Goal: Task Accomplishment & Management: Use online tool/utility

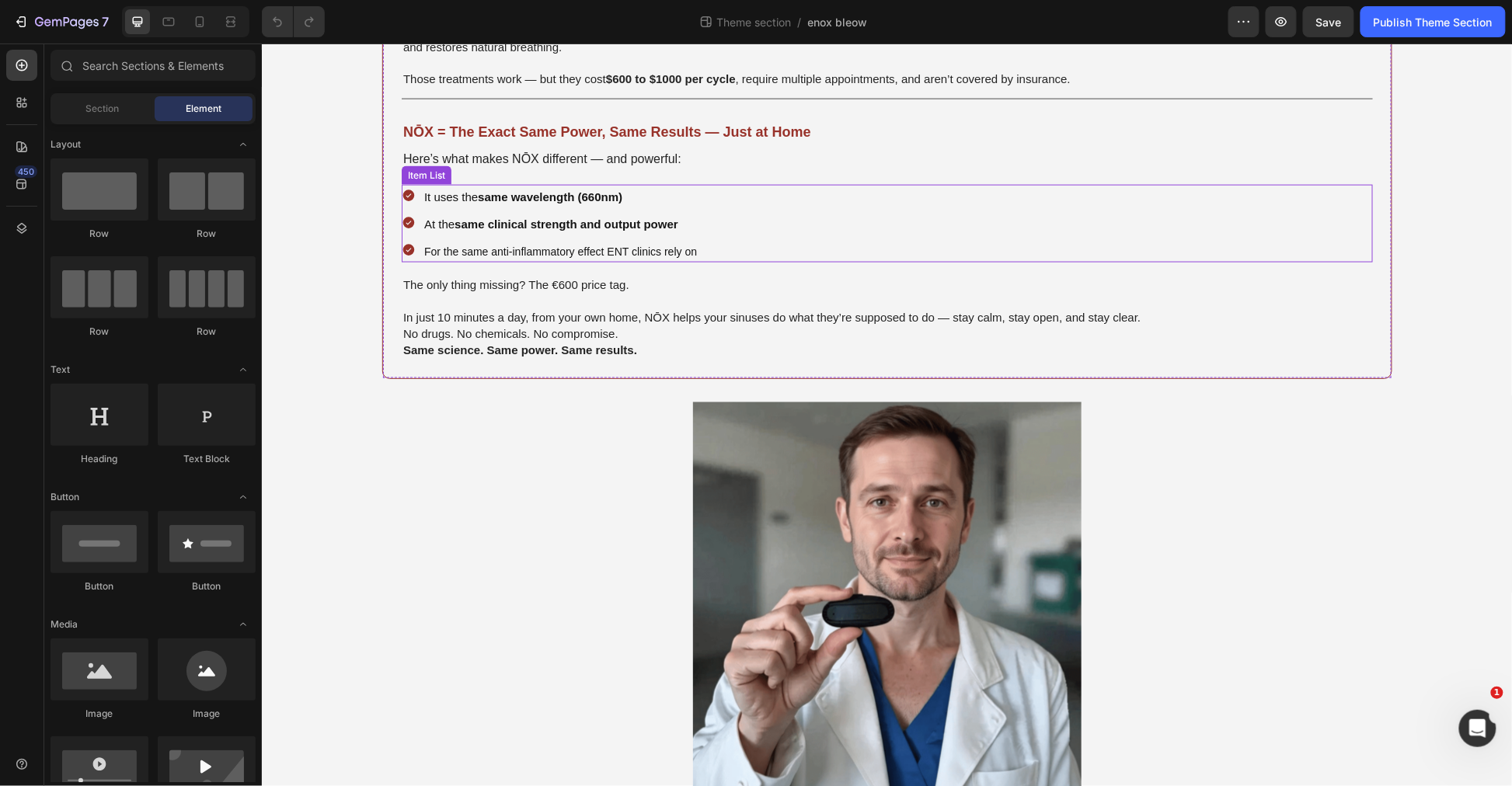
scroll to position [690, 0]
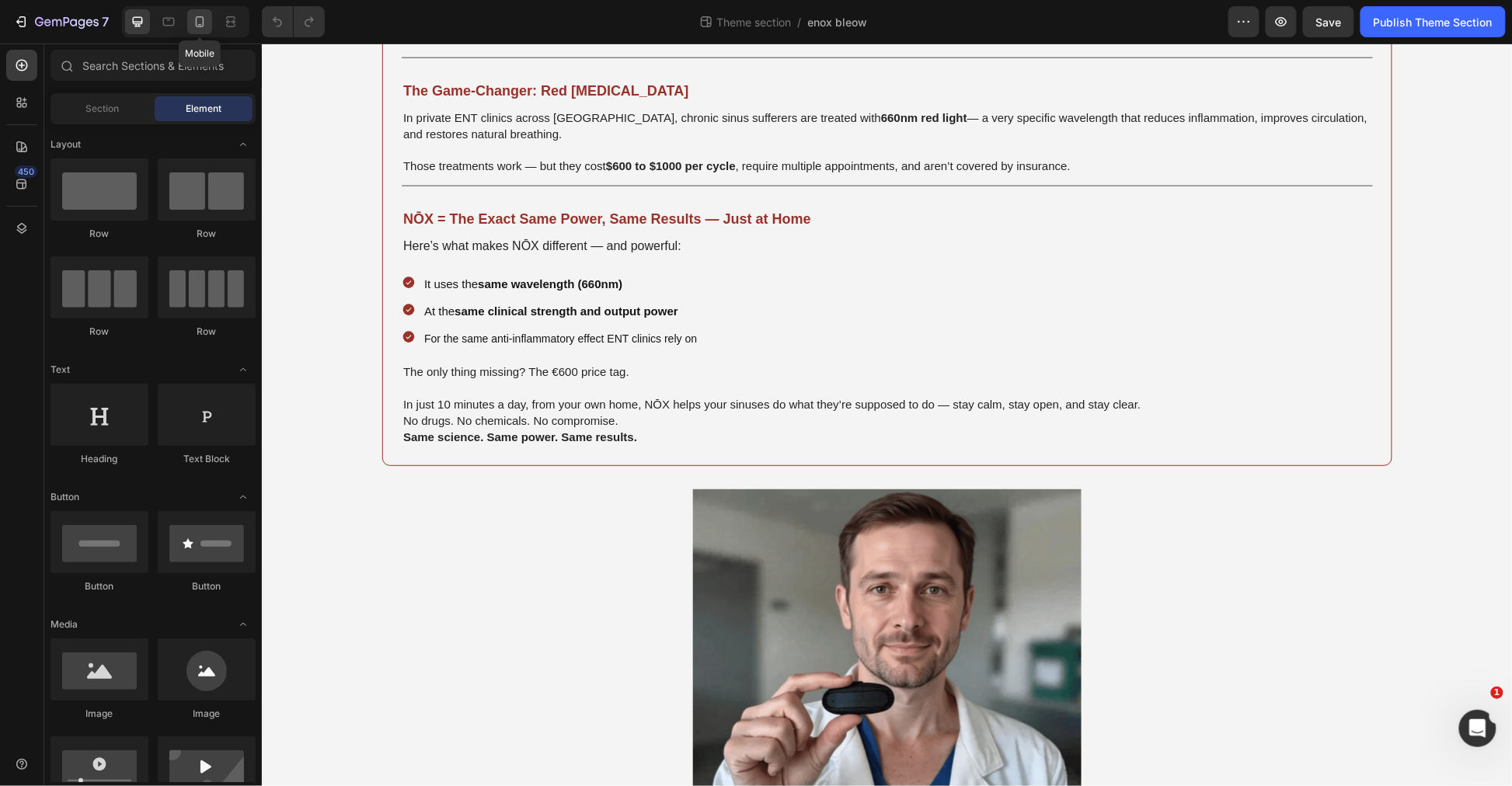
click at [193, 14] on icon at bounding box center [199, 21] width 15 height 15
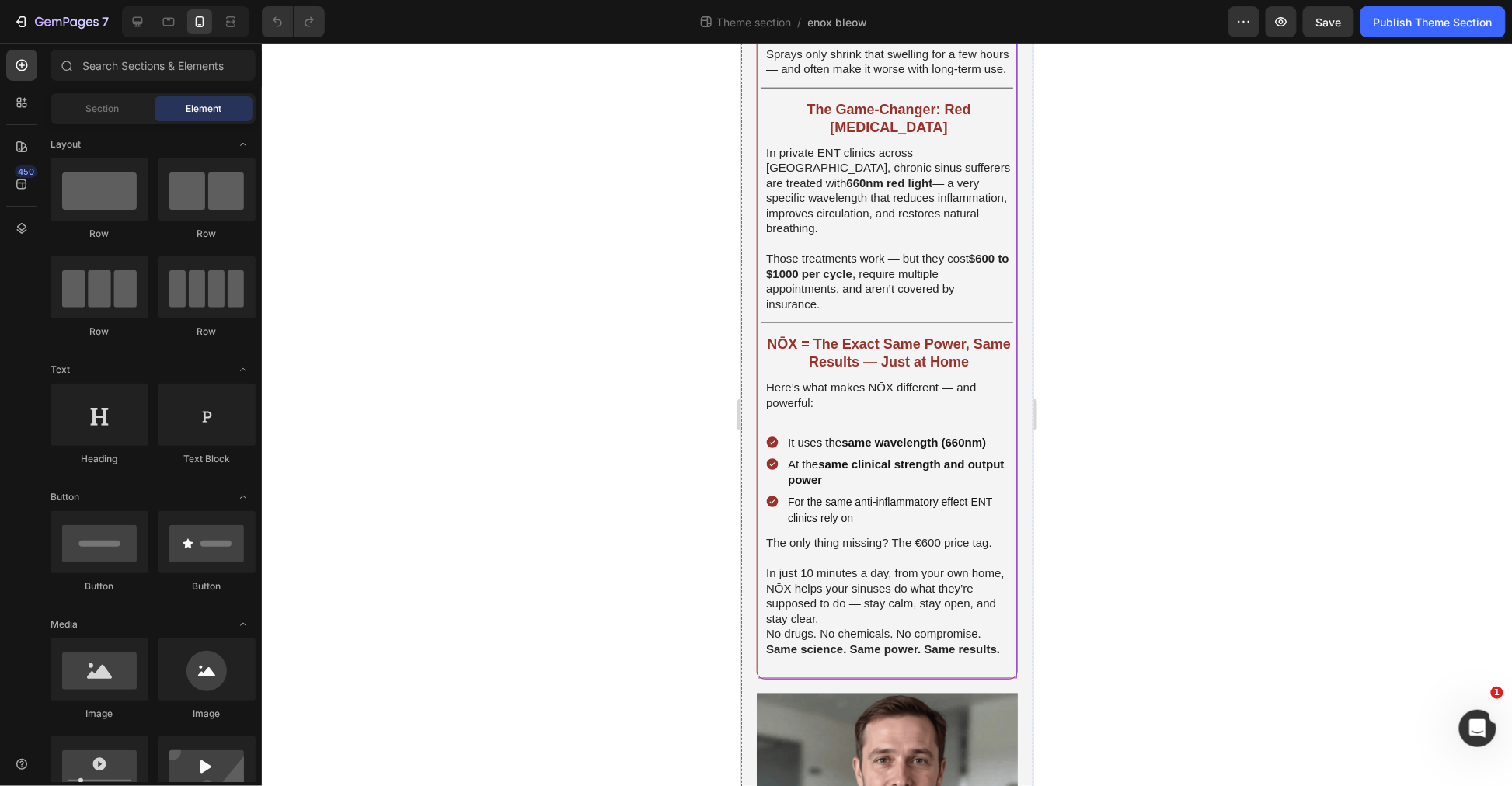
scroll to position [304, 0]
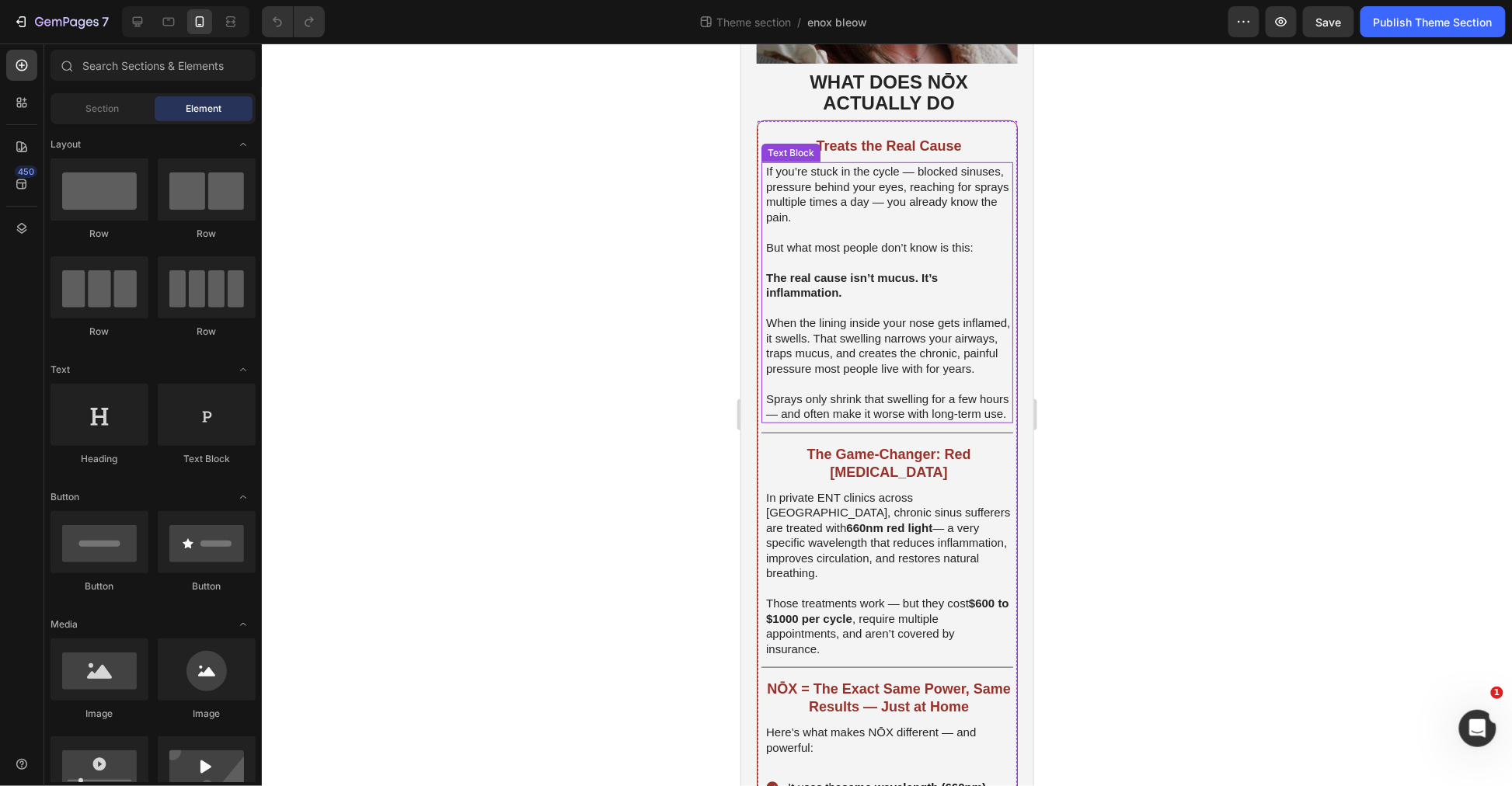
click at [818, 370] on span "When the lining inside your nose gets inflamed, it swells. That swelling narrow…" at bounding box center [888, 345] width 244 height 59
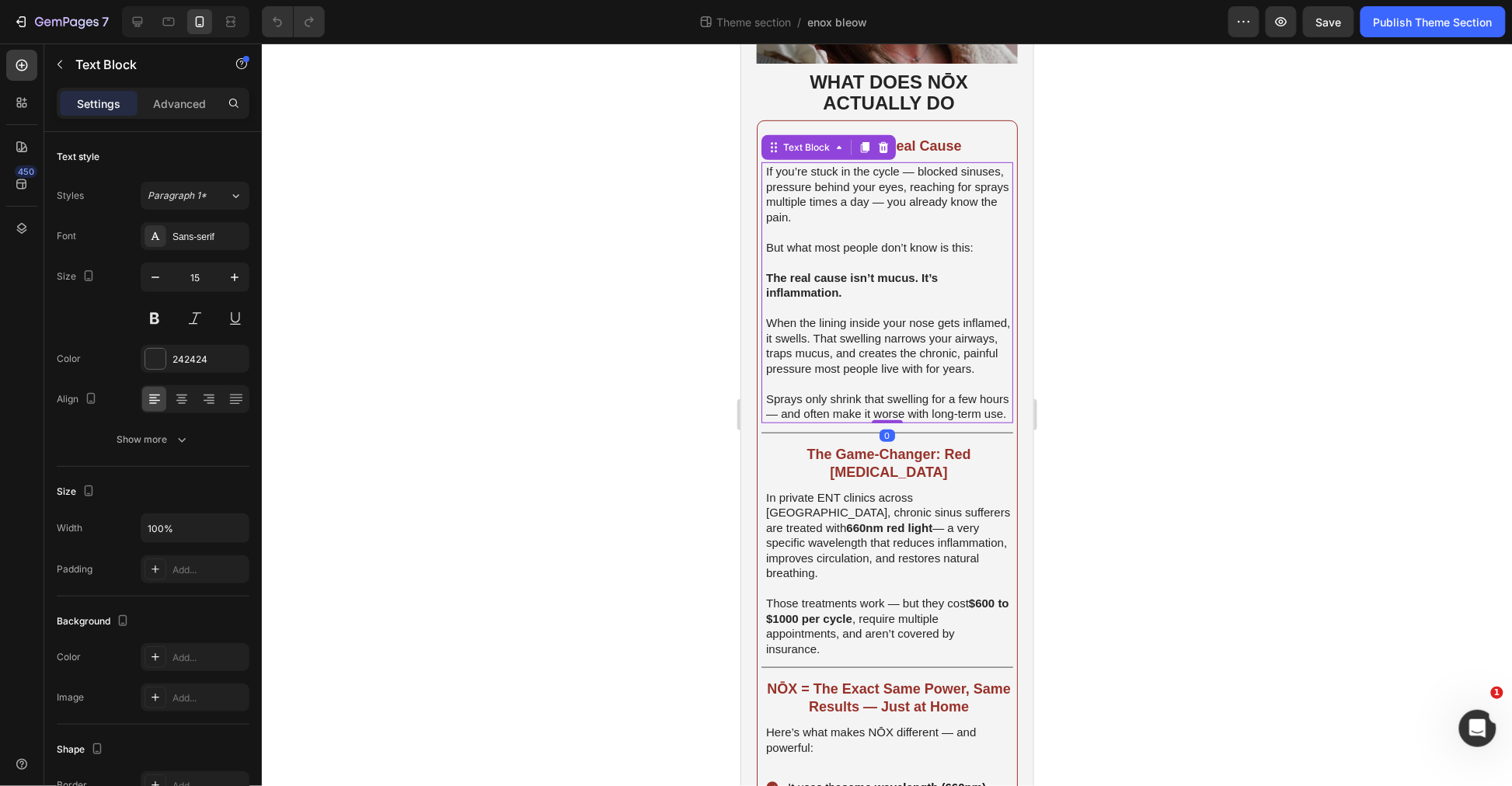
click at [824, 412] on span "Sprays only shrink that swelling for a few hours — and often make it worse with…" at bounding box center [887, 405] width 243 height 28
click at [822, 419] on span "Sprays only shrink that swelling for a few hours — and often make it worse with…" at bounding box center [887, 405] width 243 height 28
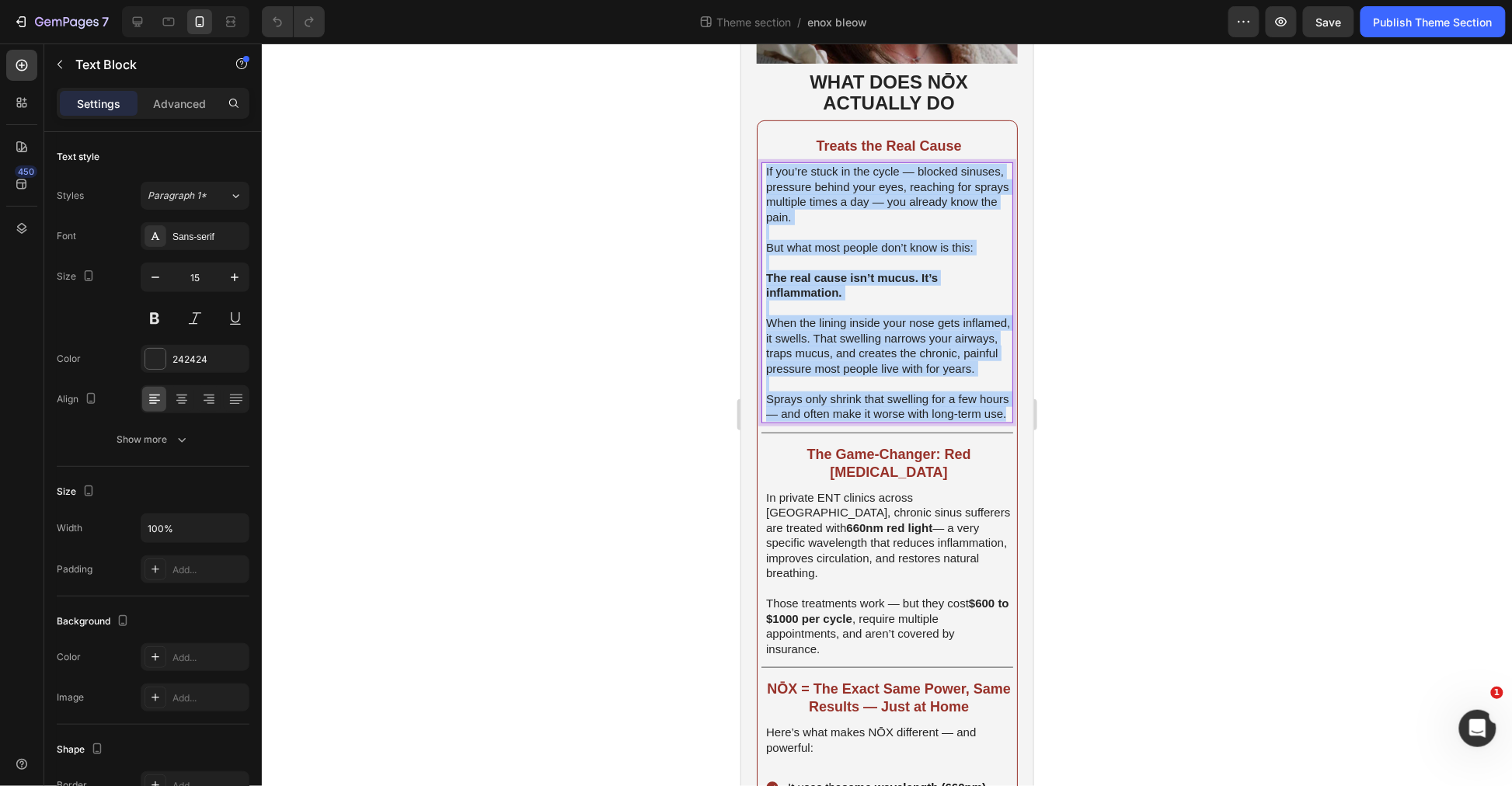
drag, startPoint x: 811, startPoint y: 393, endPoint x: 704, endPoint y: 102, distance: 310.0
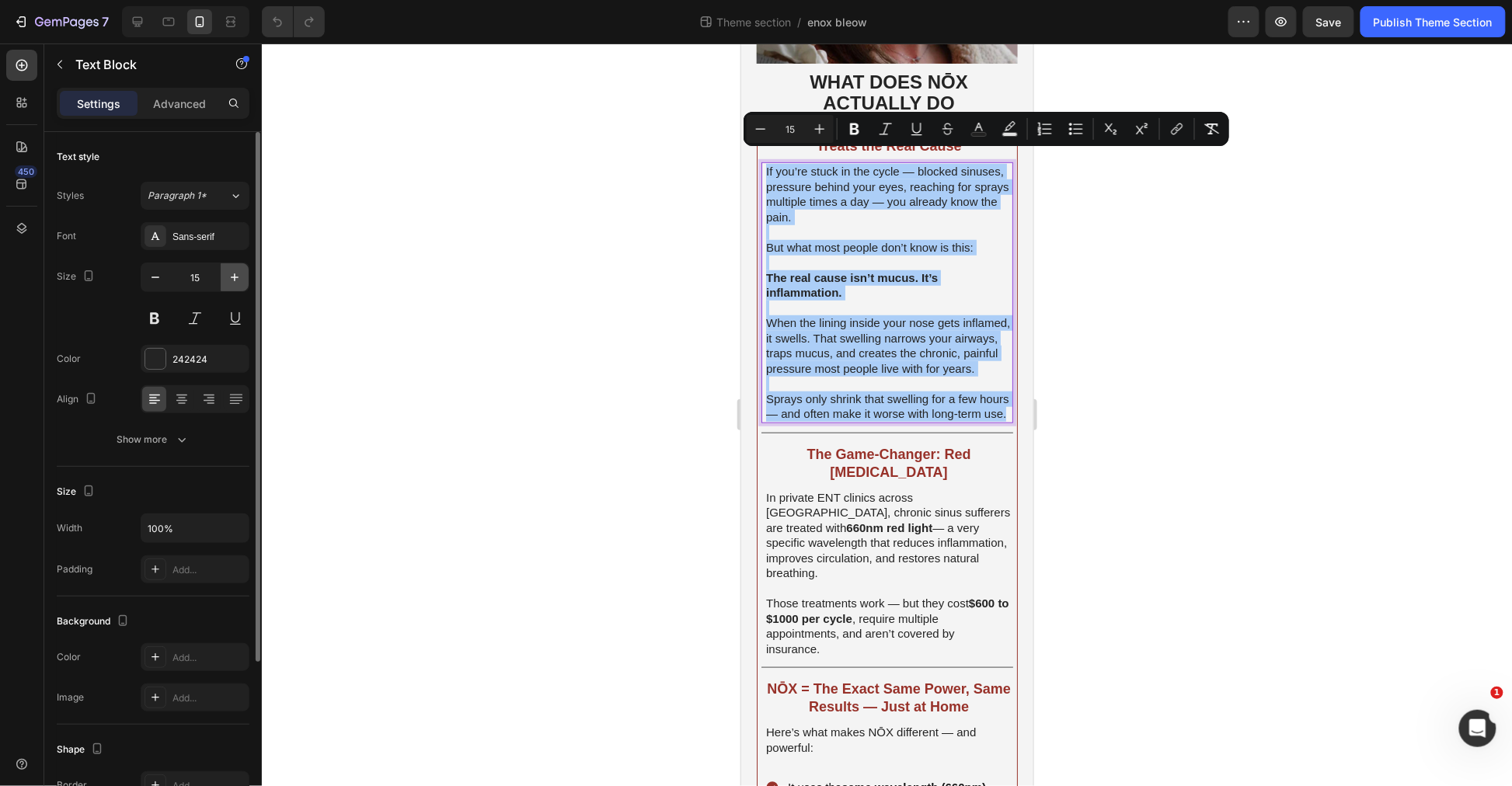
click at [238, 282] on icon "button" at bounding box center [234, 277] width 15 height 15
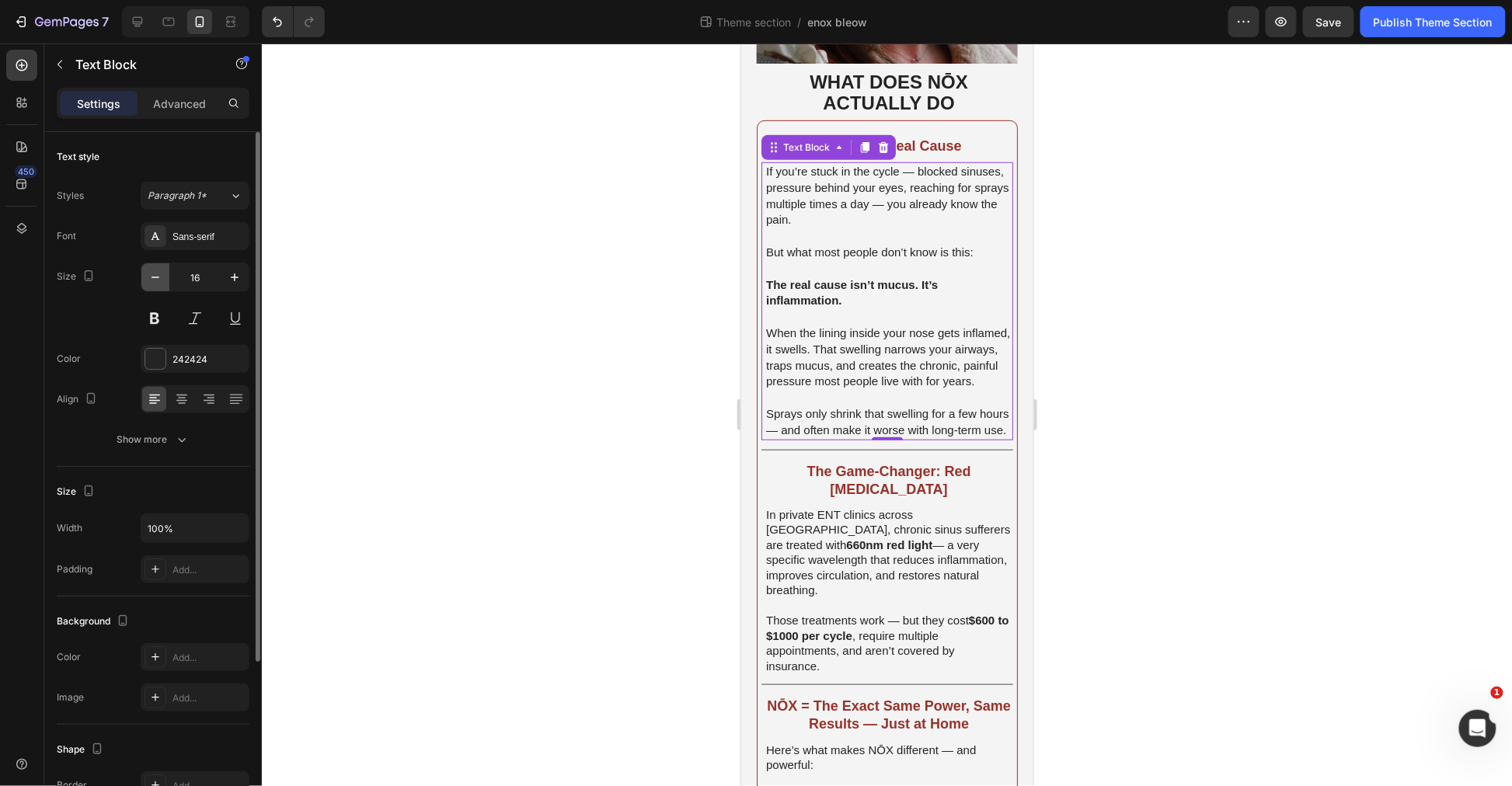
click at [164, 280] on button "button" at bounding box center [155, 277] width 28 height 28
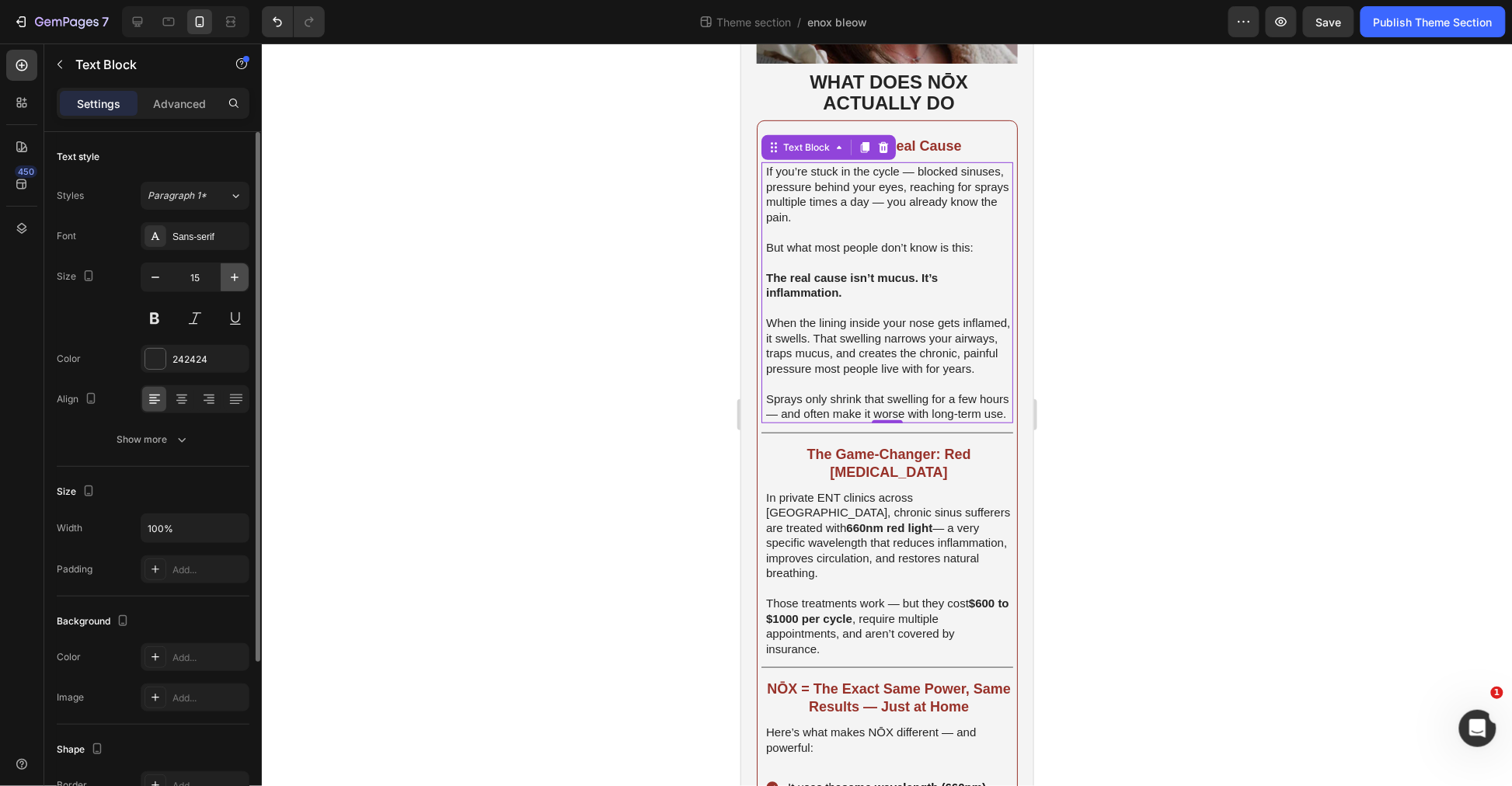
click at [243, 284] on button "button" at bounding box center [234, 277] width 28 height 28
type input "16"
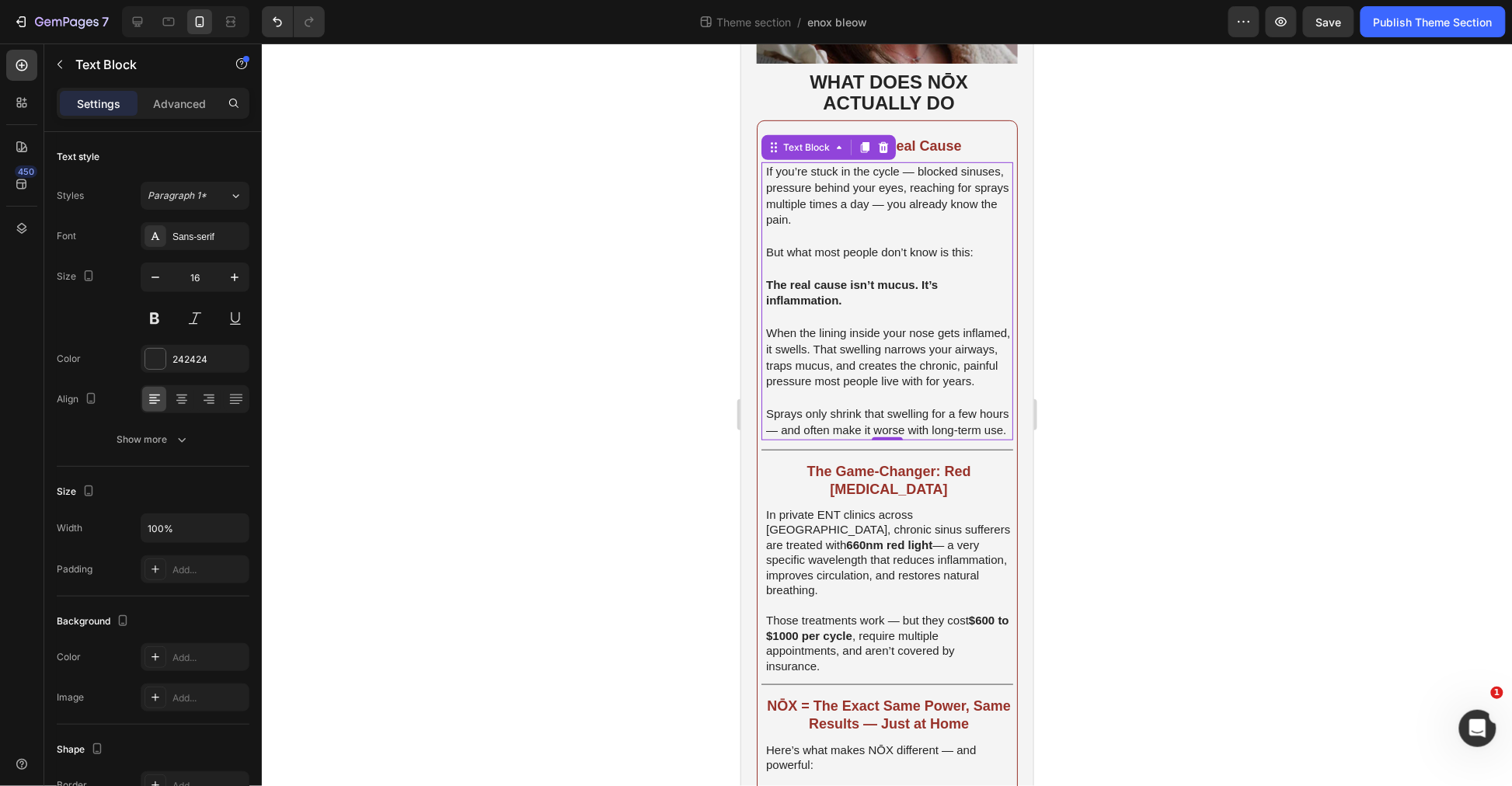
click at [1082, 321] on div at bounding box center [887, 414] width 1250 height 743
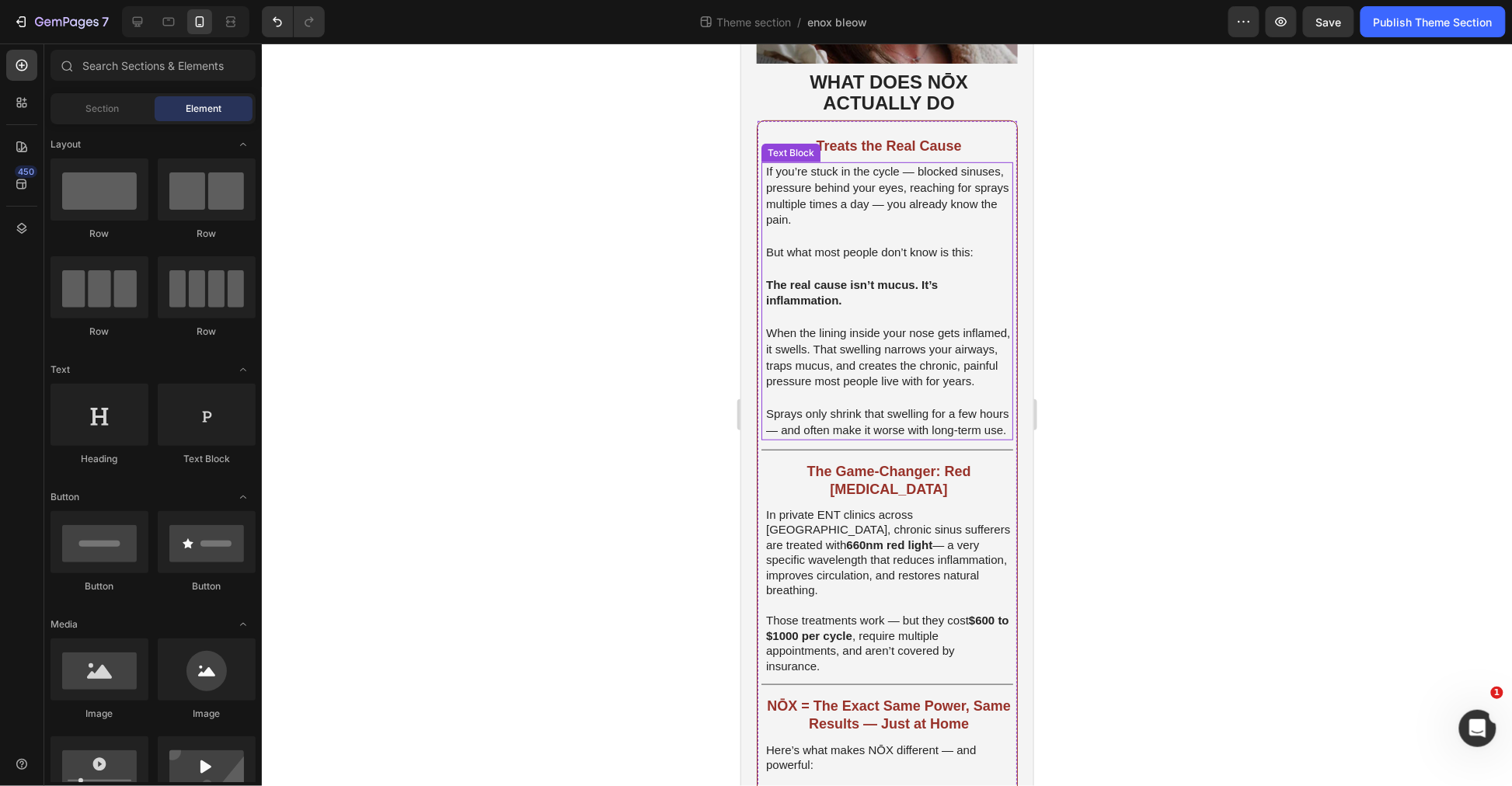
scroll to position [563, 0]
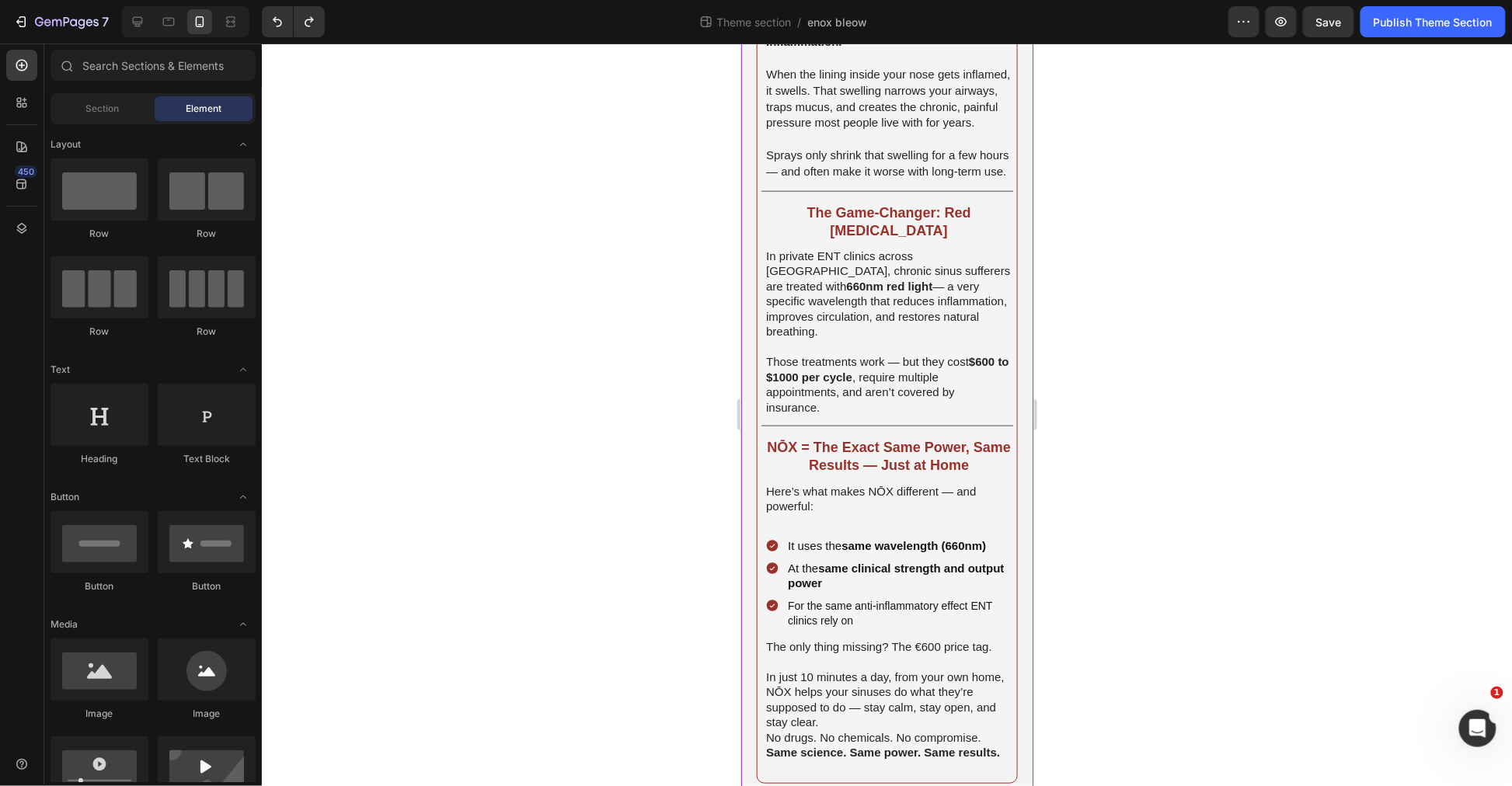
click at [1178, 347] on div at bounding box center [887, 414] width 1250 height 743
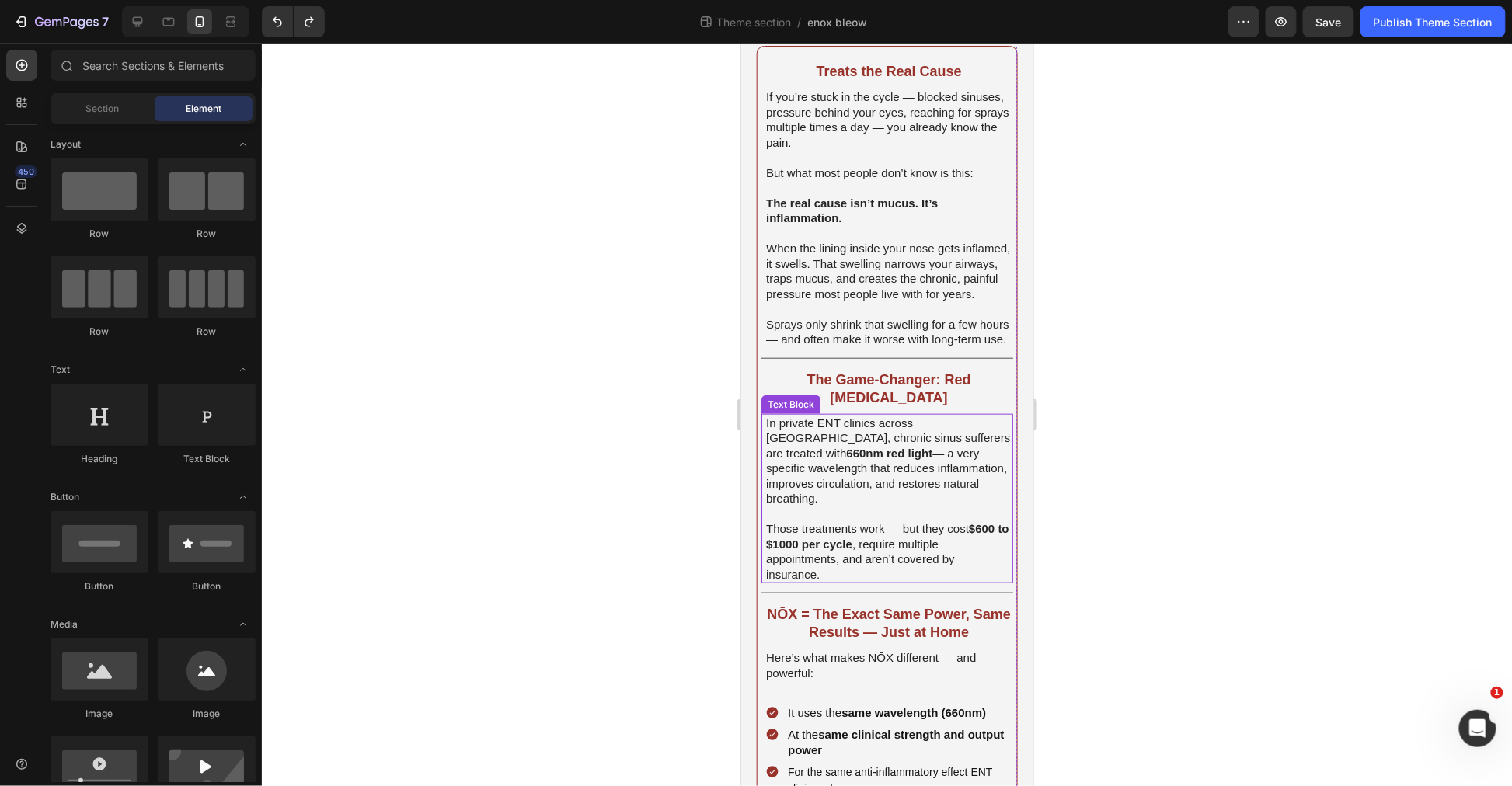
scroll to position [293, 0]
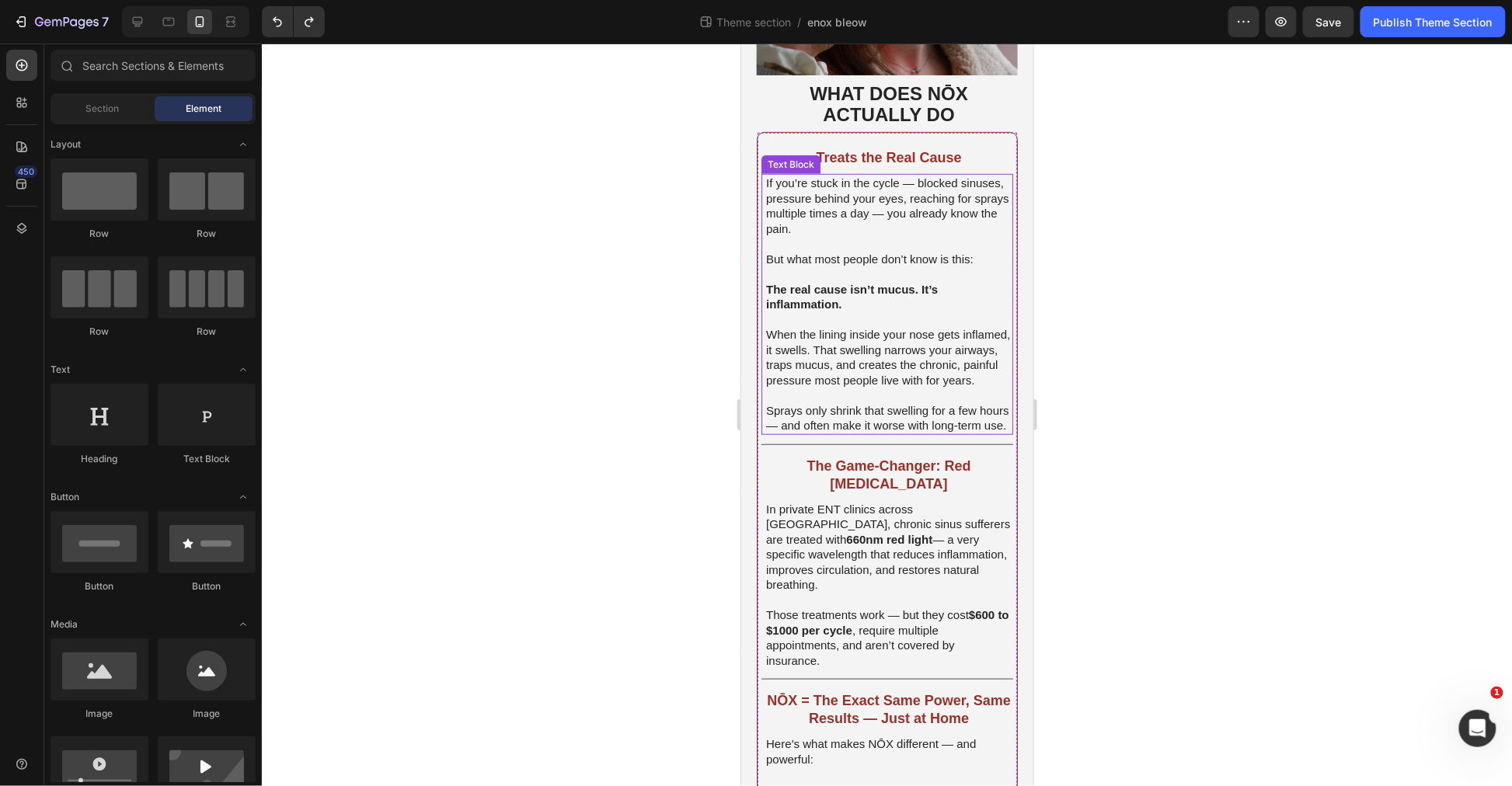
click at [898, 361] on span "When the lining inside your nose gets inflamed, it swells. That swelling narrow…" at bounding box center [888, 356] width 244 height 59
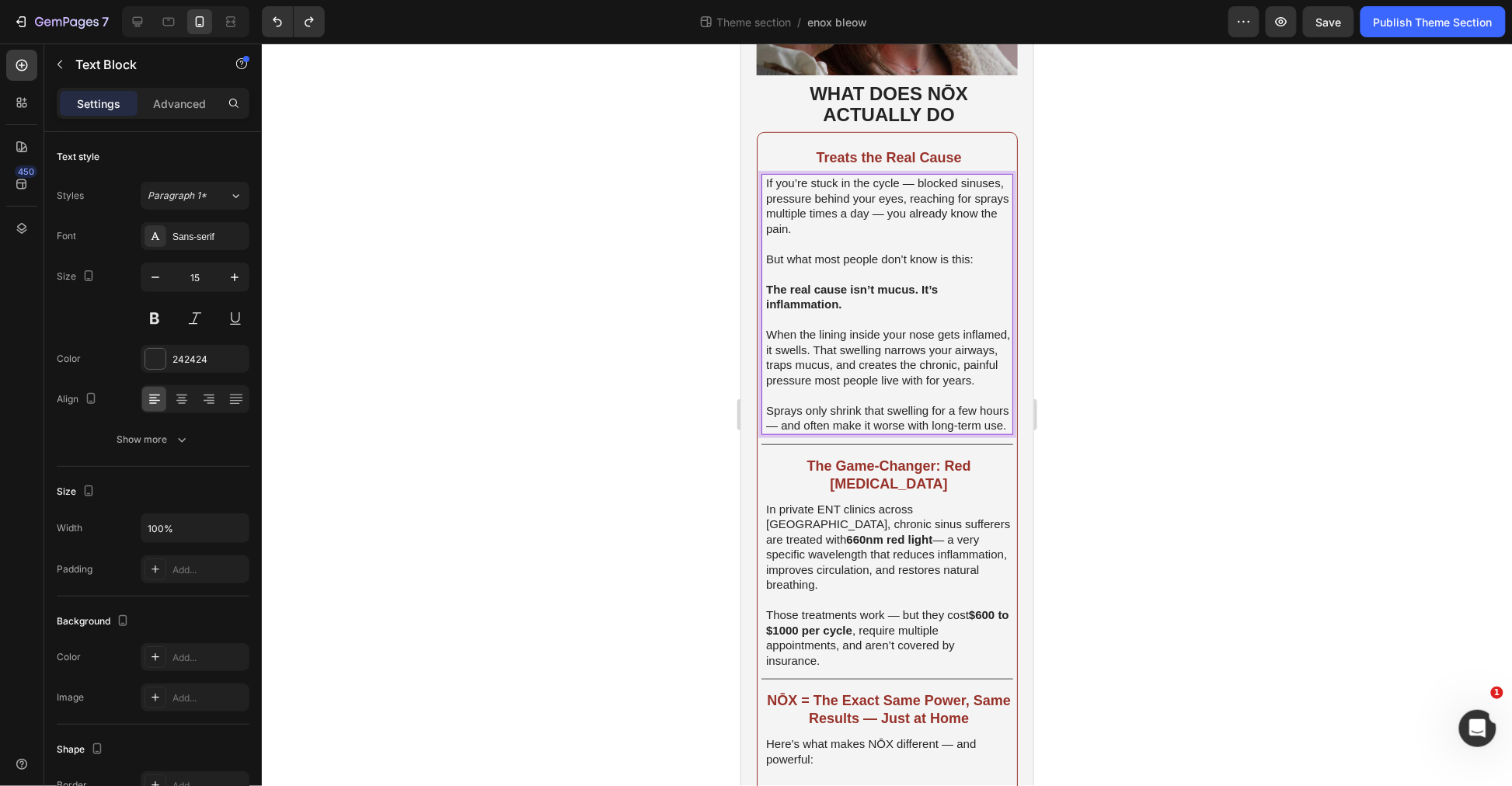
click at [810, 411] on span "Sprays only shrink that swelling for a few hours — and often make it worse with…" at bounding box center [887, 417] width 243 height 28
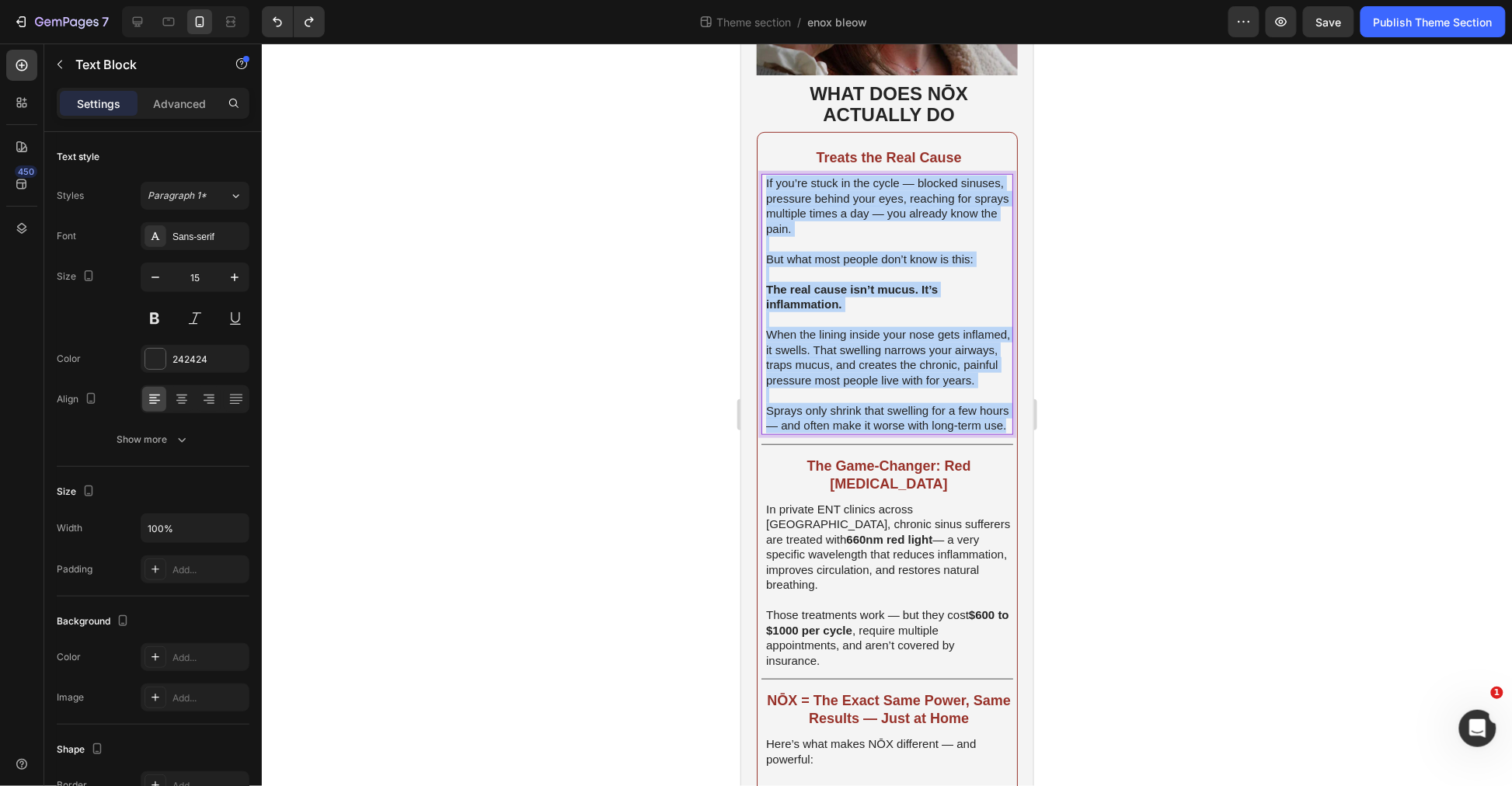
drag, startPoint x: 830, startPoint y: 439, endPoint x: 1475, endPoint y: 177, distance: 696.2
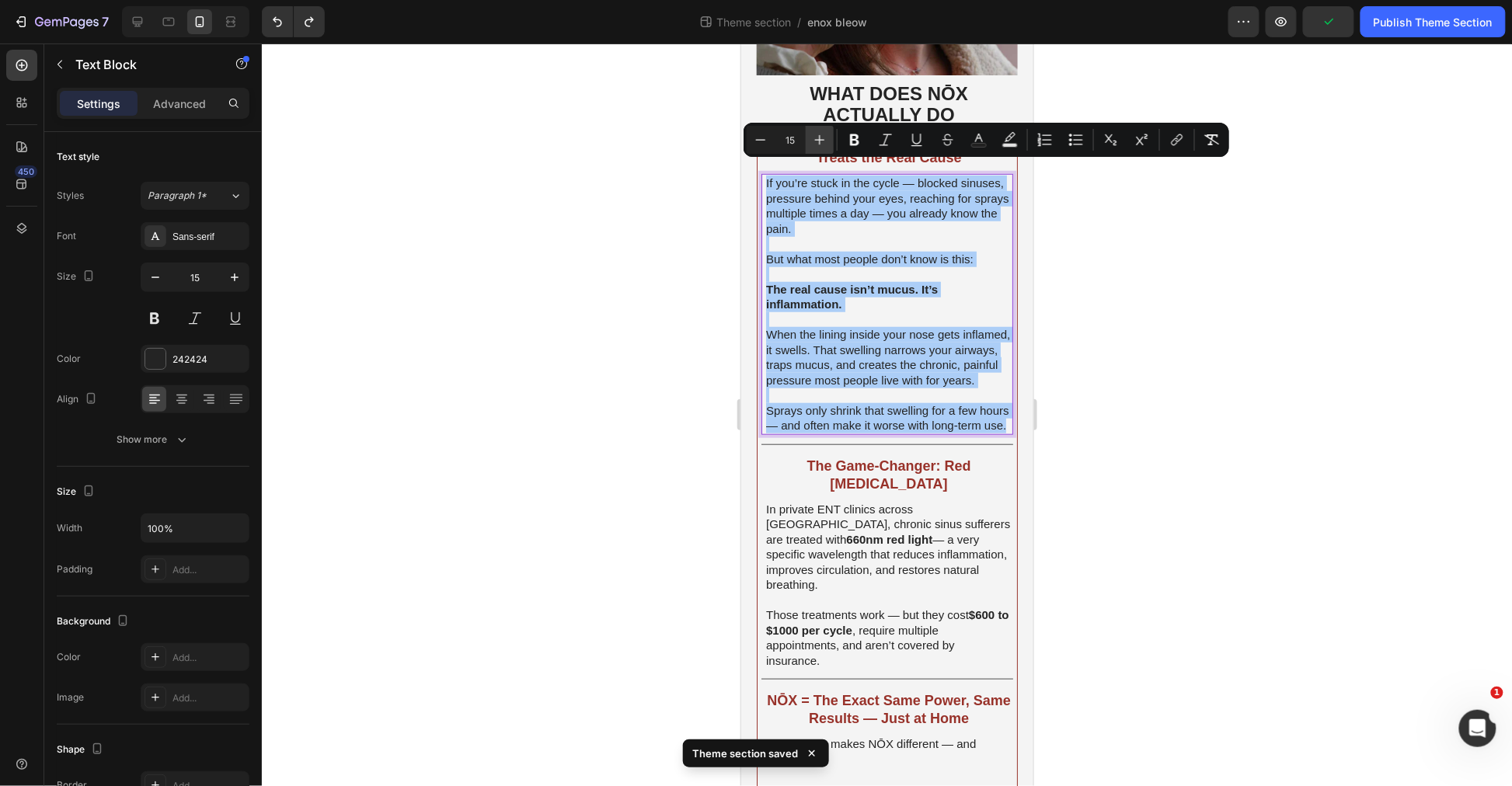
click at [818, 144] on icon "Editor contextual toolbar" at bounding box center [819, 139] width 15 height 15
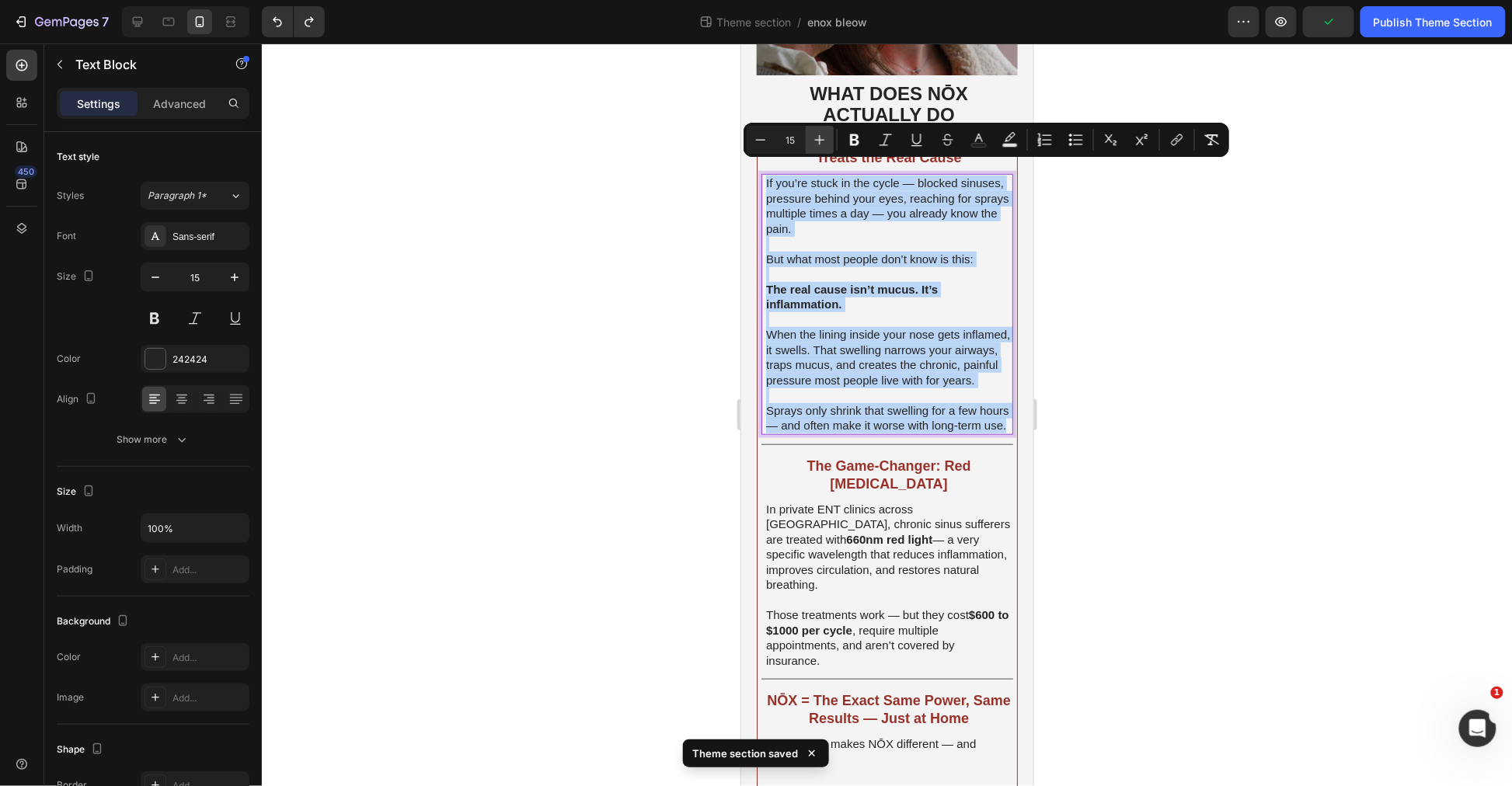
type input "16"
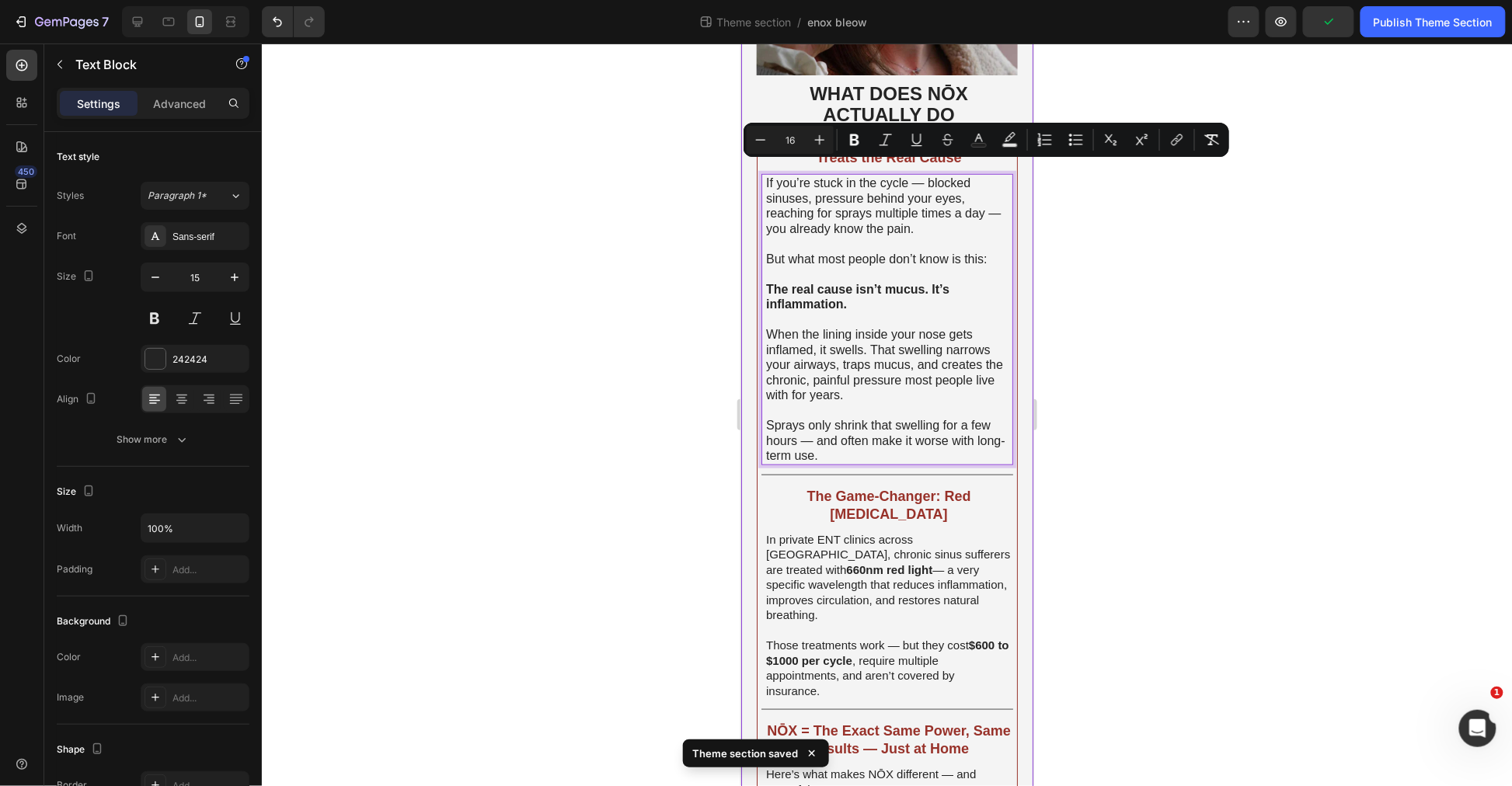
click at [1082, 321] on div at bounding box center [887, 414] width 1250 height 743
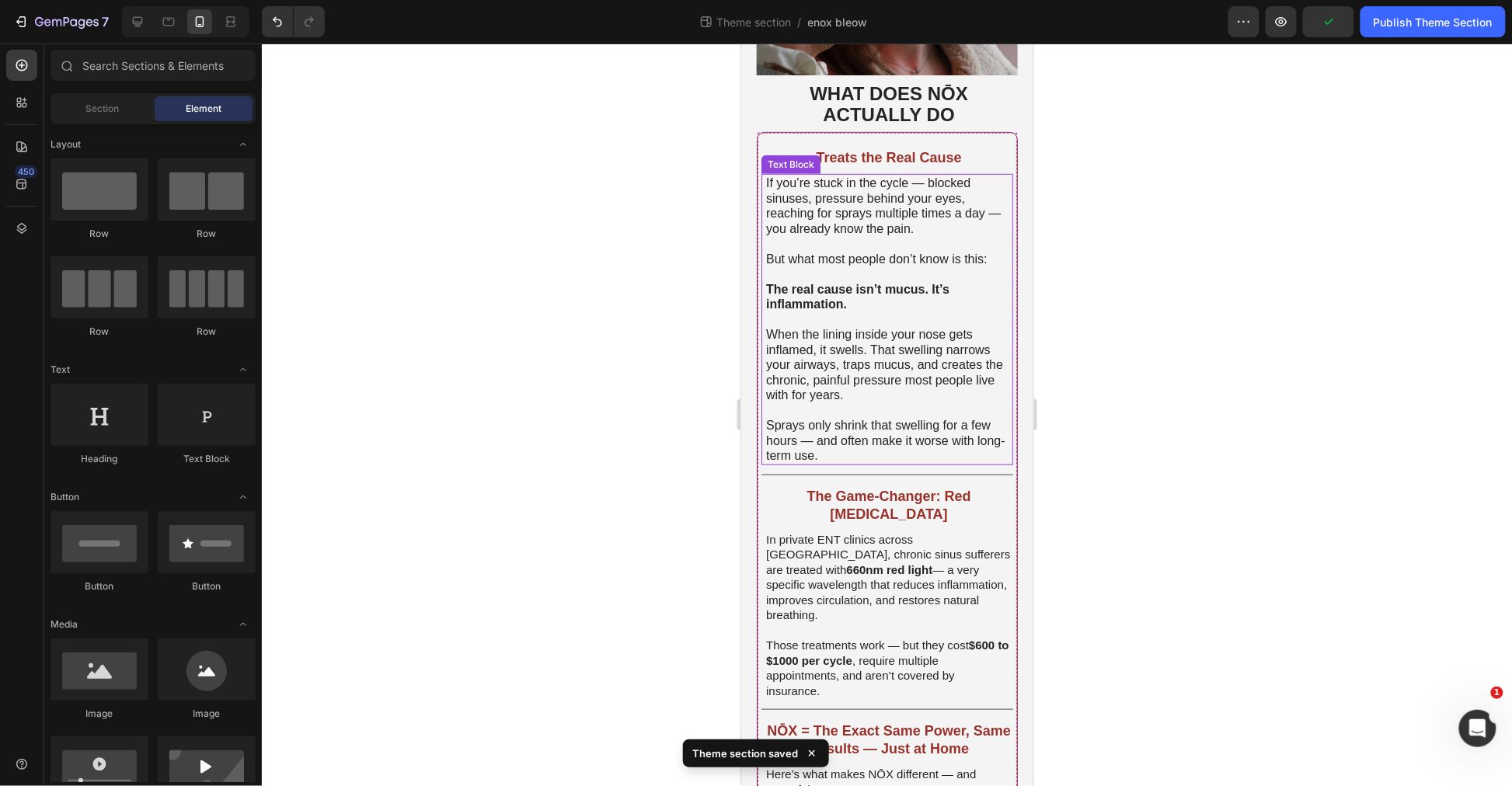
scroll to position [552, 0]
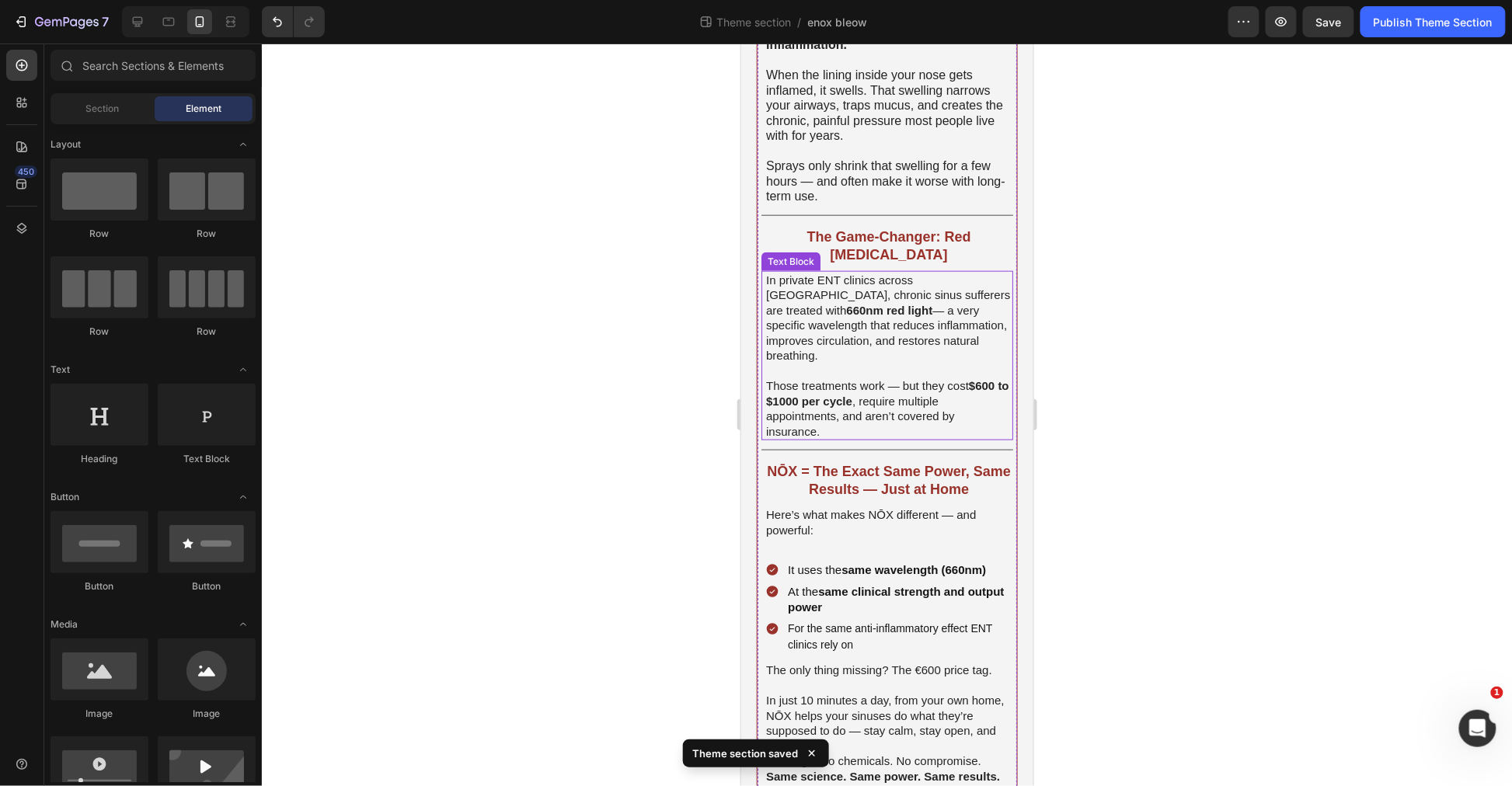
drag, startPoint x: 850, startPoint y: 374, endPoint x: 840, endPoint y: 385, distance: 14.9
click at [850, 378] on strong "$600 to $1000 per cycle" at bounding box center [887, 392] width 243 height 28
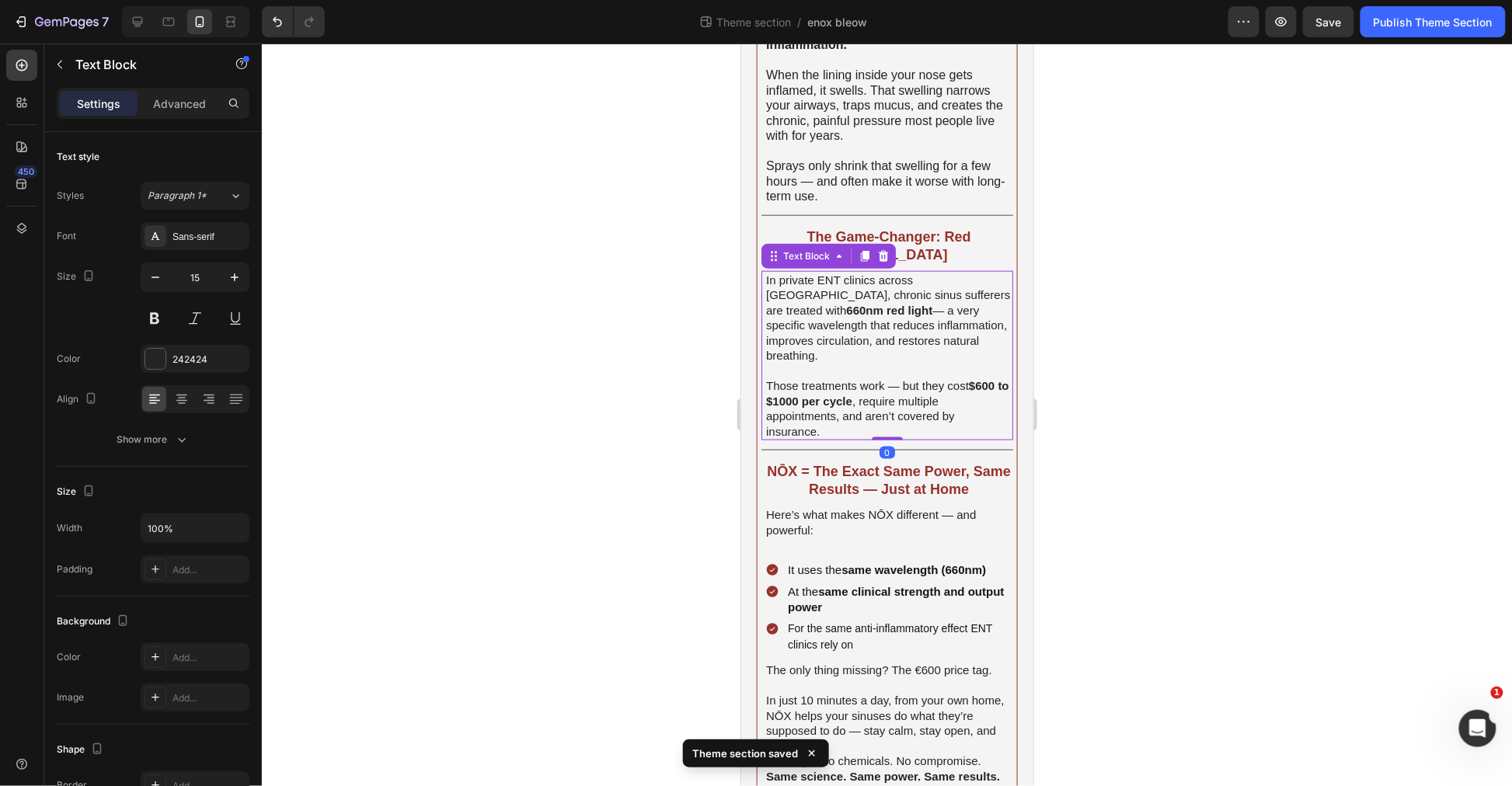
click at [832, 393] on p "Those treatments work — but they cost $600 to $1000 per cycle , require multipl…" at bounding box center [889, 408] width 246 height 60
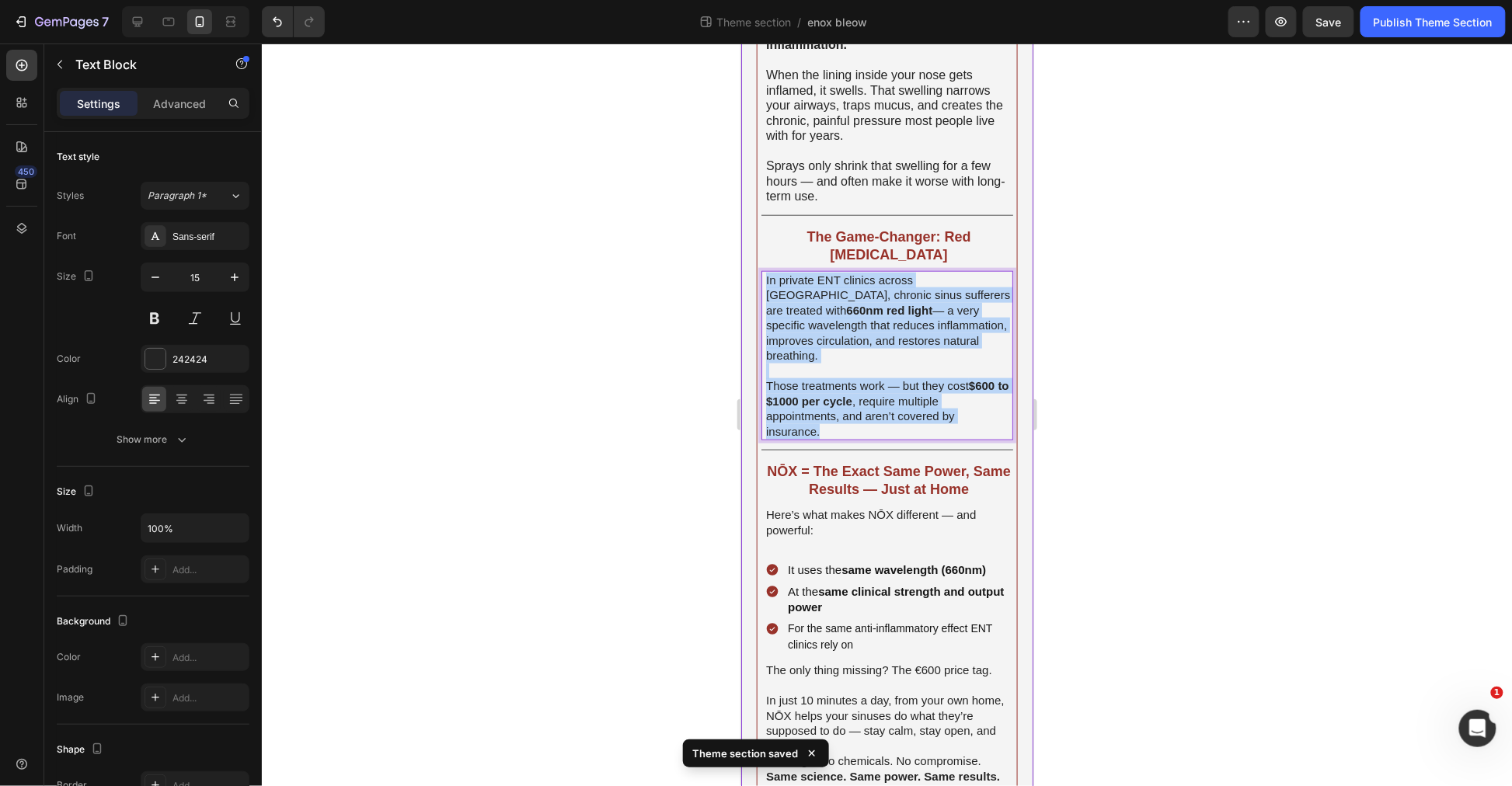
drag, startPoint x: 832, startPoint y: 385, endPoint x: 708, endPoint y: 230, distance: 198.5
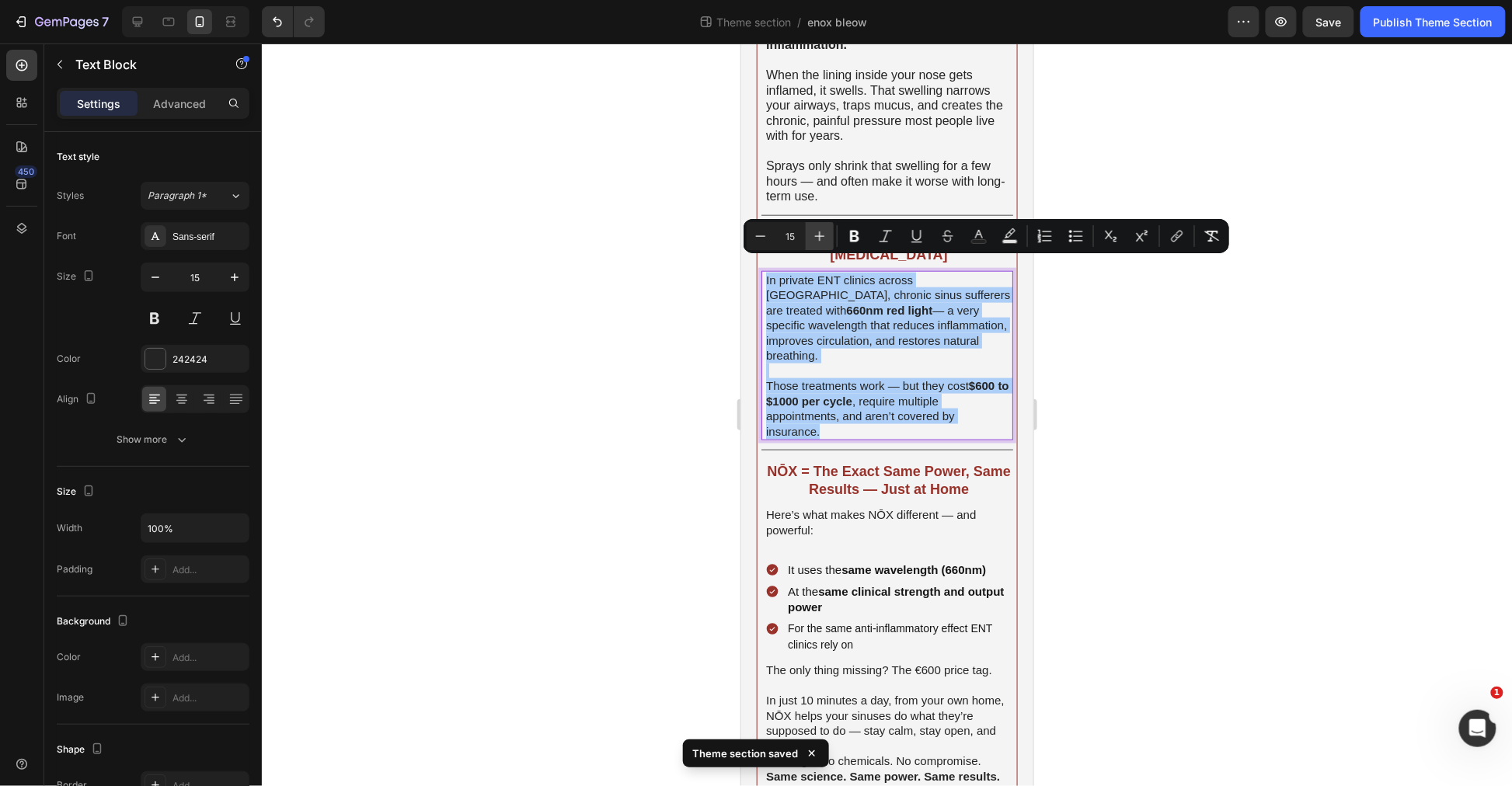
click at [822, 237] on icon "Editor contextual toolbar" at bounding box center [819, 236] width 15 height 15
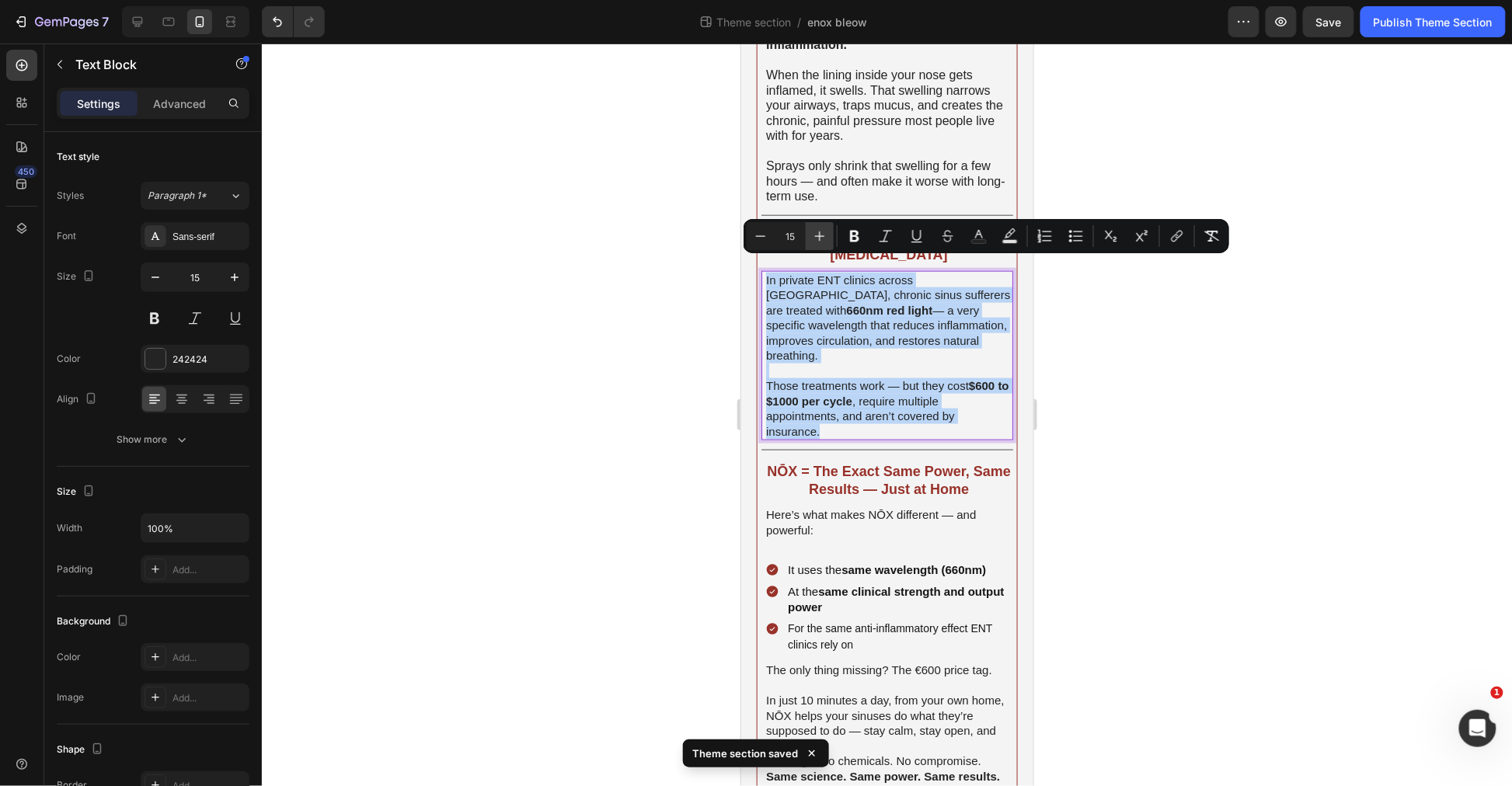
type input "16"
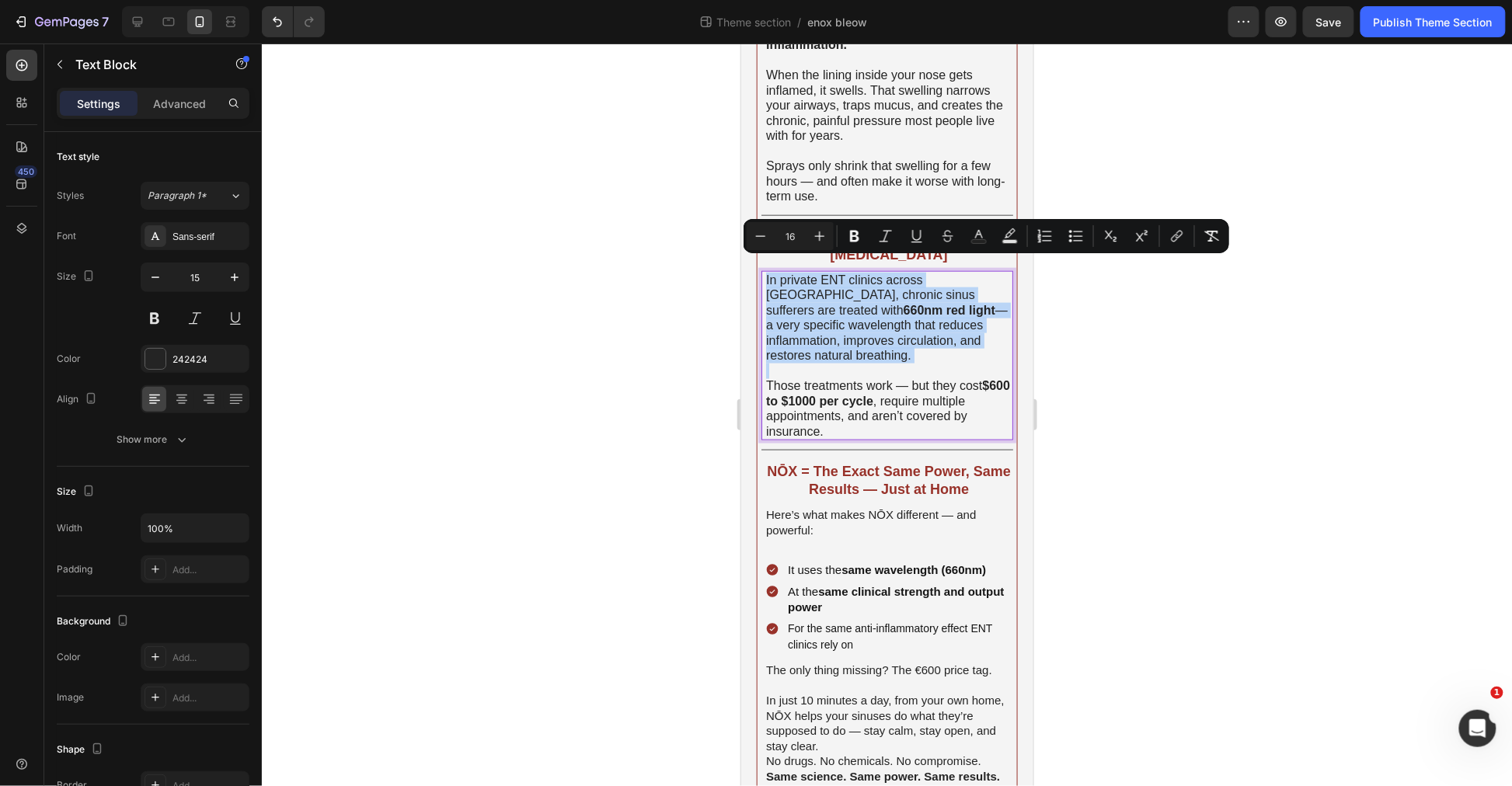
scroll to position [725, 0]
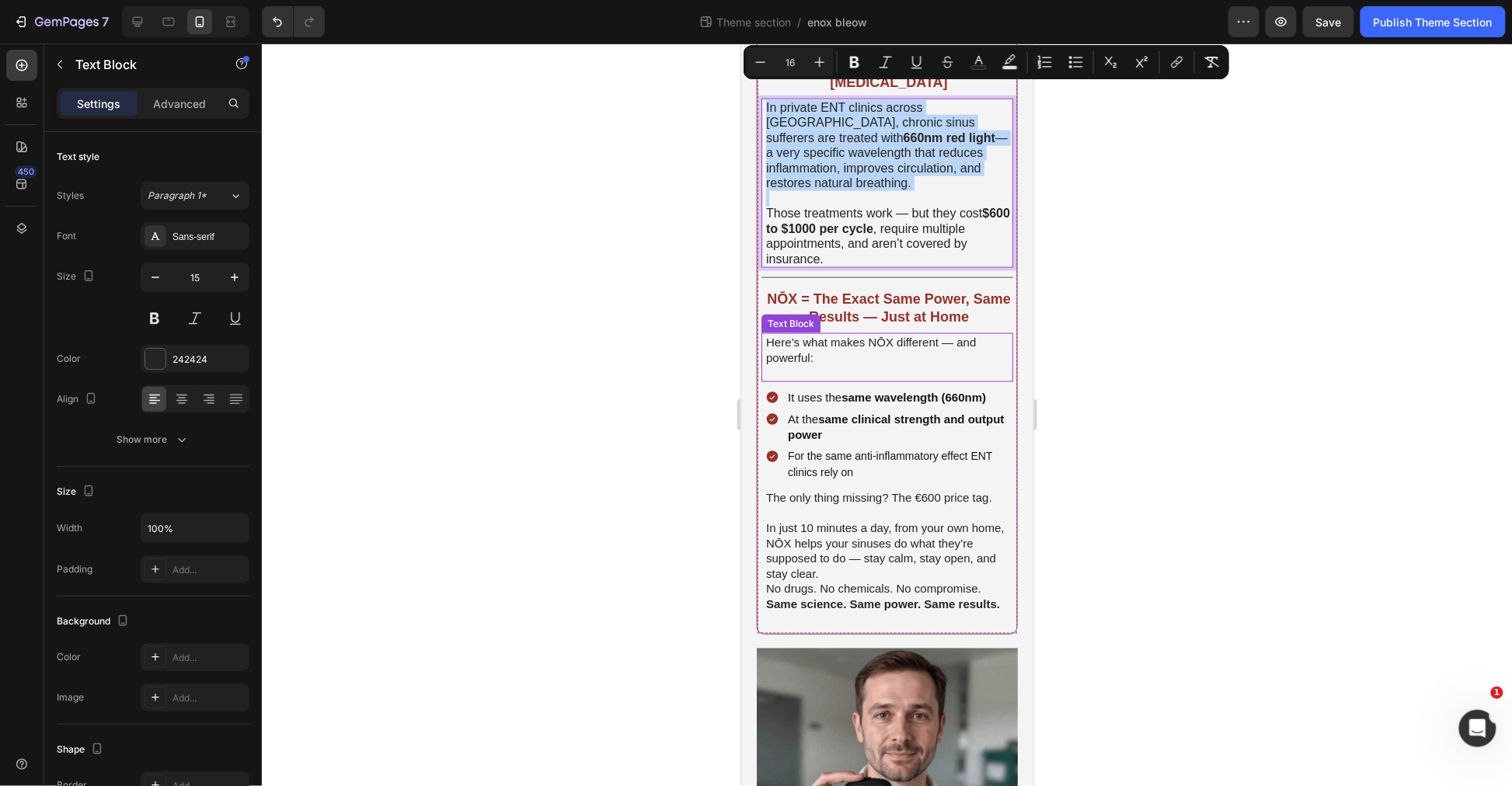
click at [859, 334] on p "Here’s what makes NŌX different — and powerful:" at bounding box center [889, 349] width 246 height 30
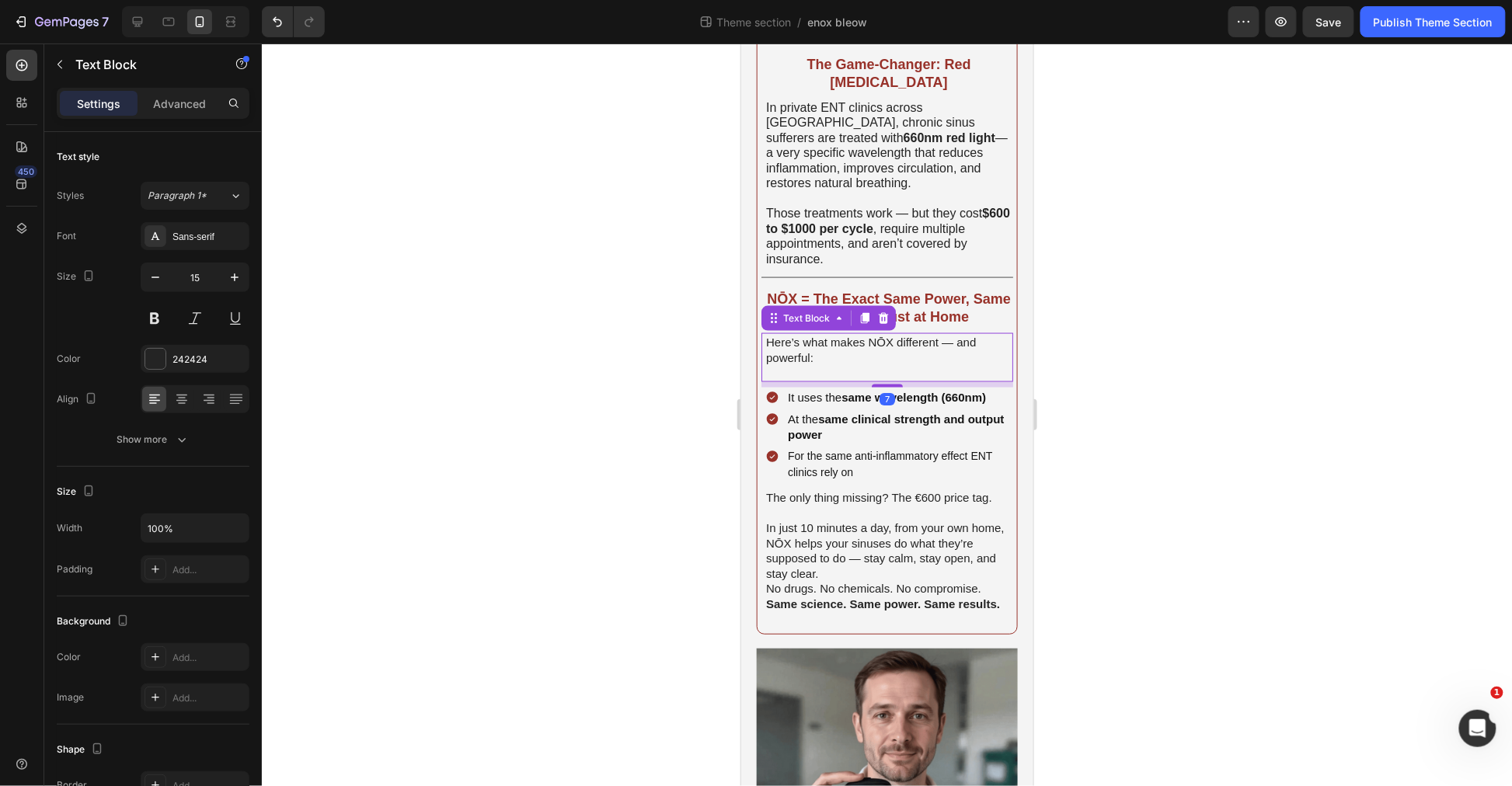
click at [859, 334] on p "Here’s what makes NŌX different — and powerful:" at bounding box center [889, 349] width 246 height 30
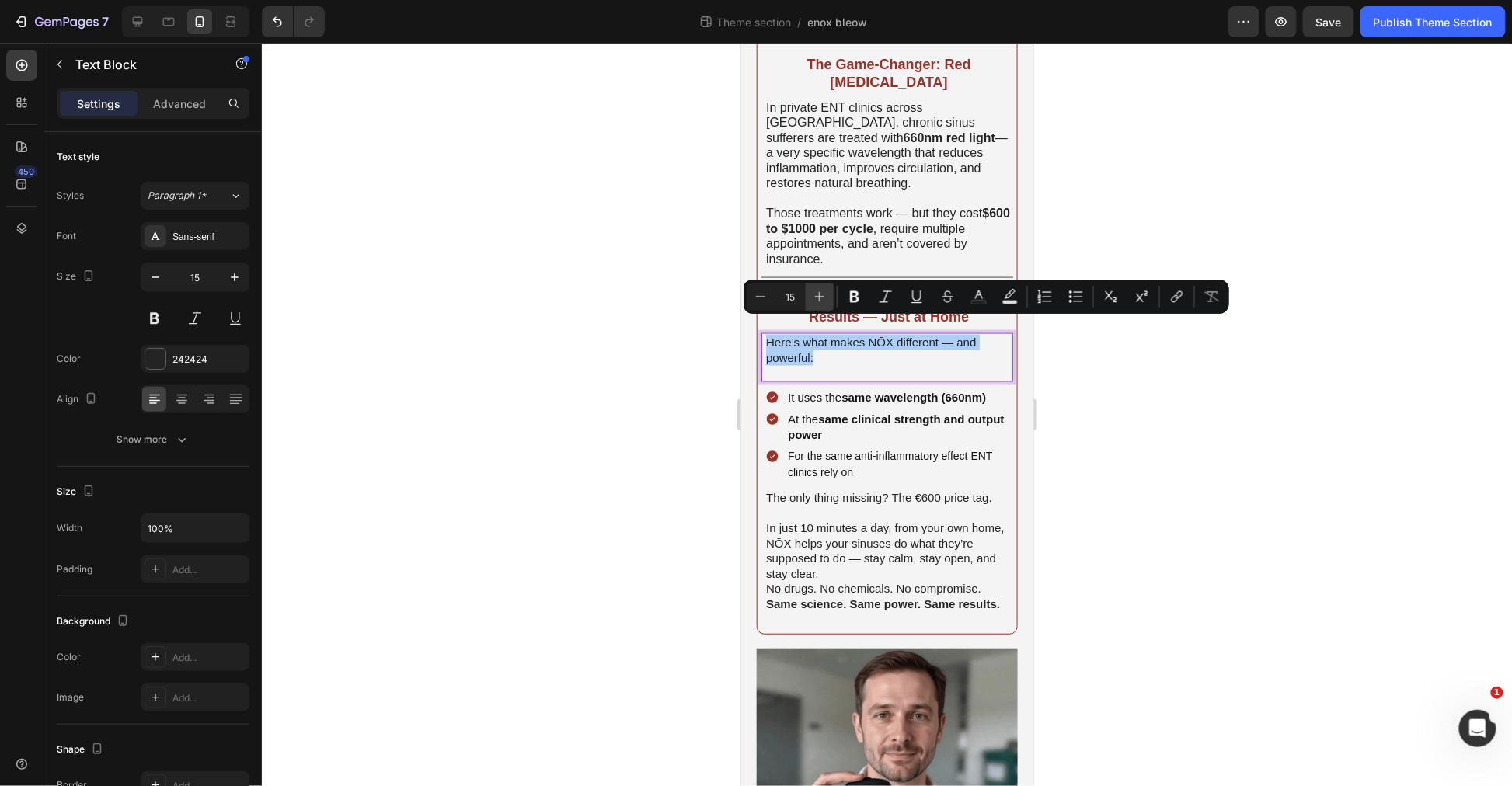
click at [811, 299] on button "Plus" at bounding box center [819, 297] width 28 height 28
type input "16"
click at [817, 365] on p "Rich Text Editor. Editing area: main" at bounding box center [889, 372] width 246 height 15
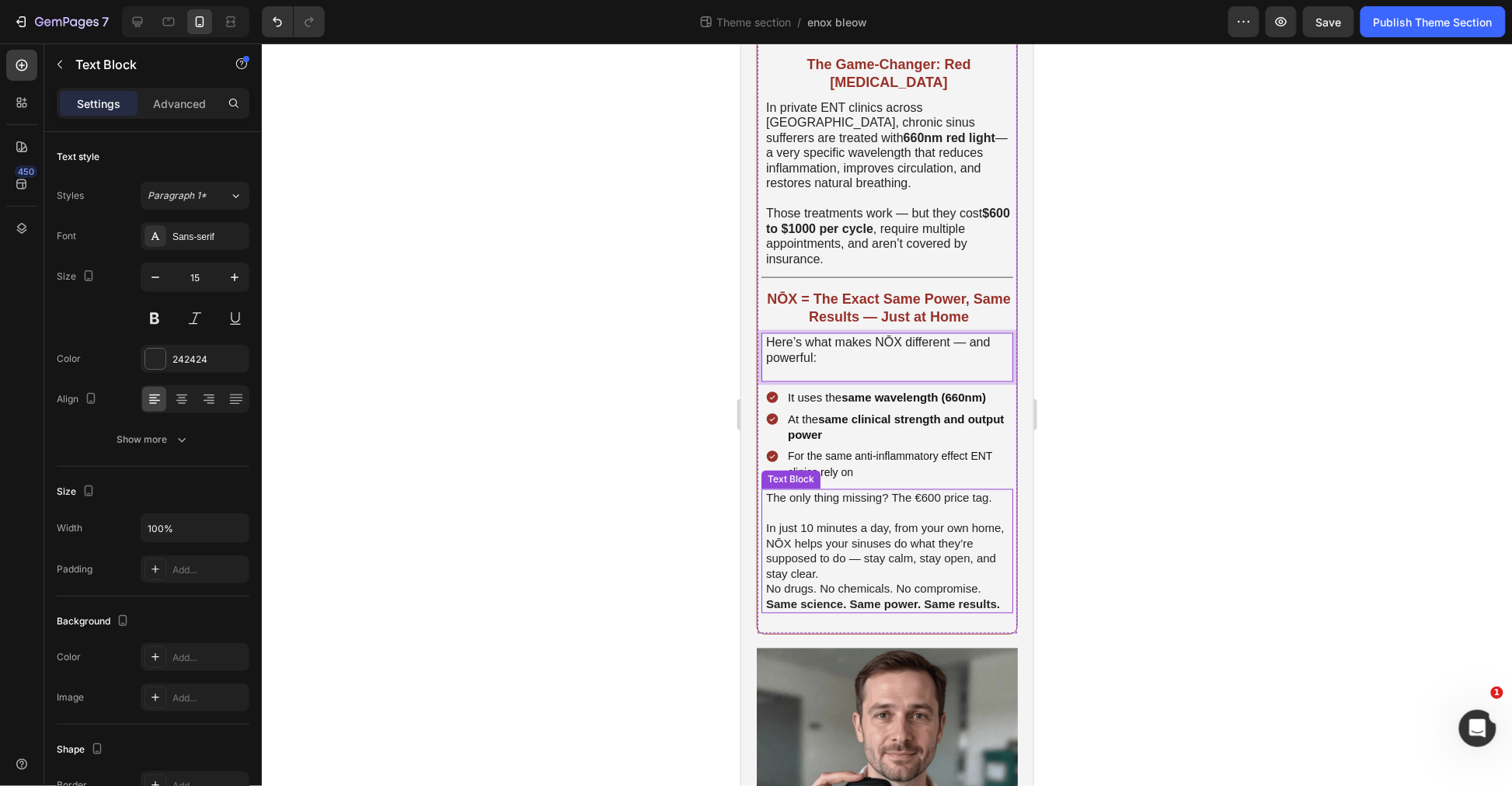
click at [823, 548] on span "In just 10 minutes a day, from your own home, NŌX helps your sinuses do what th…" at bounding box center [885, 551] width 238 height 59
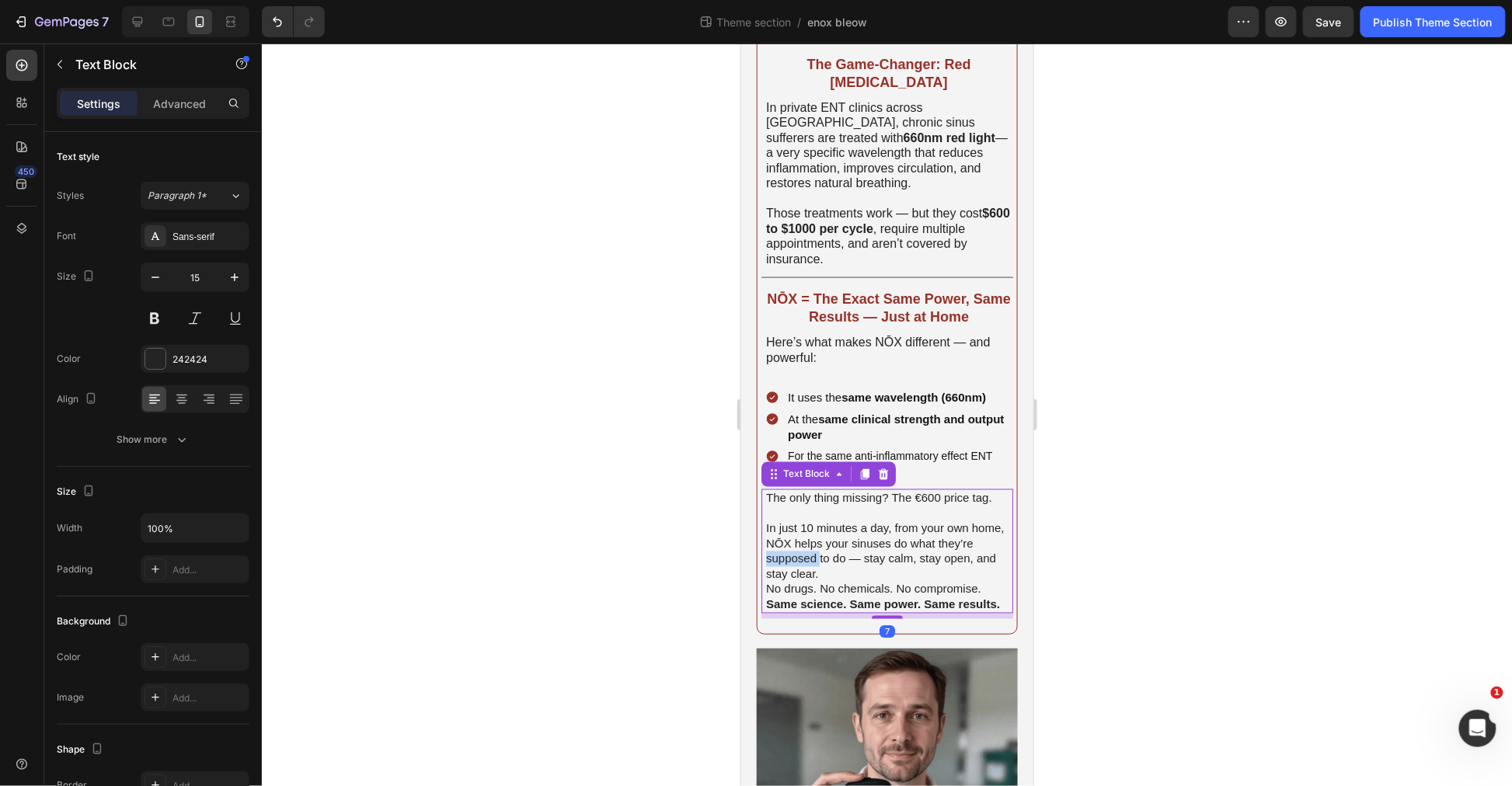
click at [823, 548] on span "In just 10 minutes a day, from your own home, NŌX helps your sinuses do what th…" at bounding box center [885, 551] width 238 height 59
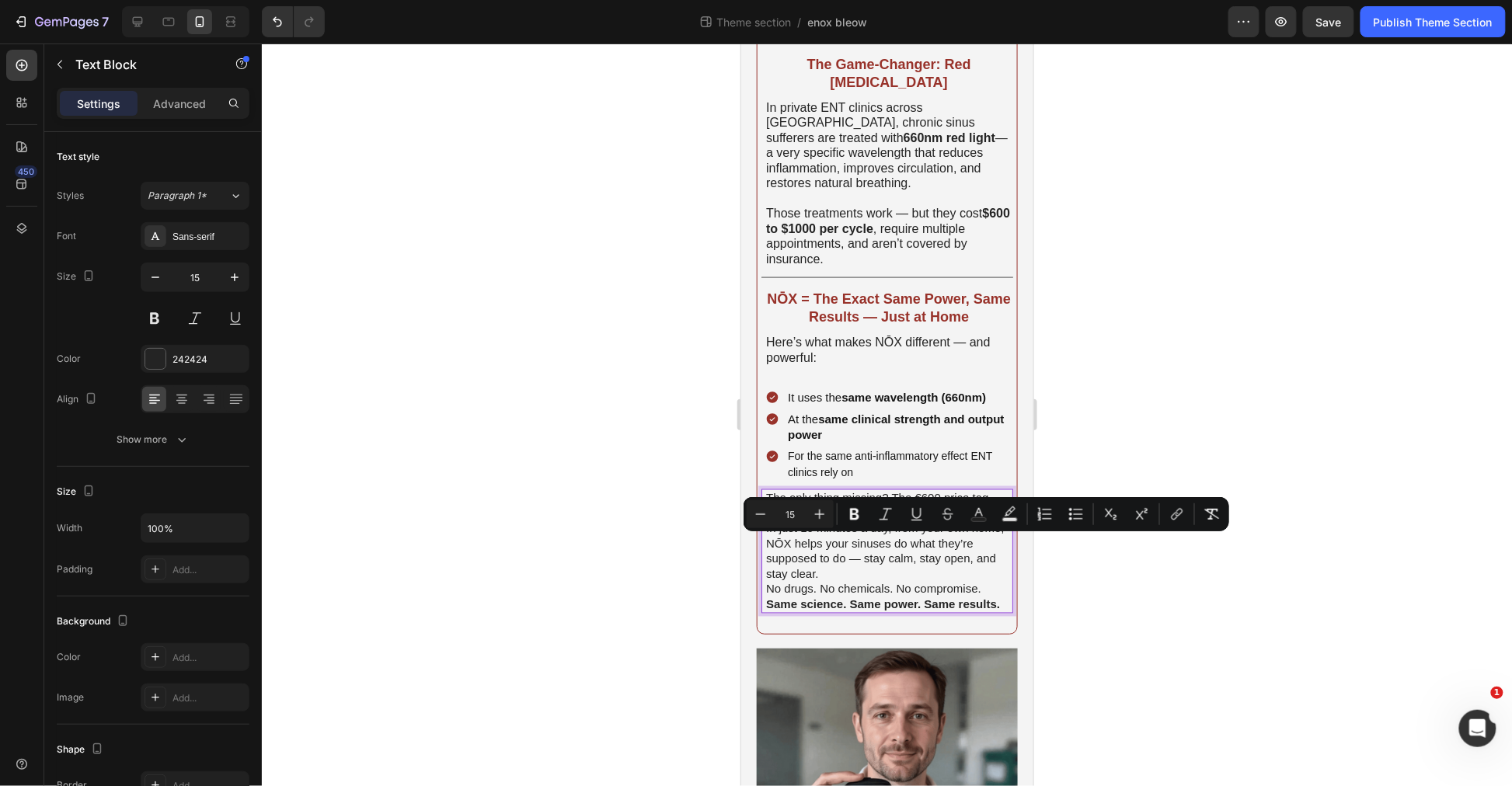
click at [819, 556] on span "In just 10 minutes a day, from your own home, NŌX helps your sinuses do what th…" at bounding box center [885, 551] width 238 height 59
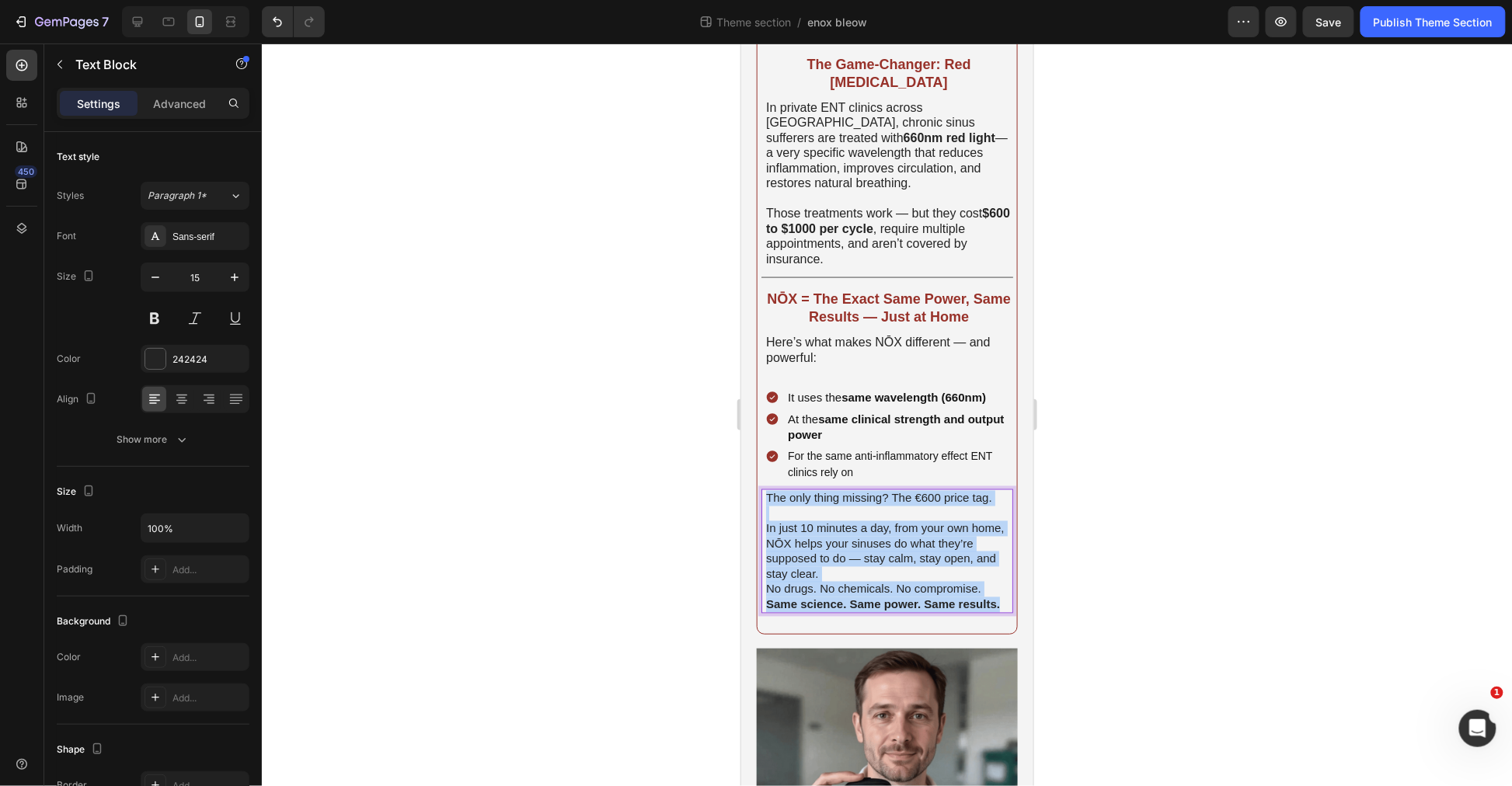
drag, startPoint x: 834, startPoint y: 606, endPoint x: 676, endPoint y: 421, distance: 243.3
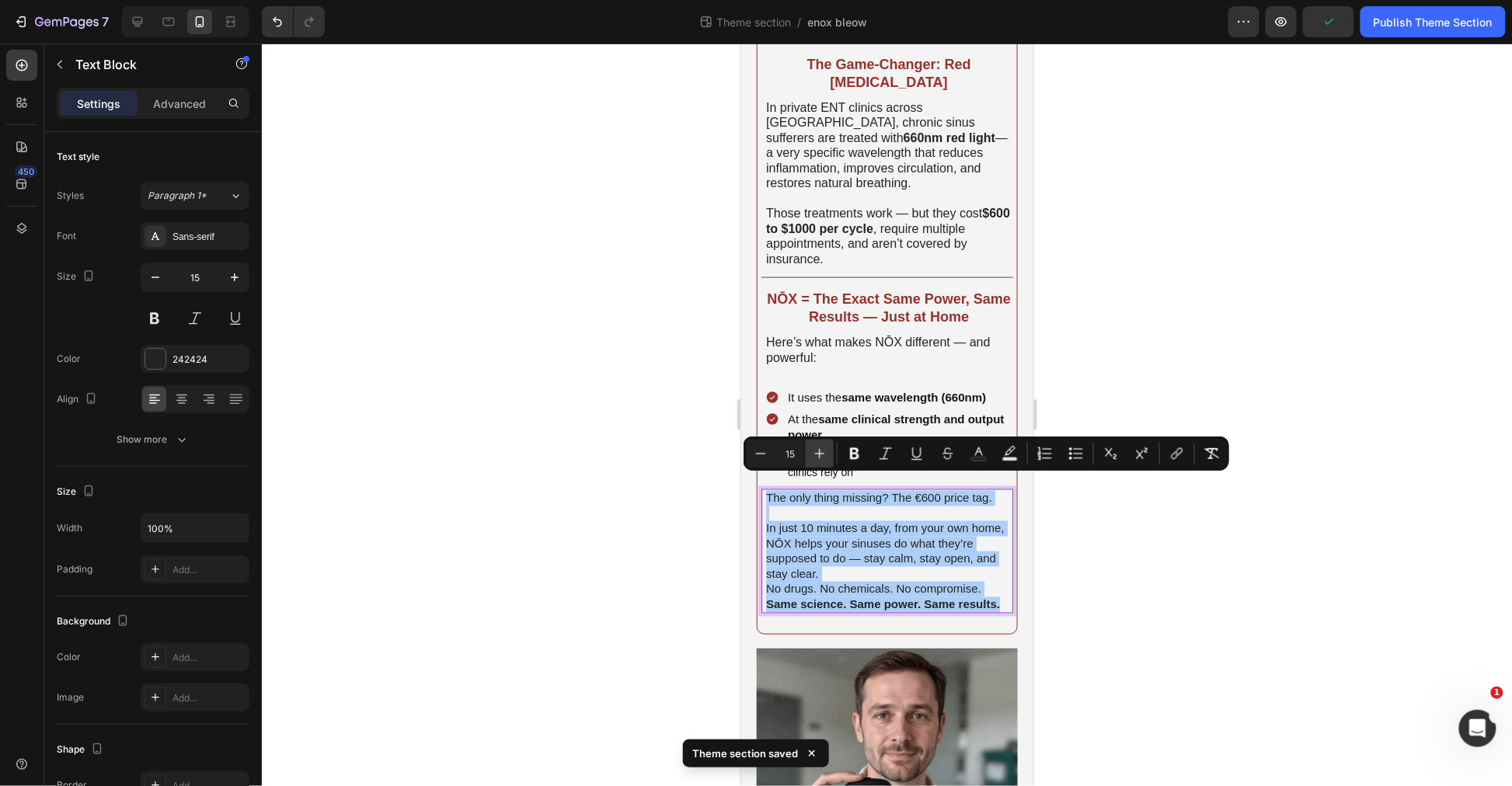
click at [828, 456] on button "Plus" at bounding box center [819, 453] width 28 height 28
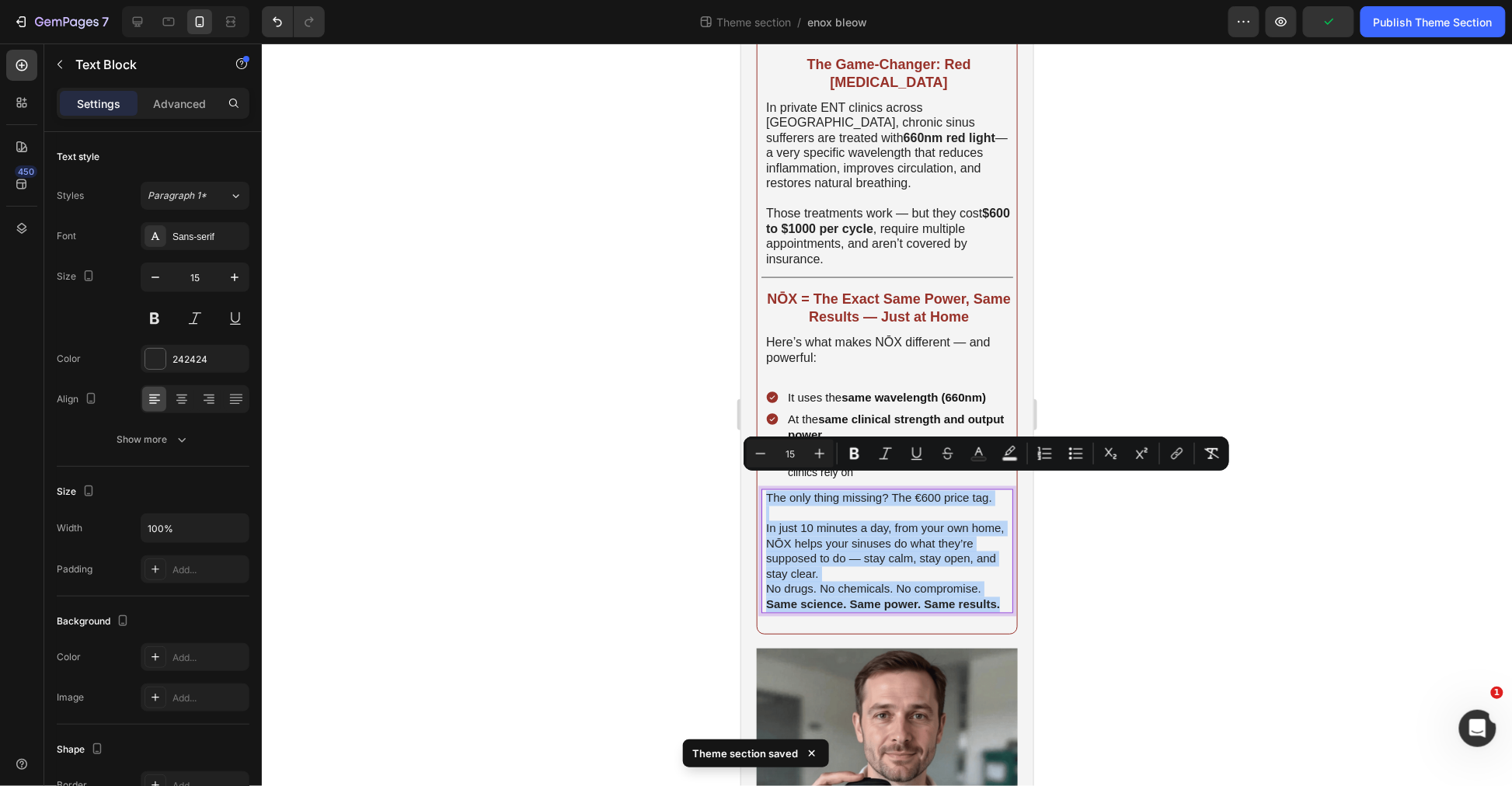
type input "16"
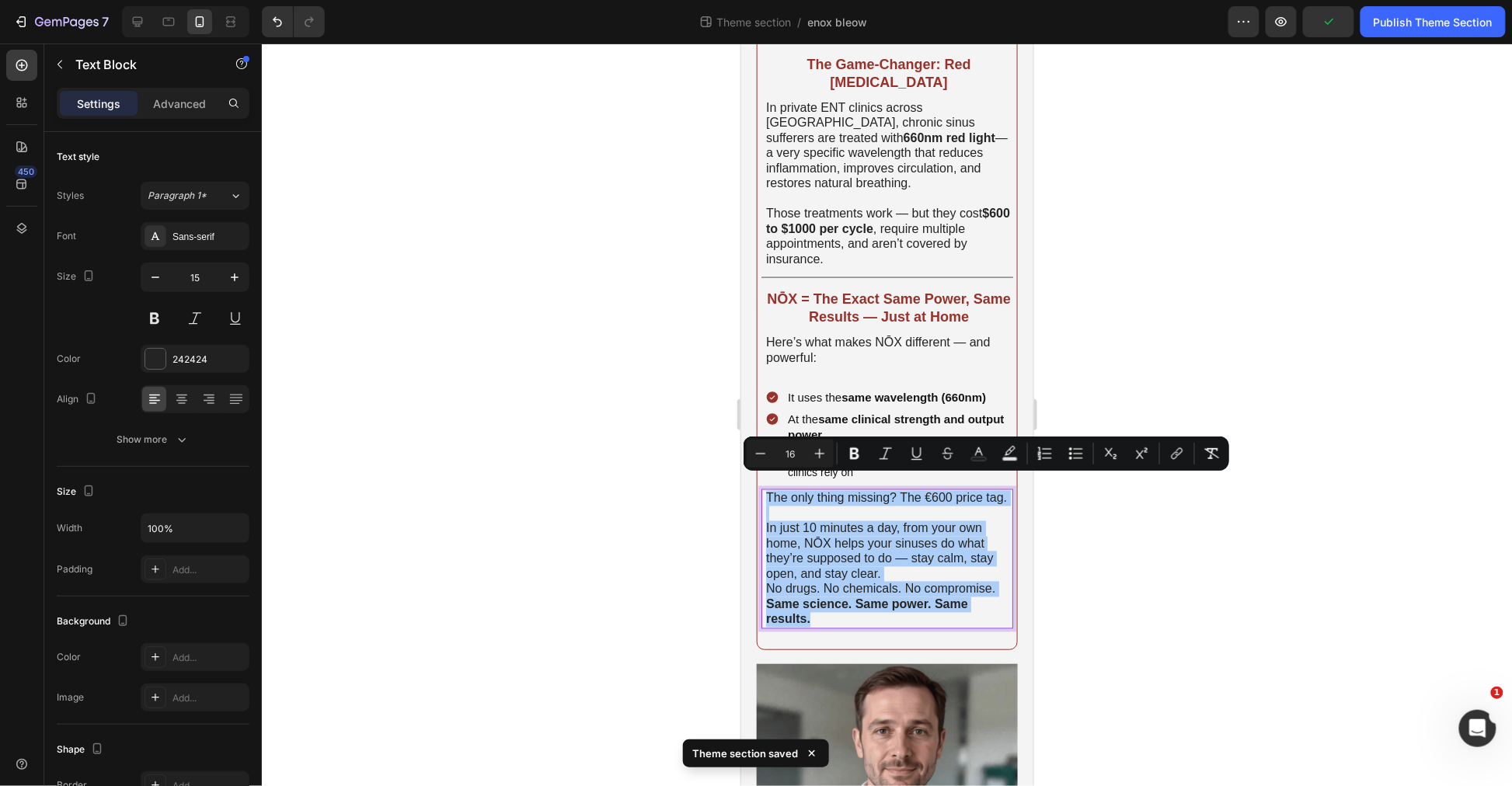
click at [662, 453] on div at bounding box center [887, 414] width 1250 height 743
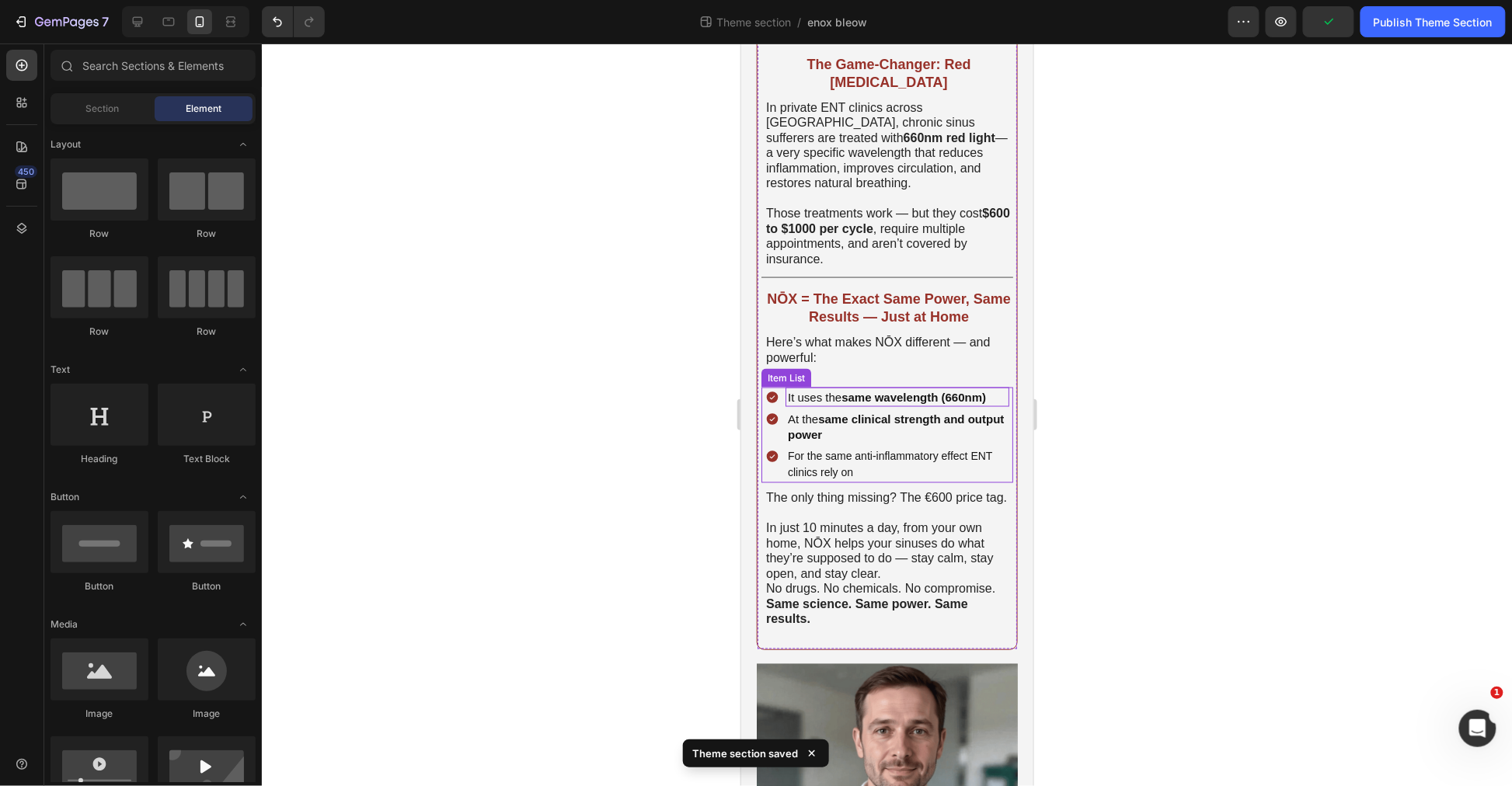
click at [856, 390] on strong "same wavelength (660nm)" at bounding box center [913, 396] width 145 height 13
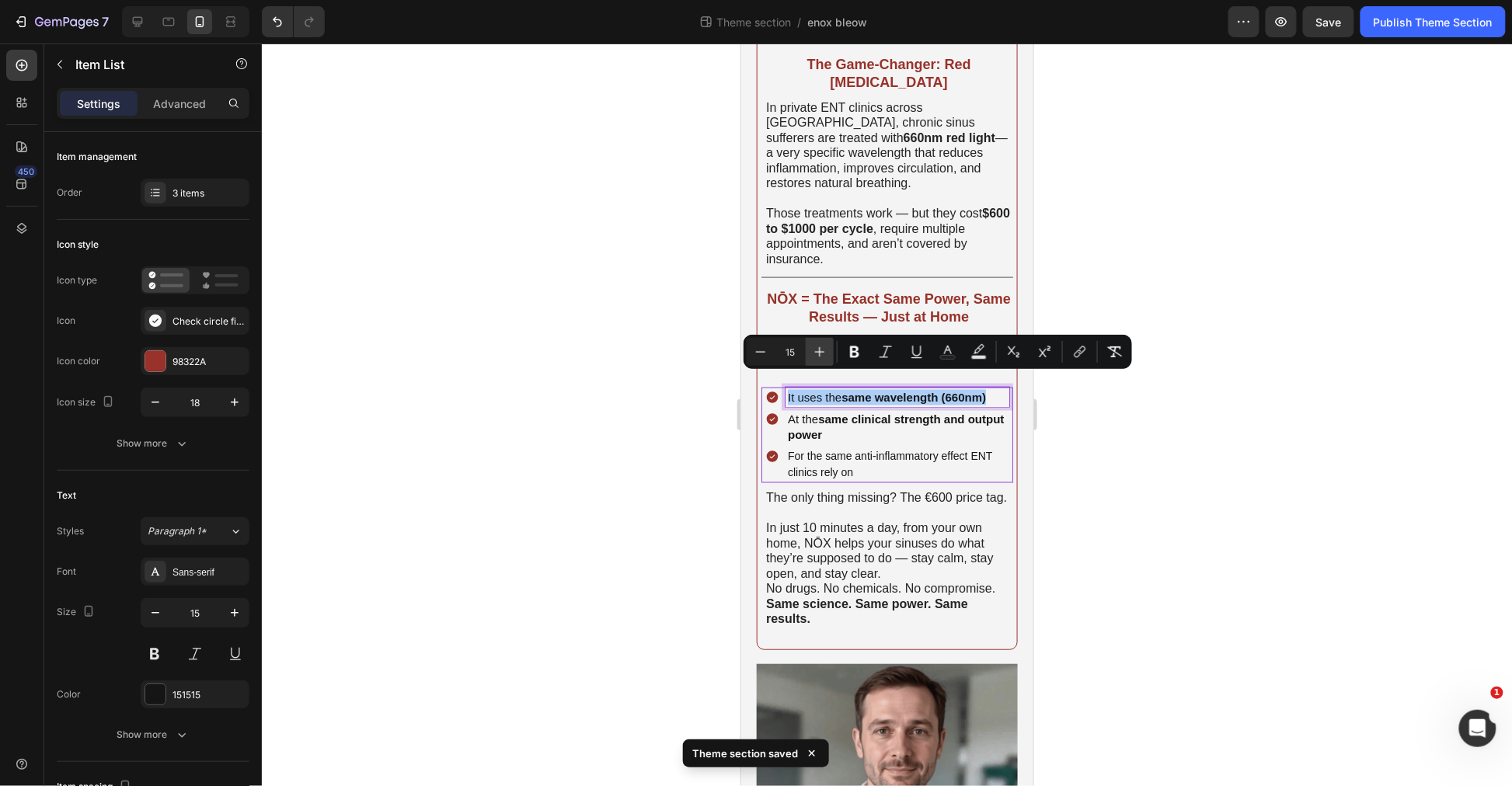
click at [824, 355] on icon "Editor contextual toolbar" at bounding box center [819, 352] width 15 height 15
type input "16"
click at [854, 420] on strong "same clinical strength and output power" at bounding box center [894, 426] width 216 height 28
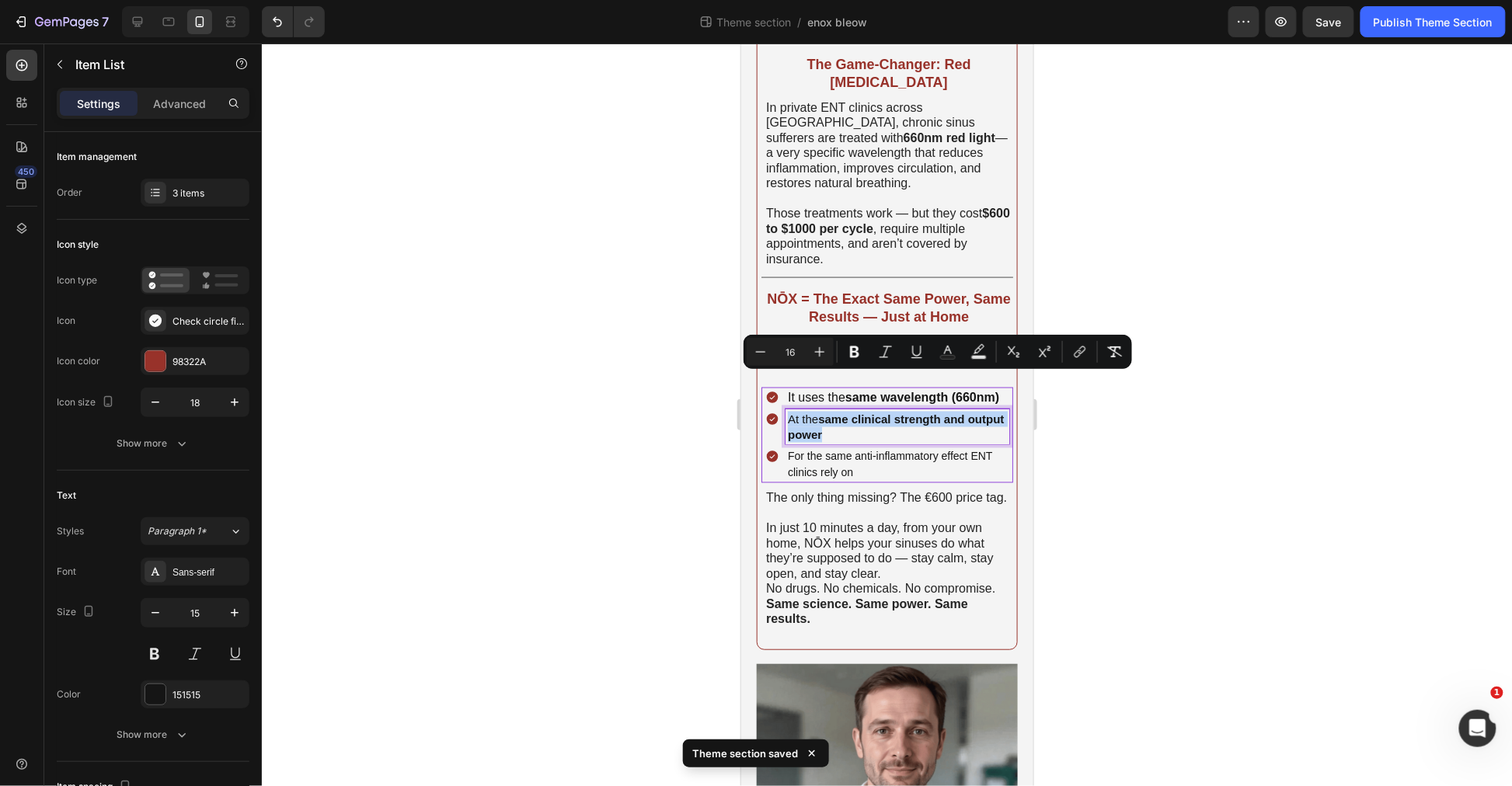
click at [854, 420] on strong "same clinical strength and output power" at bounding box center [894, 426] width 216 height 28
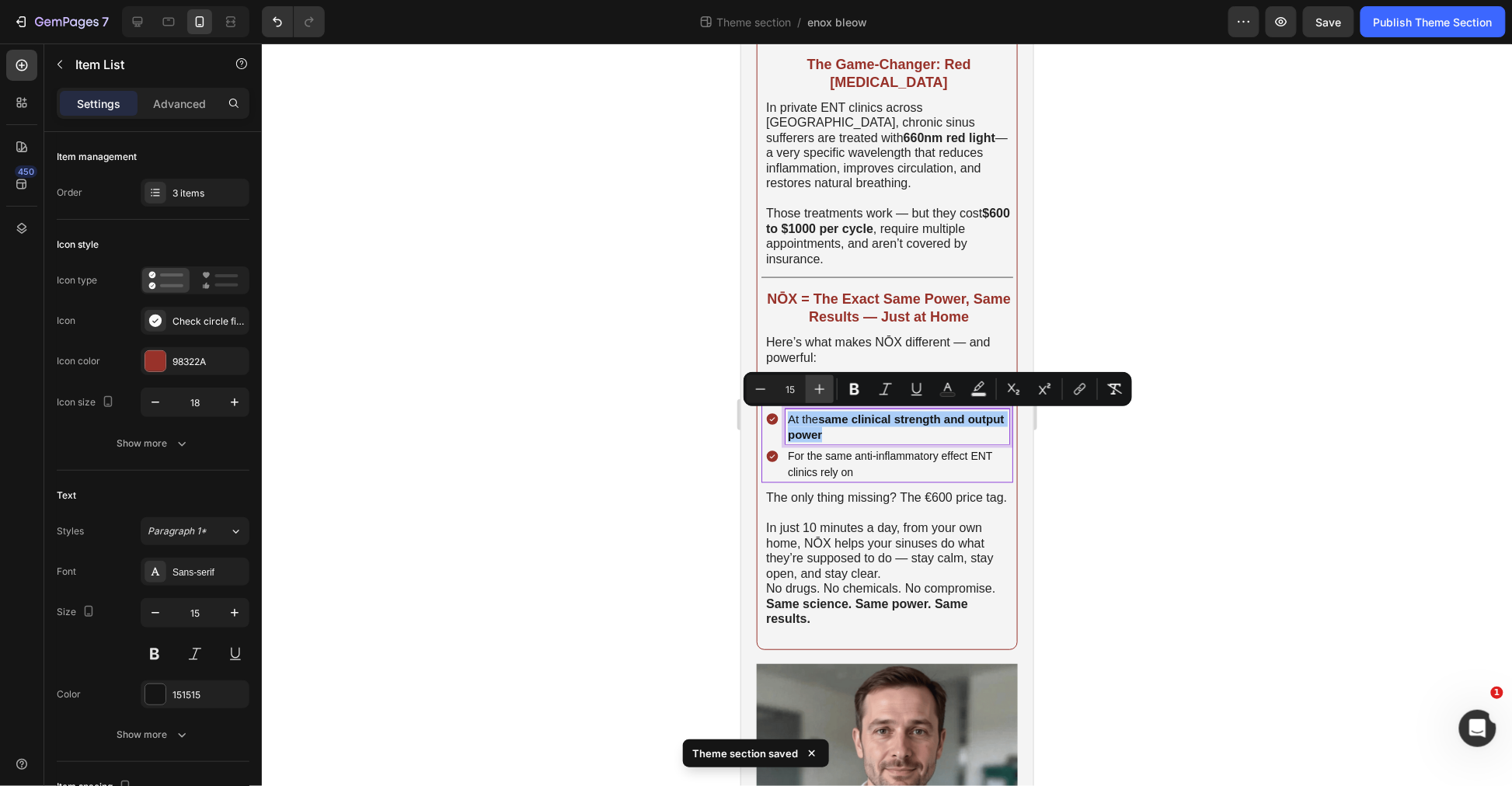
click at [813, 383] on icon "Editor contextual toolbar" at bounding box center [819, 389] width 15 height 15
type input "16"
click at [856, 468] on p "For the same anti-inflammatory effect ENT clinics rely on" at bounding box center [896, 464] width 219 height 32
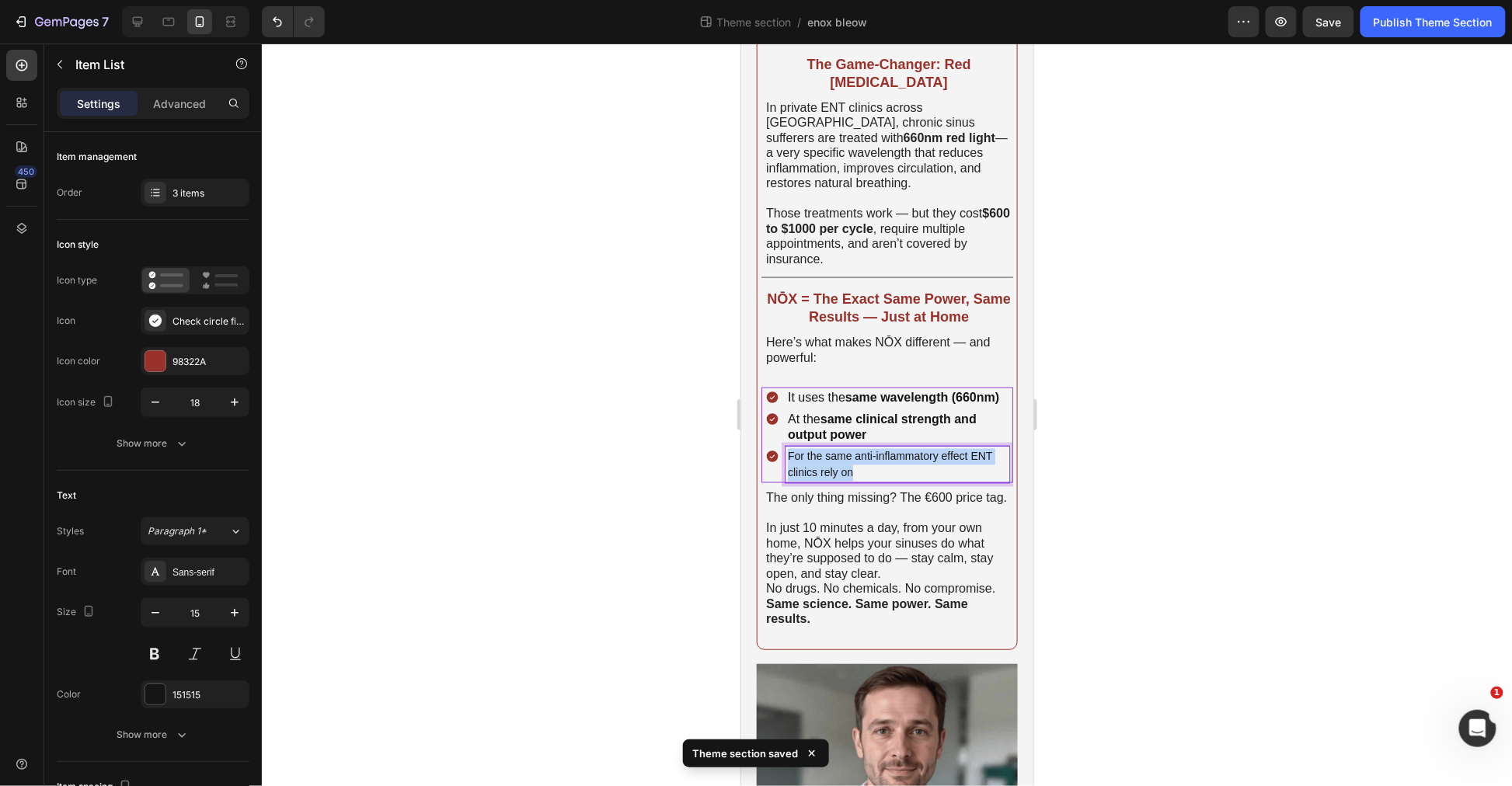
click at [856, 468] on p "For the same anti-inflammatory effect ENT clinics rely on" at bounding box center [896, 464] width 219 height 32
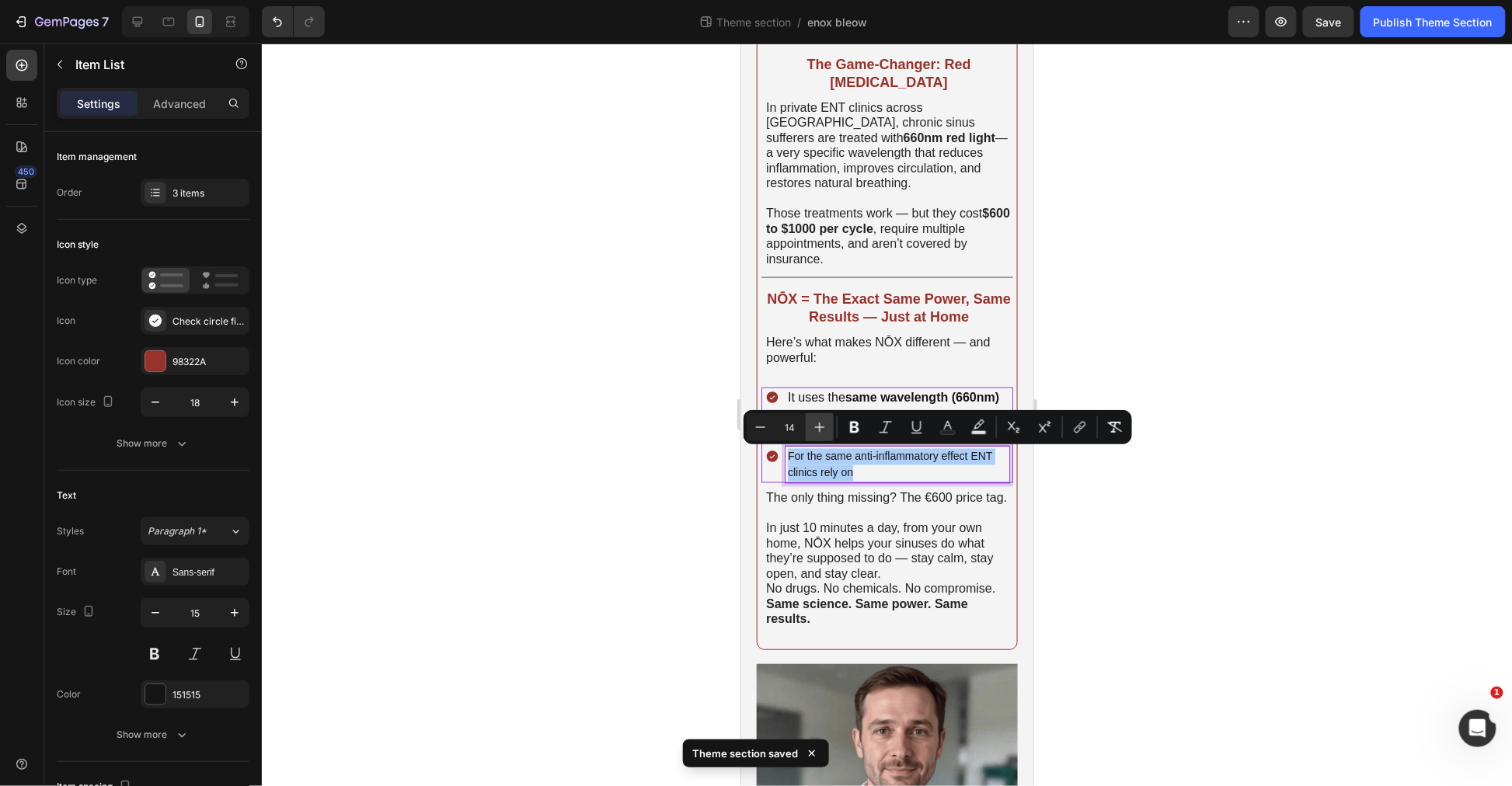
click at [828, 431] on button "Plus" at bounding box center [819, 427] width 28 height 28
click at [828, 431] on button "Plus" at bounding box center [819, 427] width 28 height 28
type input "16"
click at [1134, 533] on div at bounding box center [887, 414] width 1250 height 743
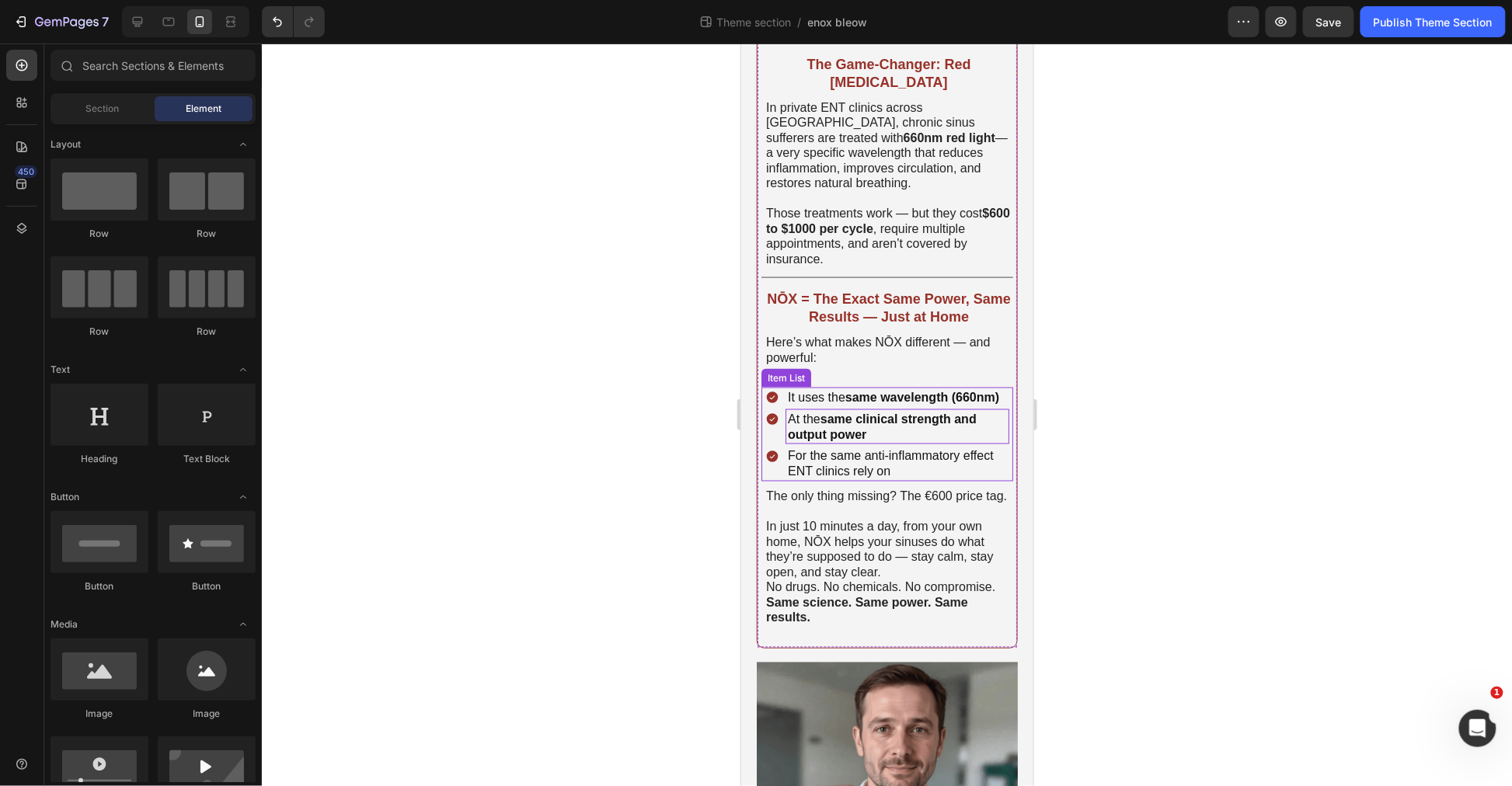
click at [887, 421] on strong "same clinical strength and output power" at bounding box center [881, 426] width 189 height 28
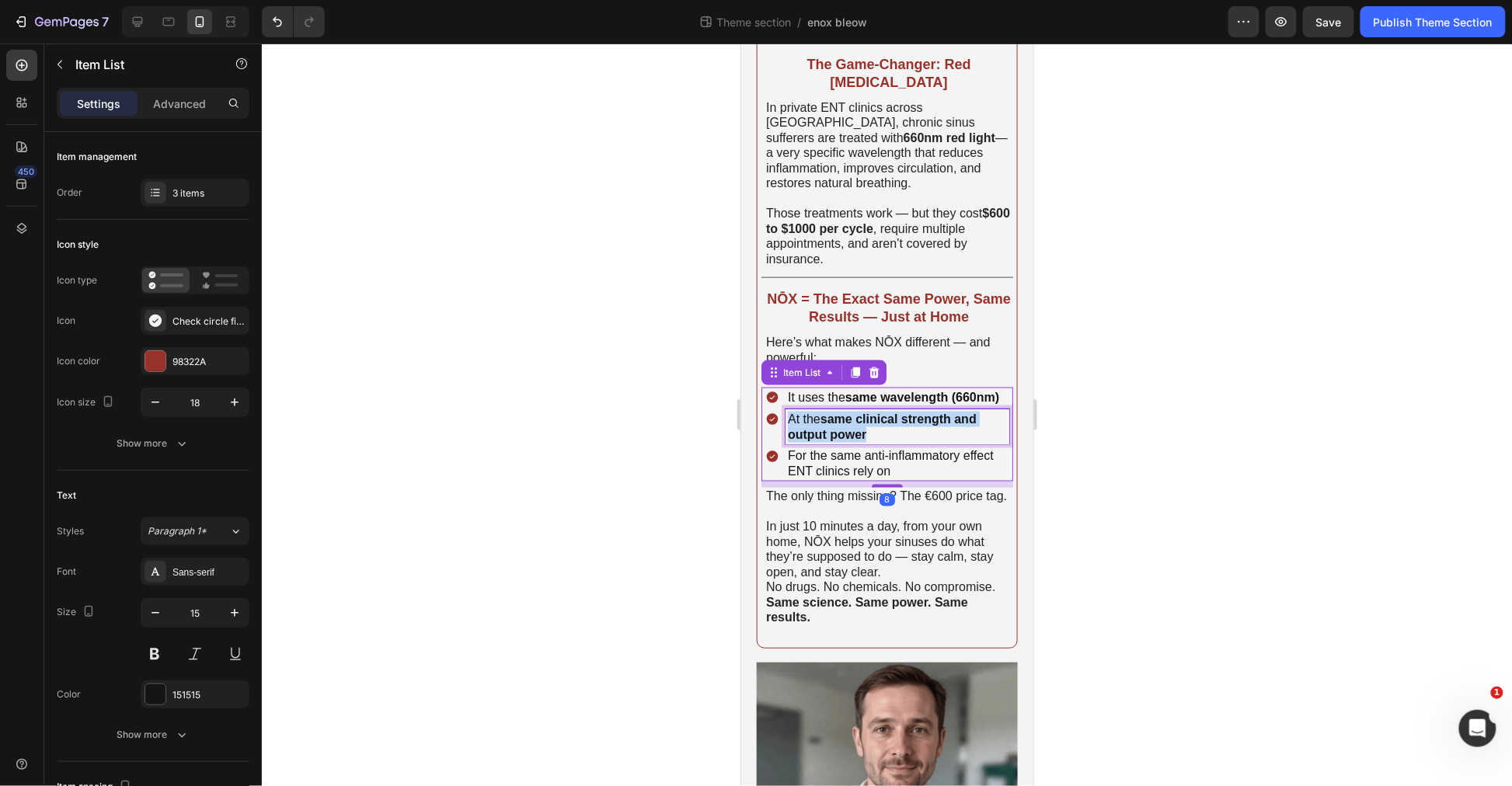
click at [887, 421] on strong "same clinical strength and output power" at bounding box center [881, 426] width 189 height 28
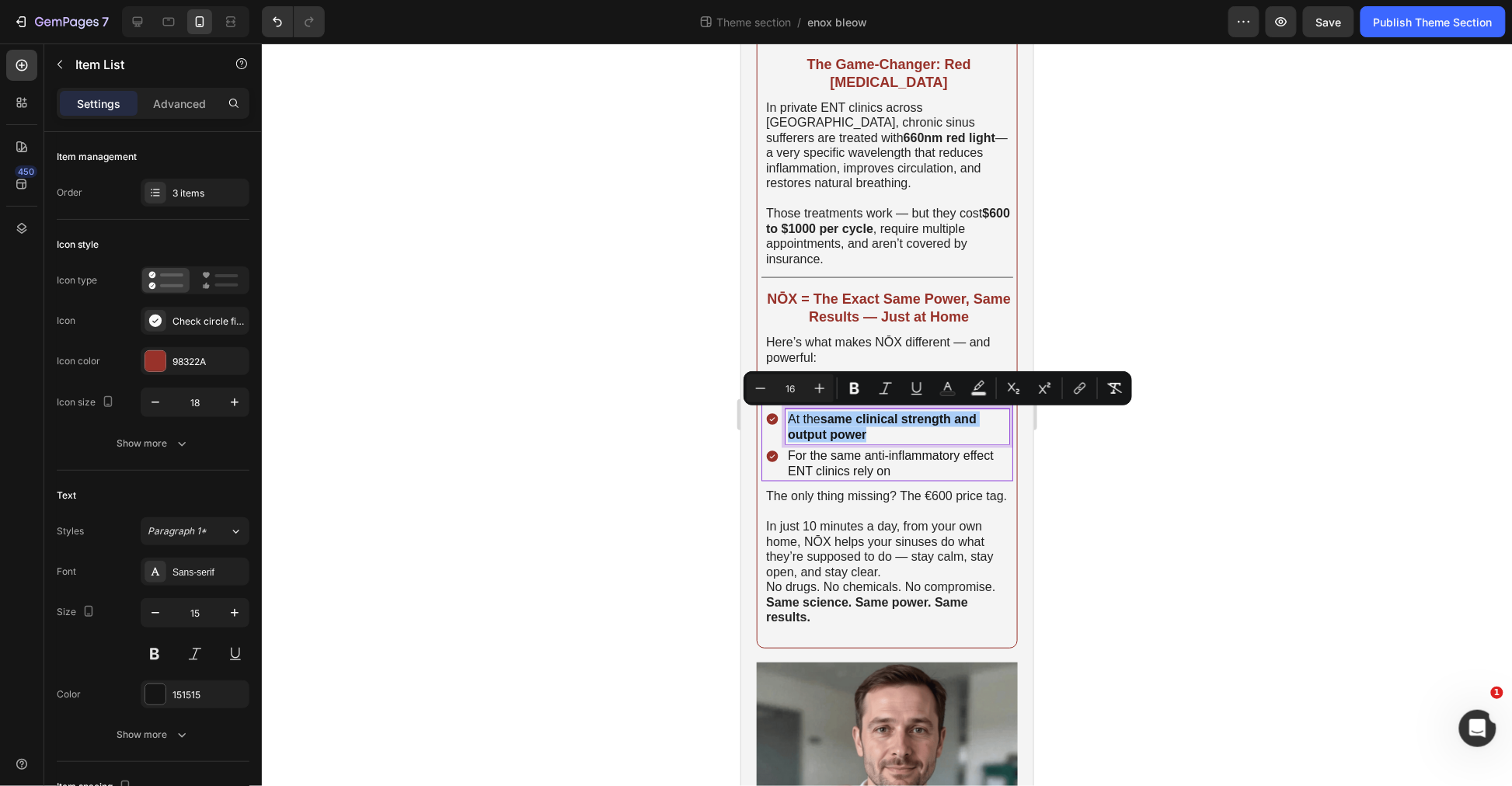
click at [1132, 478] on div at bounding box center [887, 414] width 1250 height 743
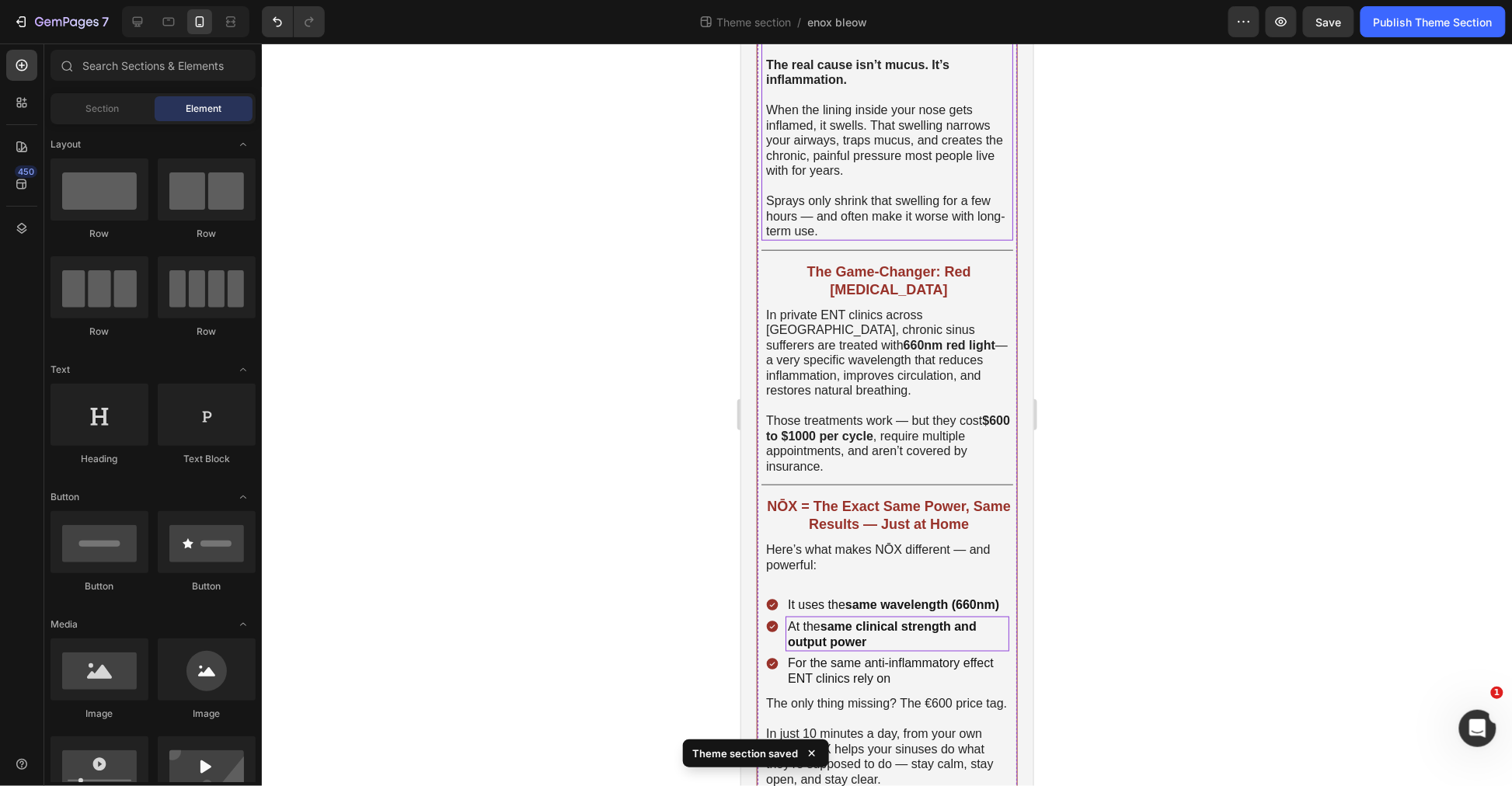
scroll to position [259, 0]
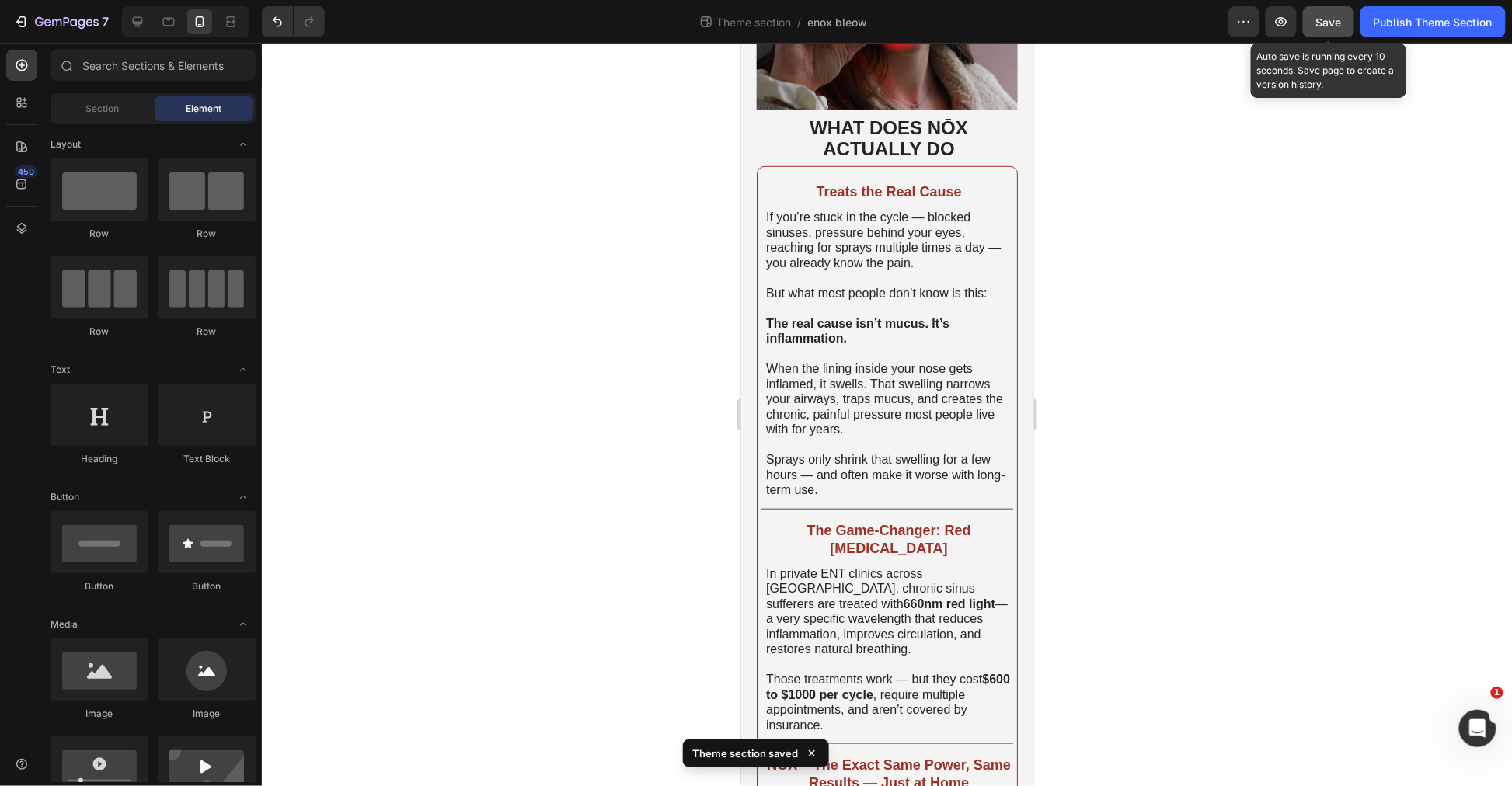
click at [1333, 28] on div "Save" at bounding box center [1329, 22] width 26 height 16
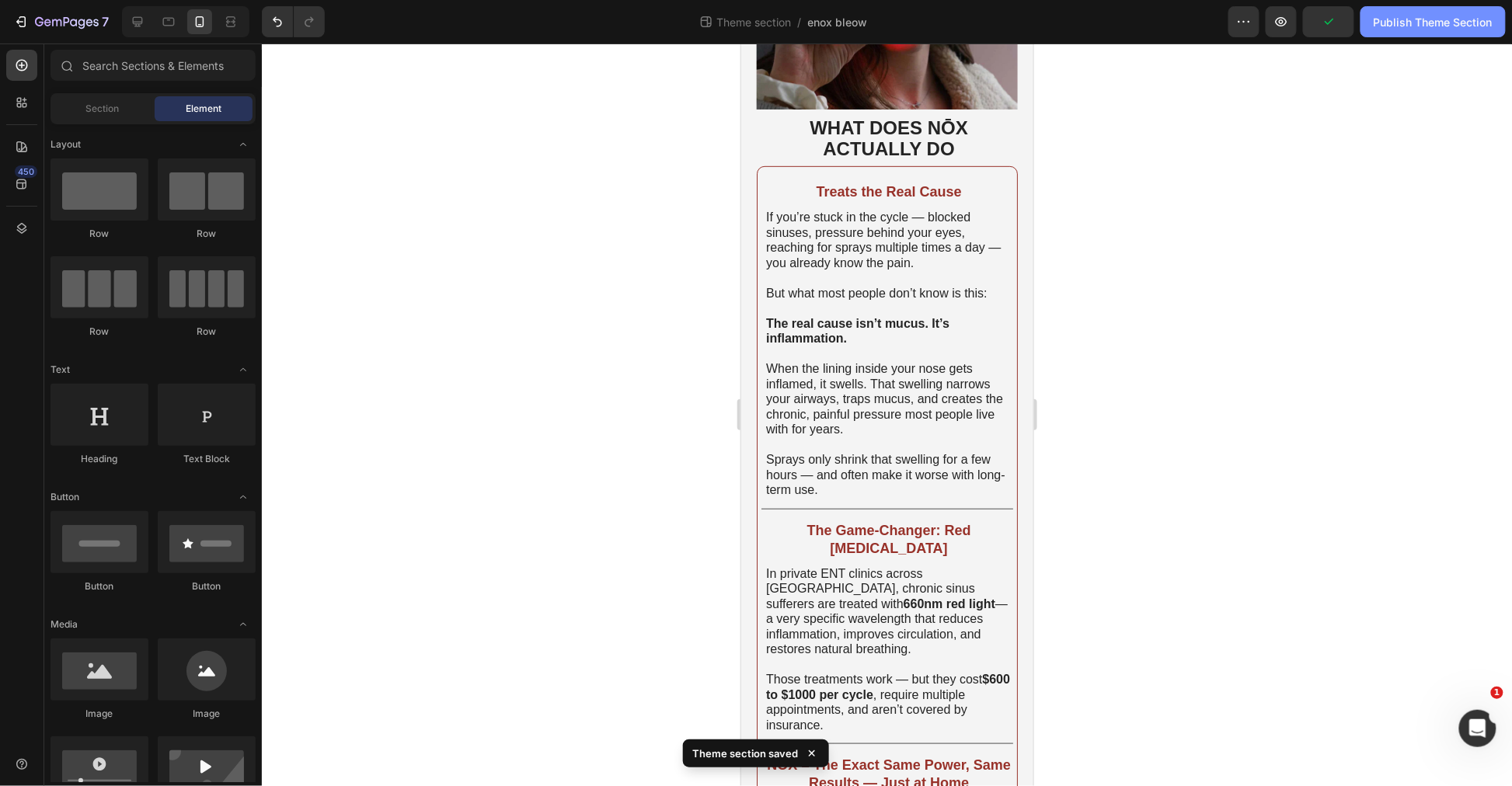
click at [1418, 25] on div "Publish Theme Section" at bounding box center [1433, 22] width 119 height 16
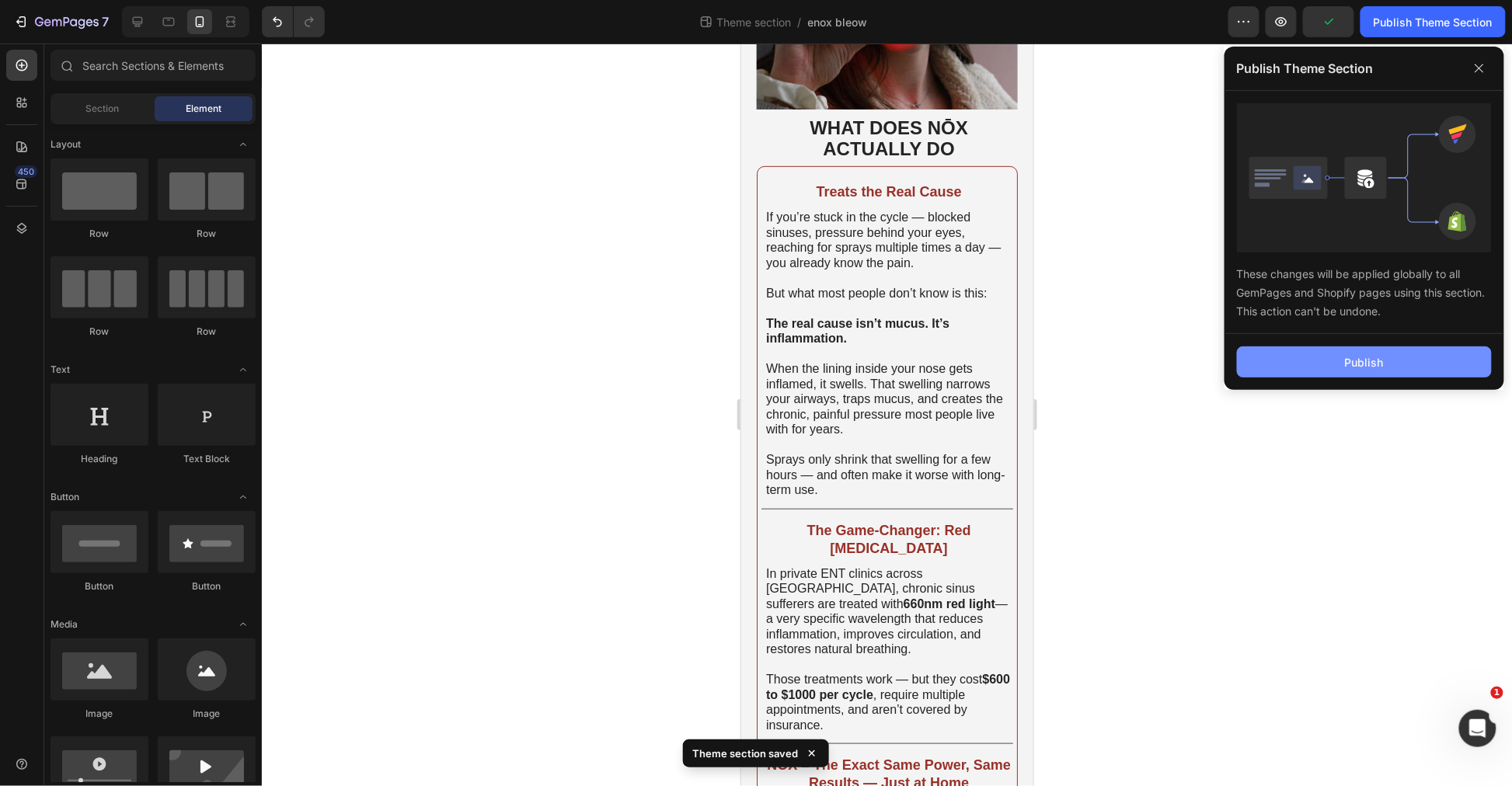
click at [1402, 358] on button "Publish" at bounding box center [1364, 362] width 255 height 31
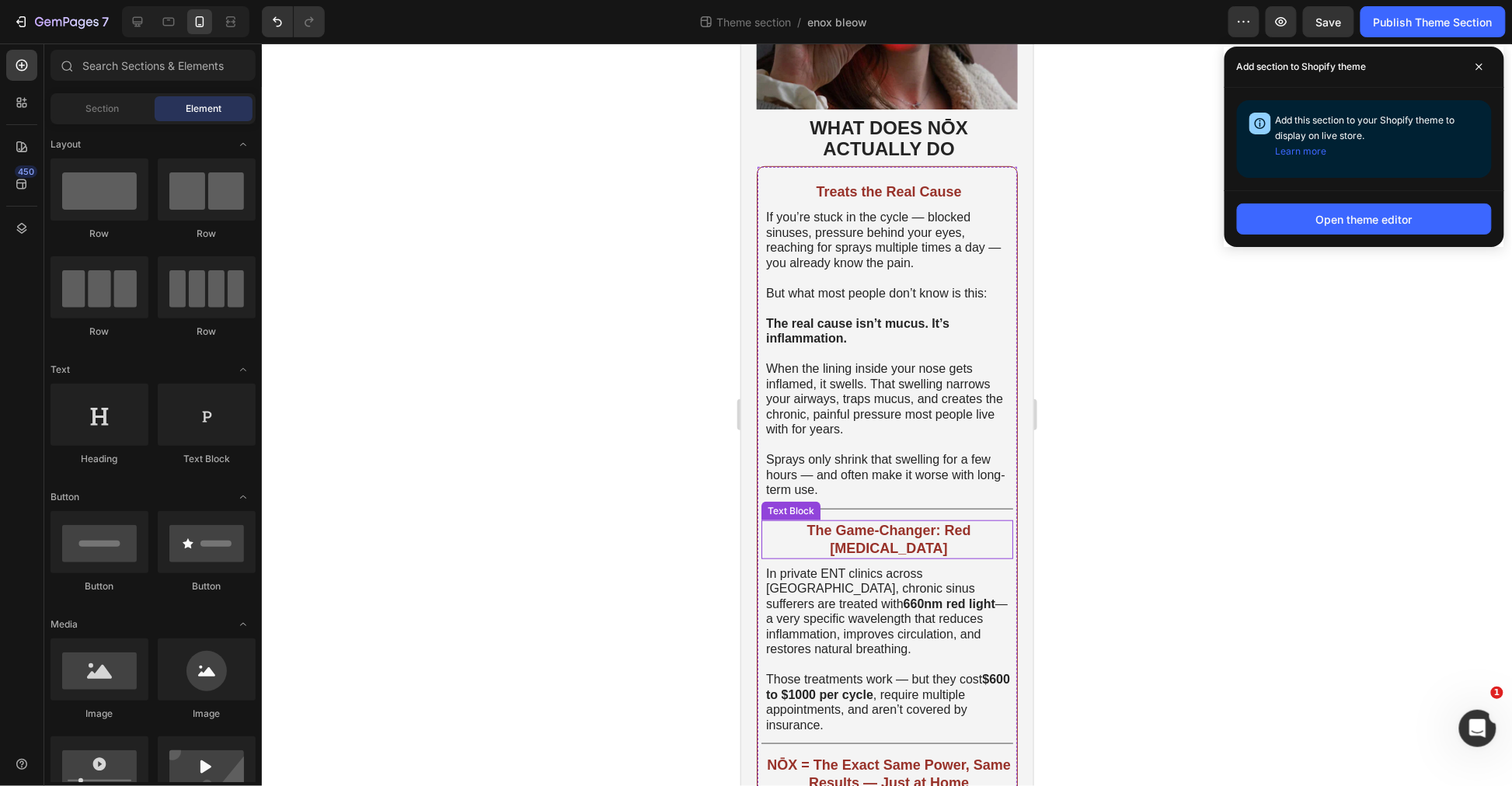
click at [864, 508] on div at bounding box center [886, 508] width 251 height 1
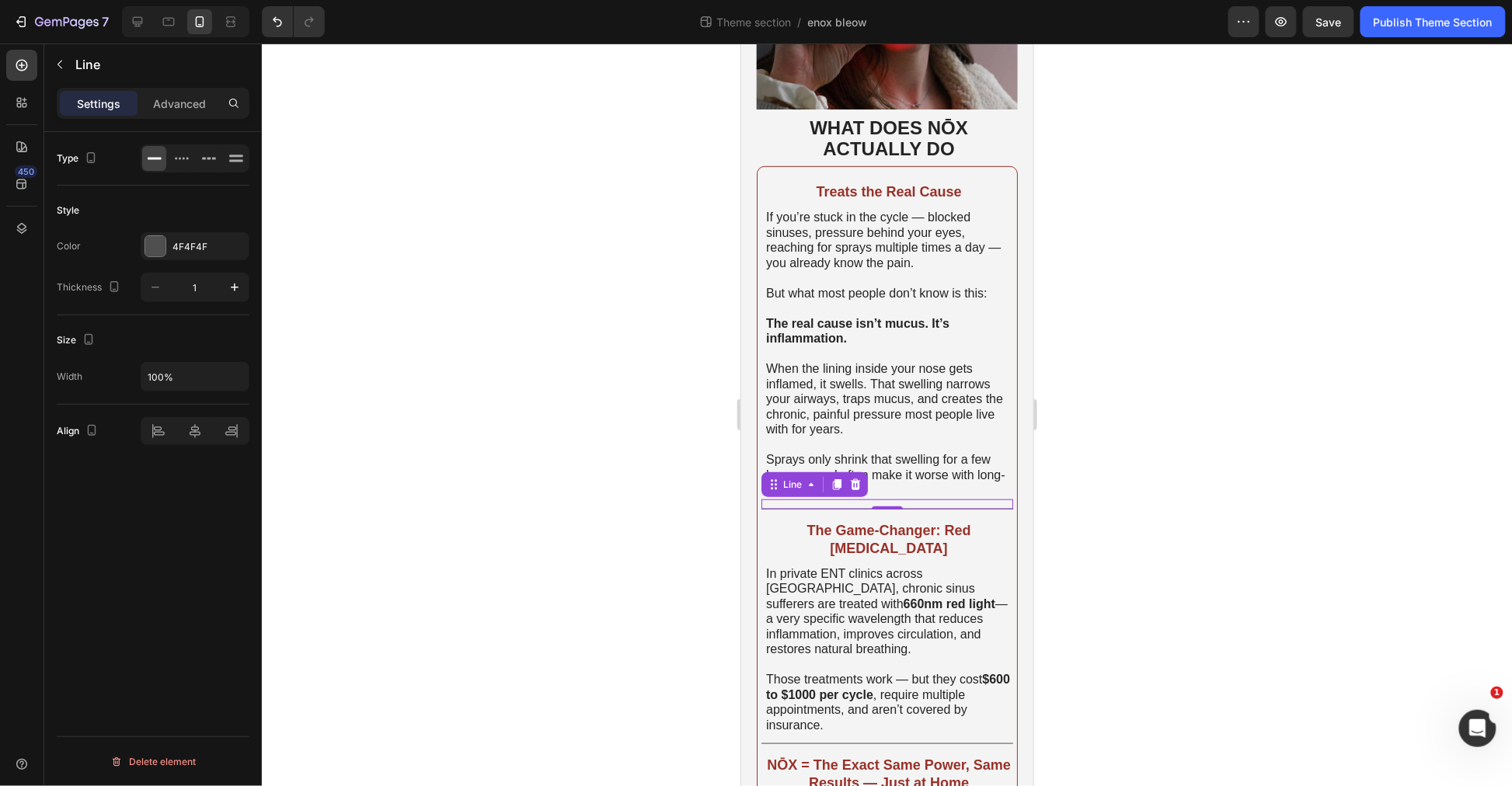
click at [864, 479] on div "Line" at bounding box center [814, 484] width 107 height 25
click at [905, 470] on p "Sprays only shrink that swelling for a few hours — and often make it worse with…" at bounding box center [889, 474] width 246 height 46
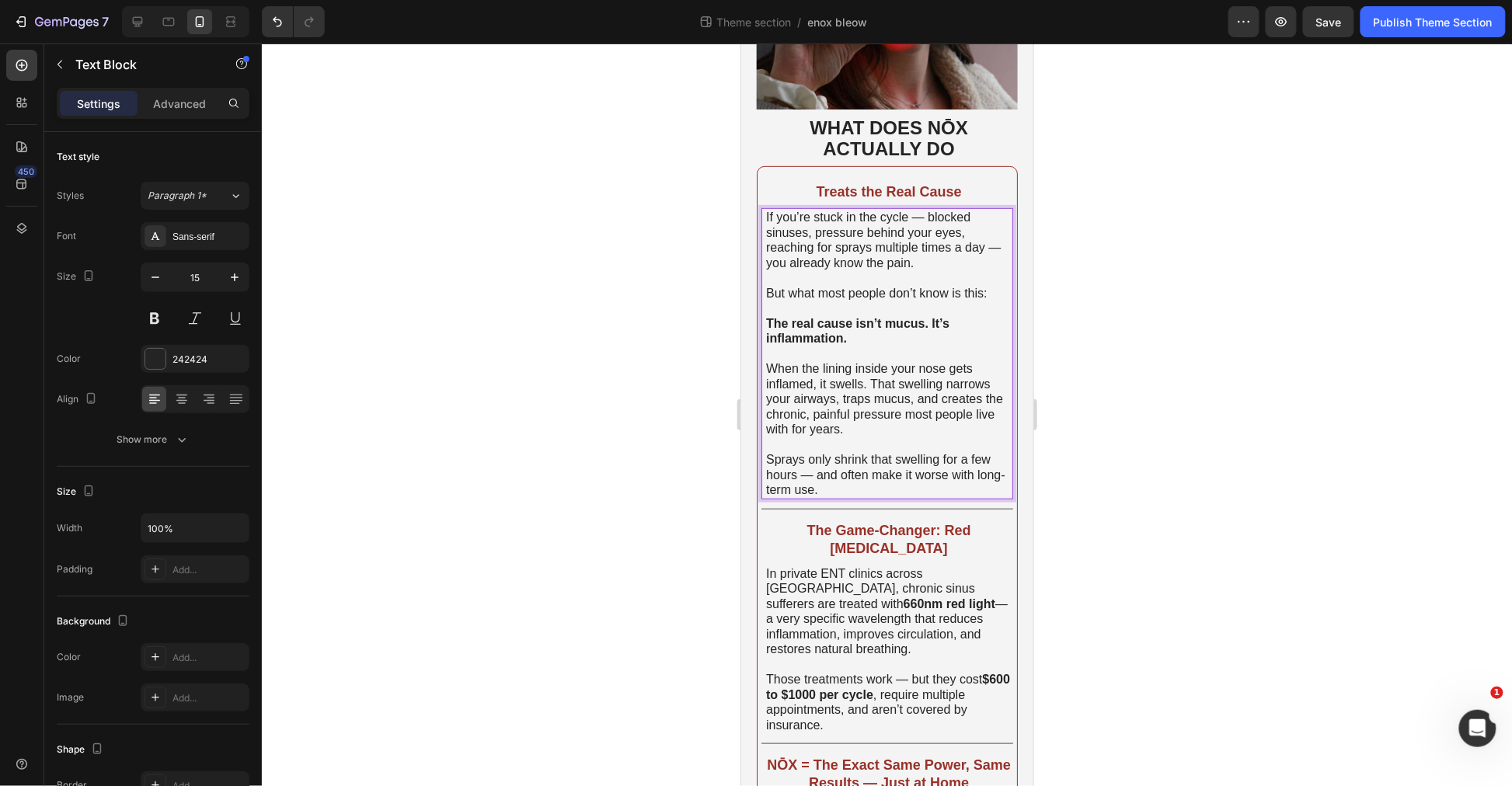
click at [910, 183] on strong "Treats the Real Cause" at bounding box center [888, 190] width 146 height 15
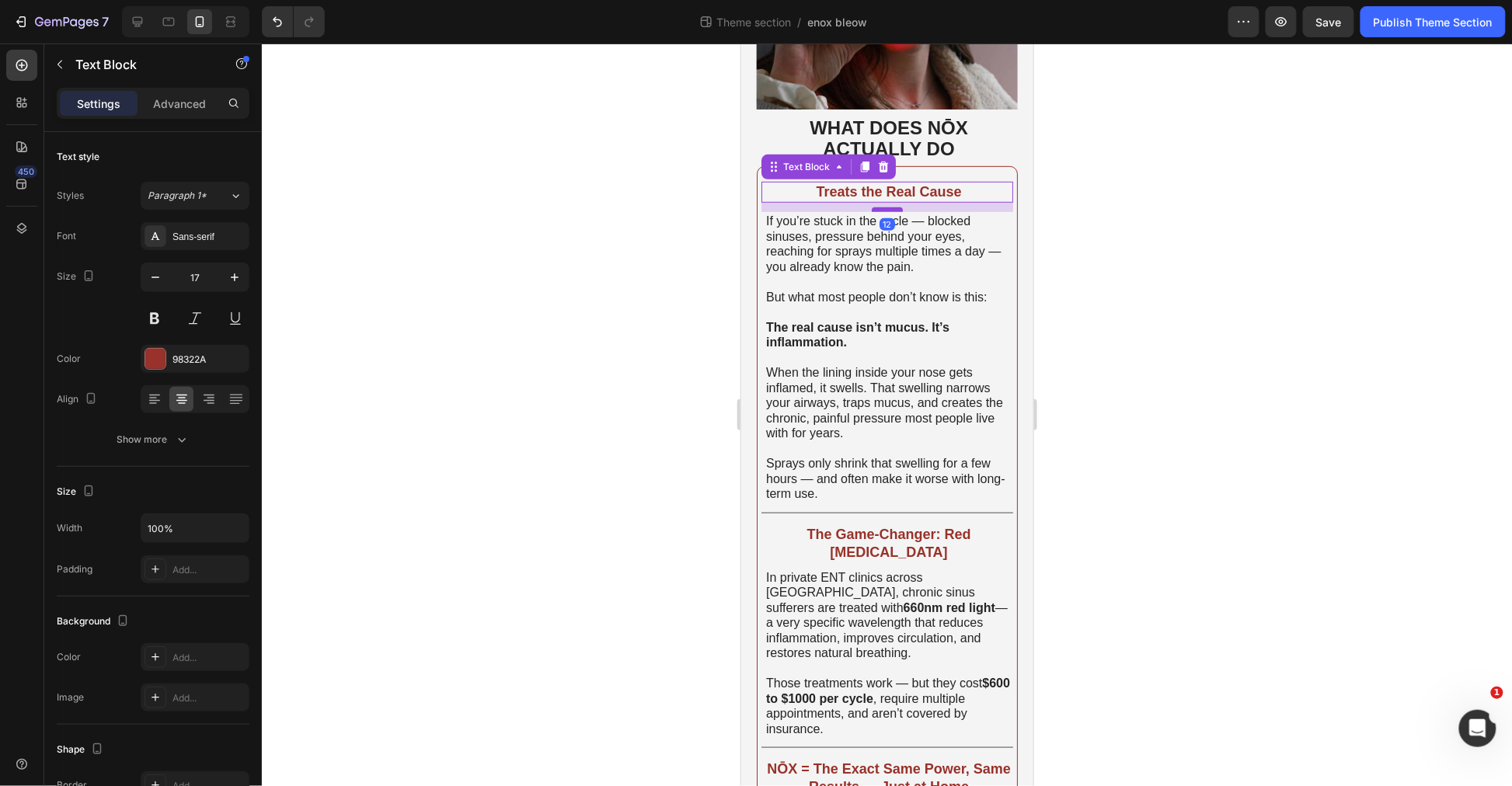
click at [881, 207] on div at bounding box center [886, 209] width 31 height 5
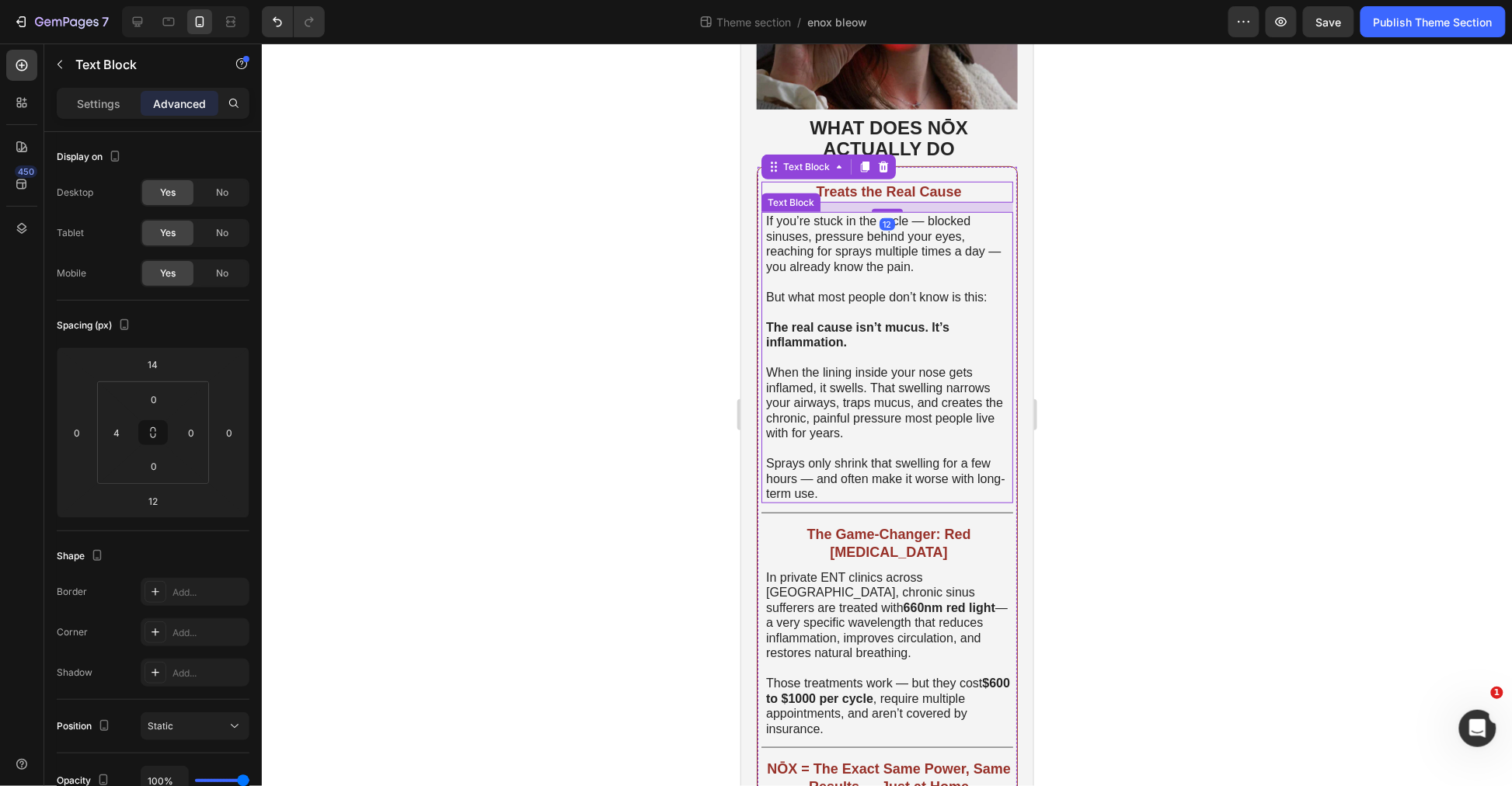
click at [886, 542] on strong "The Game-Changer: Red [MEDICAL_DATA]" at bounding box center [887, 542] width 164 height 33
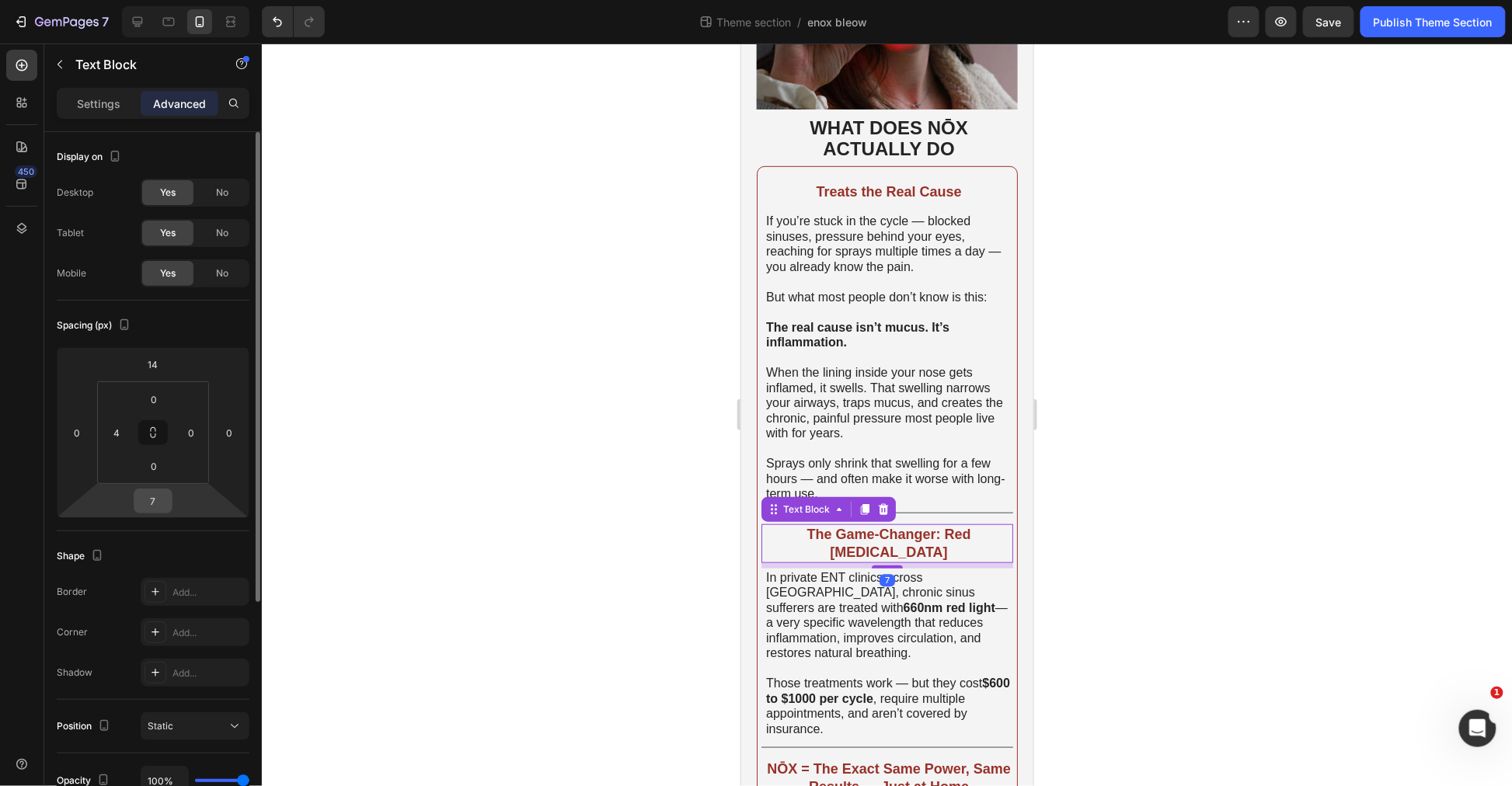
click at [160, 492] on input "7" at bounding box center [153, 501] width 31 height 24
type input "10"
click at [151, 502] on input "10" at bounding box center [153, 501] width 31 height 24
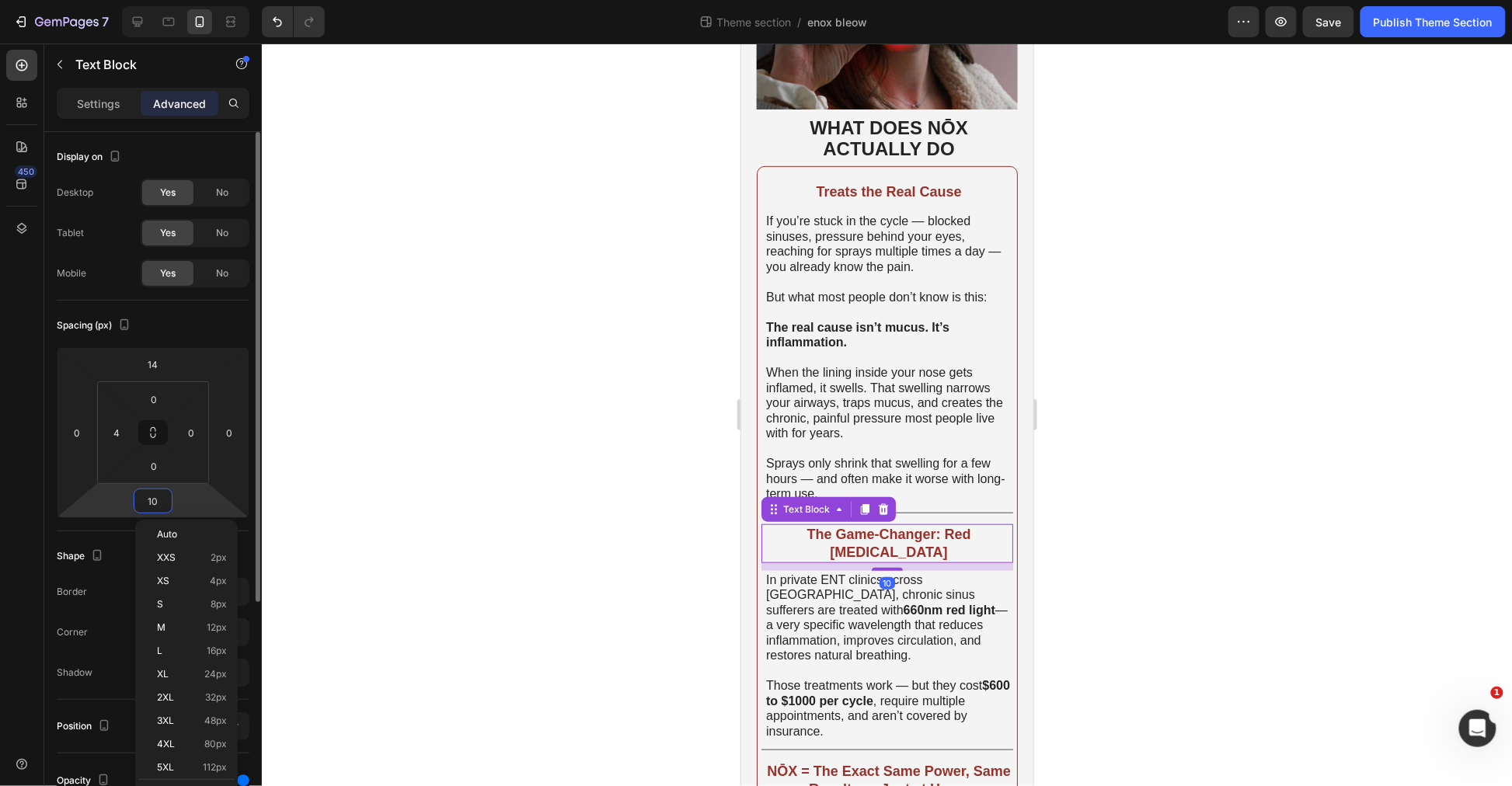
click at [151, 502] on input "10" at bounding box center [153, 501] width 31 height 24
click at [910, 183] on strong "Treats the Real Cause" at bounding box center [888, 190] width 146 height 15
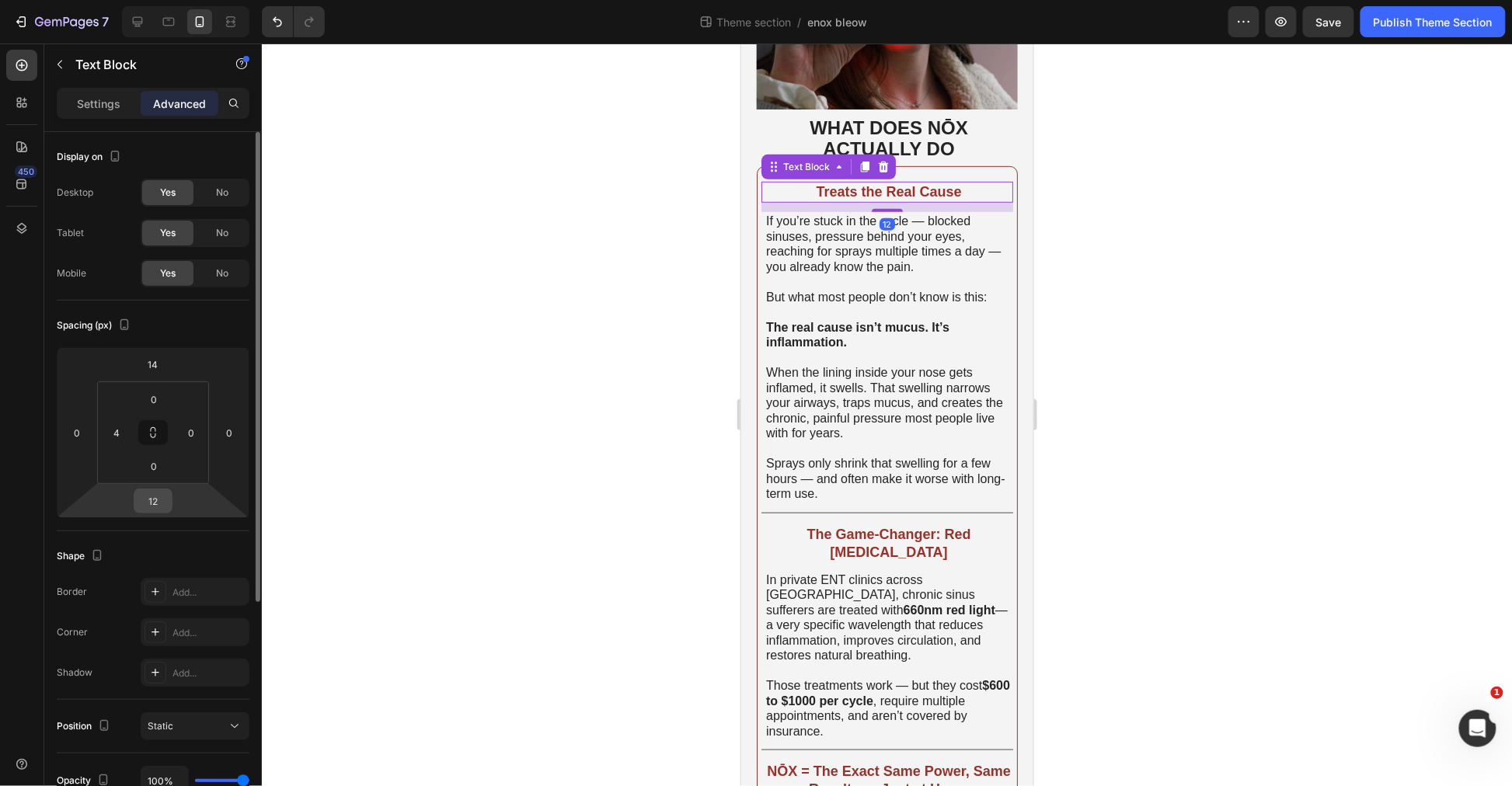
click at [148, 500] on input "12" at bounding box center [153, 501] width 31 height 24
paste input "0"
type input "10"
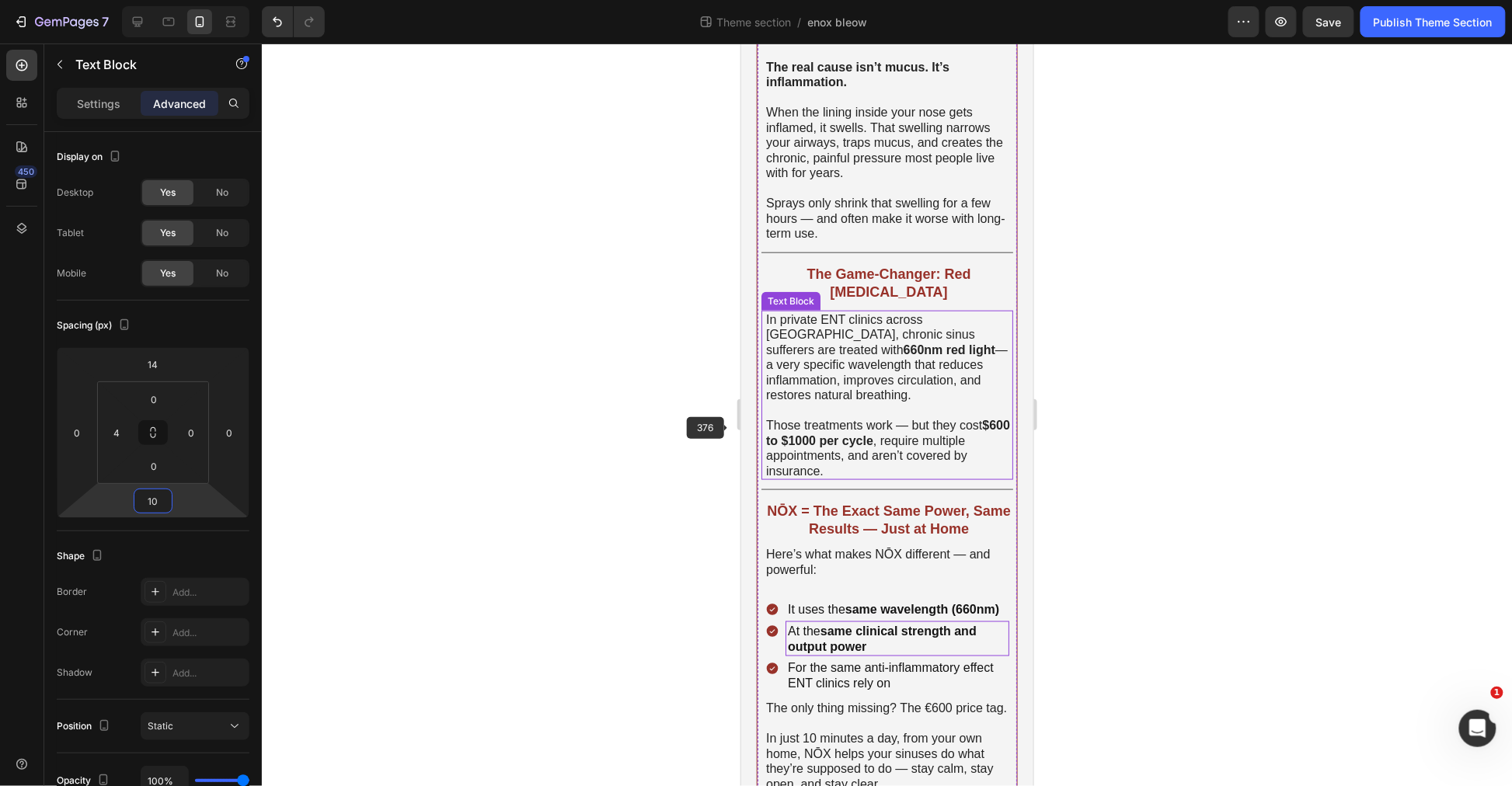
scroll to position [604, 0]
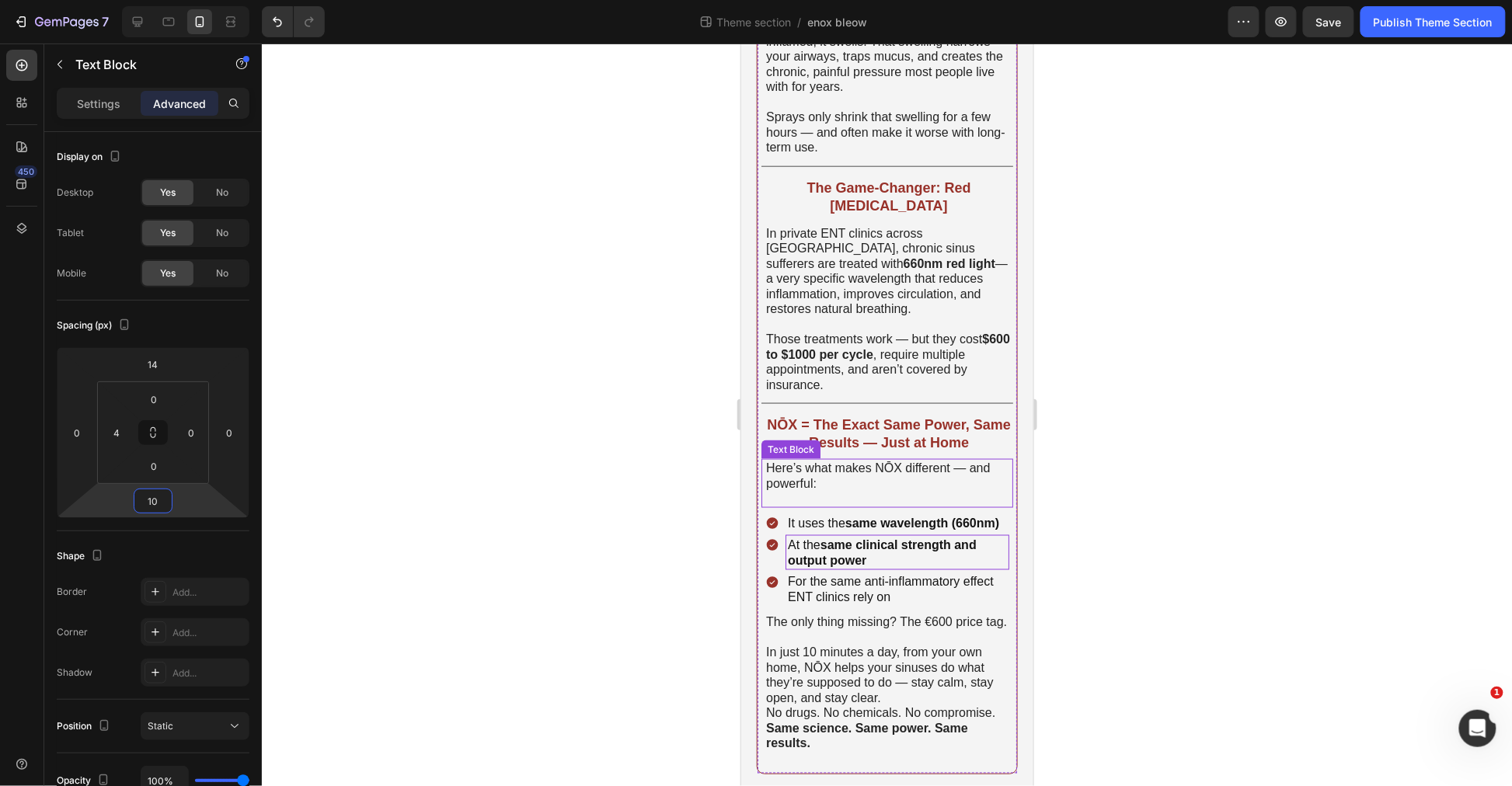
click at [859, 417] on strong "NŌX = The Exact Same Power, Same Results — Just at Home" at bounding box center [888, 433] width 244 height 33
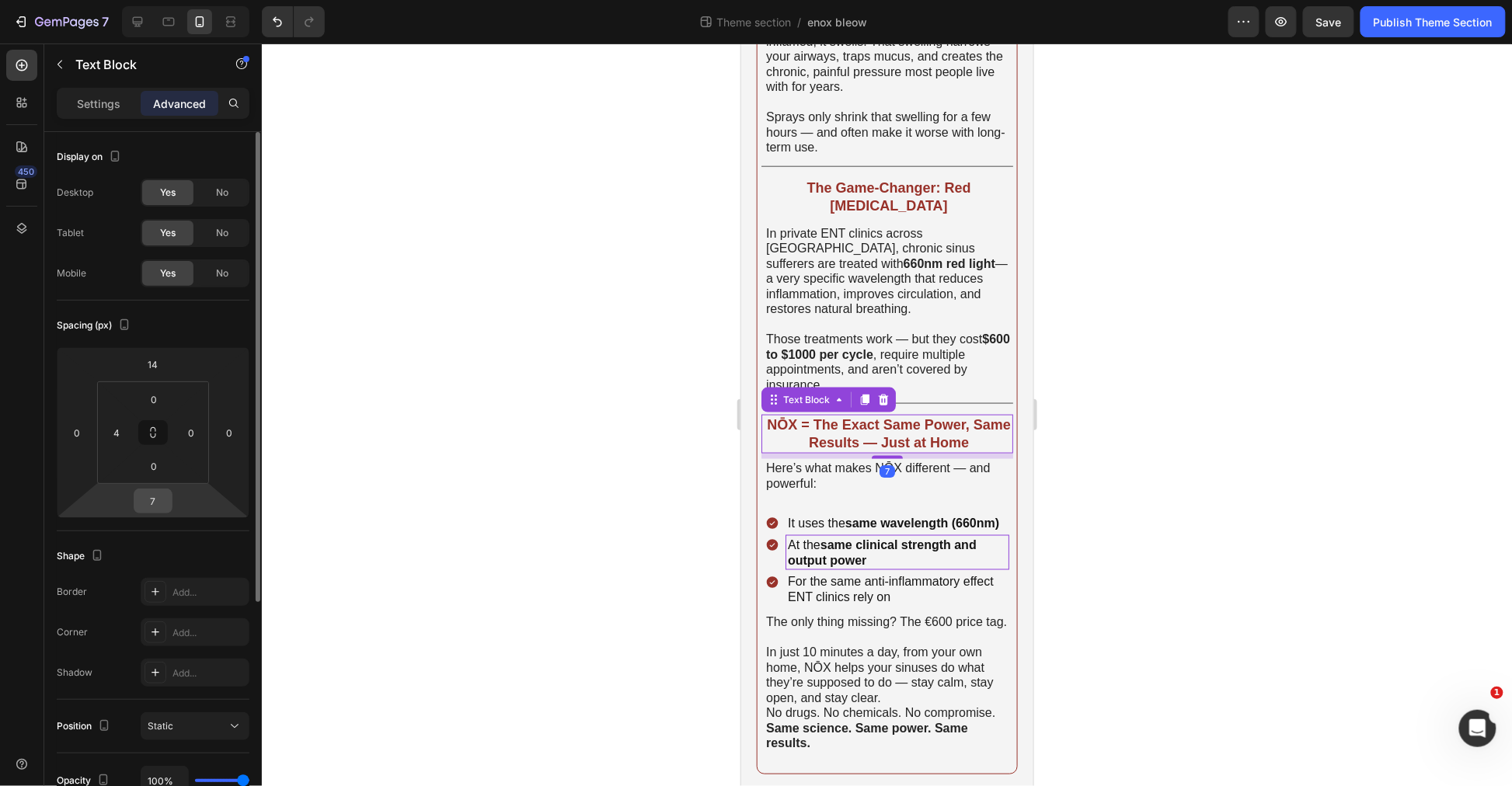
click at [152, 503] on input "7" at bounding box center [153, 501] width 31 height 24
paste input "10"
type input "10"
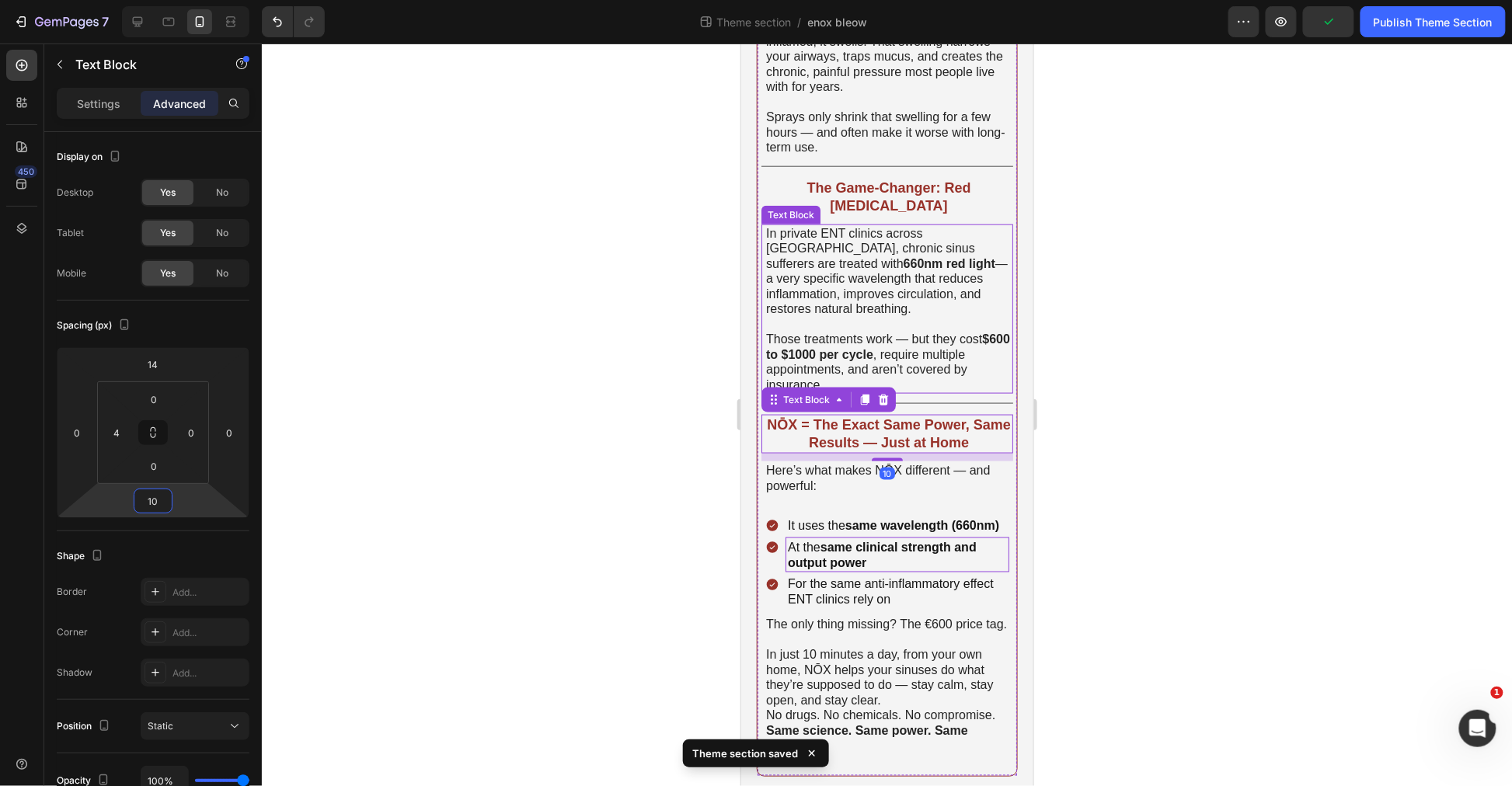
click at [898, 190] on strong "The Game-Changer: Red [MEDICAL_DATA]" at bounding box center [887, 196] width 164 height 33
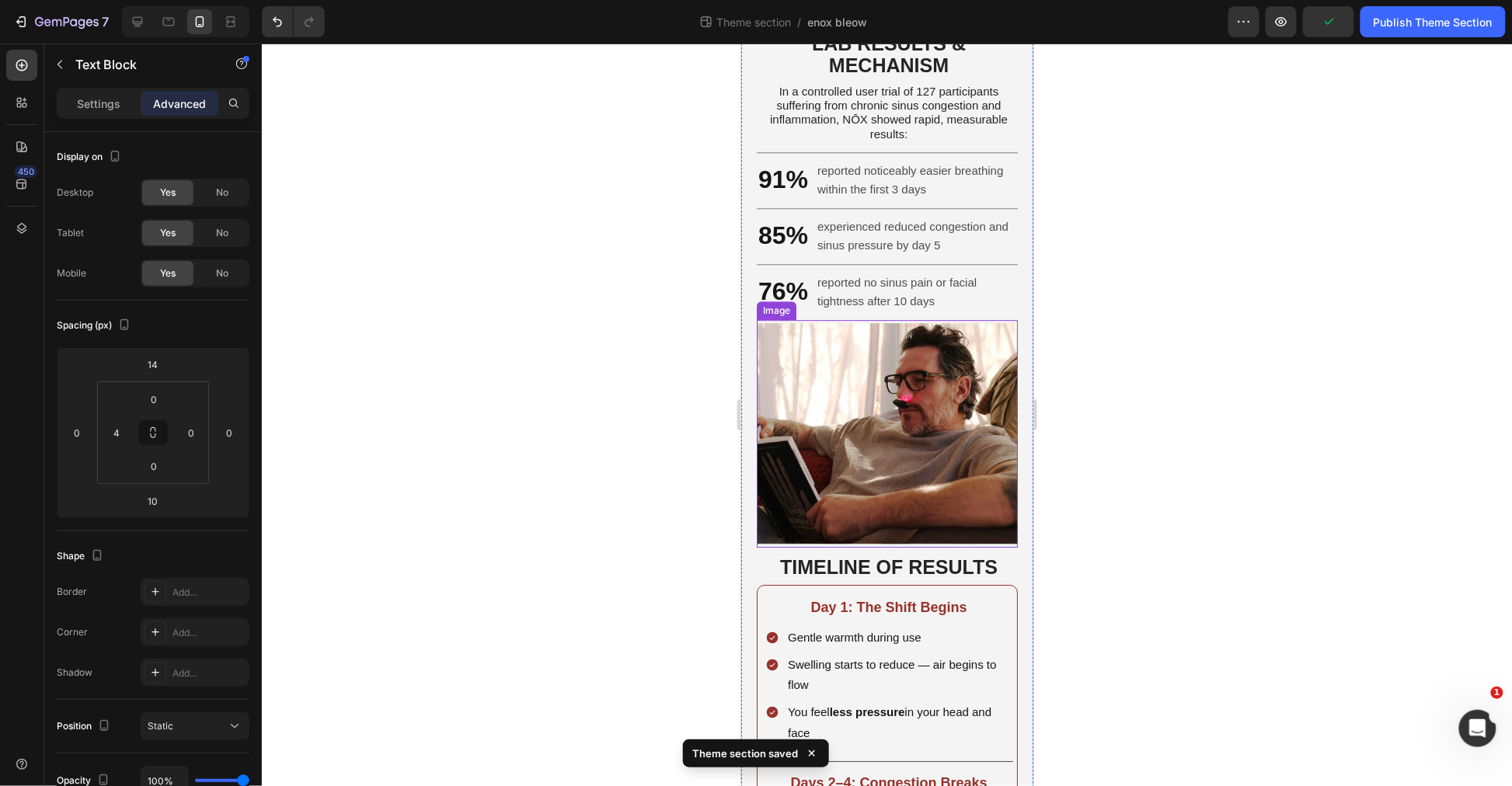
scroll to position [1899, 0]
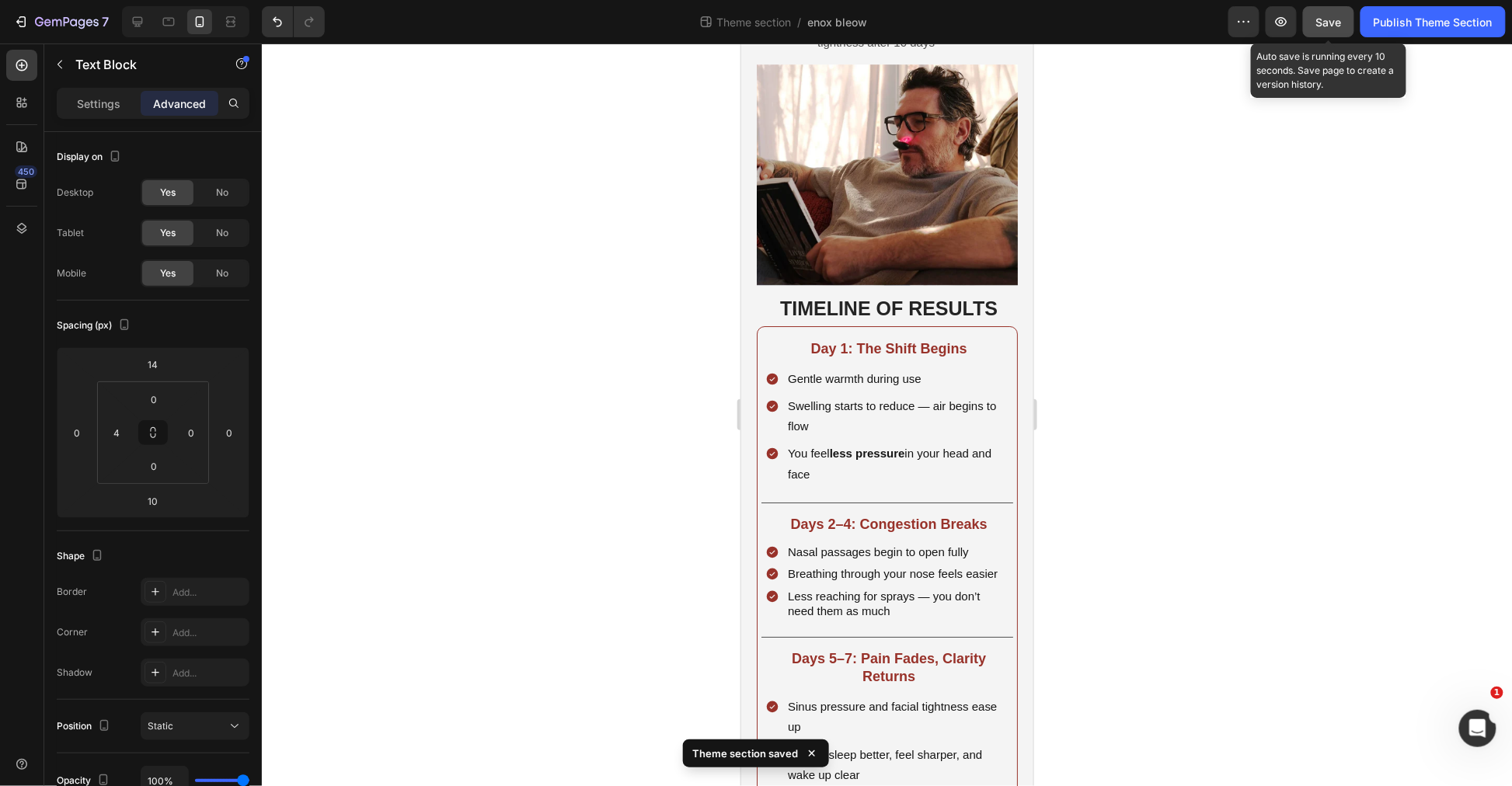
click at [1323, 28] on div "Save" at bounding box center [1329, 22] width 26 height 16
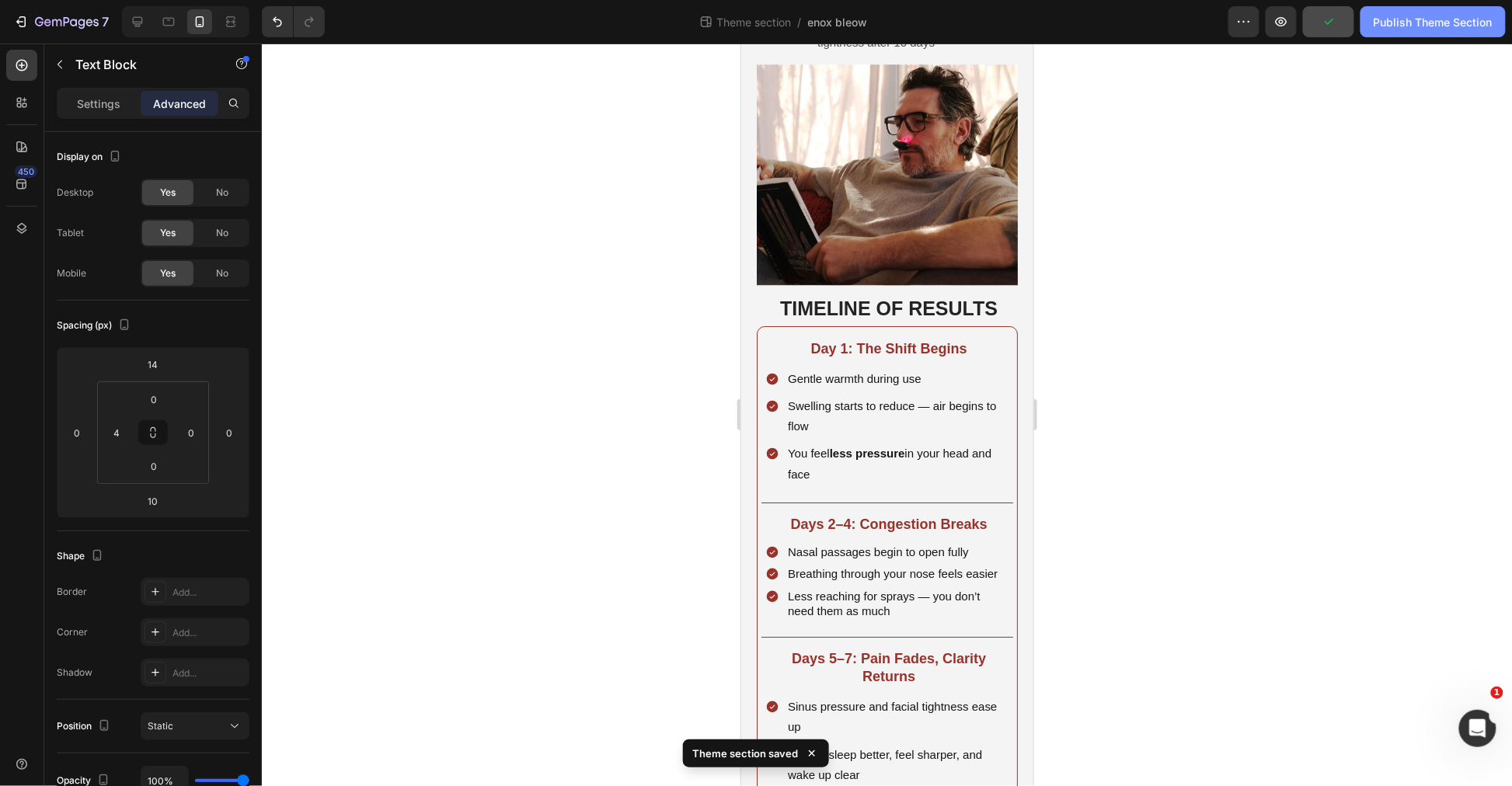
click at [1412, 24] on div "Publish Theme Section" at bounding box center [1433, 22] width 119 height 16
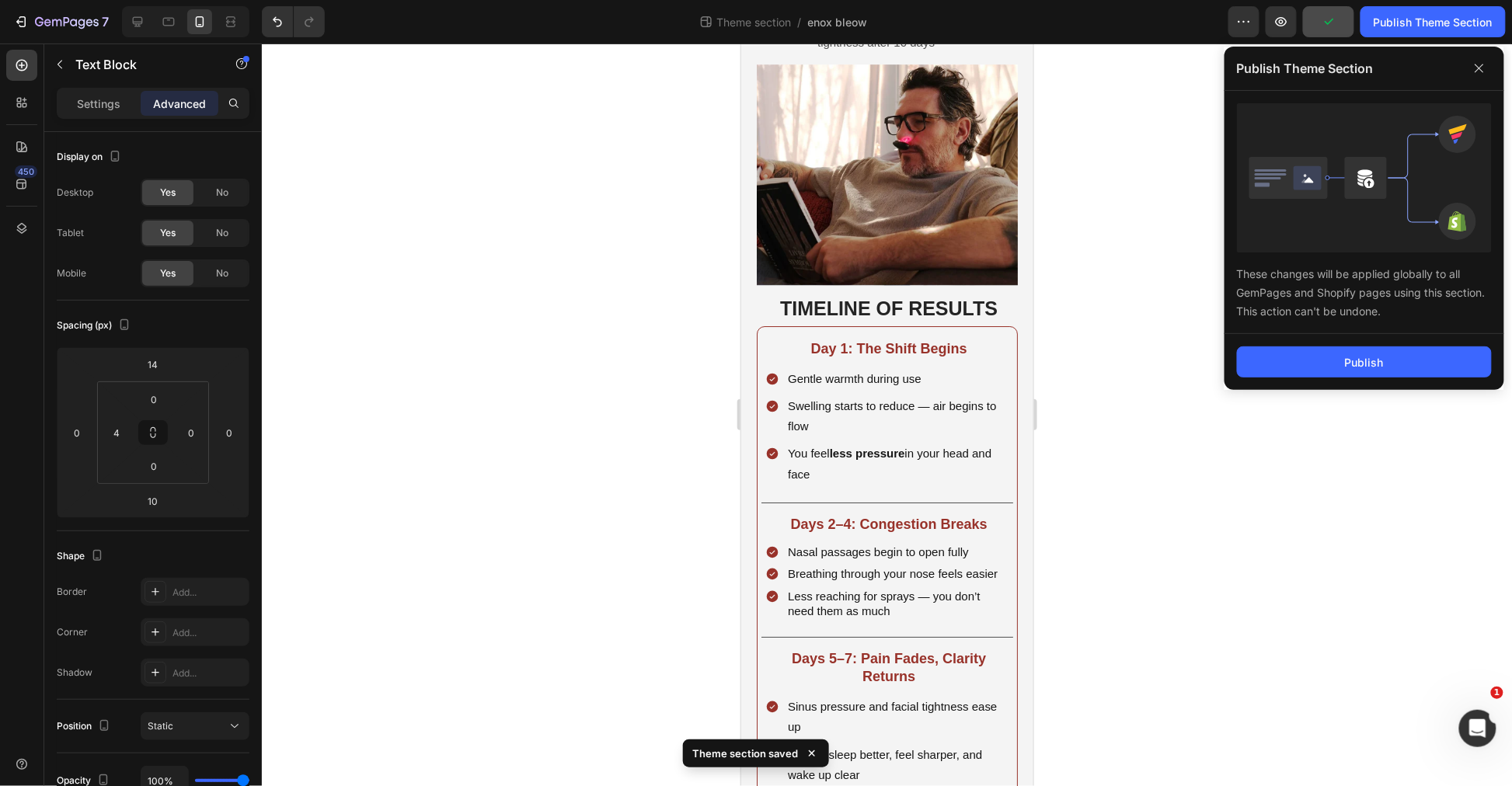
click at [1371, 345] on div "Publish" at bounding box center [1365, 362] width 280 height 56
click at [1371, 356] on div "Publish" at bounding box center [1365, 362] width 39 height 16
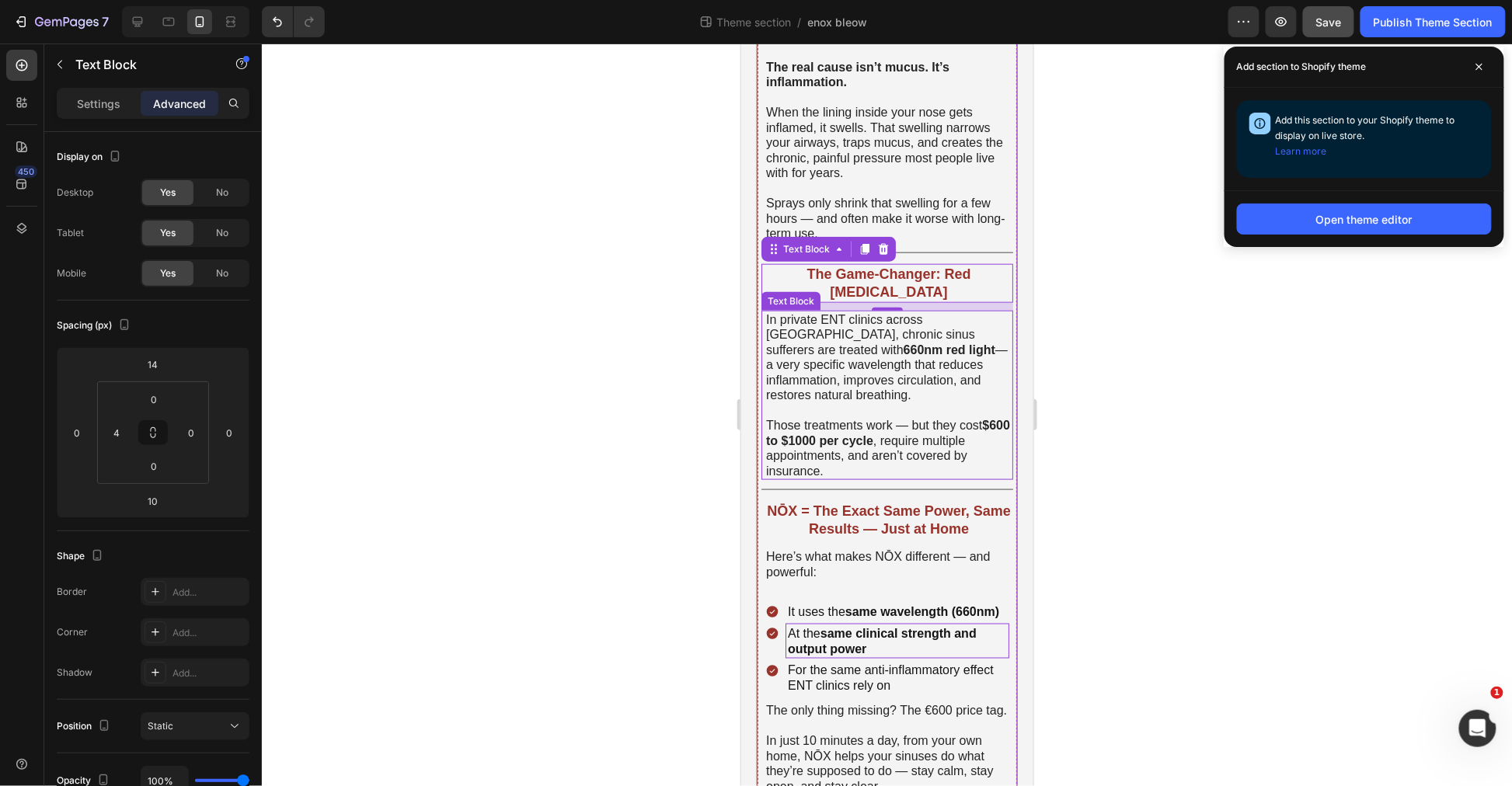
scroll to position [86, 0]
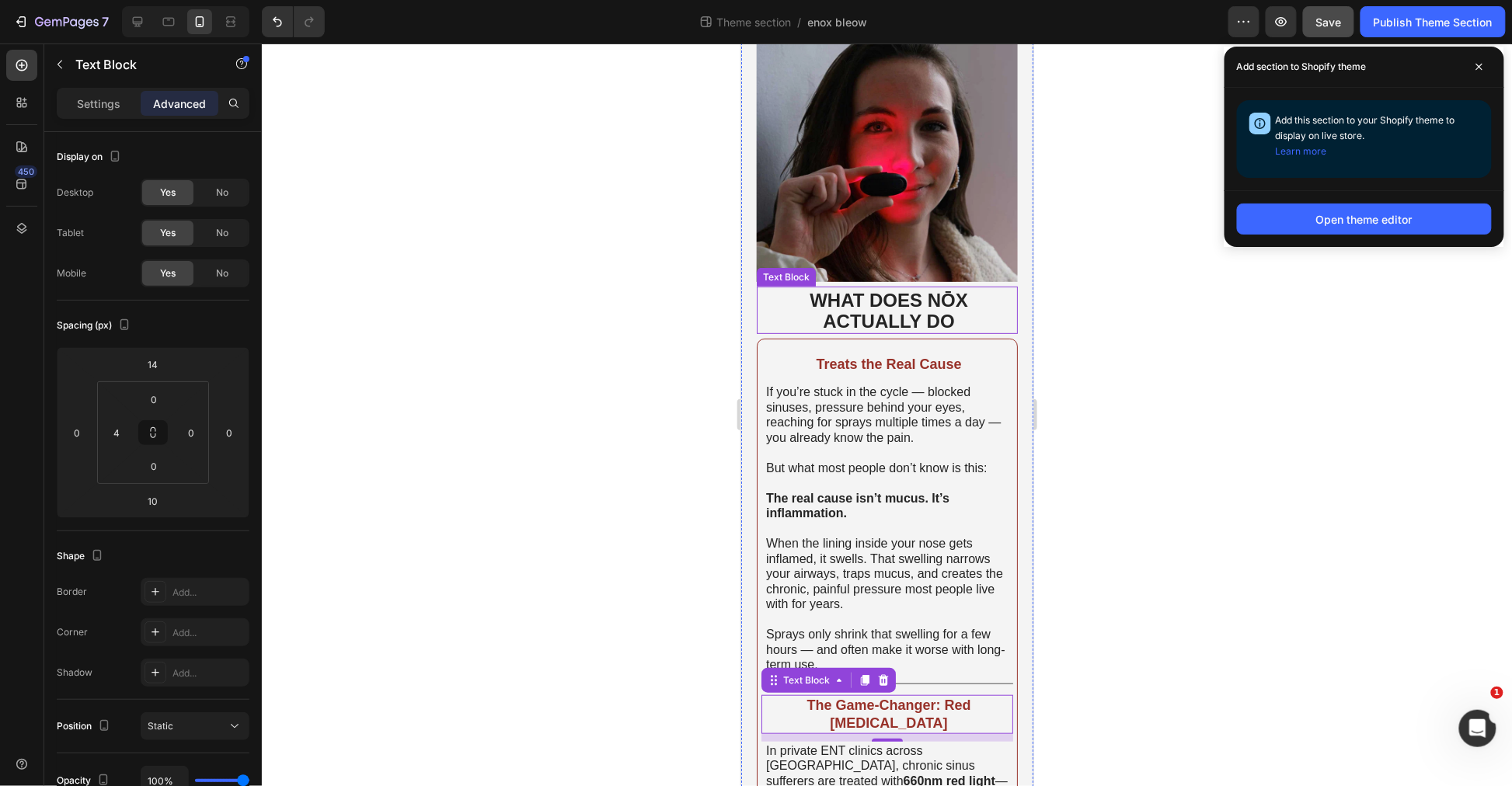
click at [911, 222] on img at bounding box center [886, 151] width 261 height 261
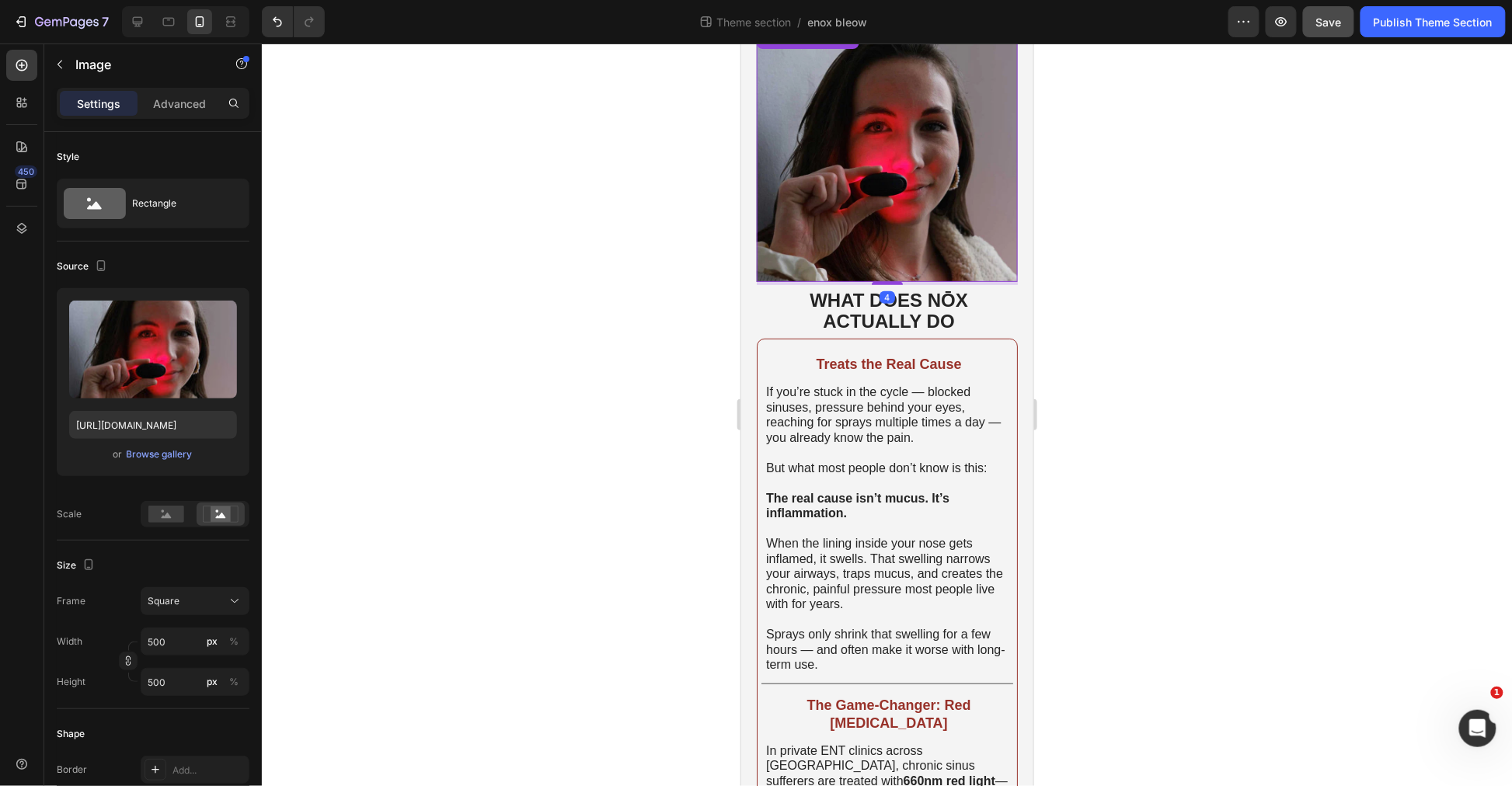
drag, startPoint x: 174, startPoint y: 106, endPoint x: 158, endPoint y: 129, distance: 28.0
click at [173, 106] on p "Advanced" at bounding box center [179, 103] width 53 height 16
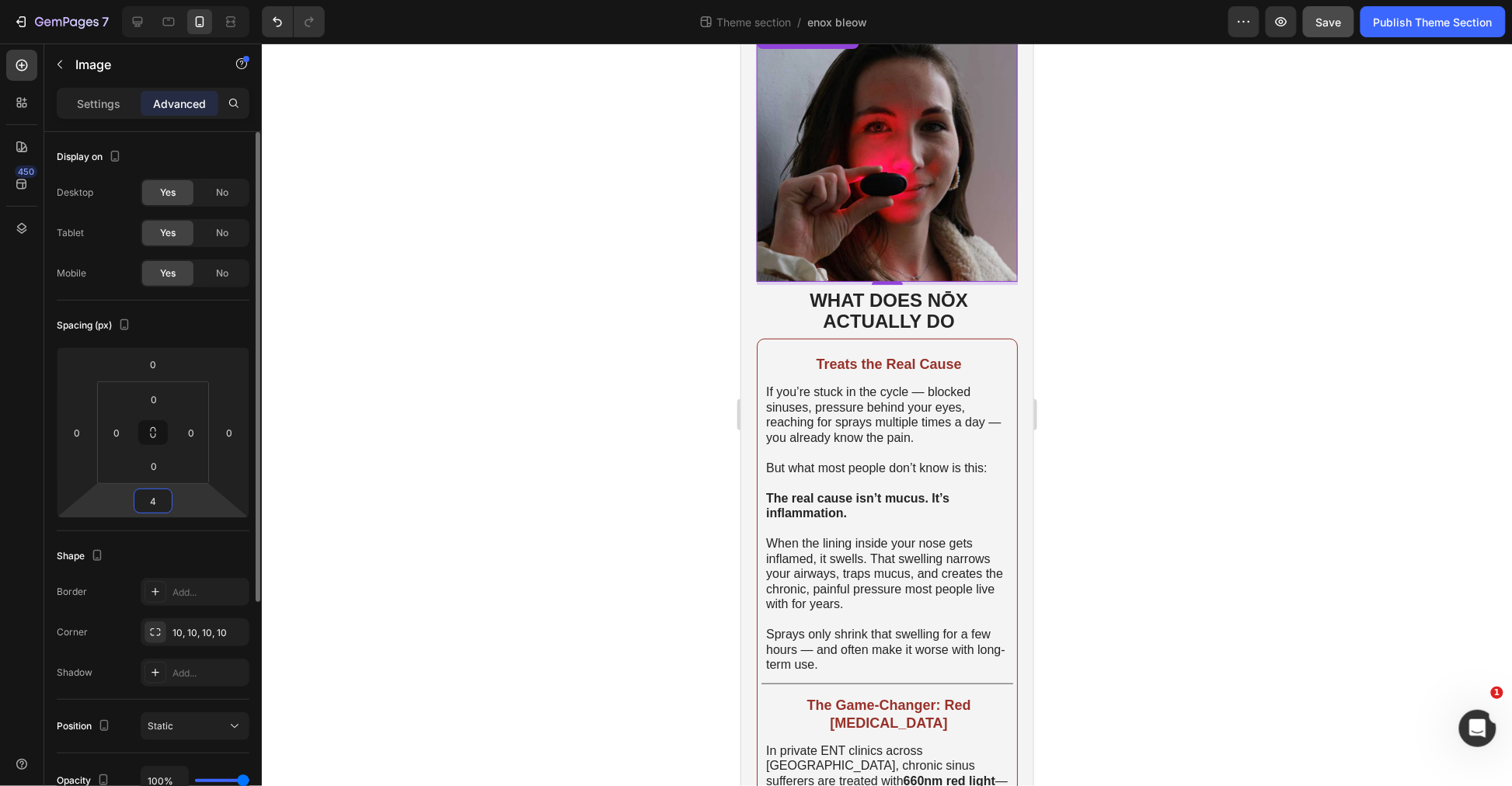
click at [154, 497] on input "4" at bounding box center [153, 501] width 31 height 24
type input "6"
click at [842, 312] on strong "ACTUALLY DO" at bounding box center [887, 322] width 131 height 21
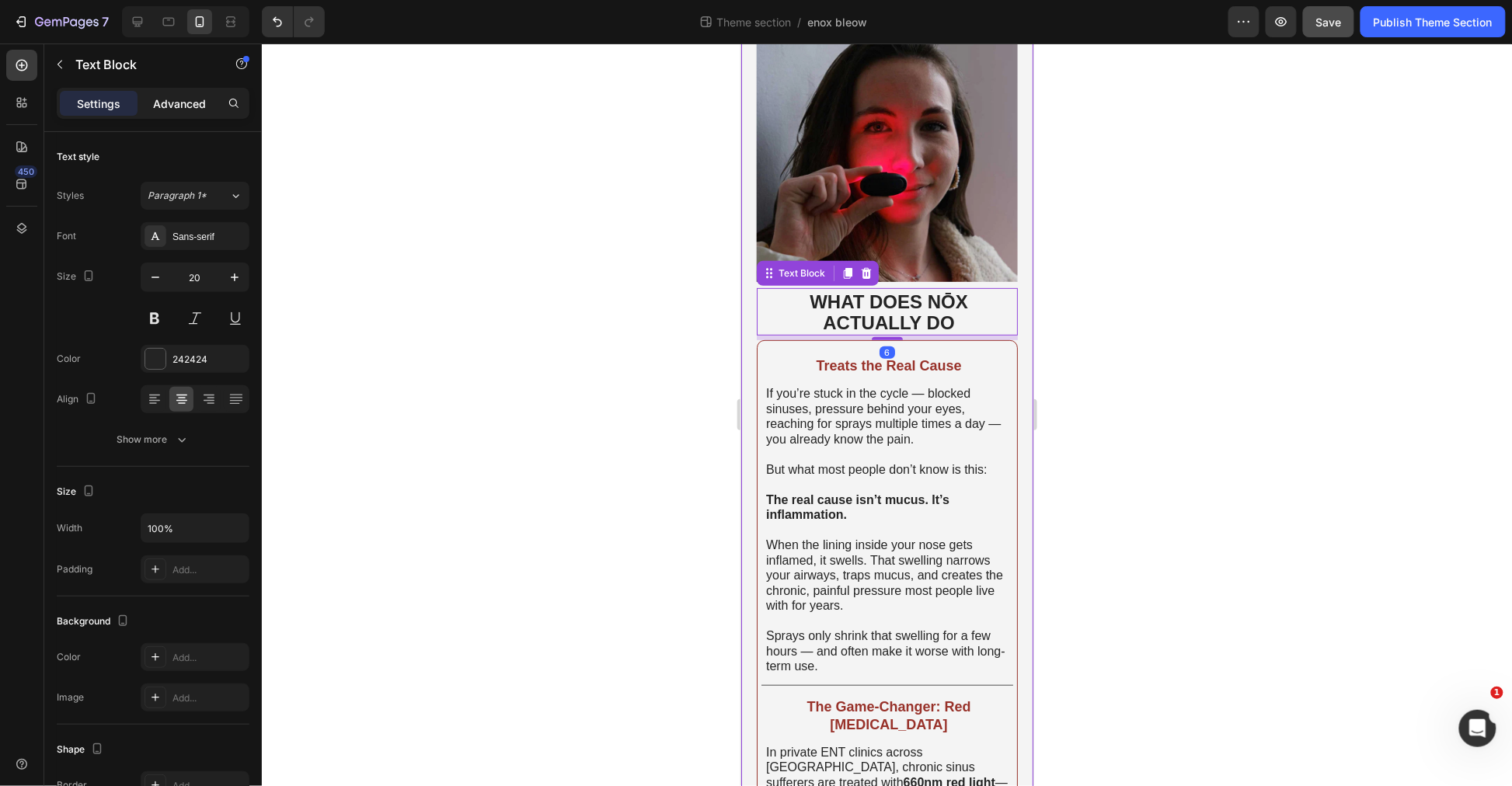
click at [176, 97] on p "Advanced" at bounding box center [179, 103] width 53 height 16
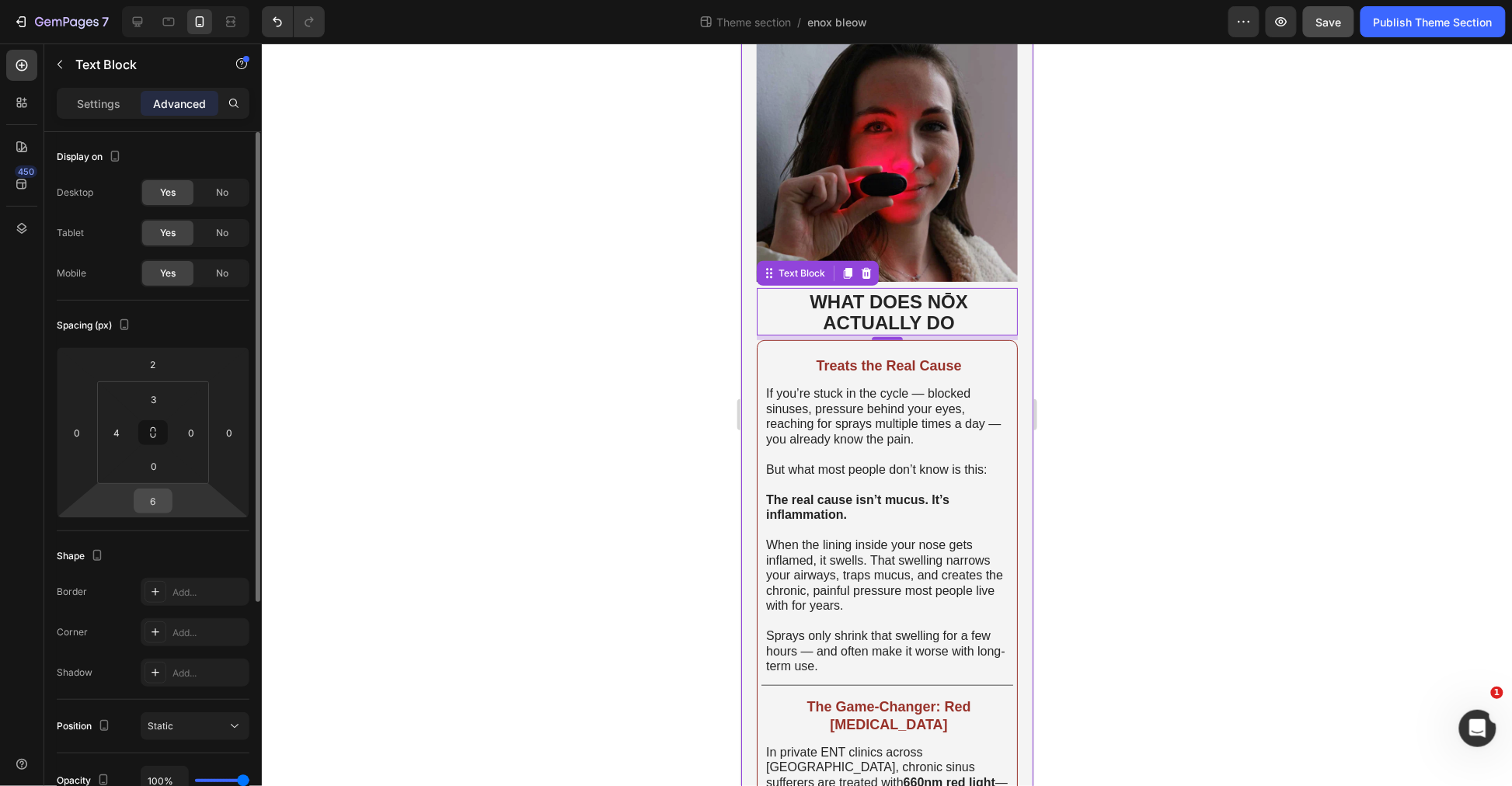
click at [156, 501] on input "6" at bounding box center [153, 501] width 31 height 24
type input "8"
click at [1145, 417] on div at bounding box center [887, 414] width 1250 height 743
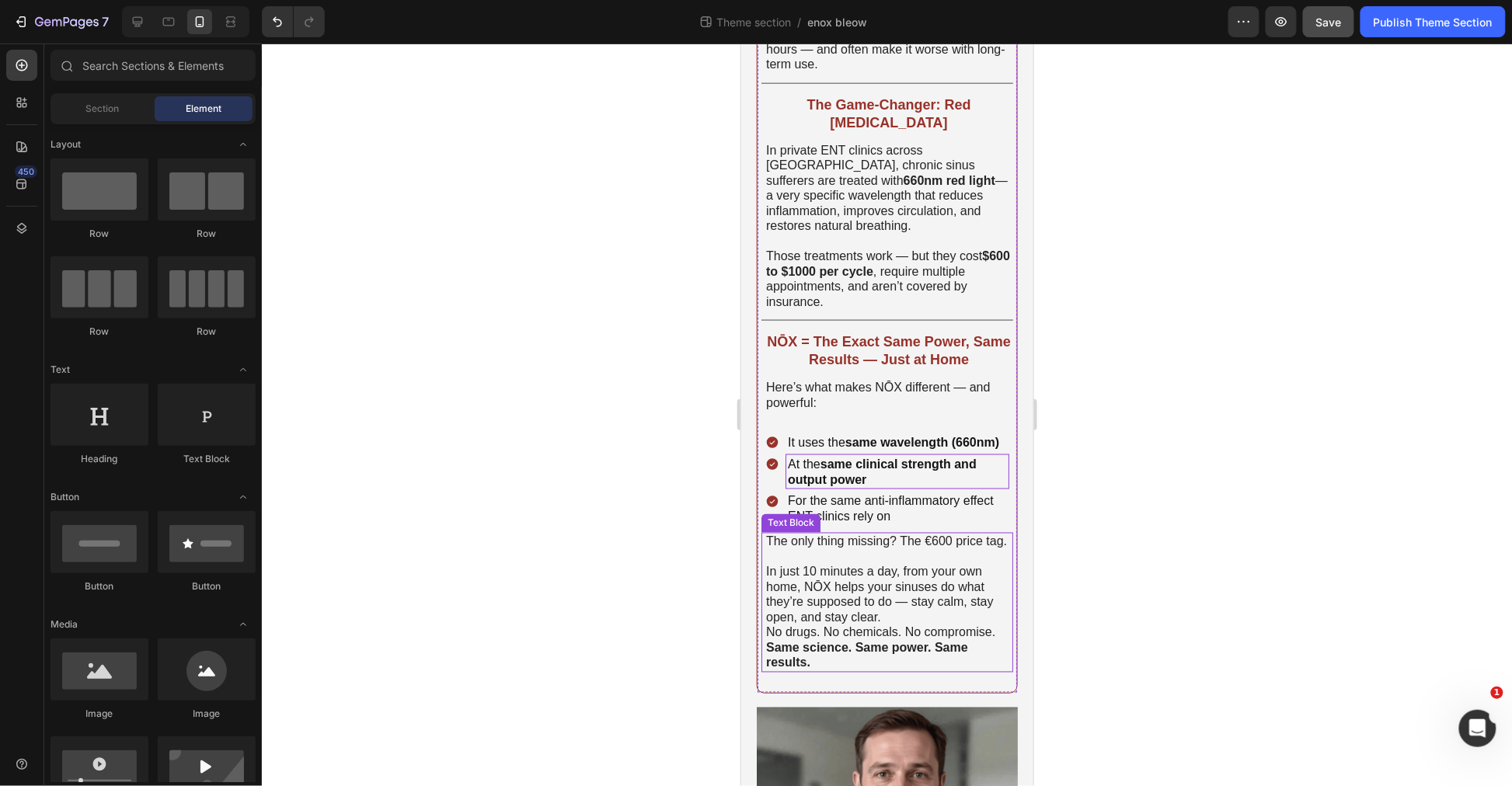
scroll to position [1208, 0]
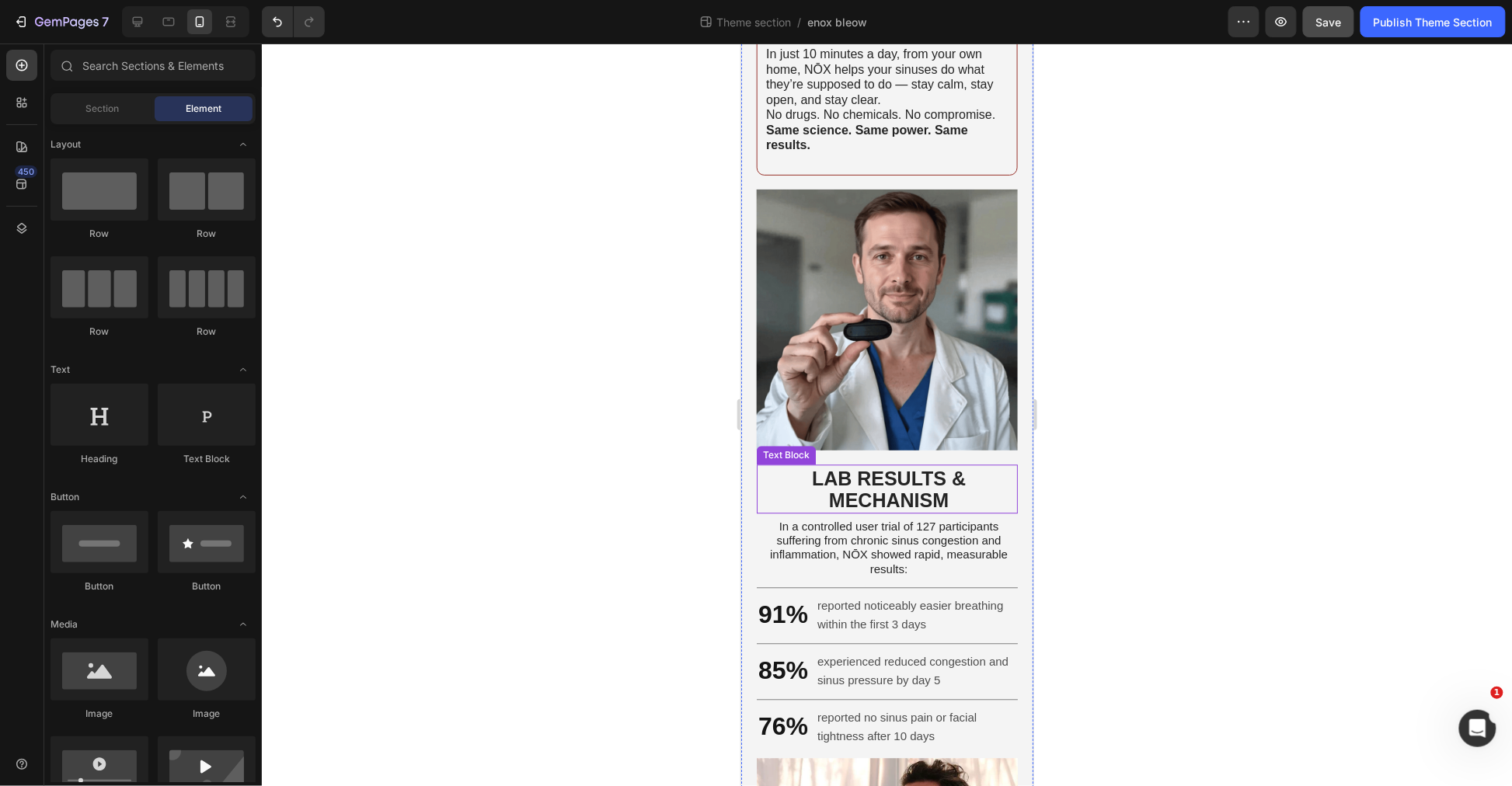
click at [888, 500] on strong "LAB RESULTS & MECHANISM" at bounding box center [888, 488] width 154 height 43
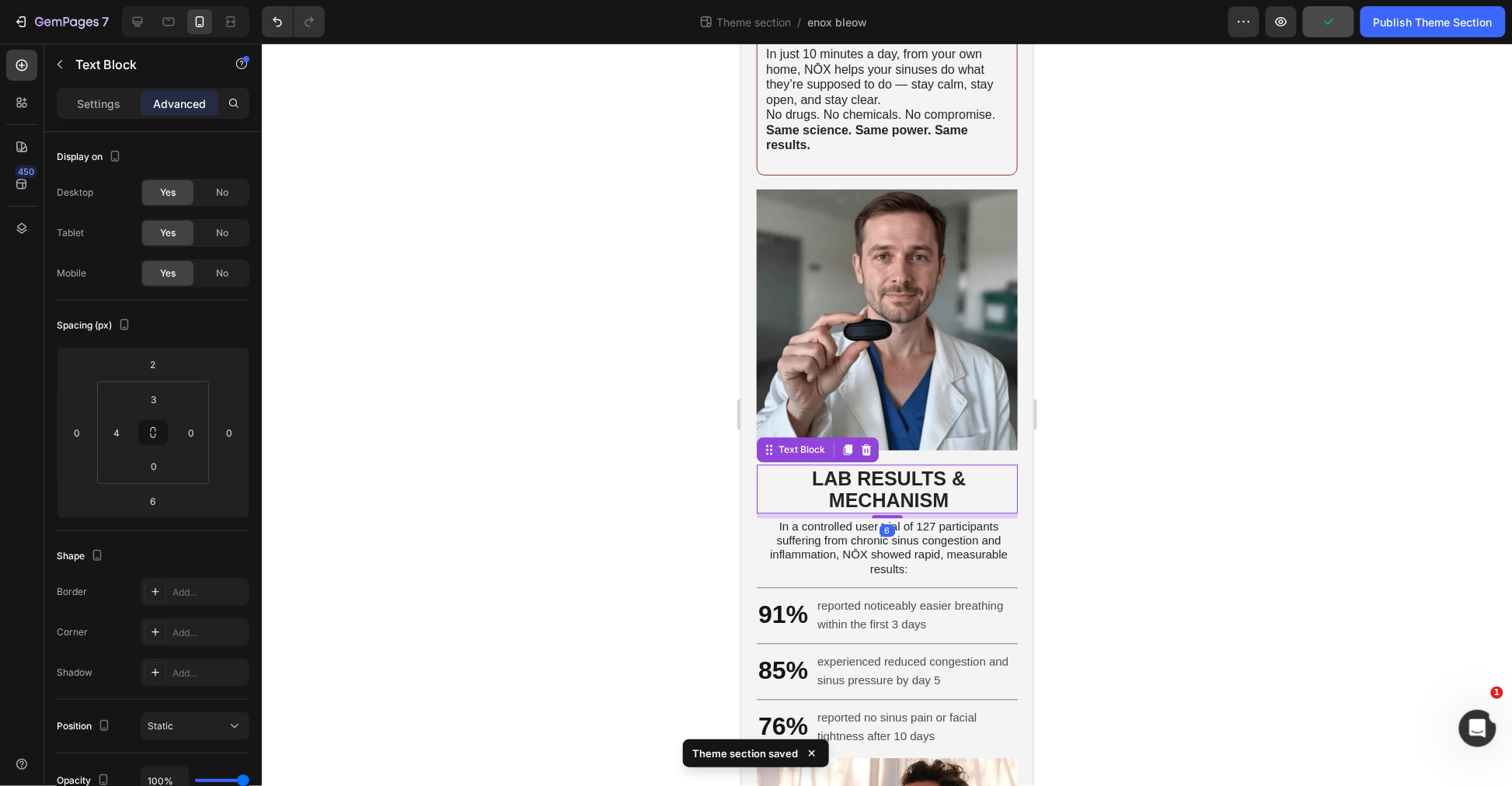
click at [886, 510] on strong "LAB RESULTS & MECHANISM" at bounding box center [888, 488] width 154 height 43
click at [892, 492] on strong "LAB RESULTS & MECHANISM" at bounding box center [888, 488] width 154 height 43
drag, startPoint x: 1127, startPoint y: 526, endPoint x: 284, endPoint y: 474, distance: 844.6
click at [1127, 526] on div at bounding box center [887, 414] width 1250 height 743
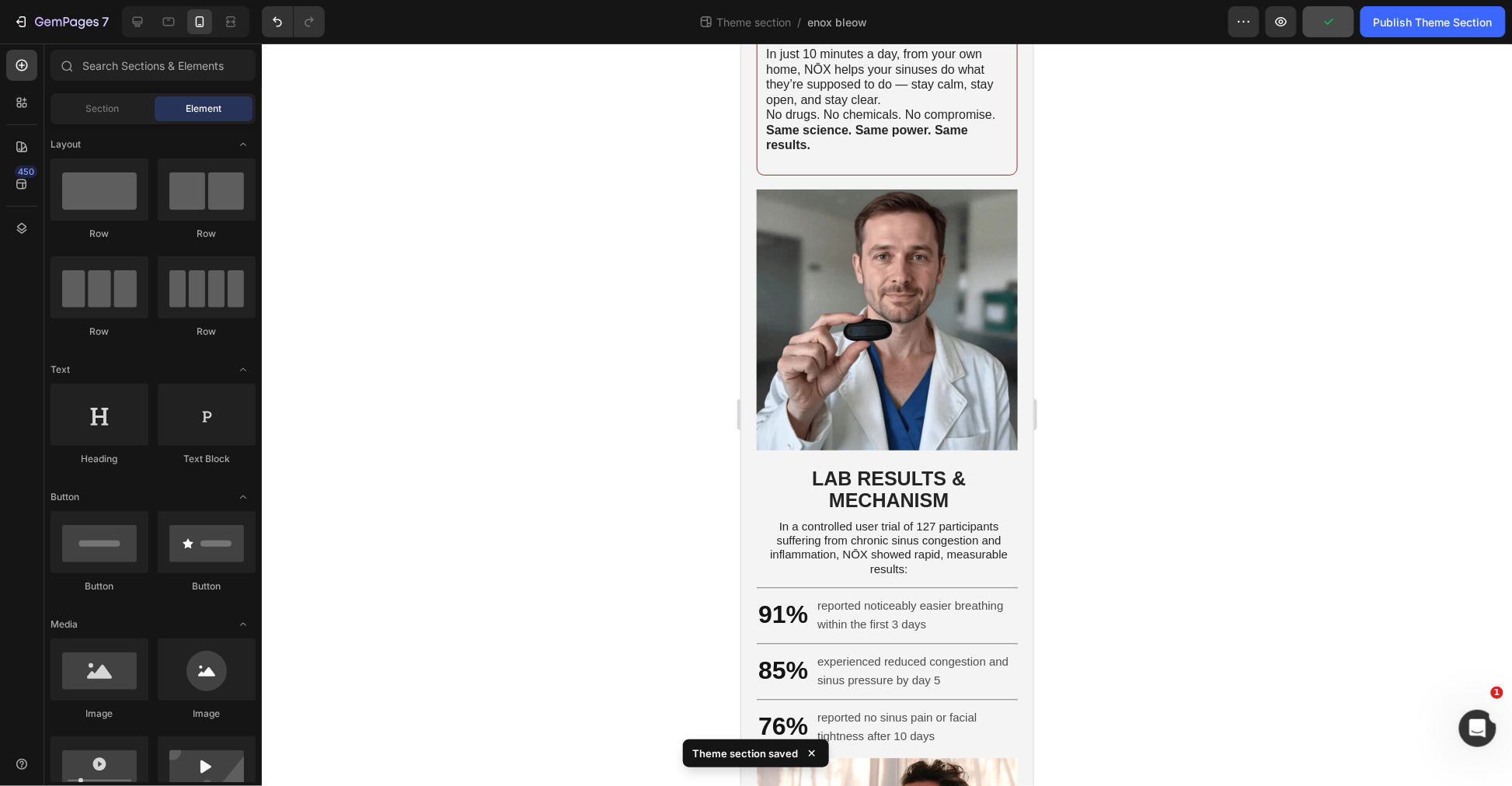
click at [888, 489] on strong "LAB RESULTS & MECHANISM" at bounding box center [888, 488] width 154 height 43
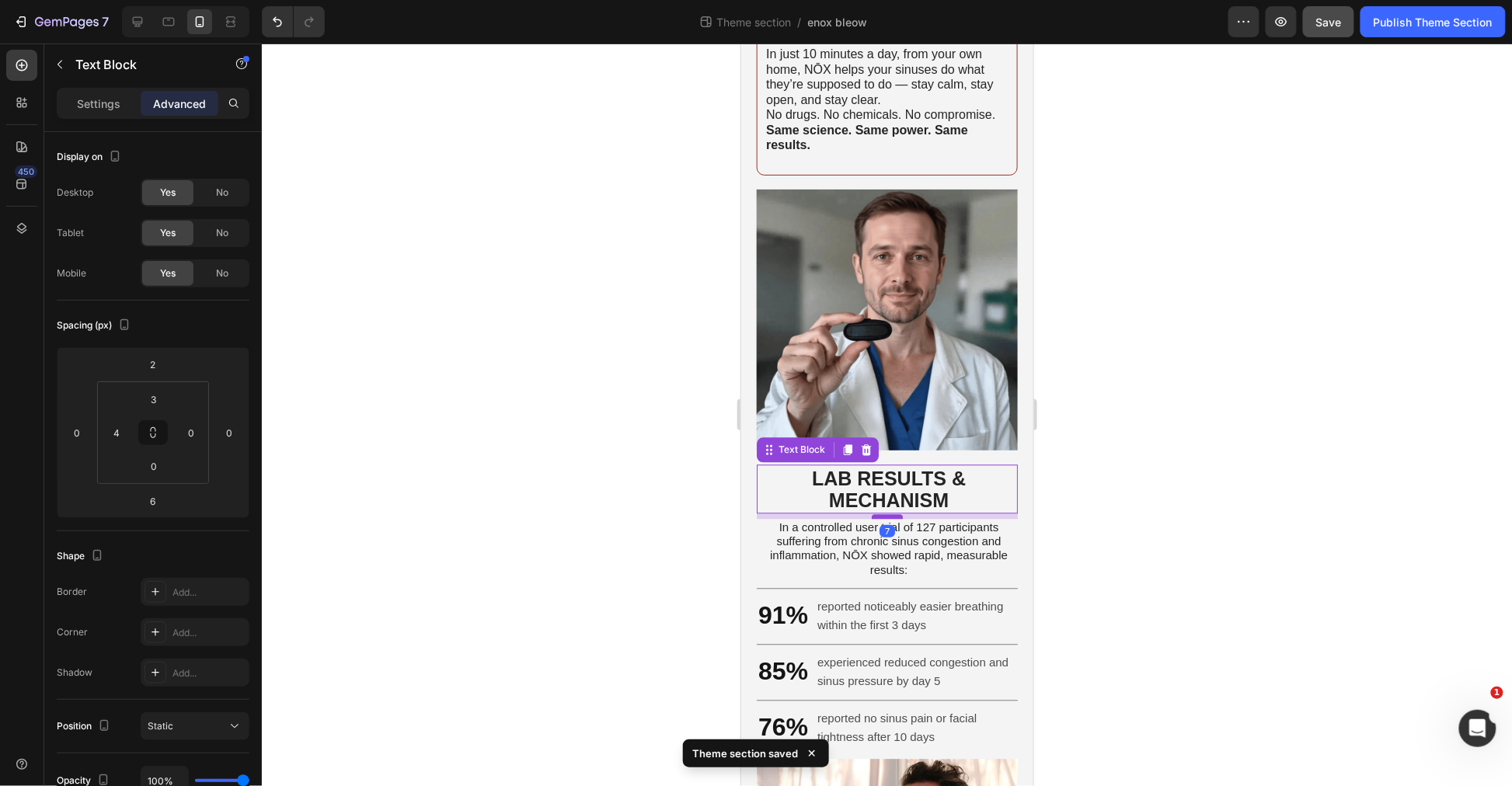
click at [883, 518] on div at bounding box center [886, 516] width 31 height 5
type input "8"
click at [929, 542] on span "In a controlled user trial of 127 participants suffering from chronic sinus con…" at bounding box center [888, 548] width 238 height 56
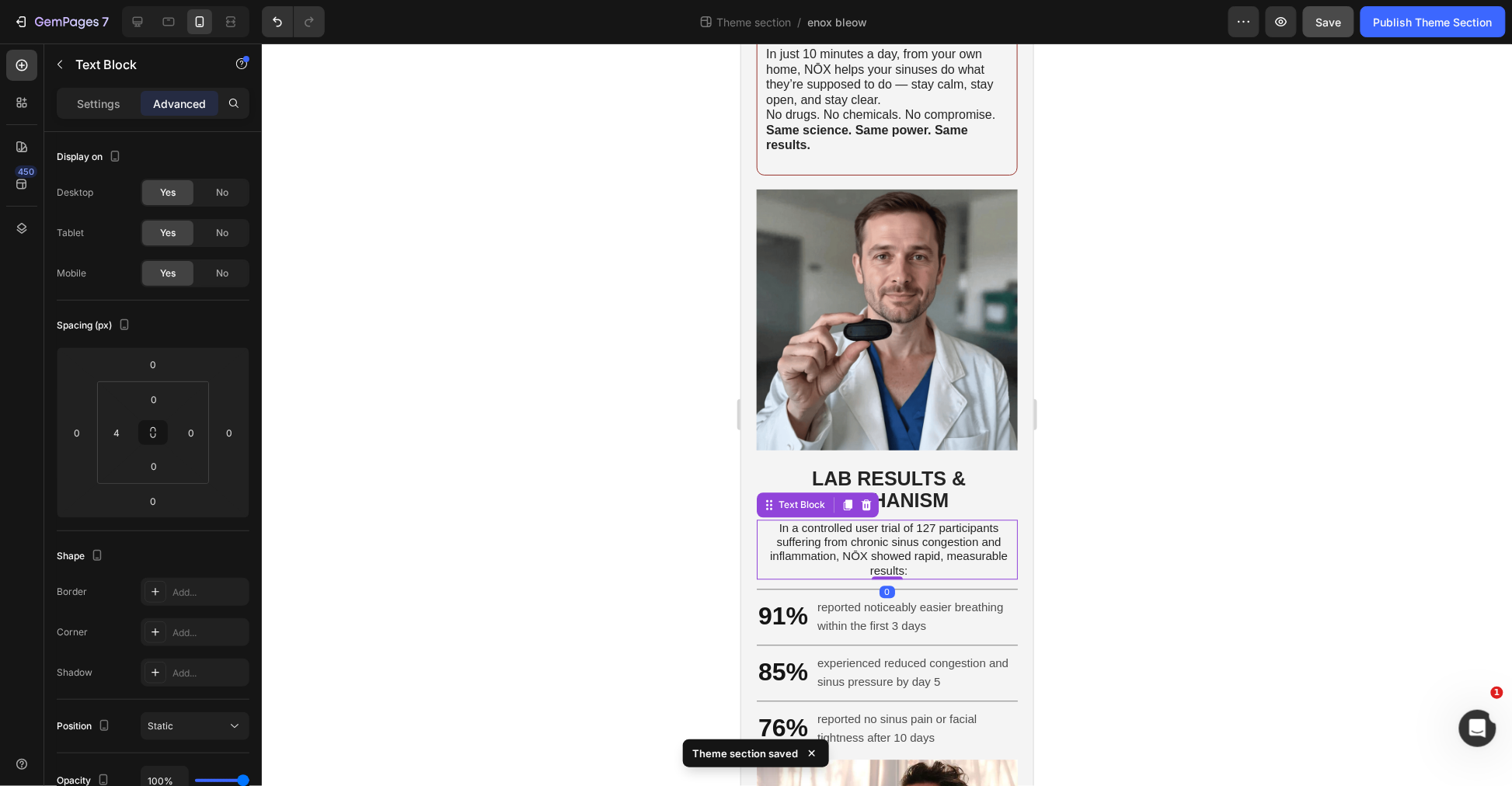
click at [929, 542] on span "In a controlled user trial of 127 participants suffering from chronic sinus con…" at bounding box center [888, 548] width 238 height 56
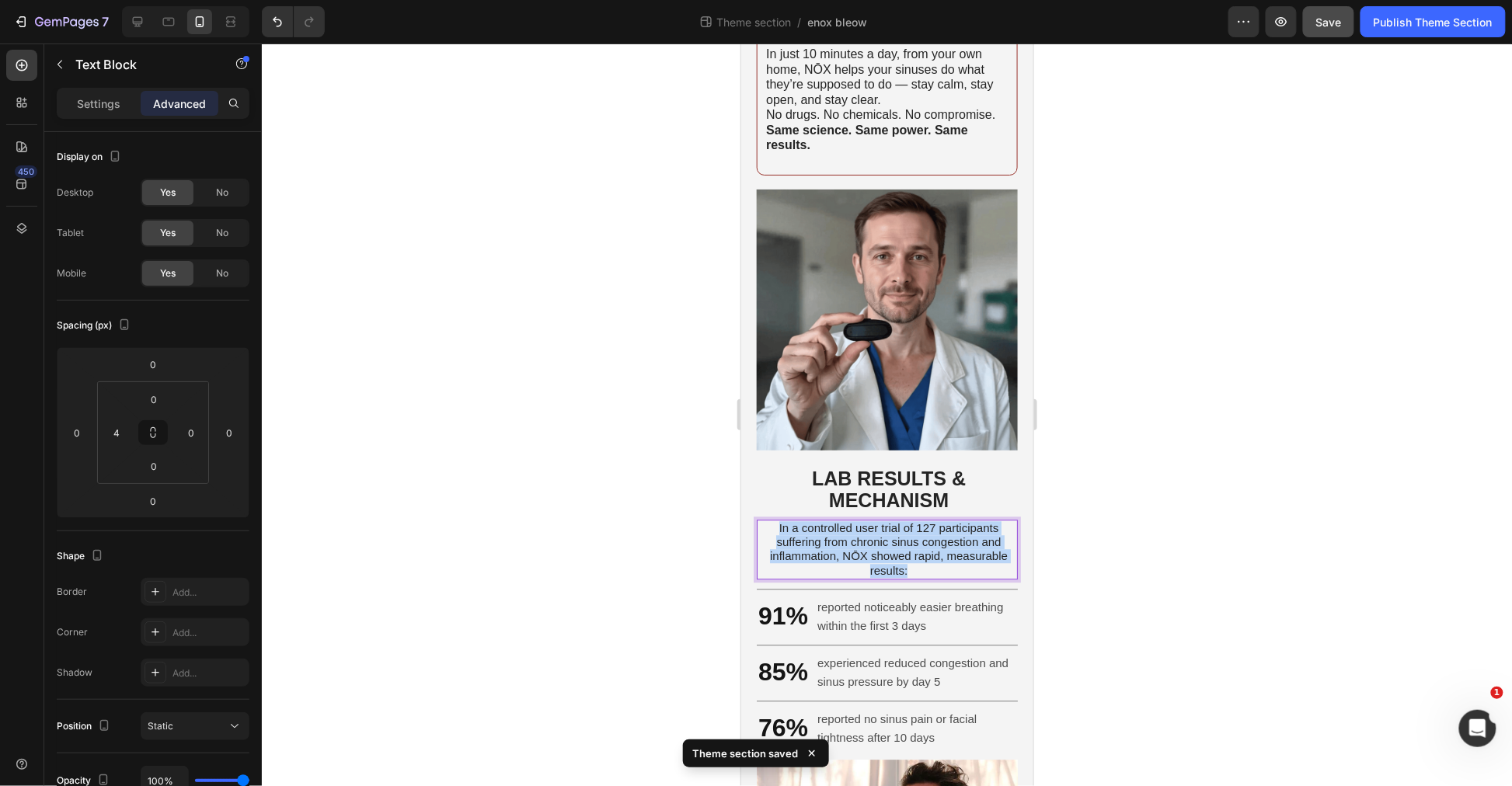
click at [929, 543] on span "In a controlled user trial of 127 participants suffering from chronic sinus con…" at bounding box center [888, 548] width 238 height 56
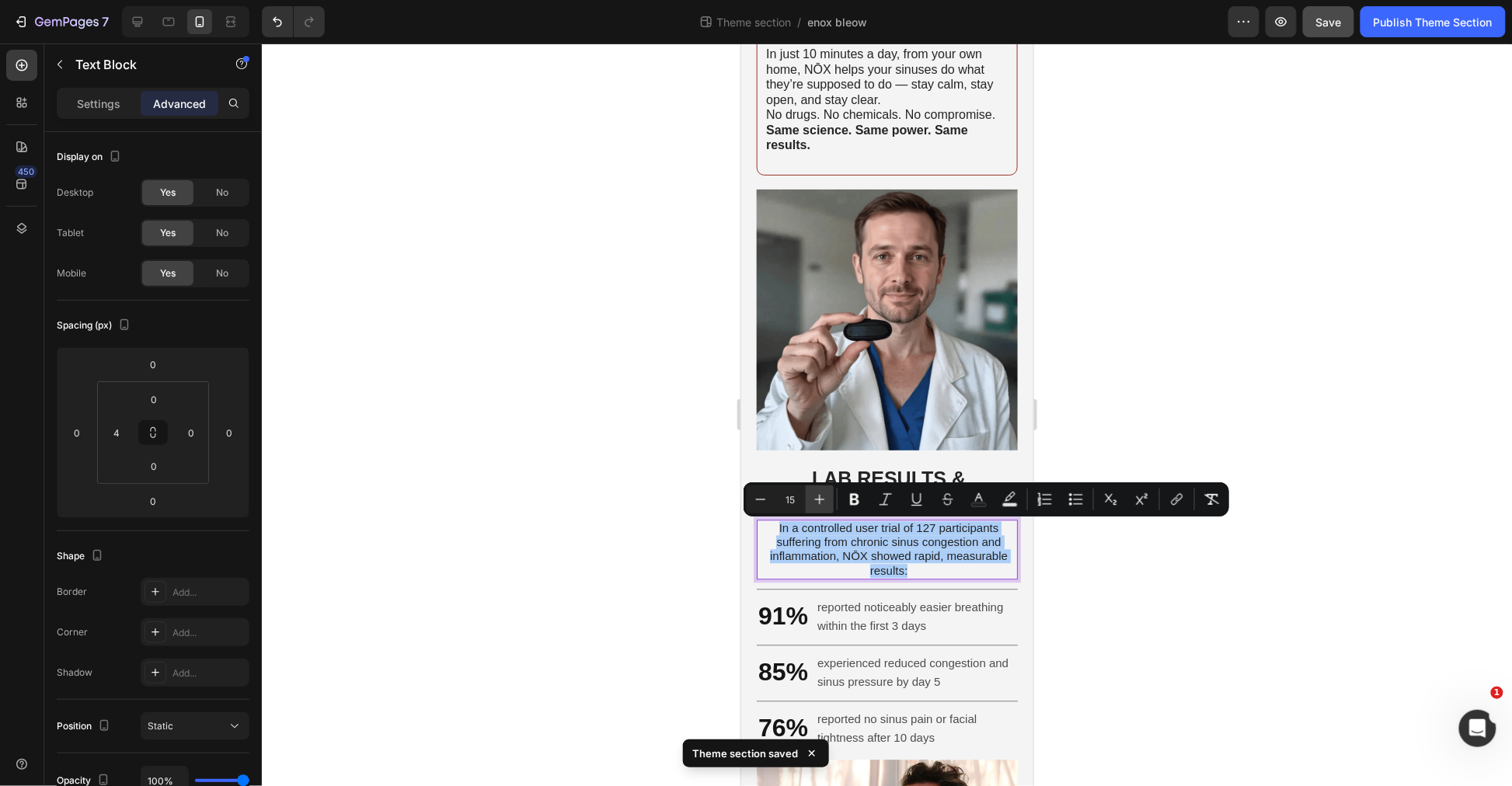
click at [817, 497] on icon "Editor contextual toolbar" at bounding box center [819, 499] width 15 height 15
click at [766, 499] on icon "Editor contextual toolbar" at bounding box center [760, 499] width 15 height 15
type input "15"
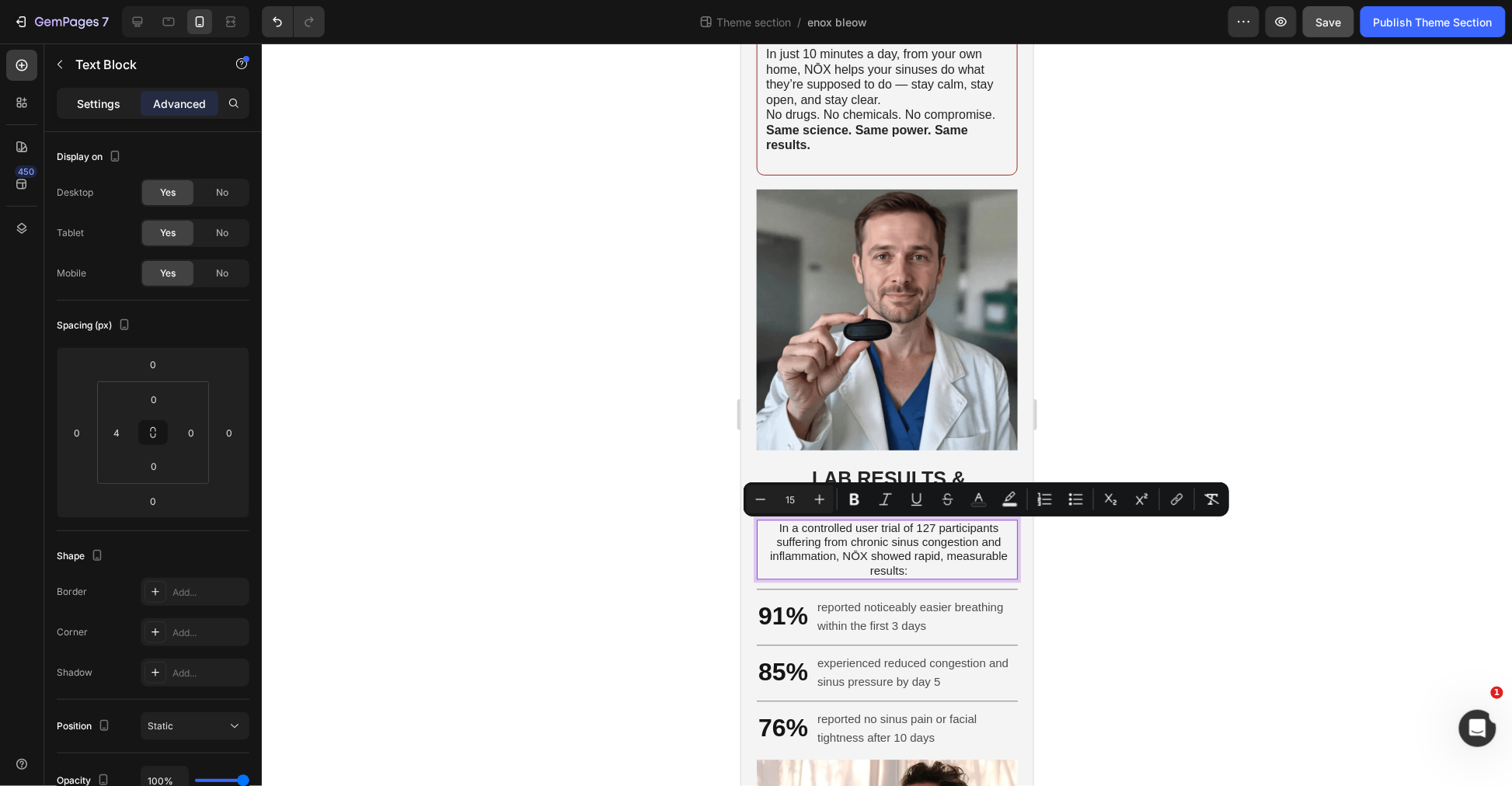
click at [107, 101] on p "Settings" at bounding box center [98, 103] width 43 height 16
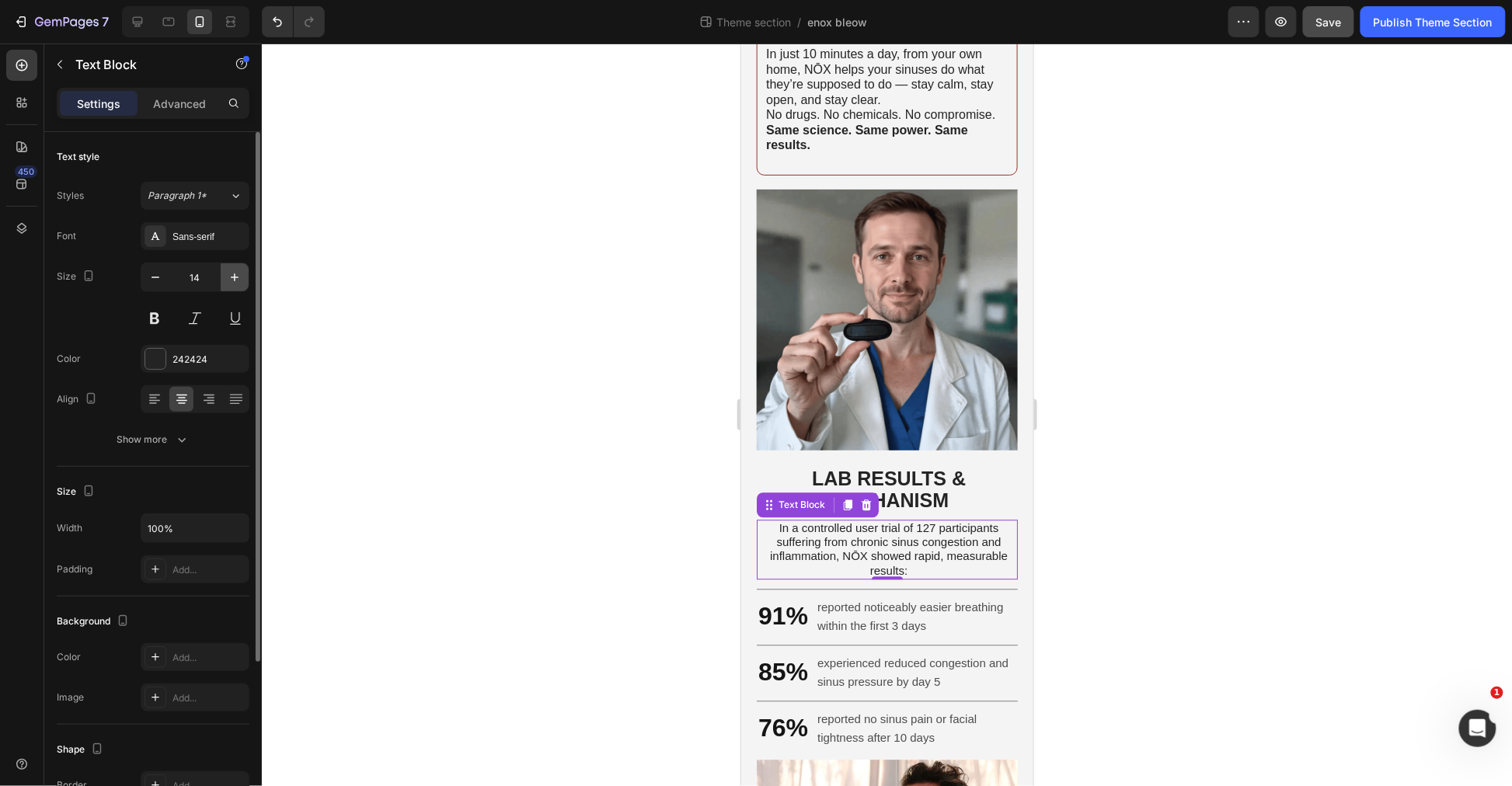
click at [233, 280] on icon "button" at bounding box center [234, 277] width 15 height 15
type input "16"
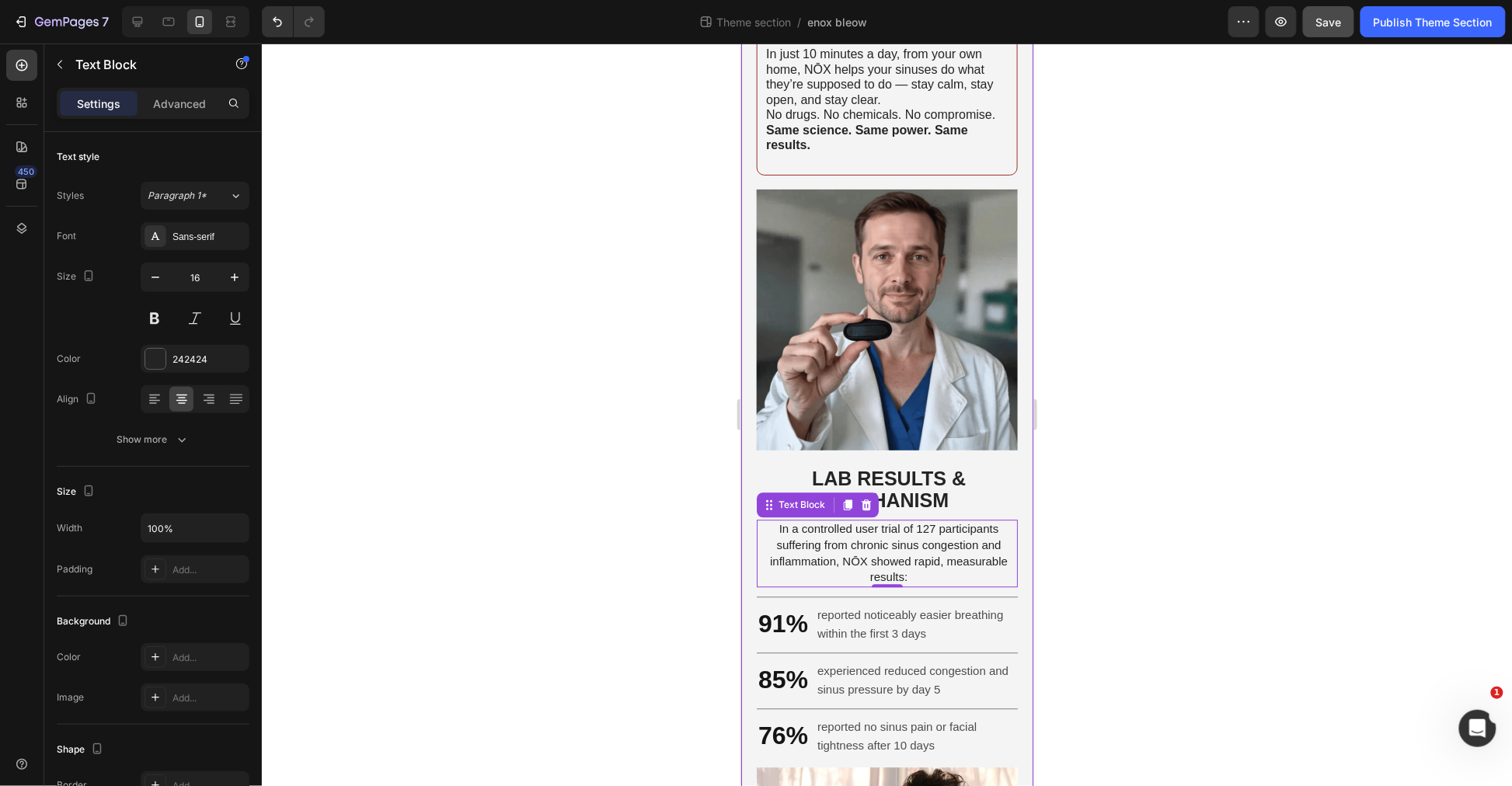
click at [1316, 348] on div at bounding box center [887, 414] width 1250 height 743
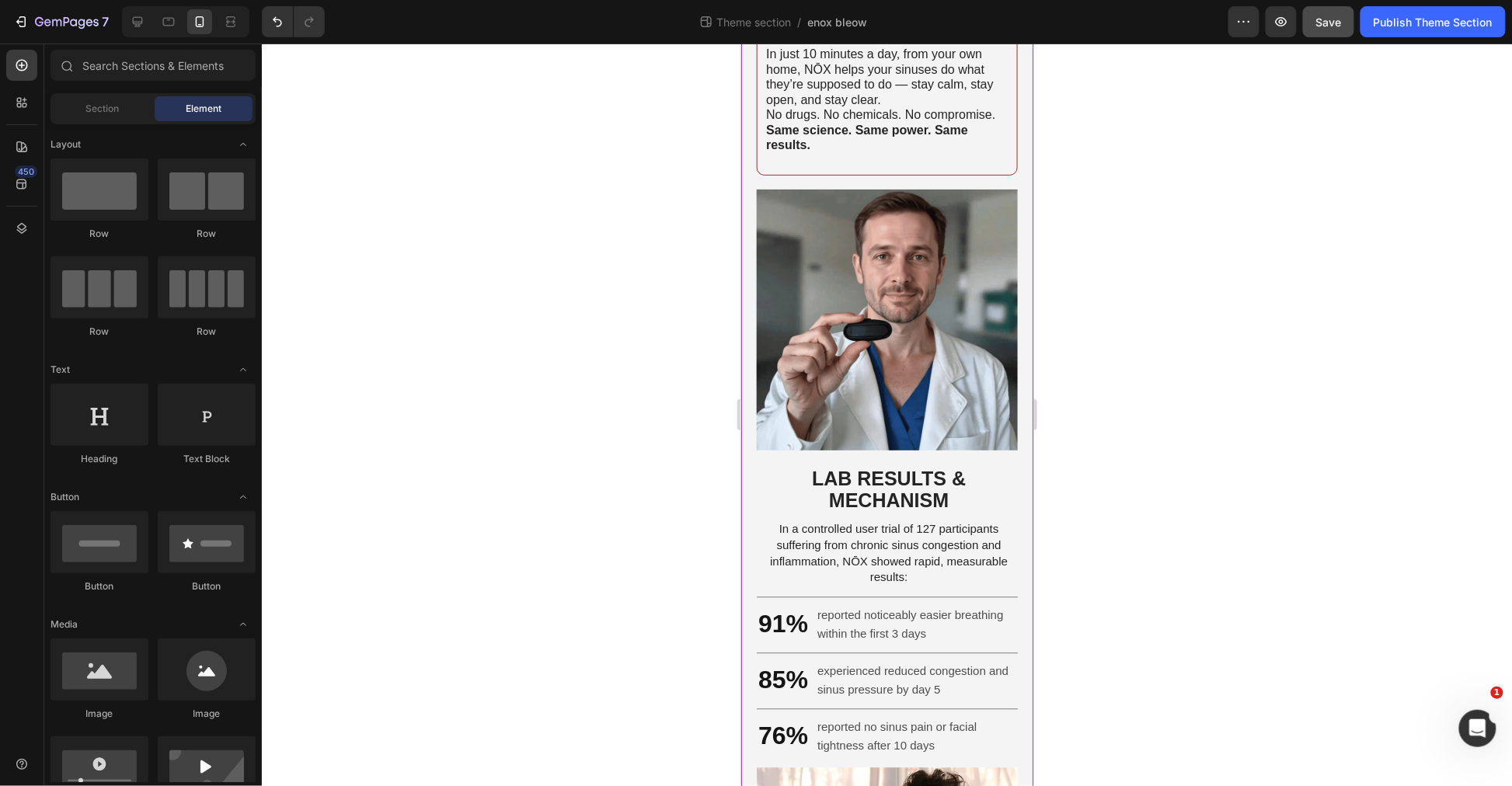
click at [1323, 22] on span "Save" at bounding box center [1329, 22] width 26 height 13
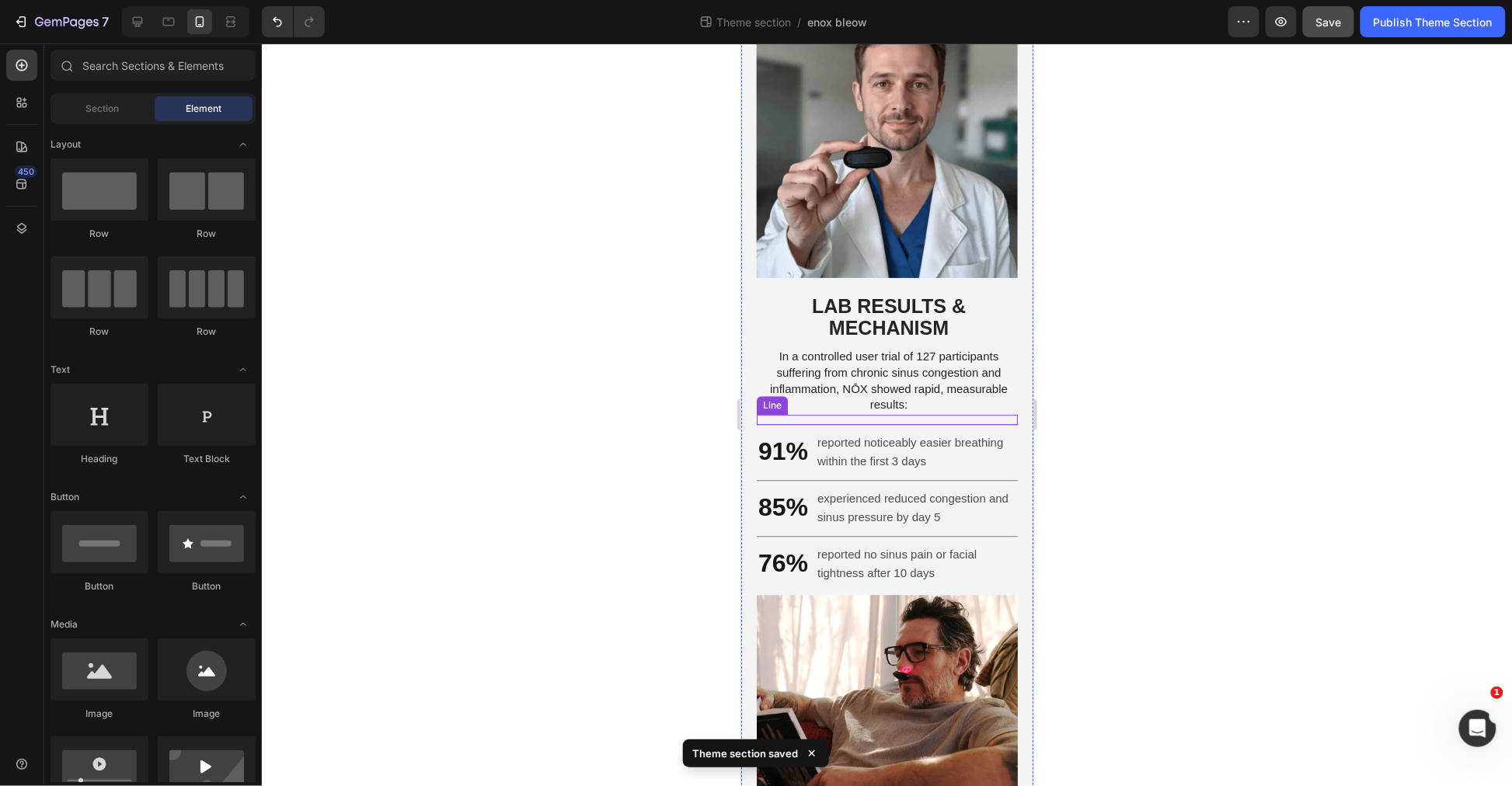
click at [895, 378] on span "In a controlled user trial of 127 participants suffering from chronic sinus con…" at bounding box center [888, 379] width 238 height 61
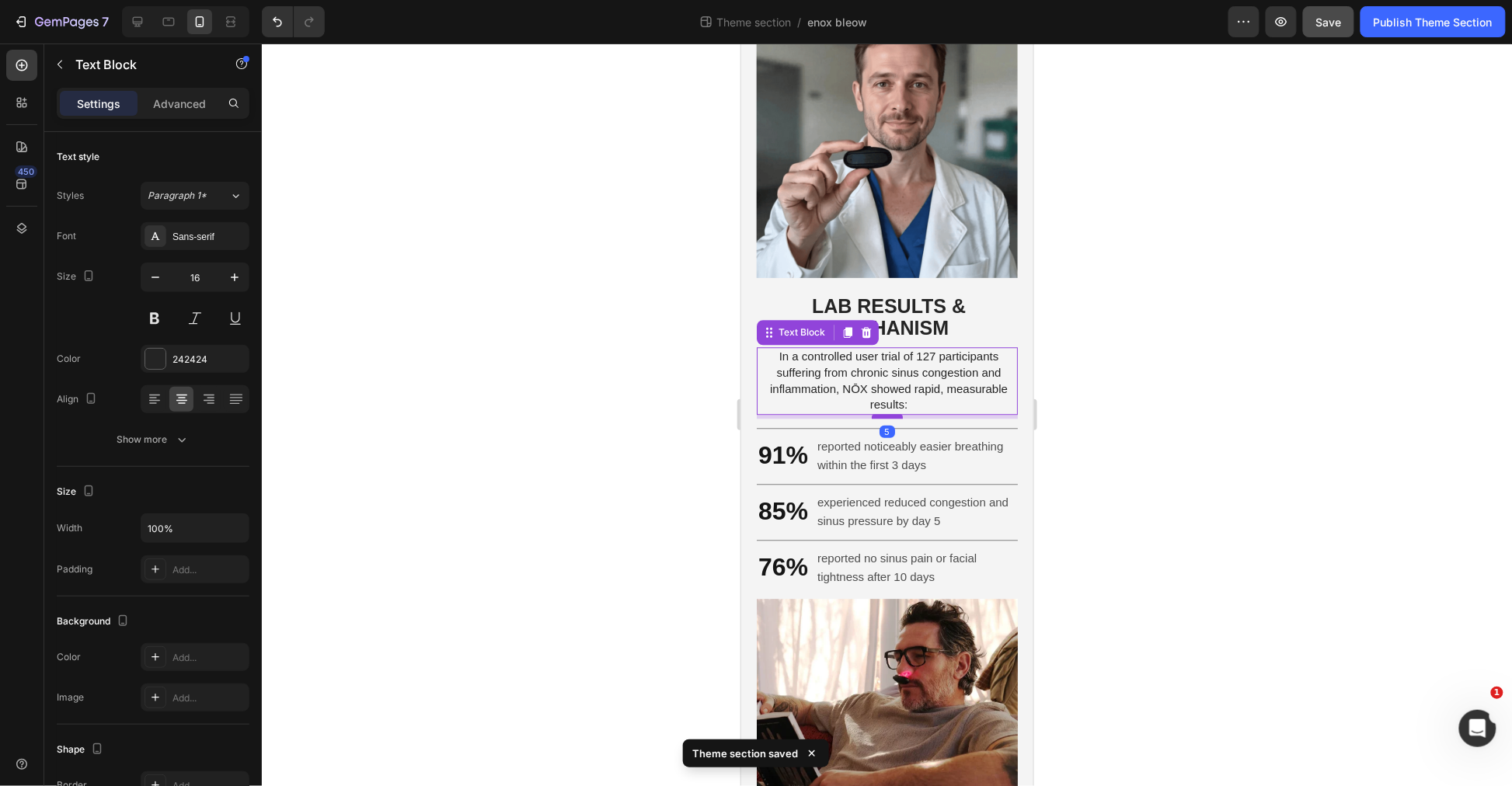
click at [886, 418] on div at bounding box center [886, 416] width 31 height 5
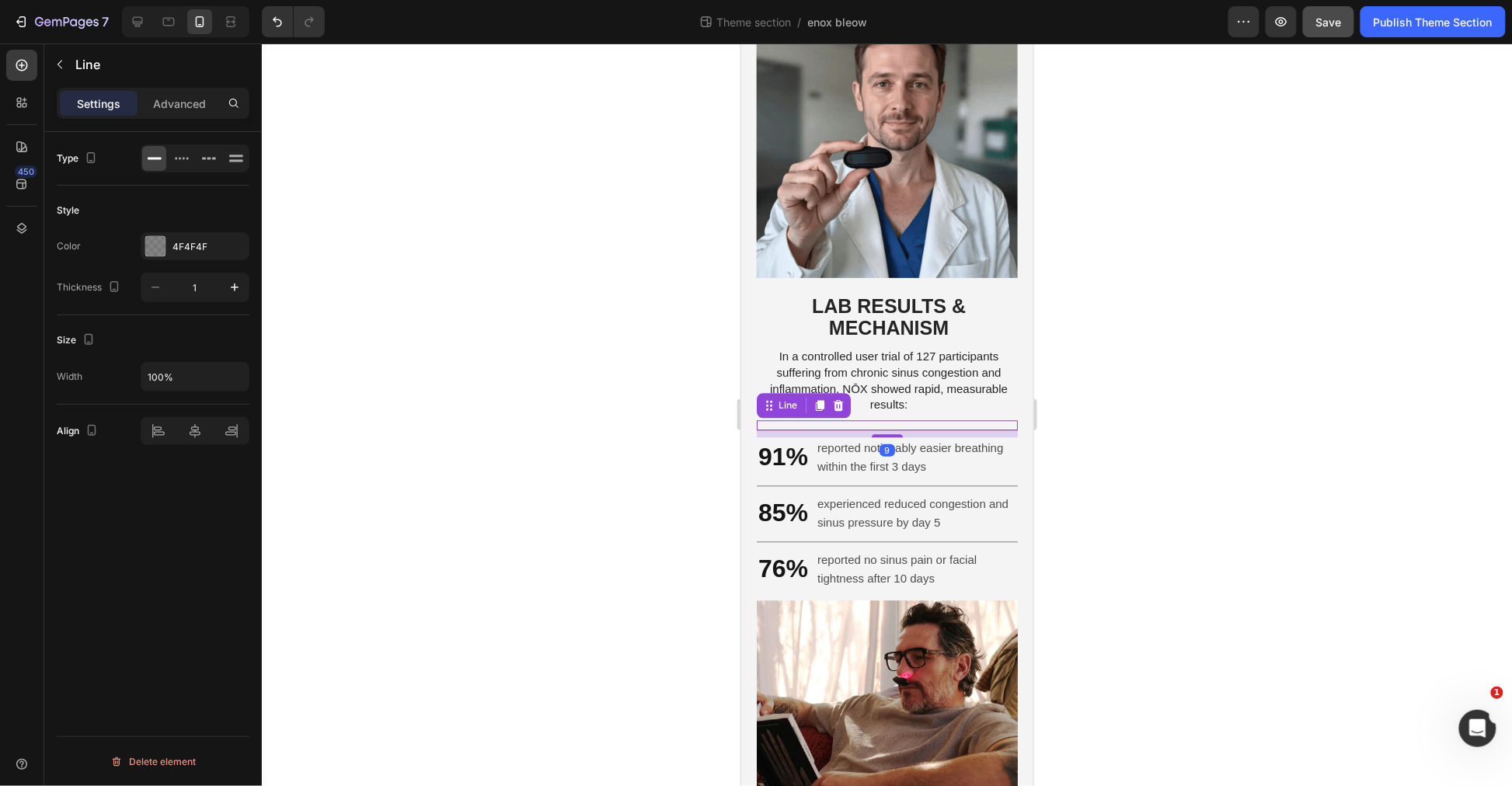
click at [798, 430] on div "Title Line 9" at bounding box center [886, 425] width 261 height 10
click at [177, 94] on div "Advanced" at bounding box center [179, 103] width 77 height 25
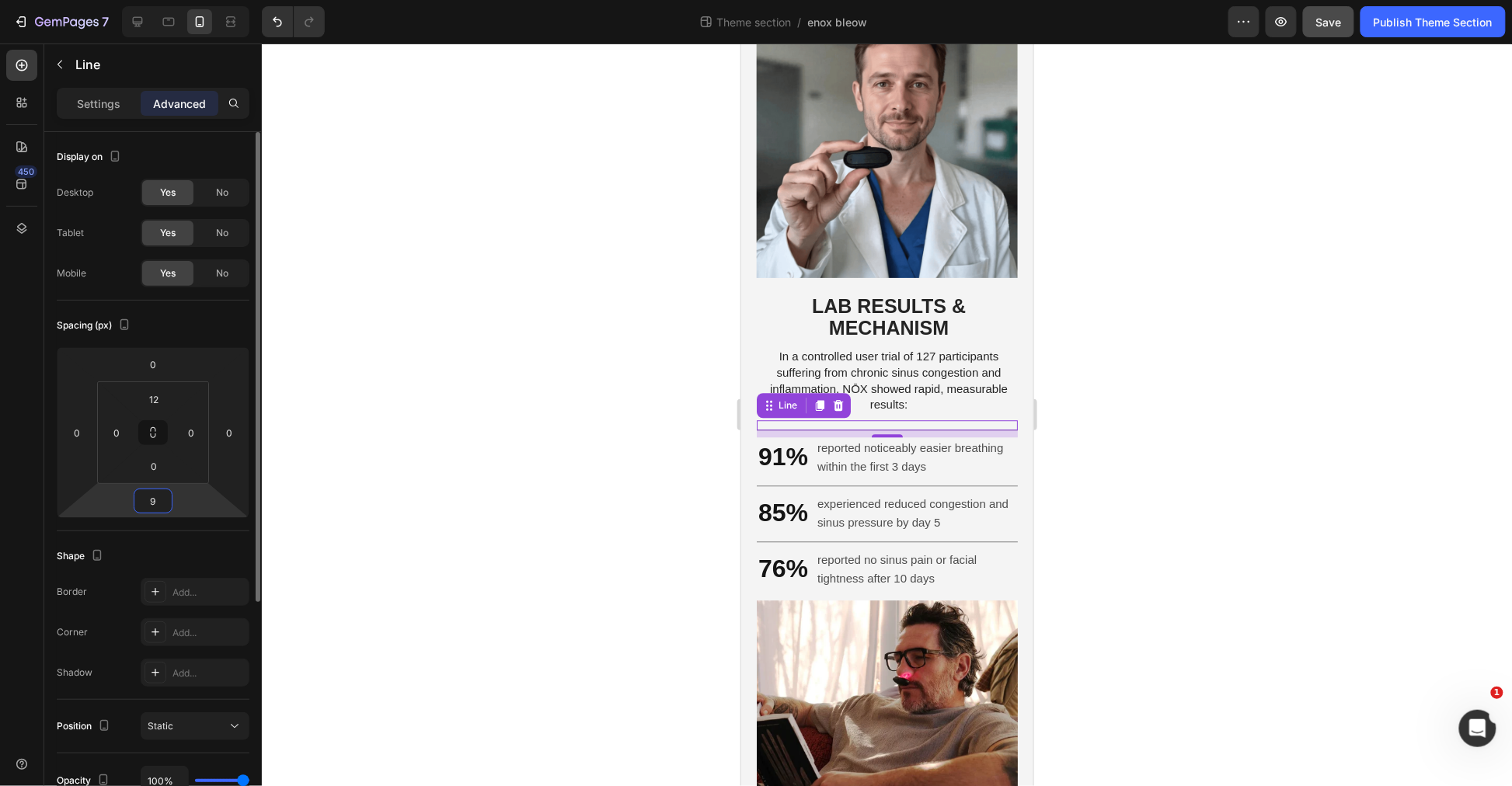
click at [155, 501] on input "9" at bounding box center [153, 501] width 31 height 24
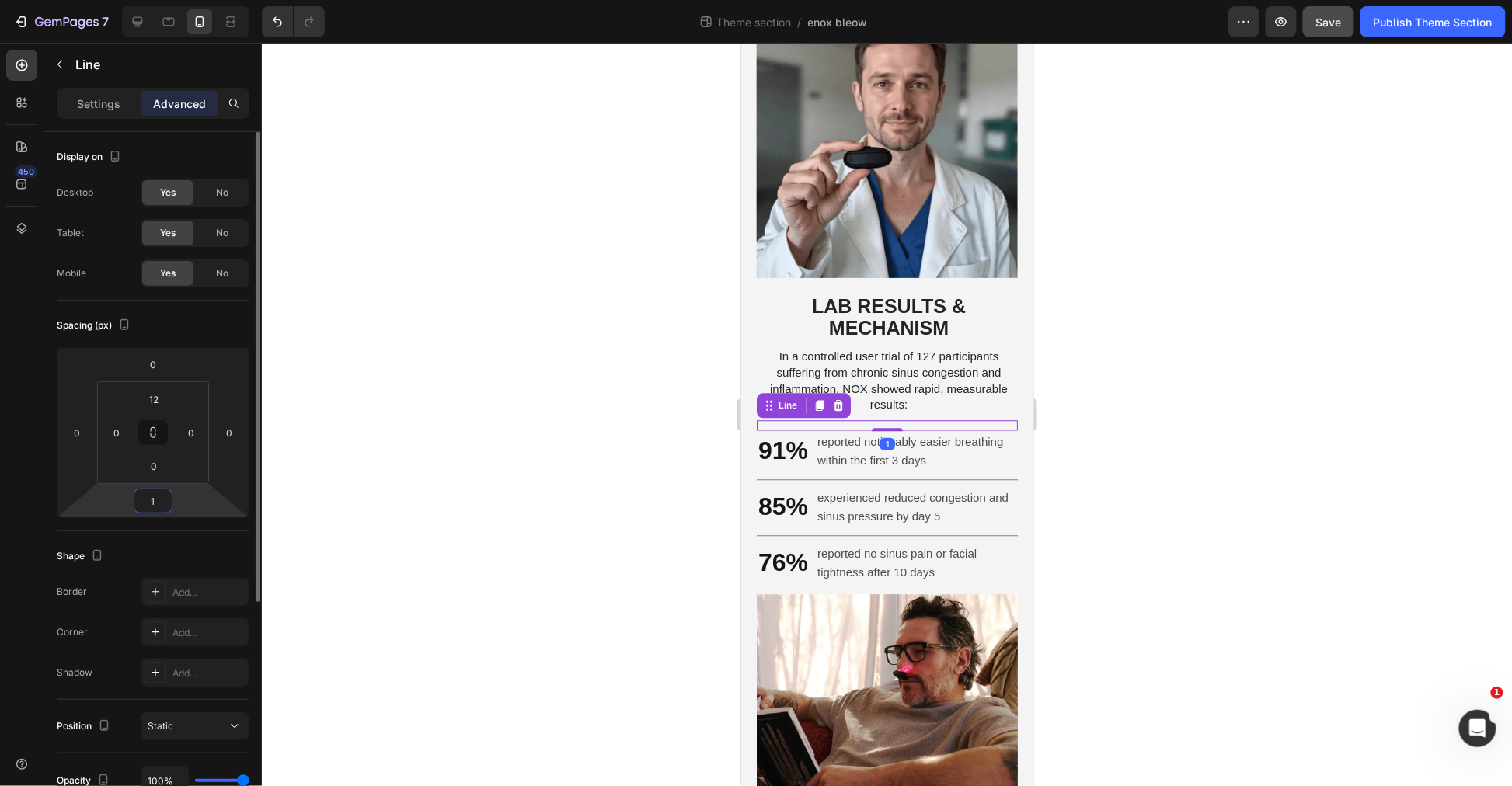
type input "12"
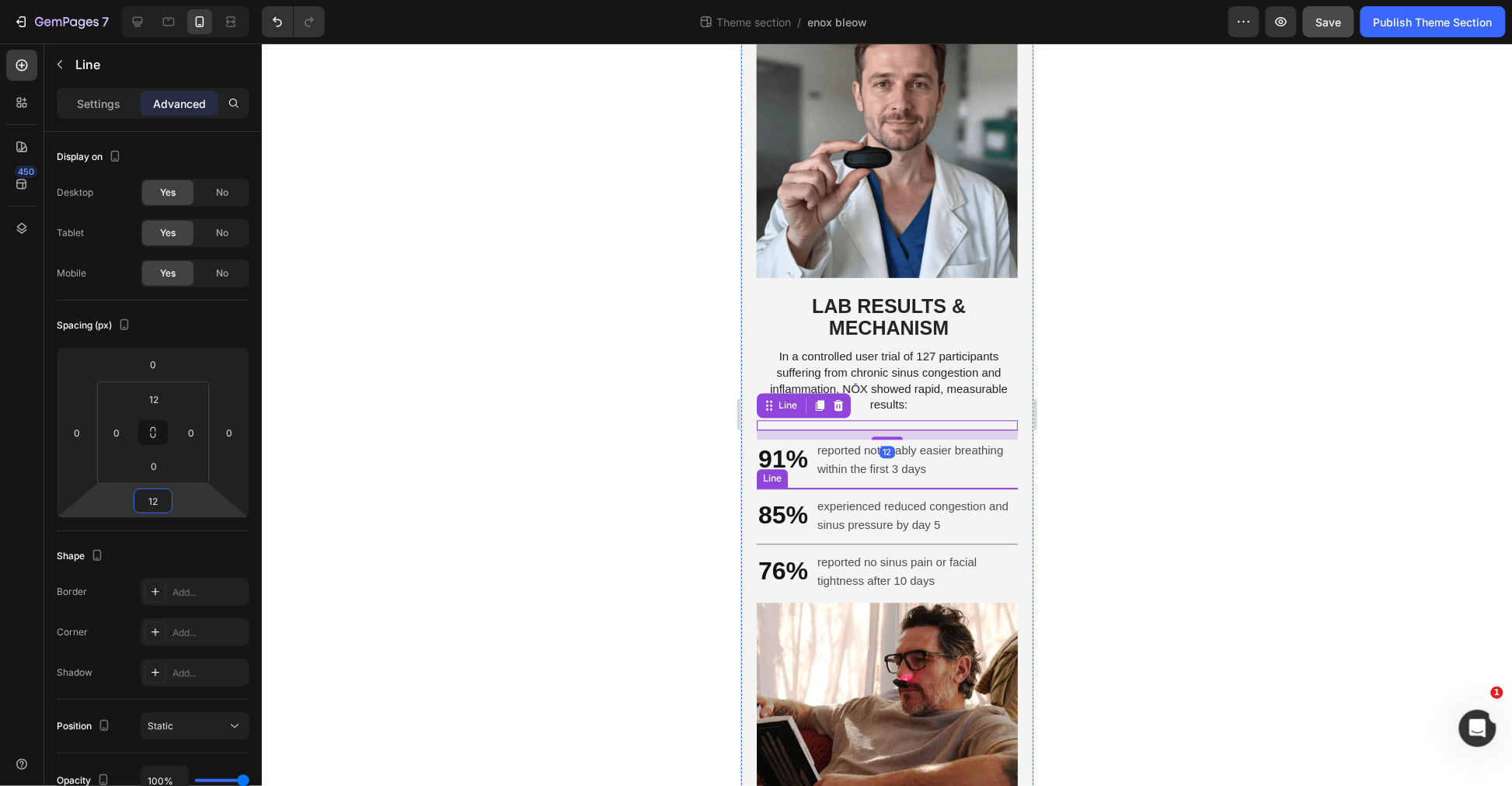
click at [905, 488] on div at bounding box center [886, 487] width 261 height 1
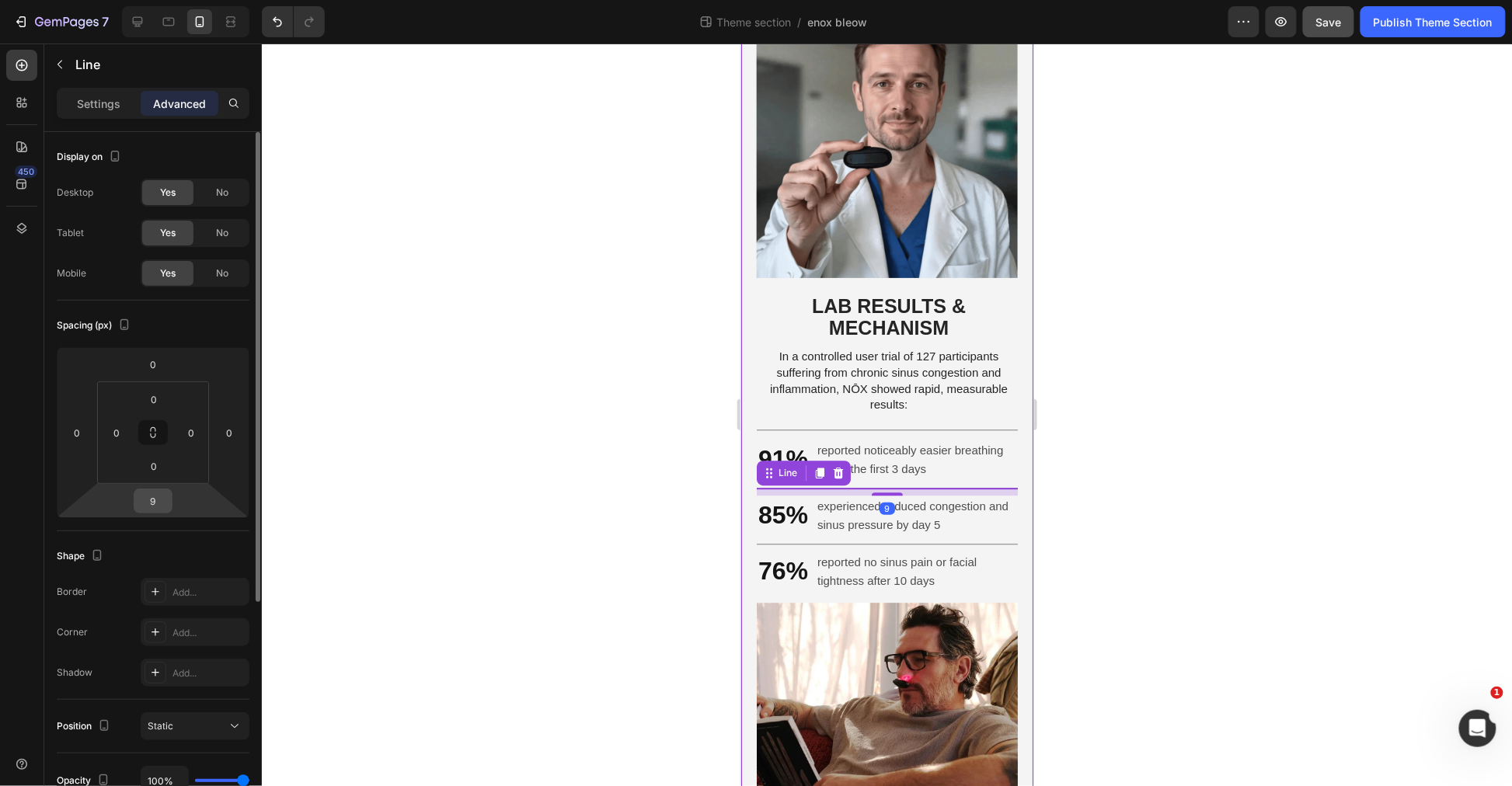
click at [151, 504] on input "9" at bounding box center [153, 501] width 31 height 24
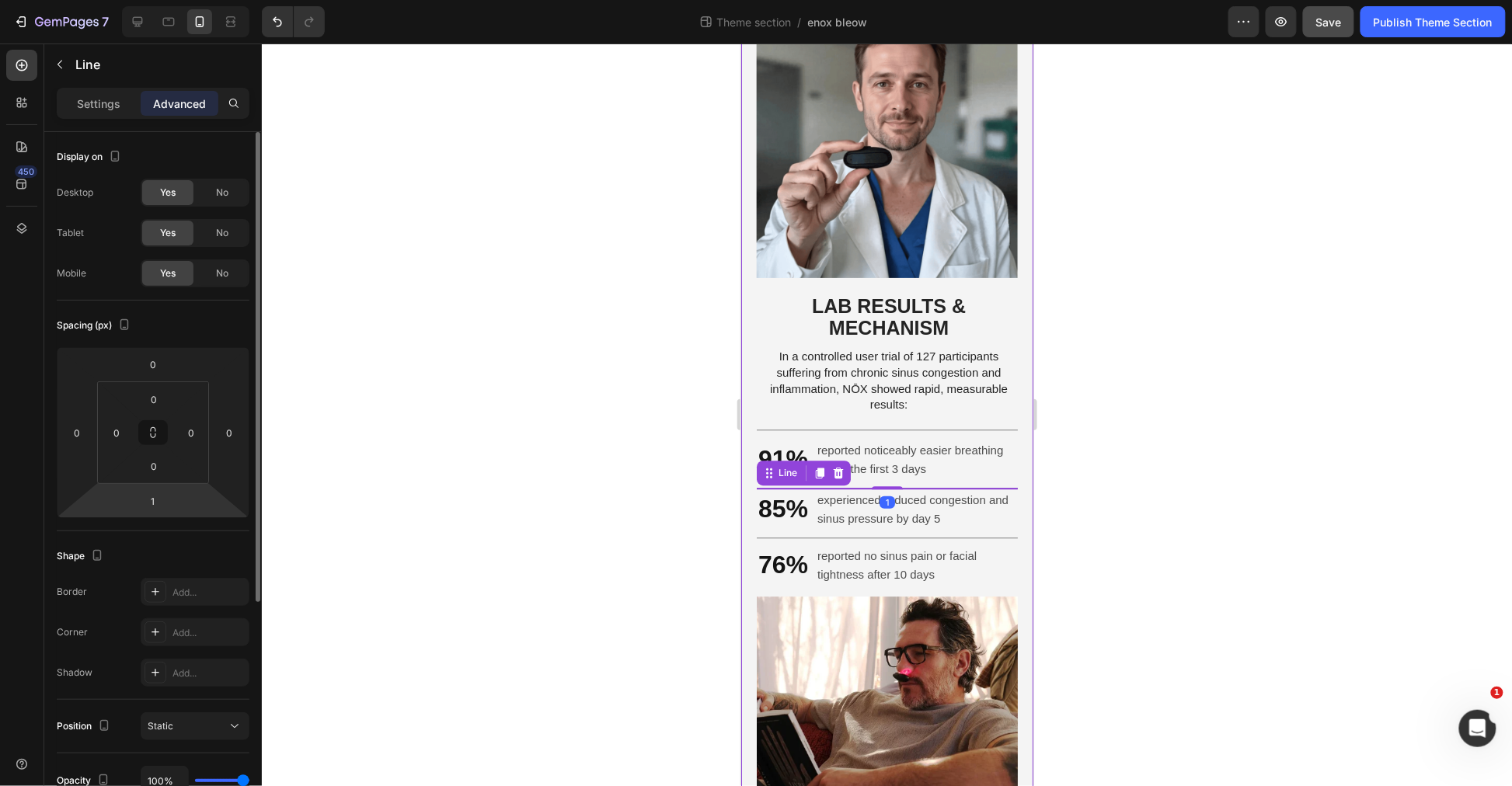
type input "12"
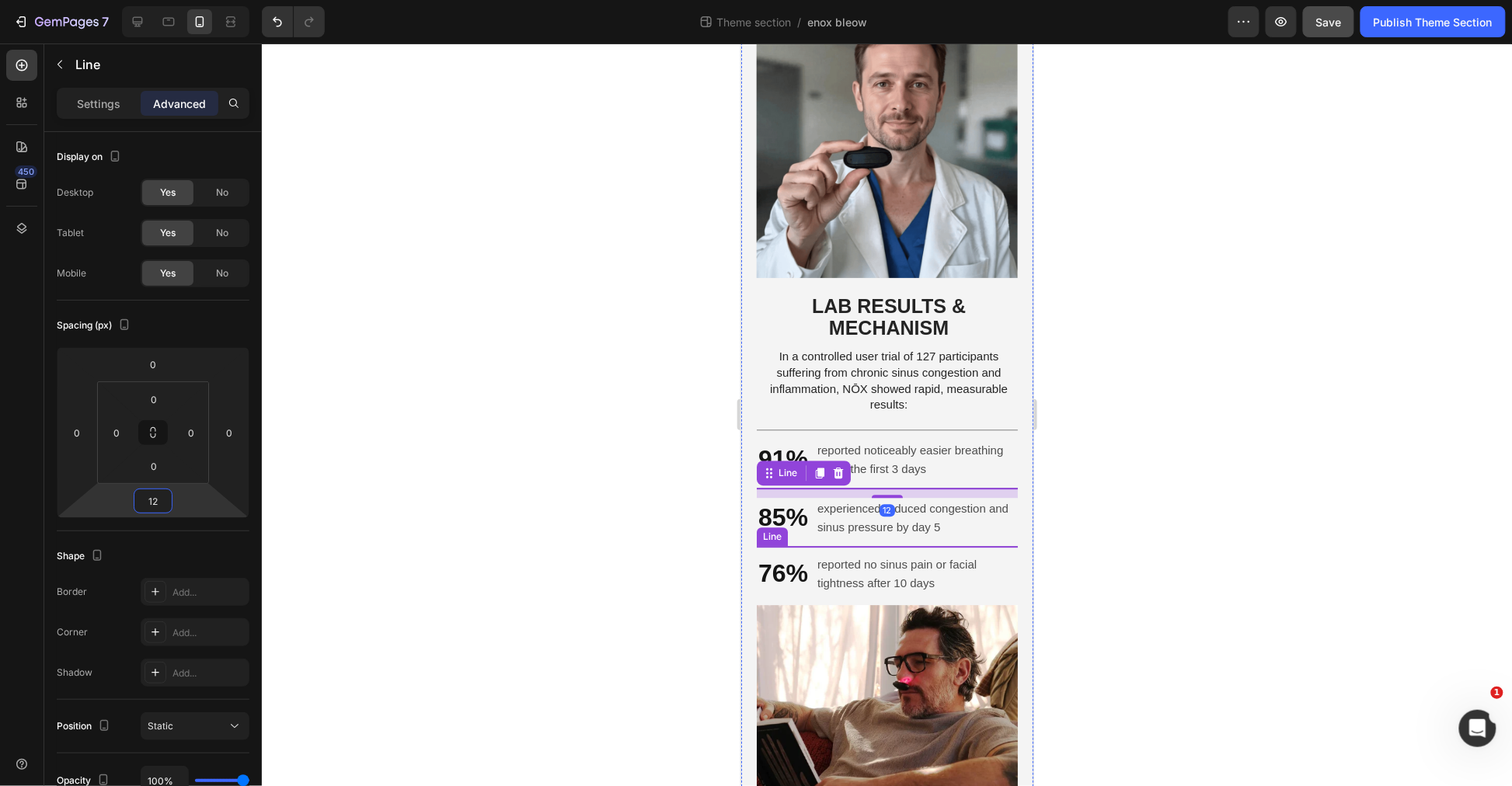
click at [921, 546] on div at bounding box center [886, 545] width 261 height 1
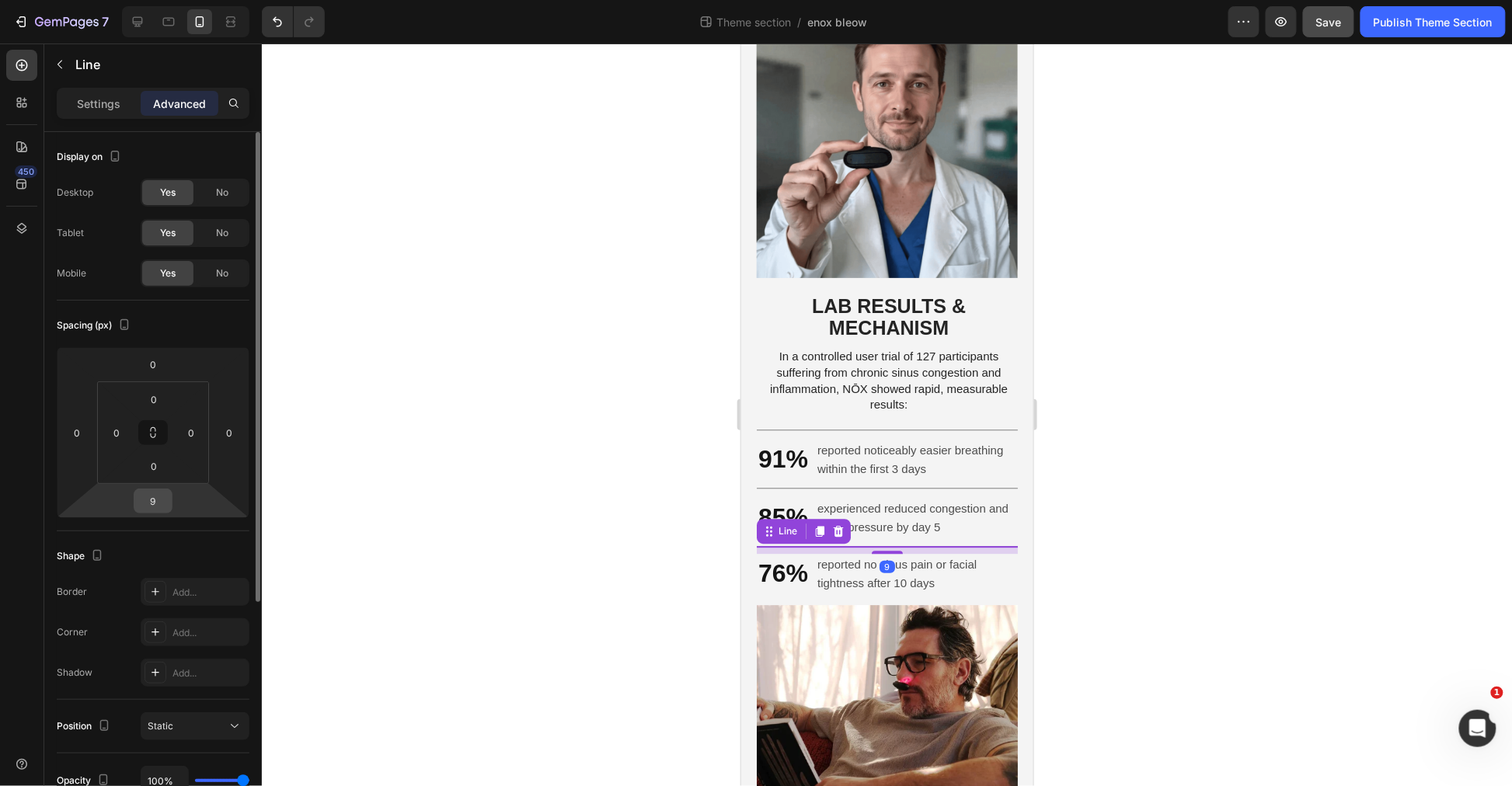
click at [145, 507] on input "9" at bounding box center [153, 501] width 31 height 24
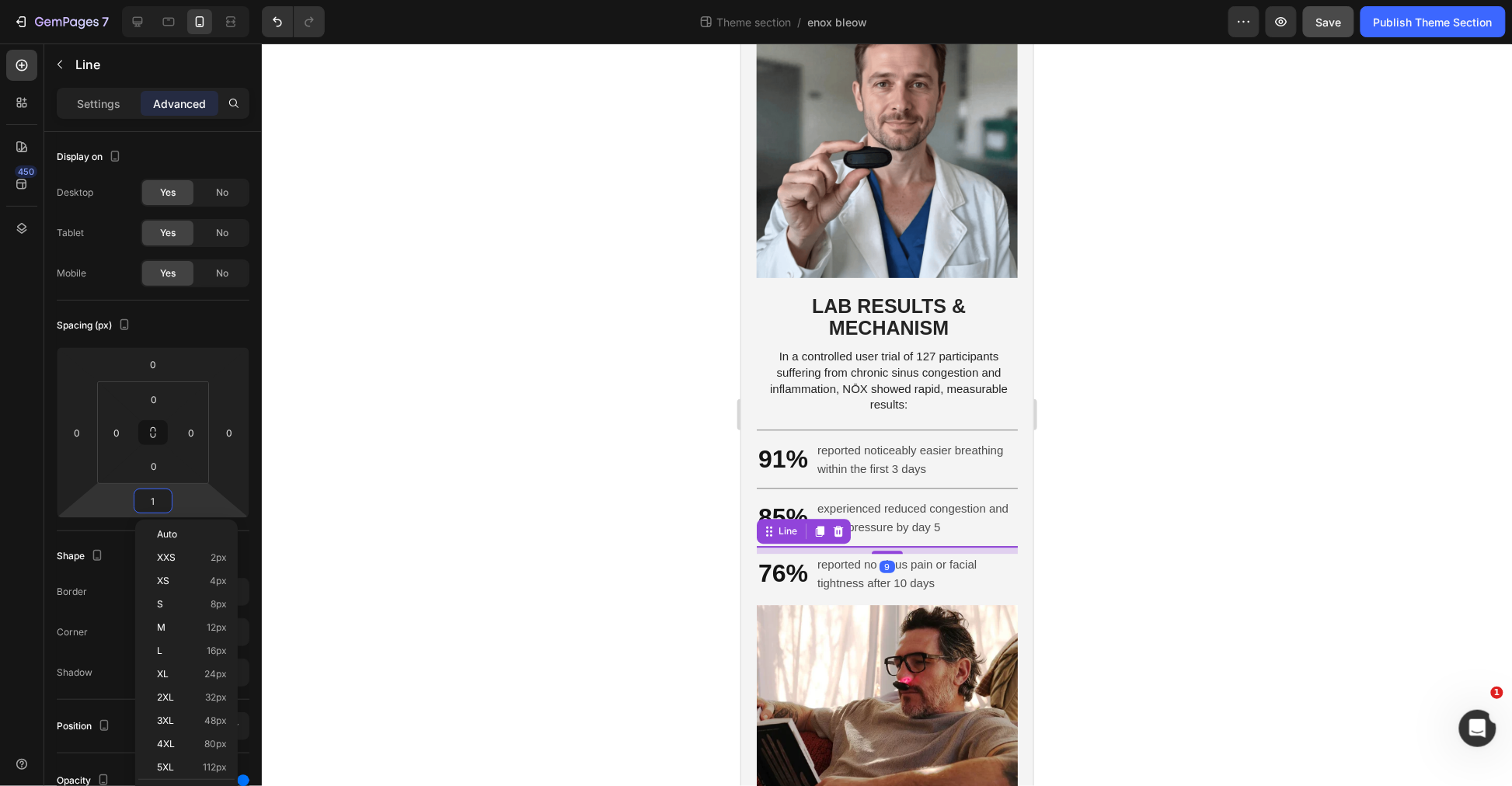
type input "12"
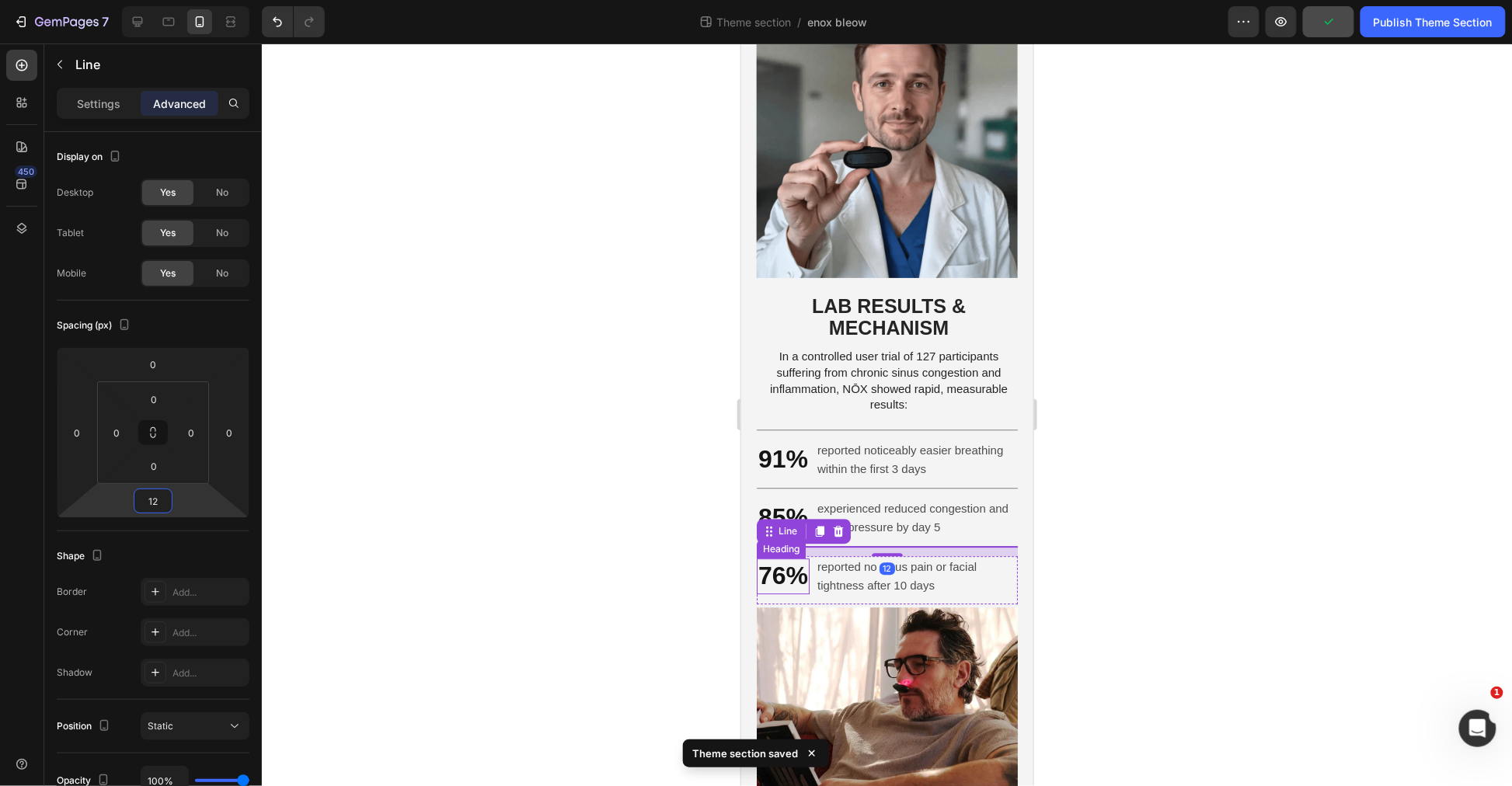
click at [787, 593] on h2 "76%" at bounding box center [782, 576] width 53 height 36
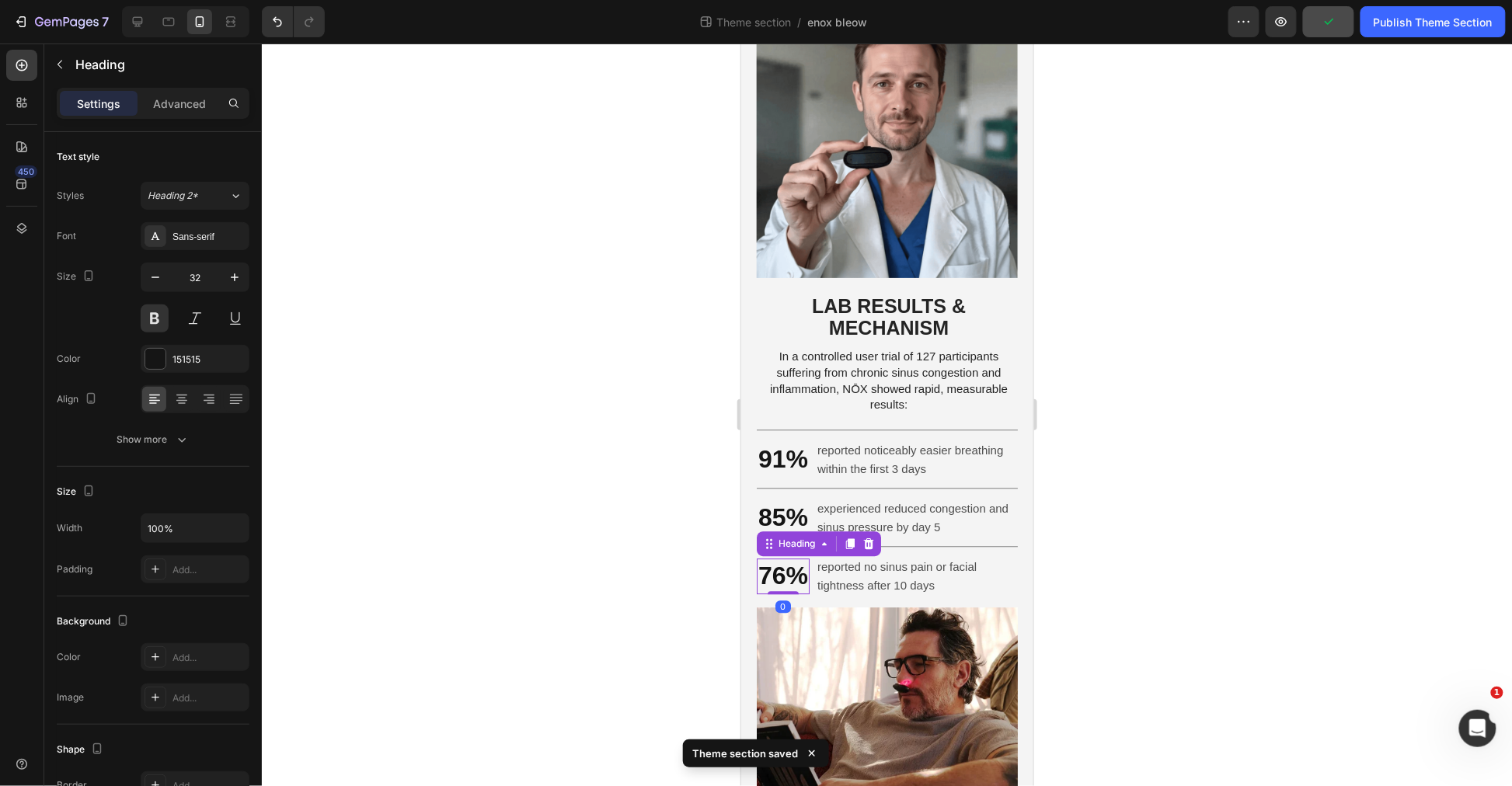
click at [807, 602] on div "76% Heading 0 reported no sinus pain or facial tightness after 10 days Text Blo…" at bounding box center [886, 579] width 261 height 48
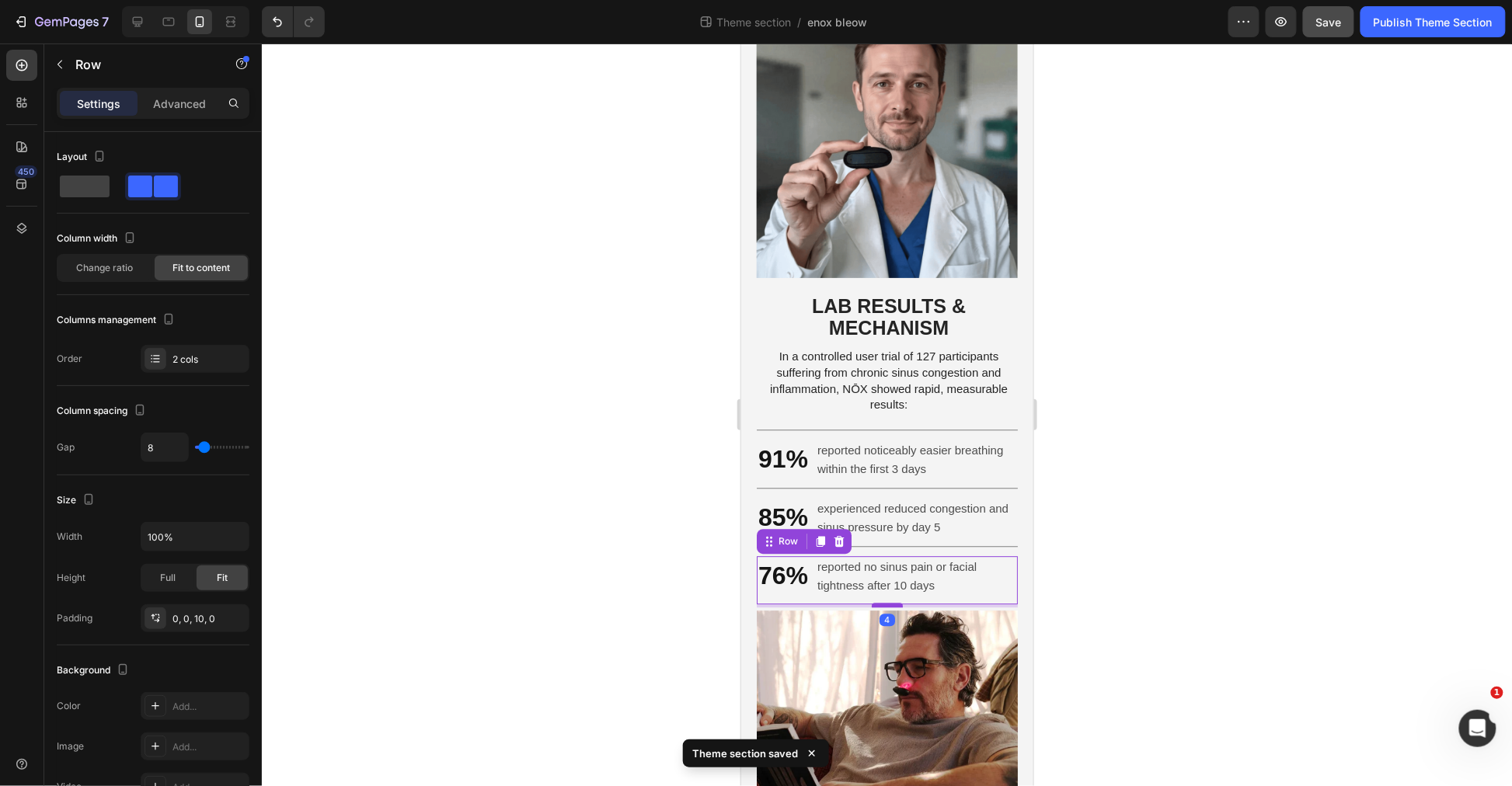
click at [876, 607] on div at bounding box center [886, 605] width 31 height 5
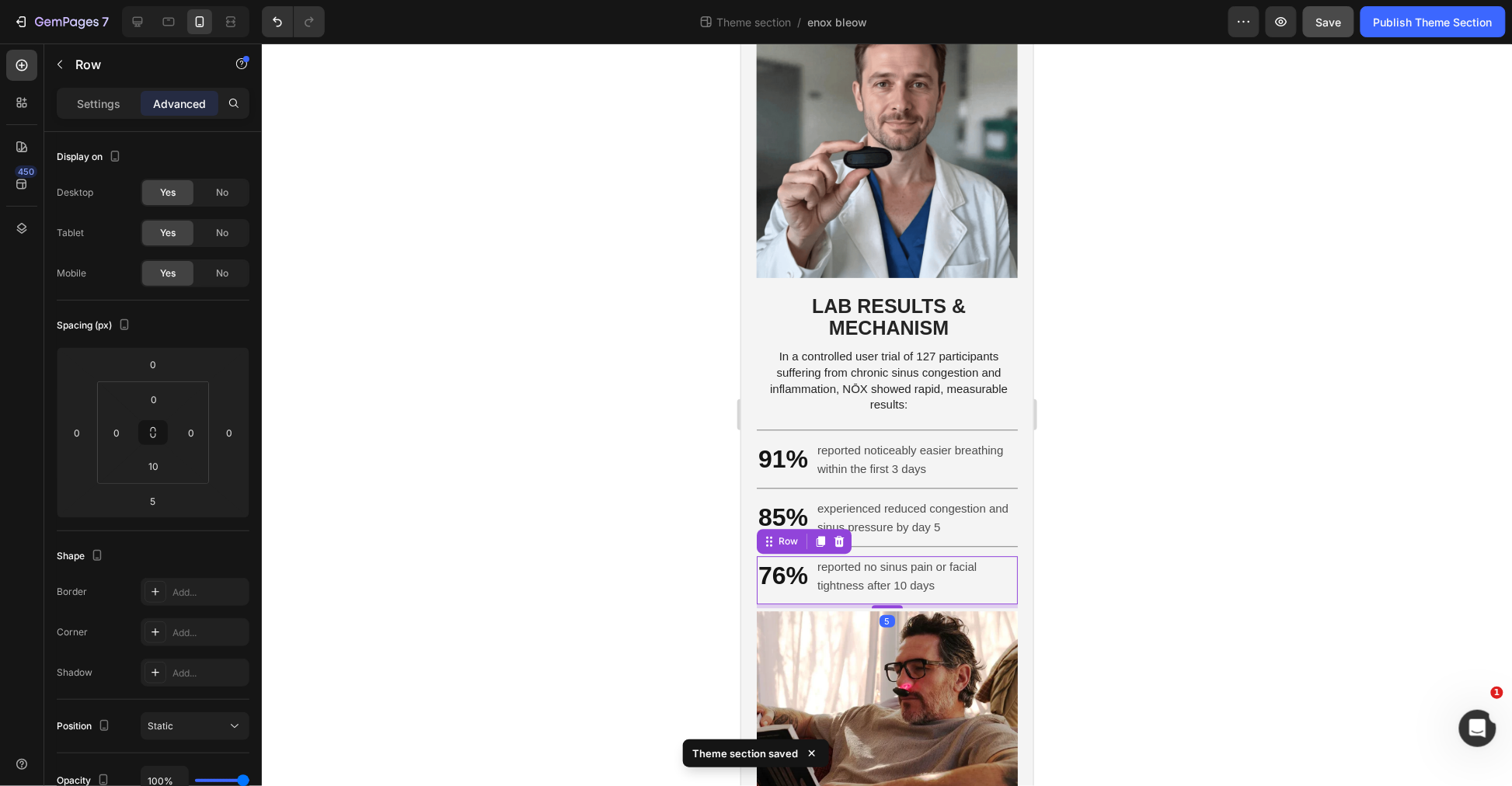
click at [1165, 565] on div at bounding box center [887, 414] width 1250 height 743
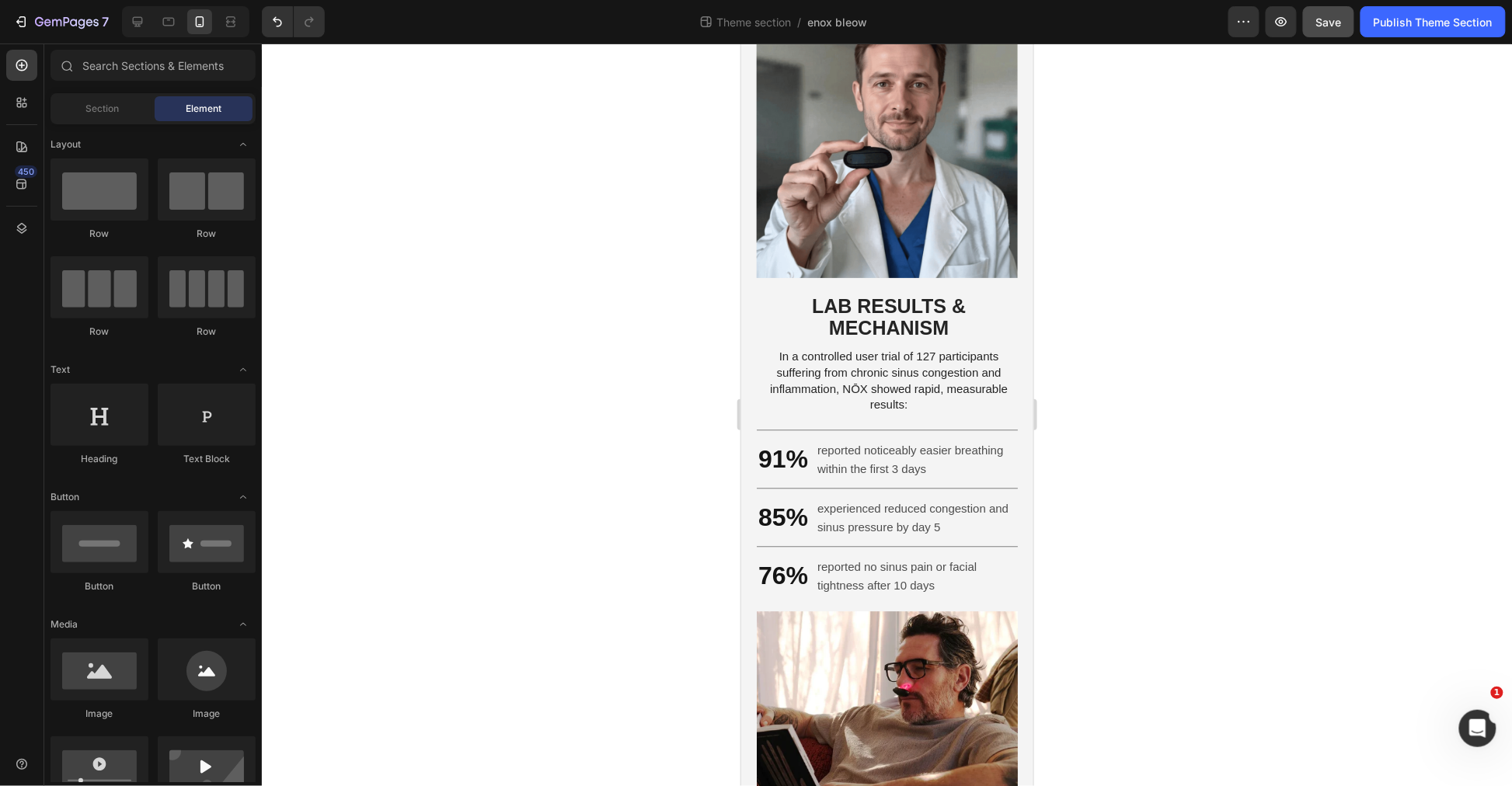
click at [1316, 27] on span "Save" at bounding box center [1329, 22] width 26 height 13
click at [1424, 27] on div "Publish Theme Section" at bounding box center [1433, 22] width 119 height 16
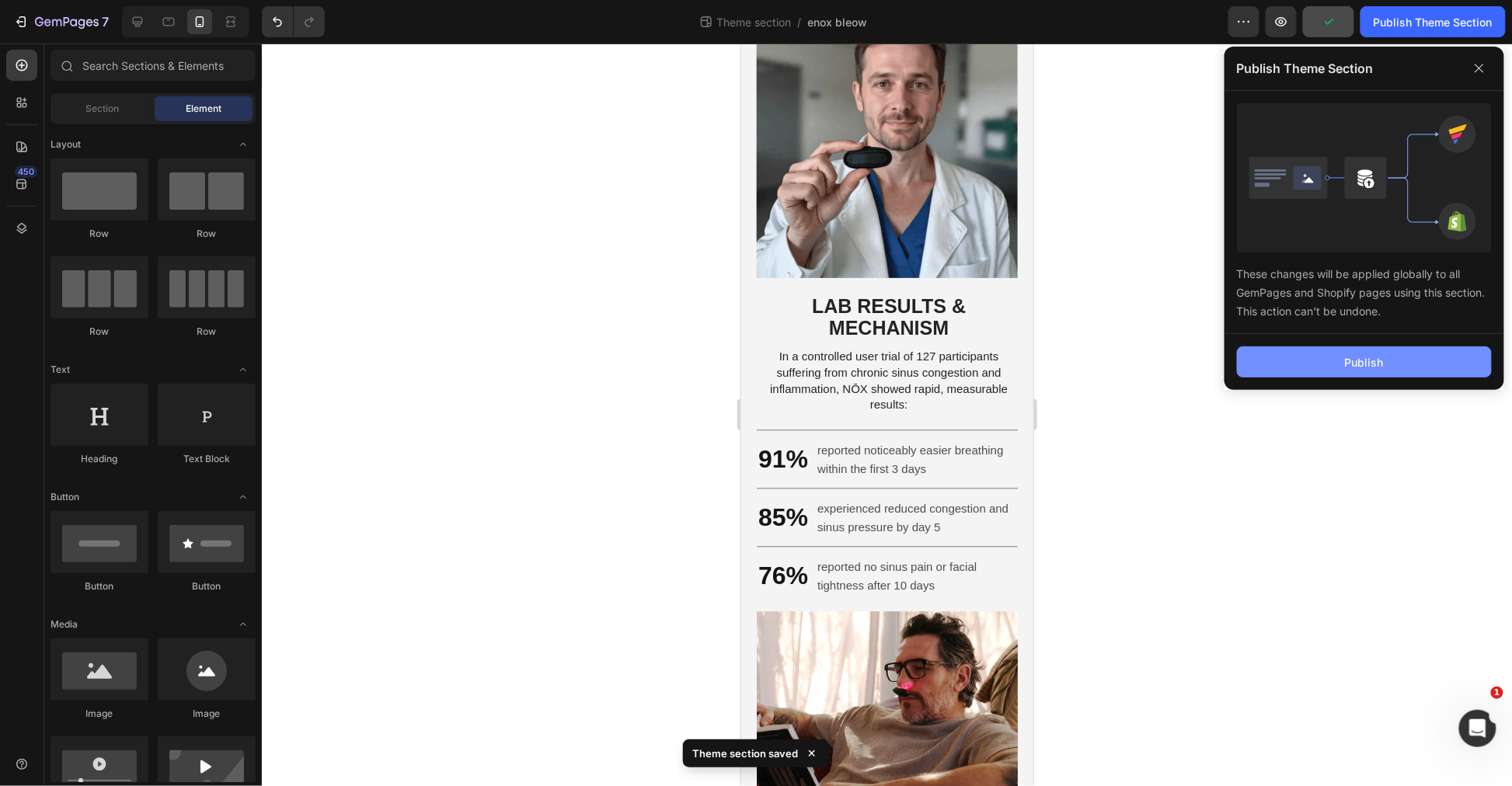
click at [1392, 352] on button "Publish" at bounding box center [1364, 362] width 255 height 31
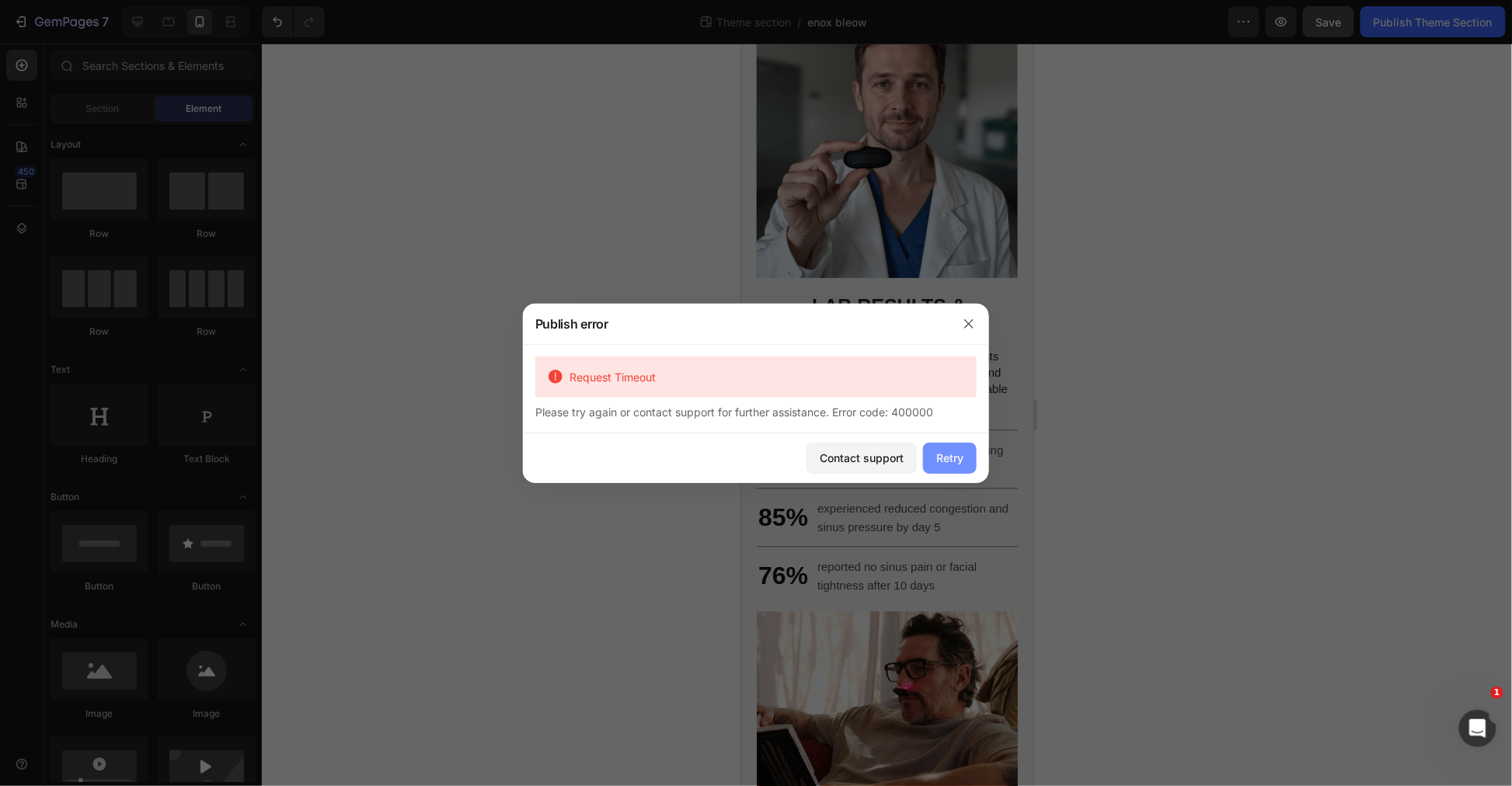
click at [968, 463] on button "Retry" at bounding box center [950, 458] width 54 height 31
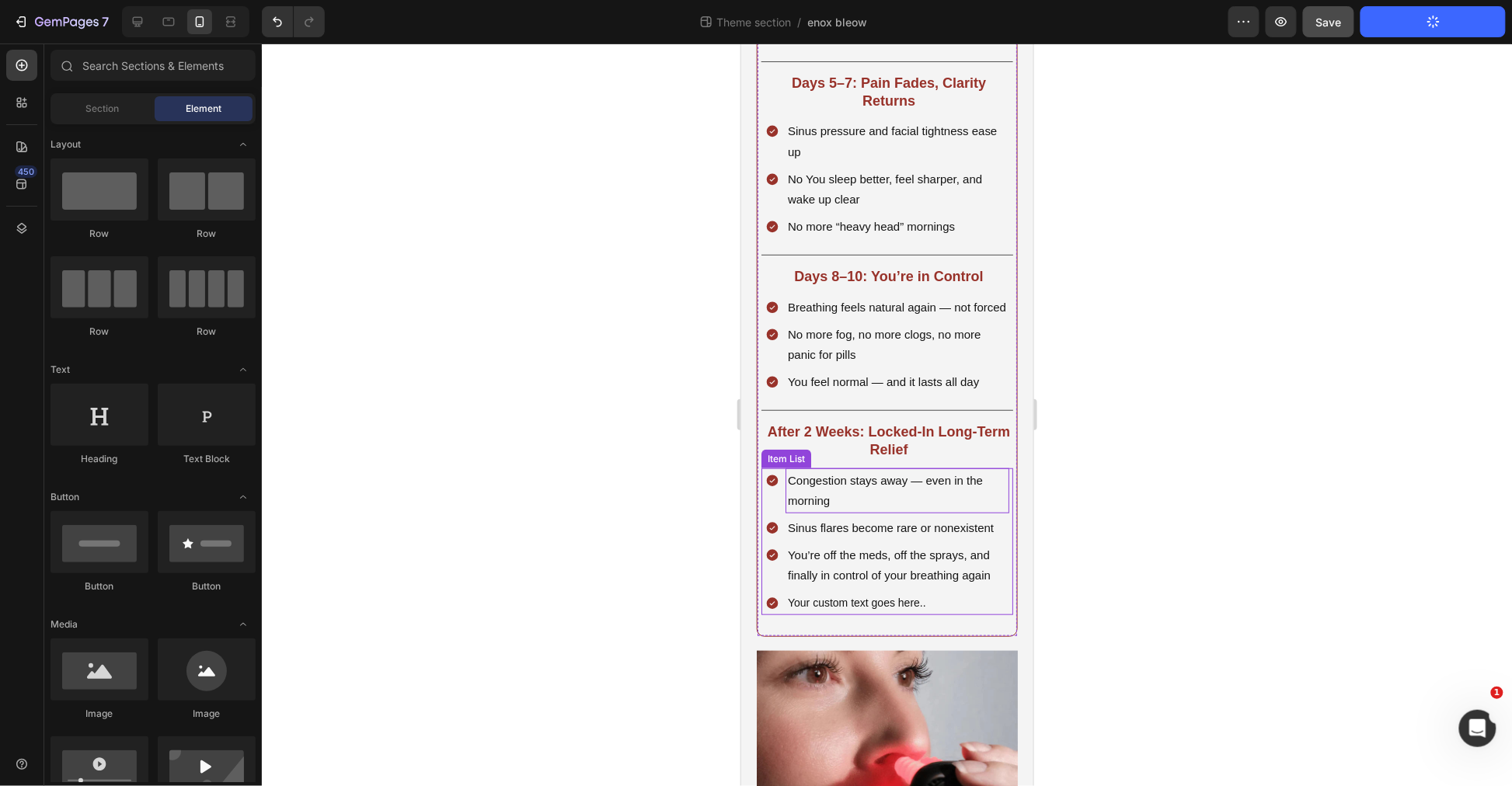
scroll to position [2652, 0]
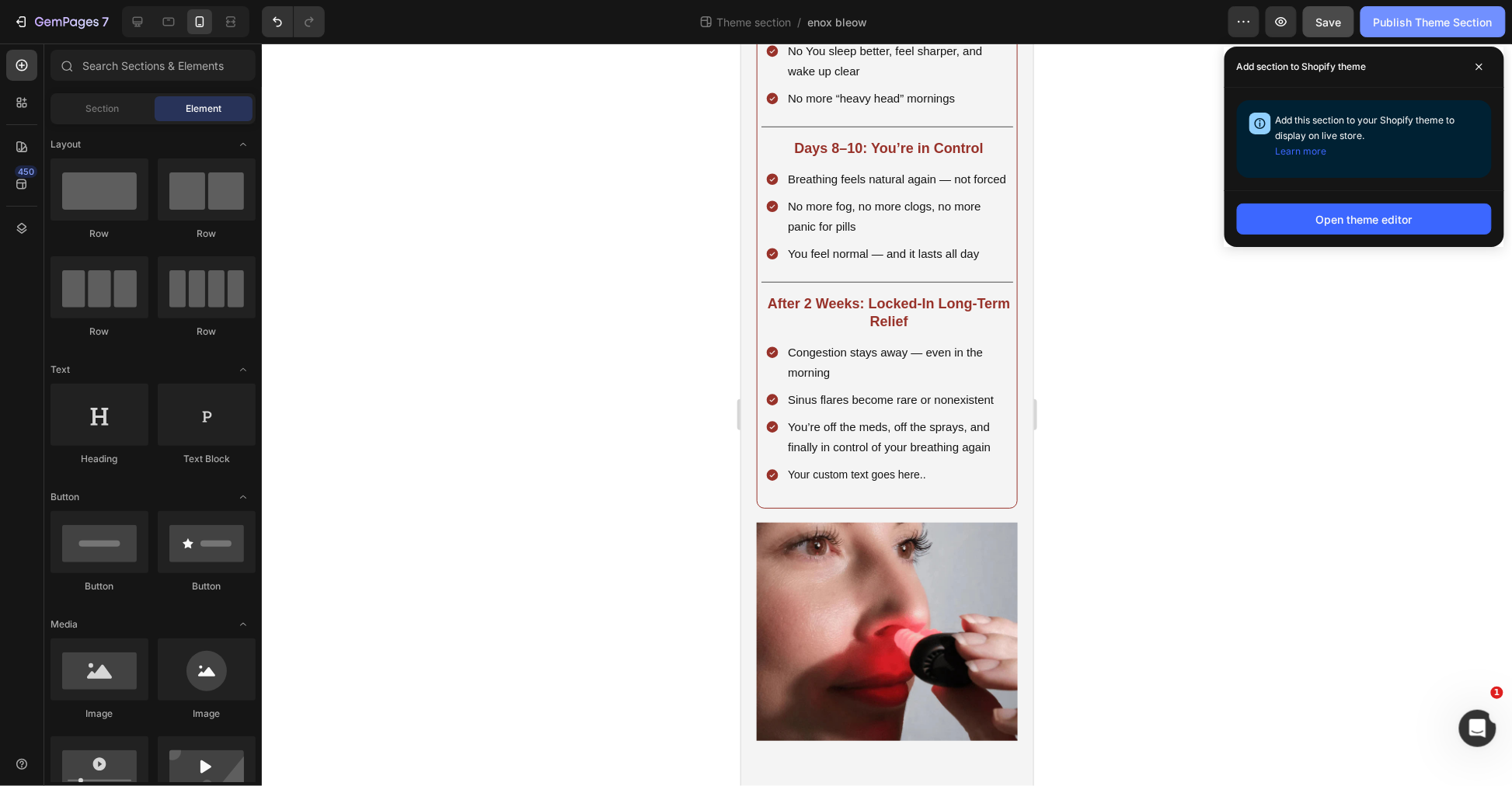
click at [1469, 11] on button "Publish Theme Section" at bounding box center [1433, 22] width 146 height 31
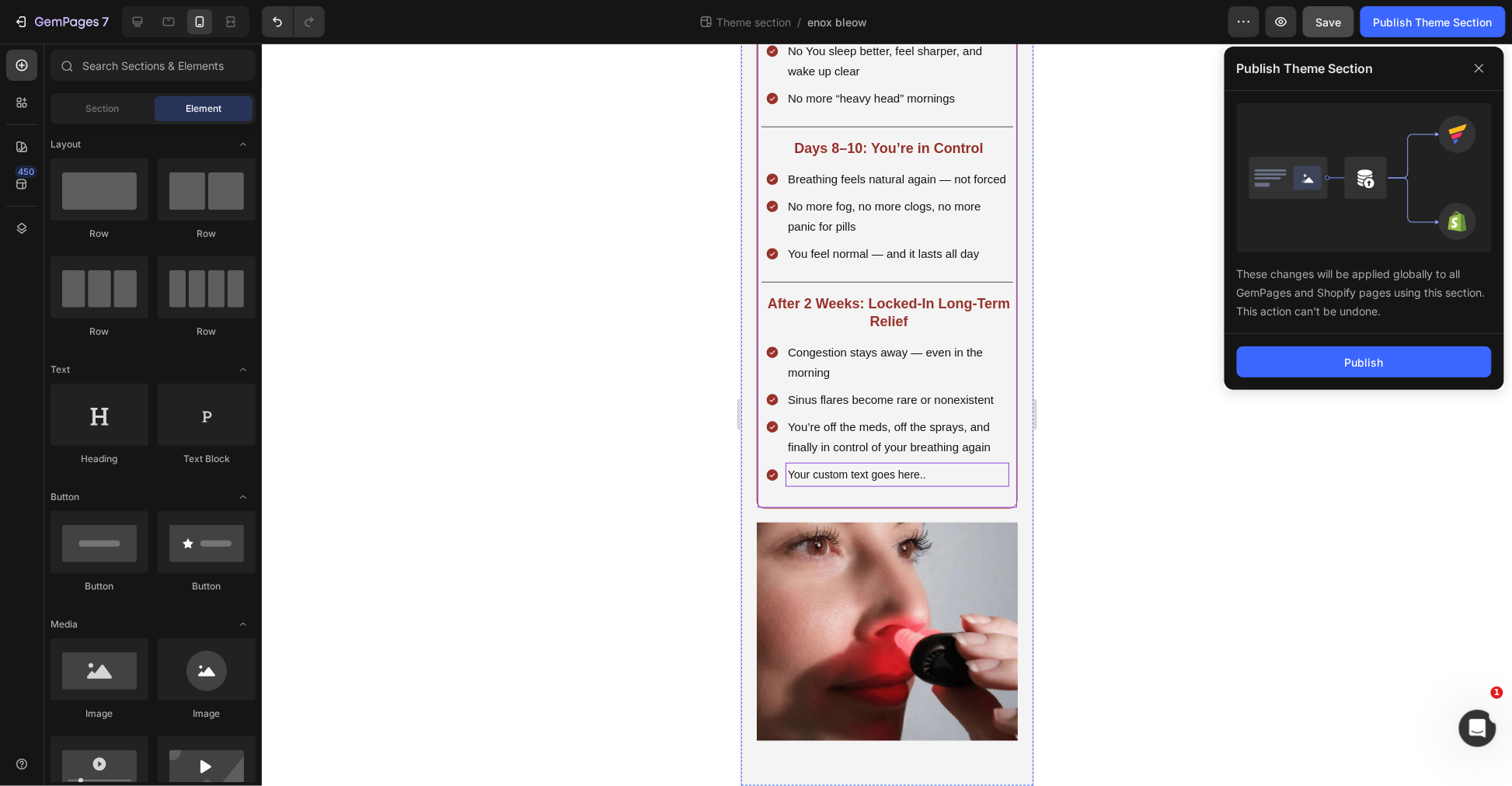
click at [937, 484] on p "Your custom text goes here.." at bounding box center [896, 474] width 219 height 20
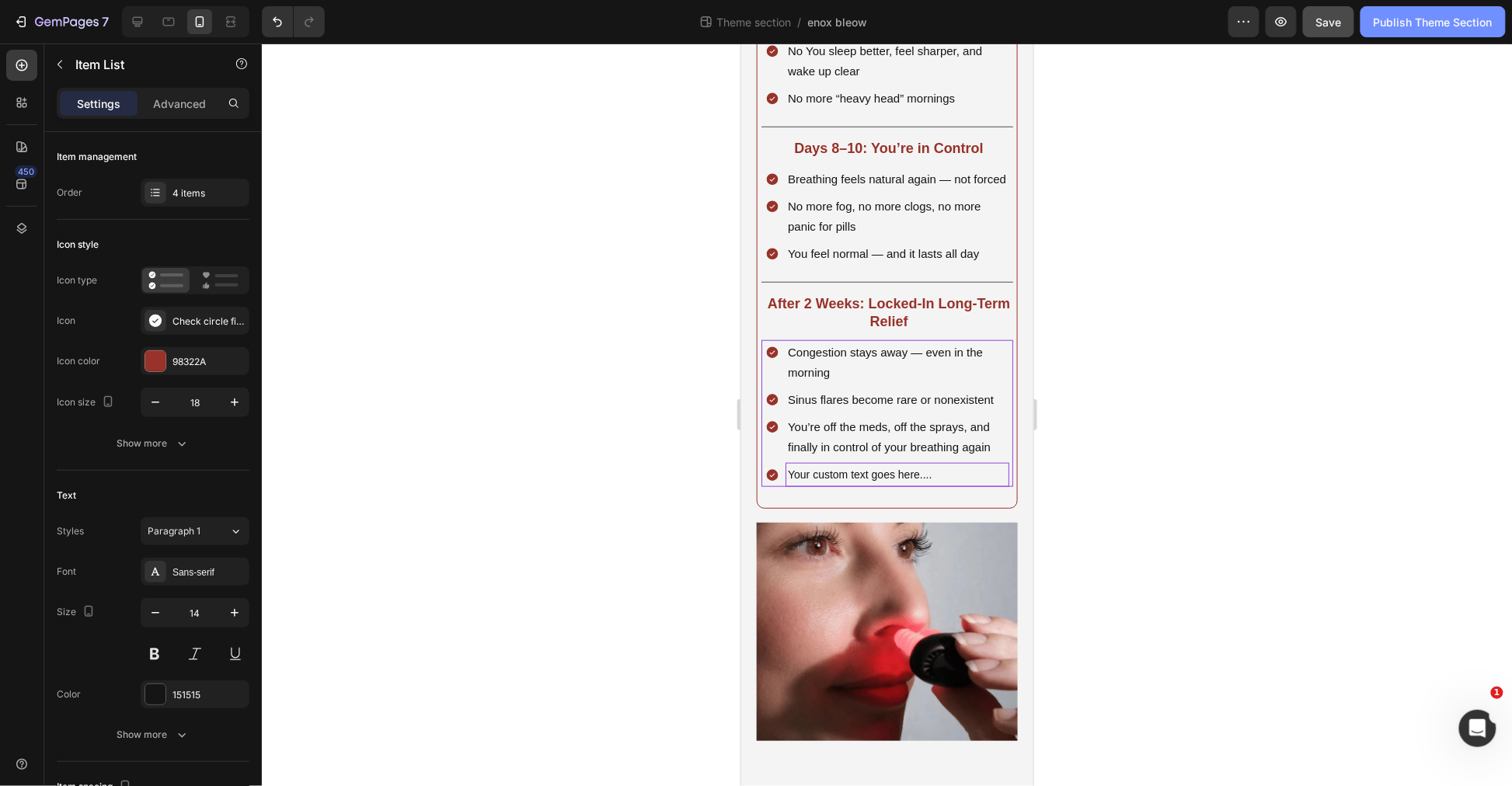
click at [1437, 17] on div "Publish Theme Section" at bounding box center [1433, 22] width 119 height 16
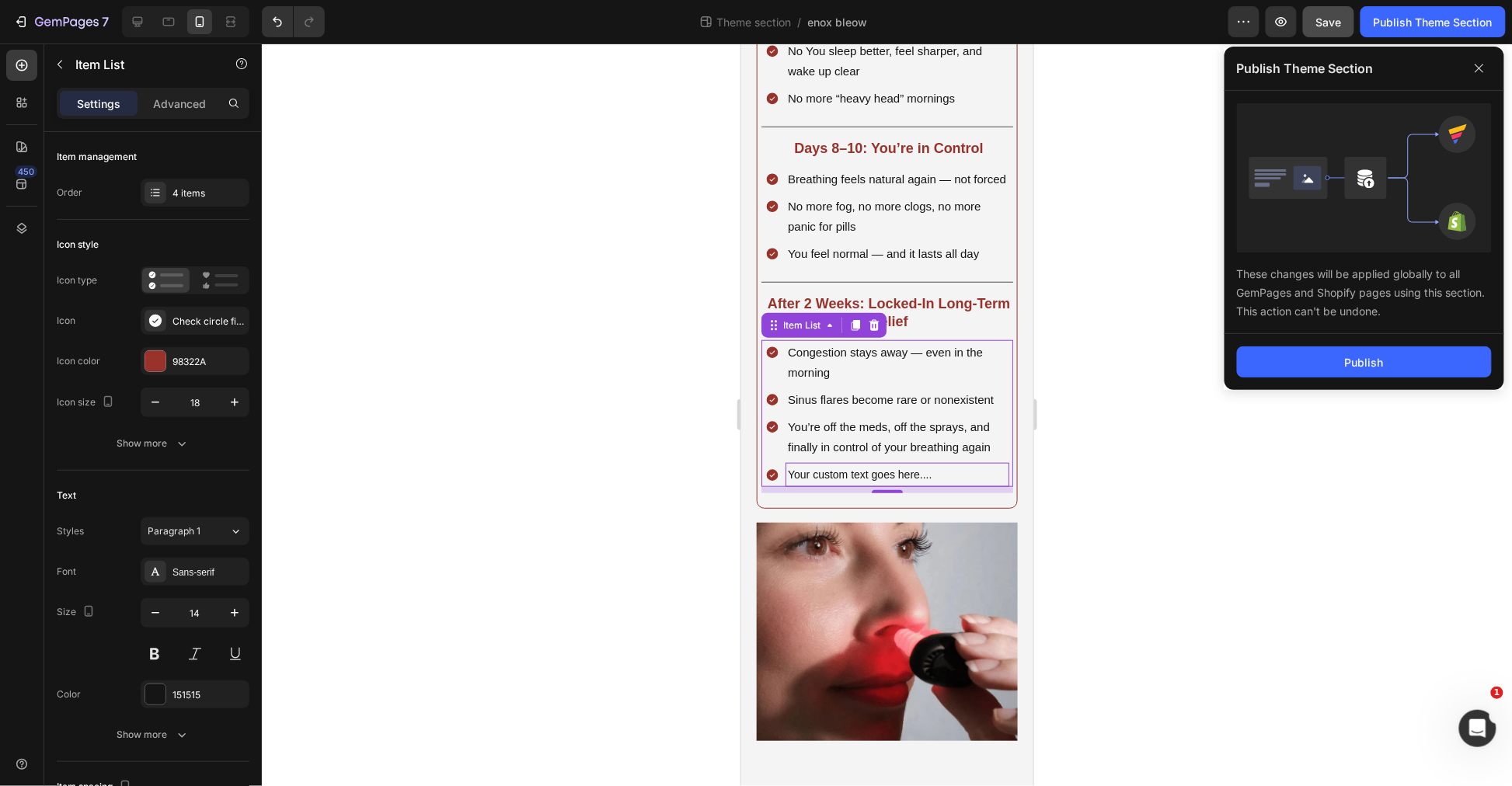
click at [1384, 343] on div "Publish" at bounding box center [1365, 362] width 280 height 56
click at [1386, 360] on button "Publish" at bounding box center [1364, 362] width 255 height 31
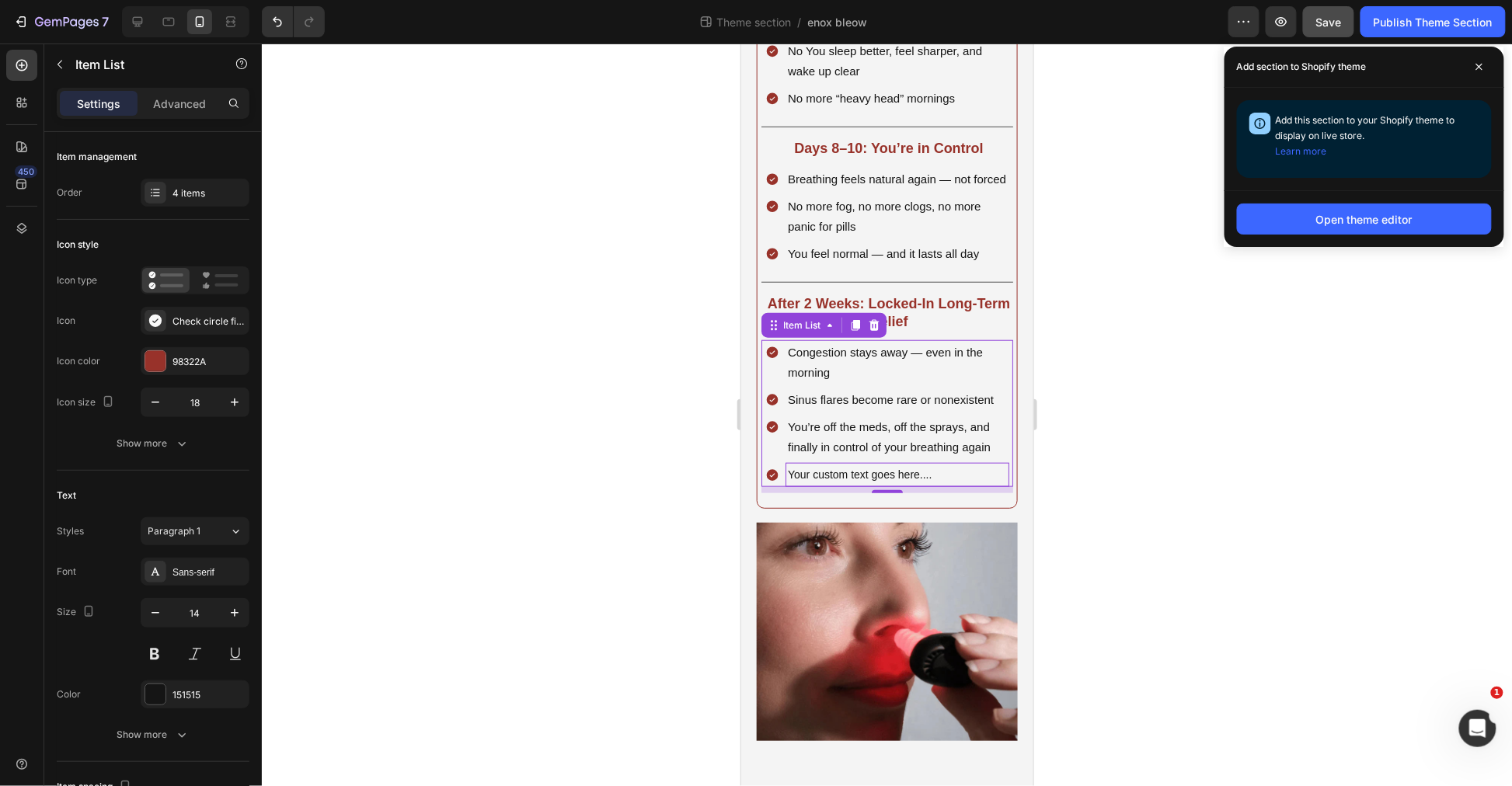
click at [1326, 350] on div at bounding box center [887, 414] width 1250 height 743
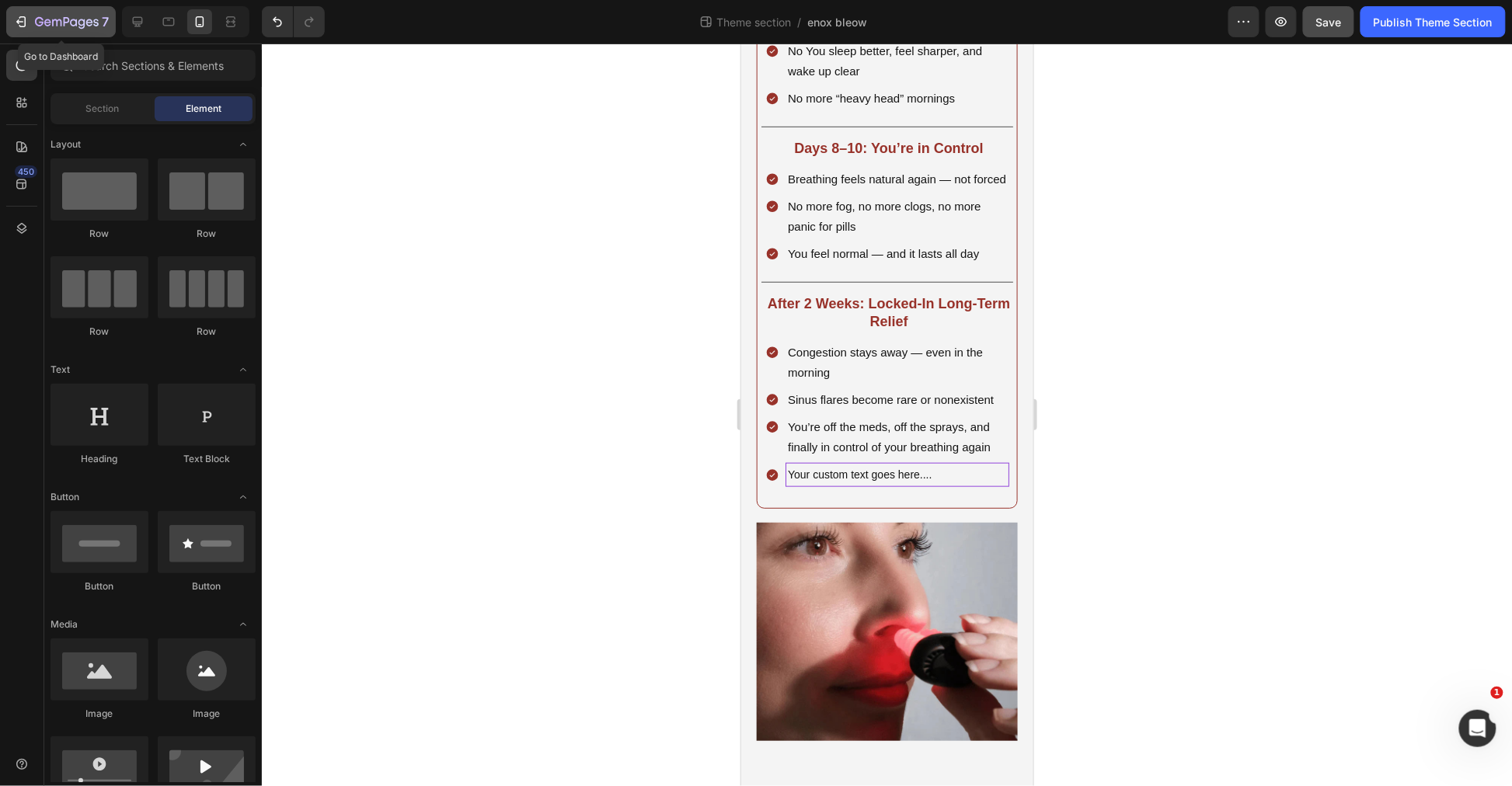
click at [44, 17] on icon "button" at bounding box center [67, 23] width 63 height 13
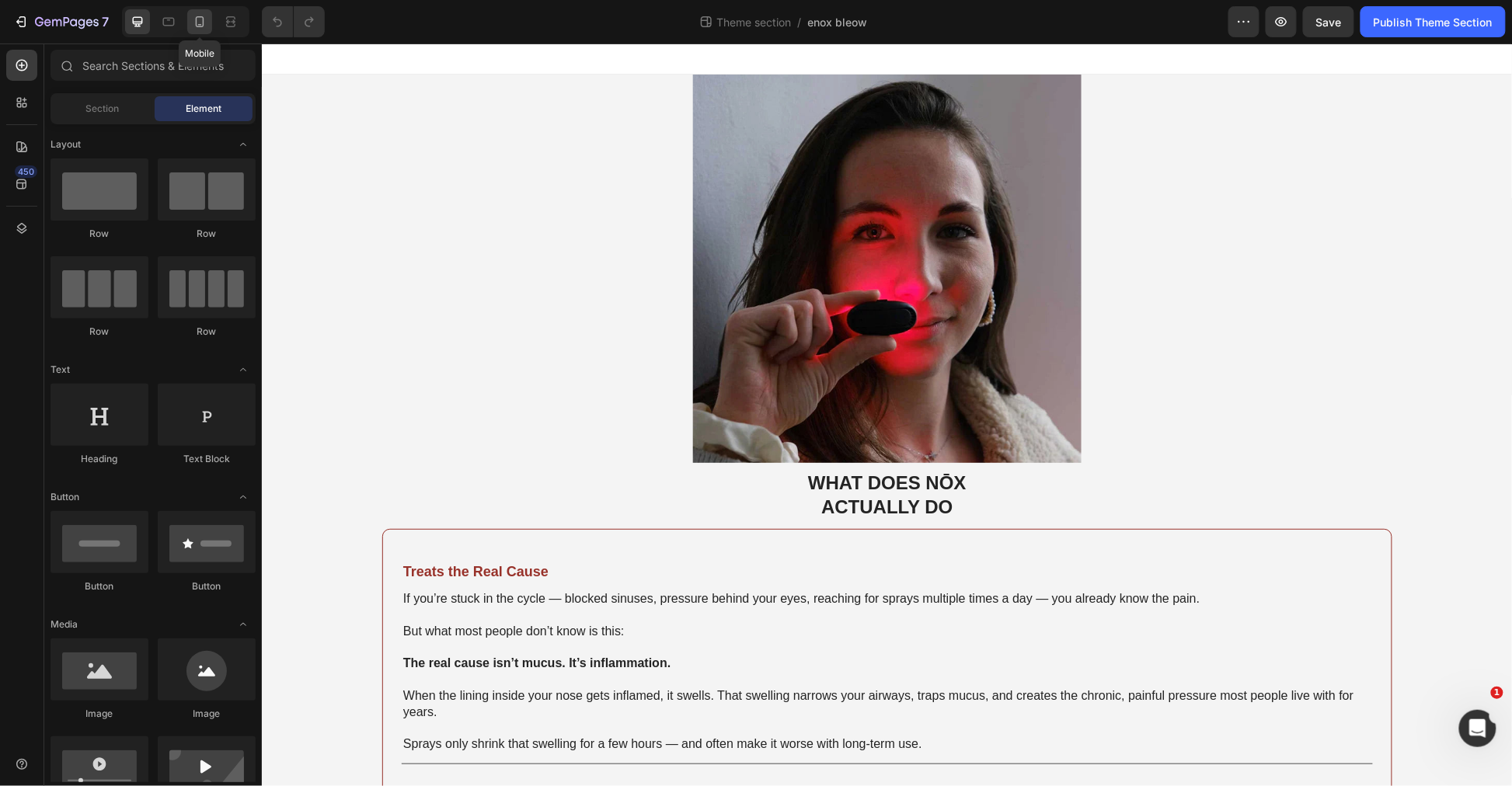
click at [203, 19] on icon at bounding box center [200, 21] width 9 height 11
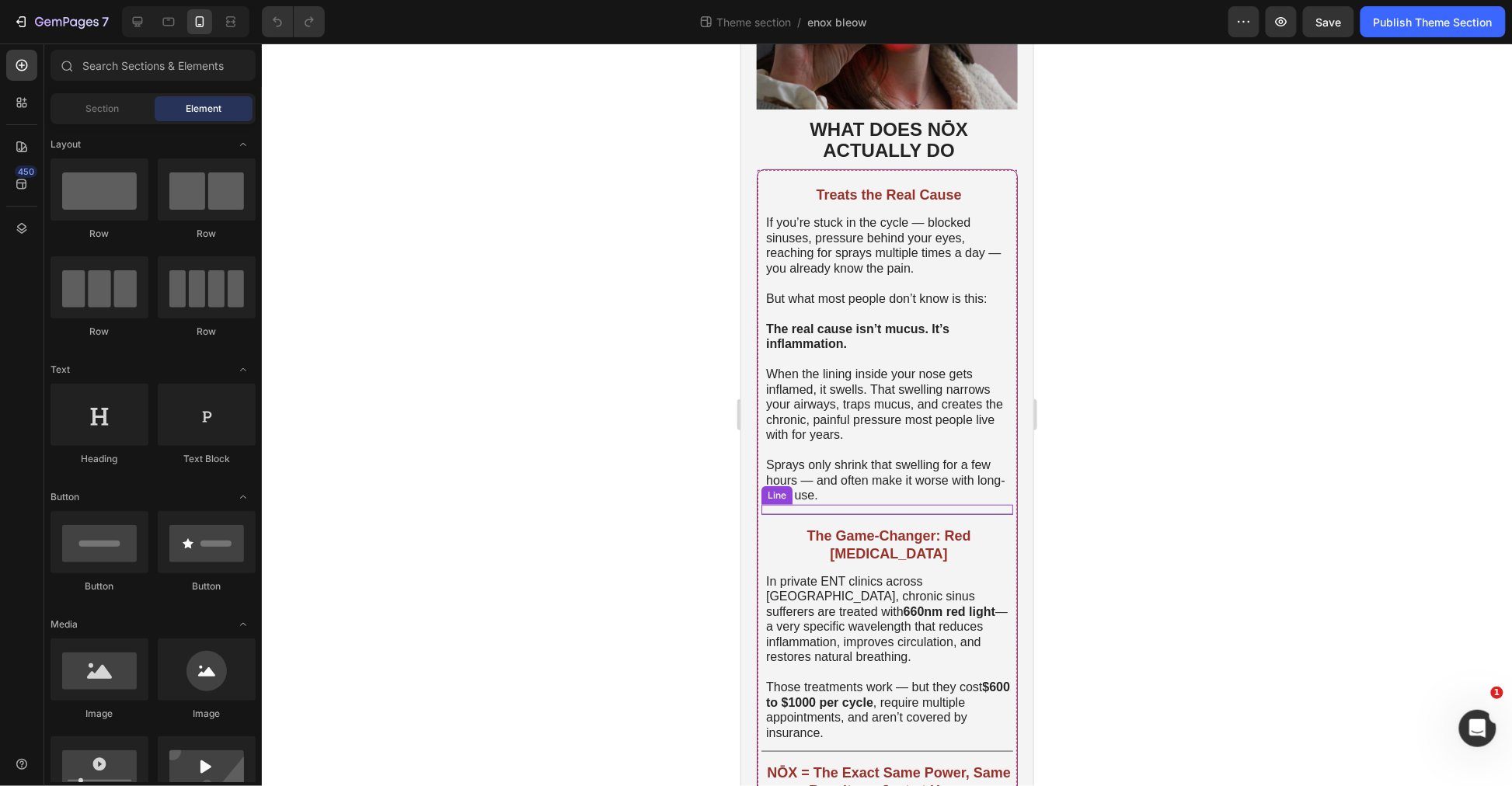
scroll to position [172, 0]
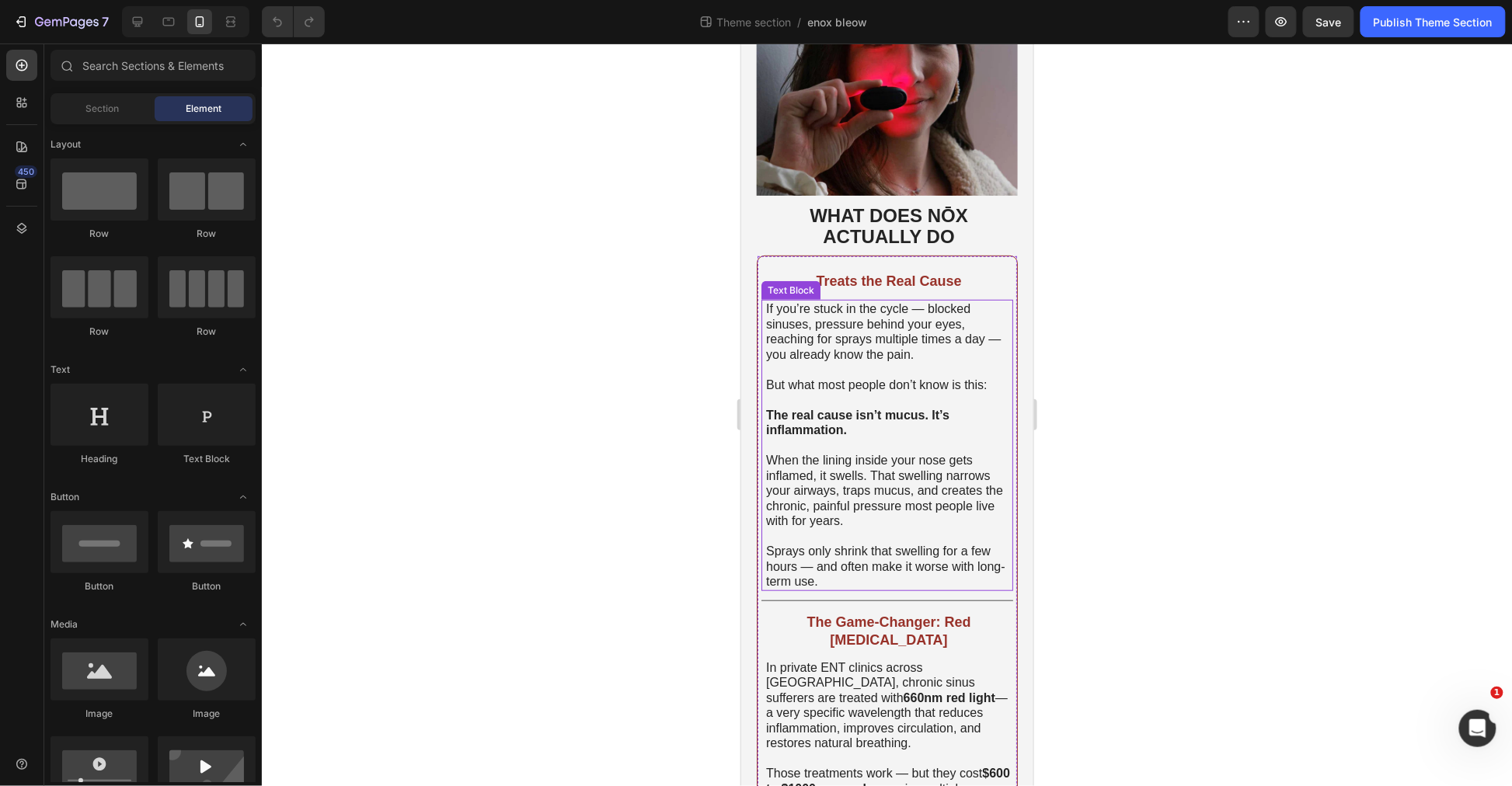
click at [882, 453] on span "When the lining inside your nose gets inflamed, it swells. That swelling narrow…" at bounding box center [884, 490] width 237 height 74
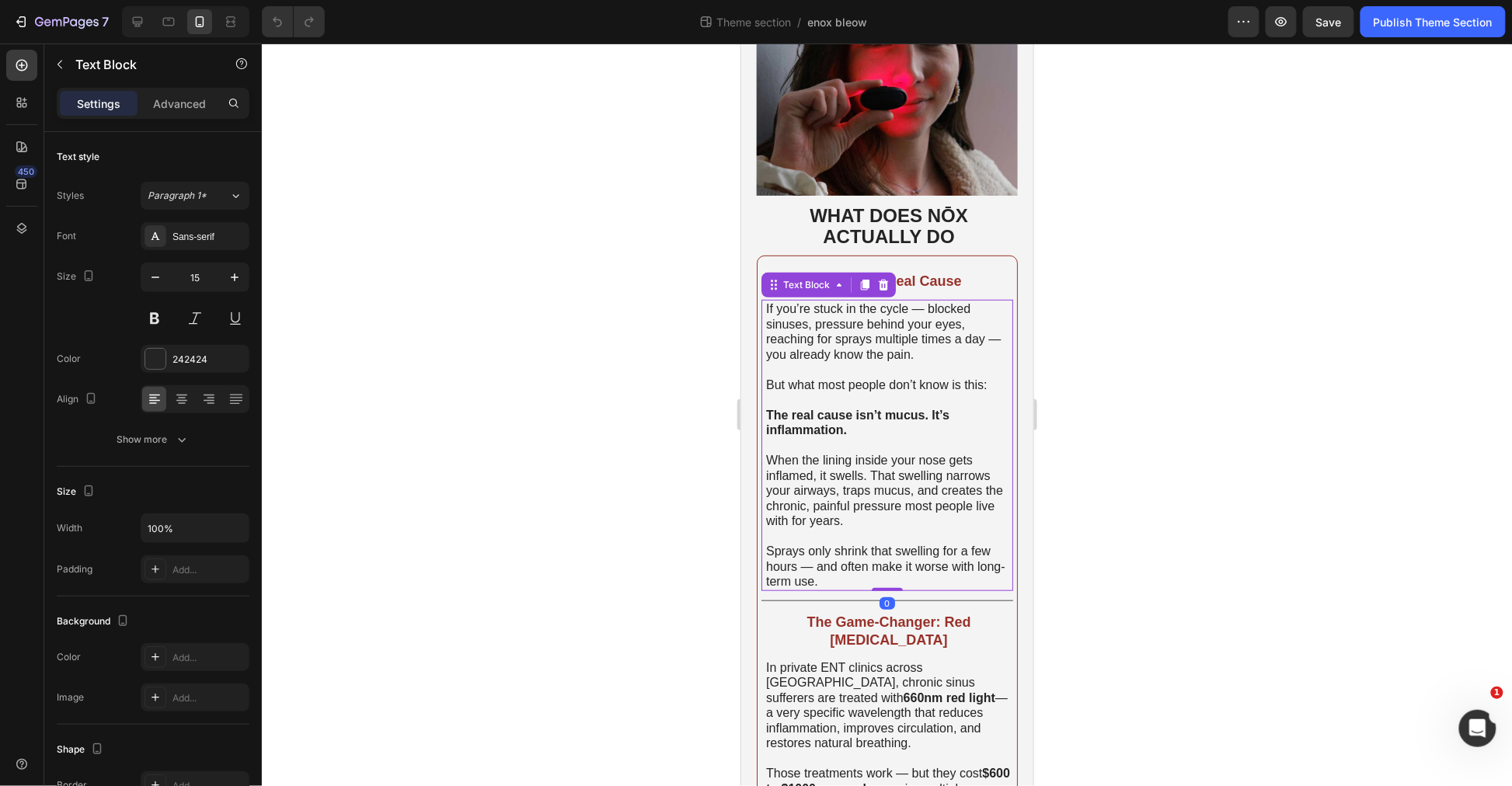
click at [867, 552] on span "Sprays only shrink that swelling for a few hours — and often make it worse with…" at bounding box center [885, 565] width 239 height 43
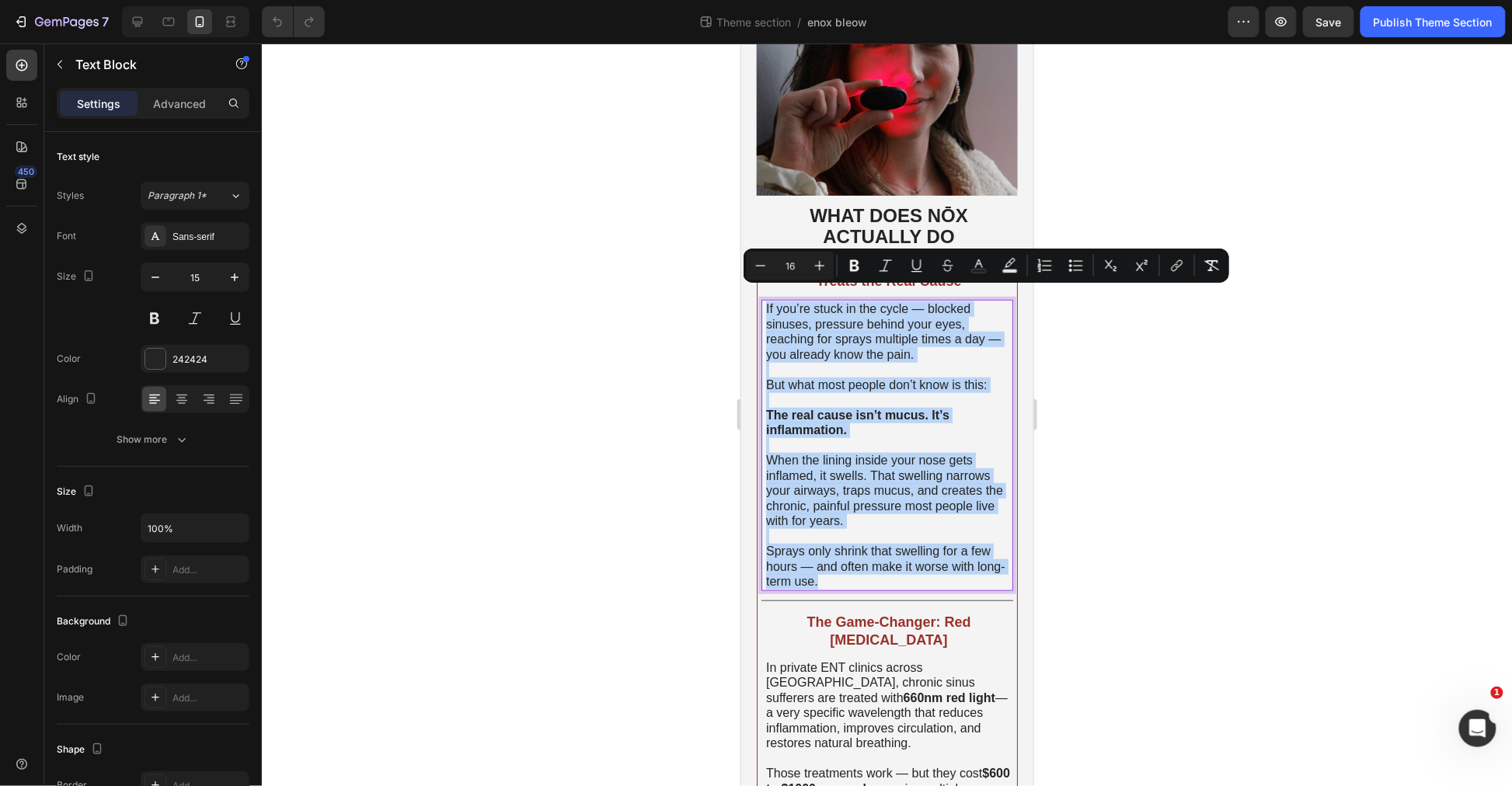
drag, startPoint x: 872, startPoint y: 567, endPoint x: 676, endPoint y: 277, distance: 350.0
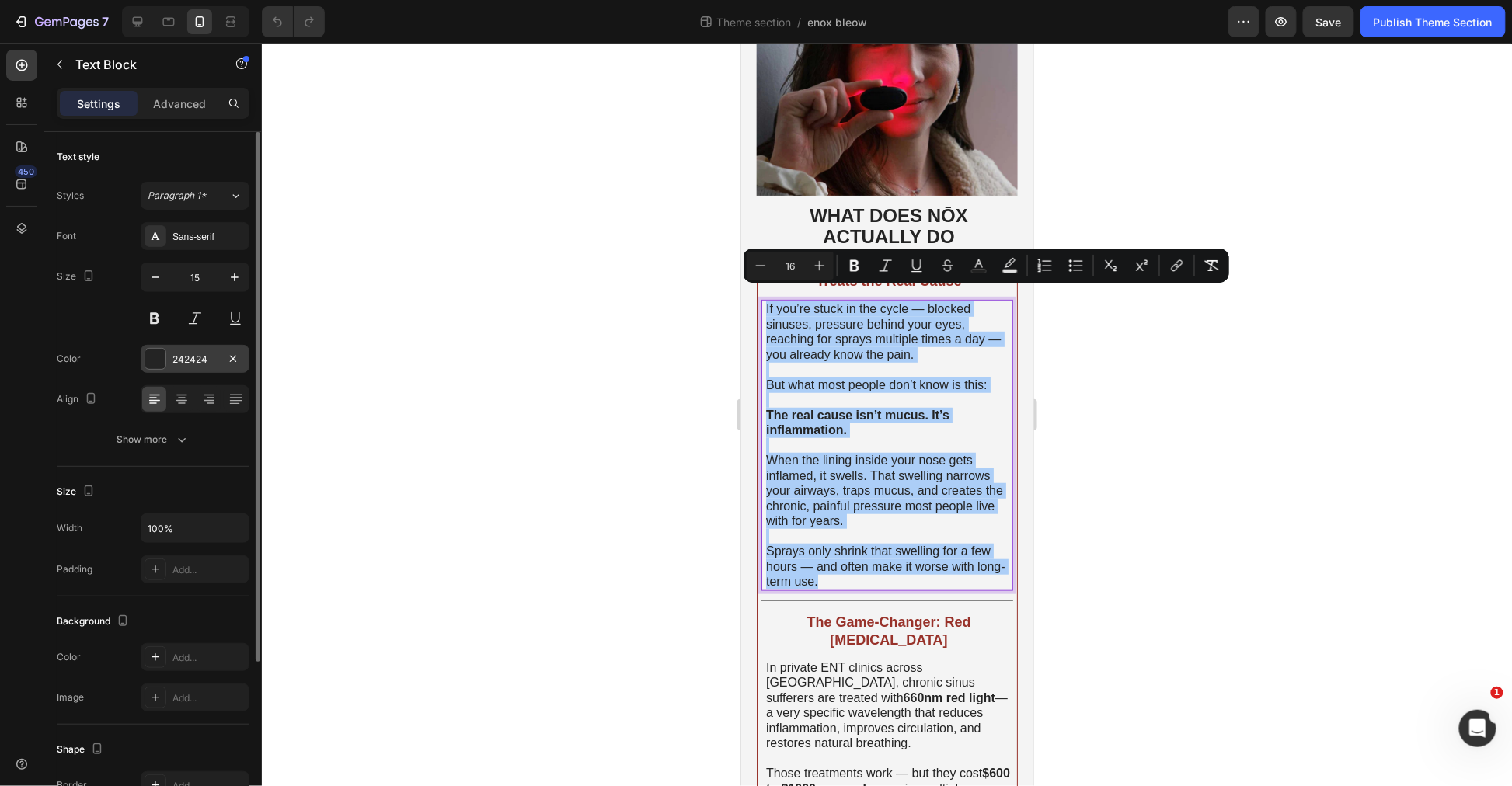
click at [152, 356] on div at bounding box center [155, 359] width 20 height 20
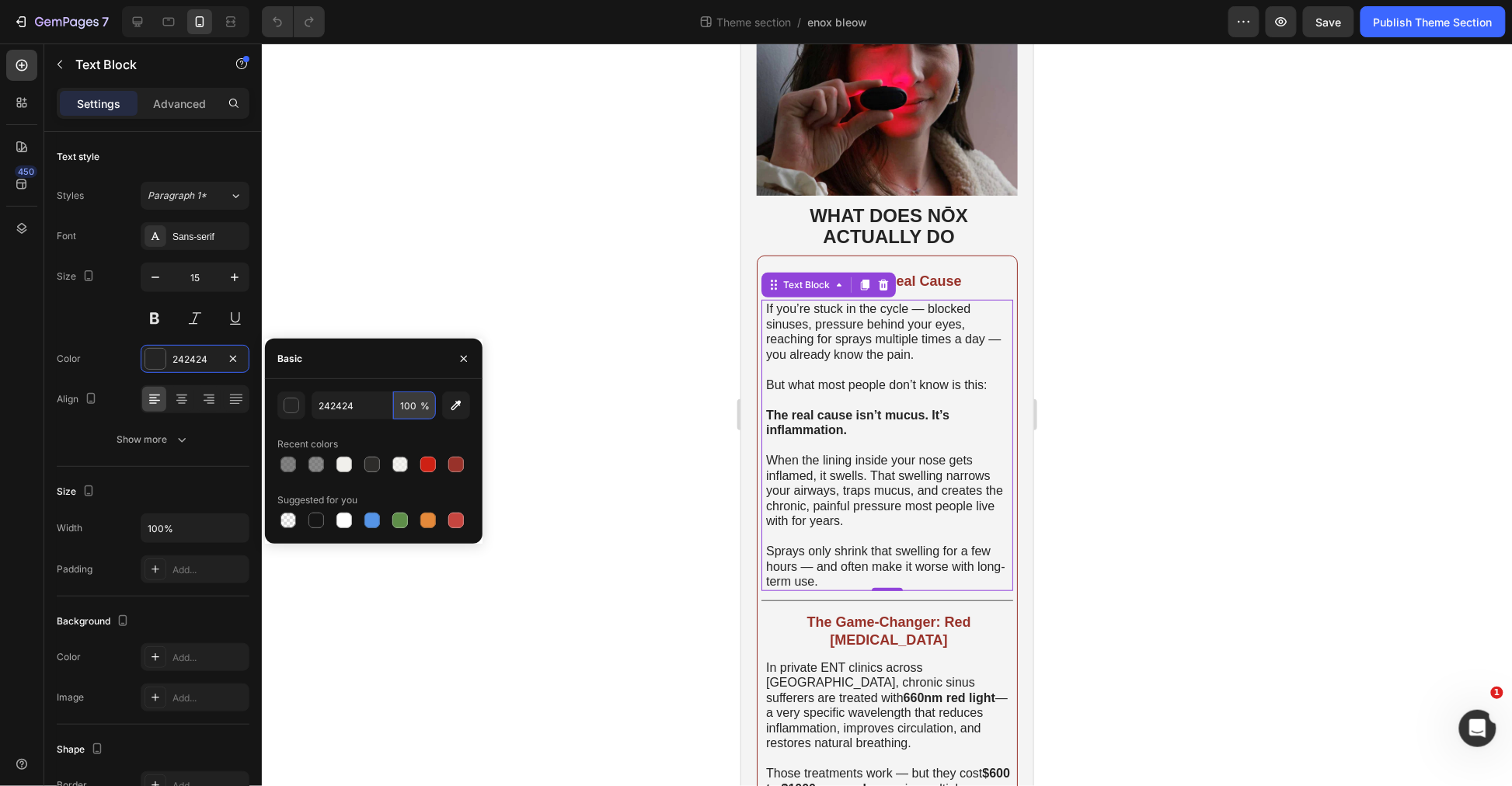
click at [409, 401] on input "100" at bounding box center [414, 405] width 43 height 28
type input "80"
click at [609, 471] on div at bounding box center [887, 414] width 1250 height 743
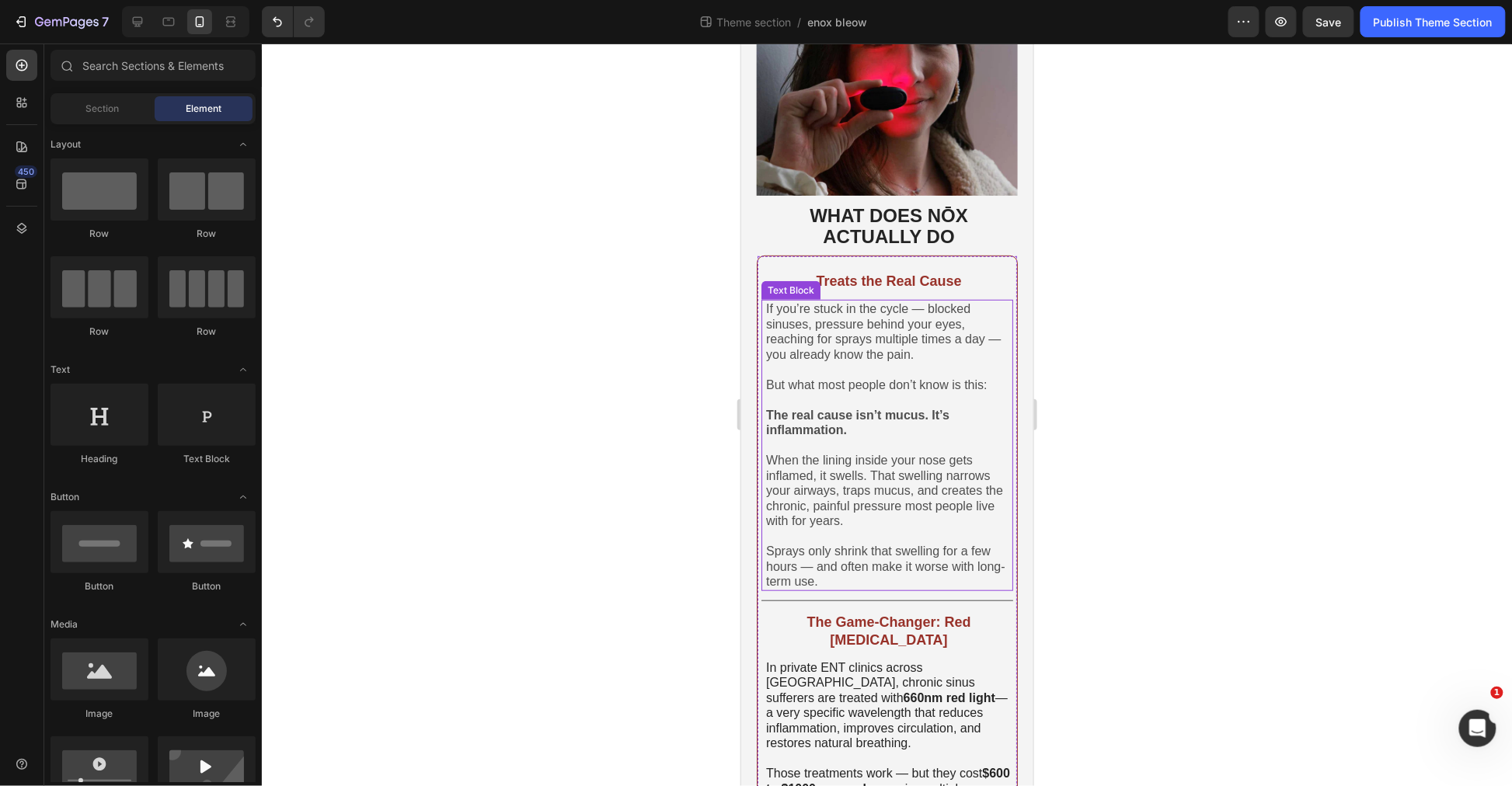
click at [855, 339] on span "If you’re stuck in the cycle — blocked sinuses, pressure behind your eyes, reac…" at bounding box center [883, 330] width 234 height 59
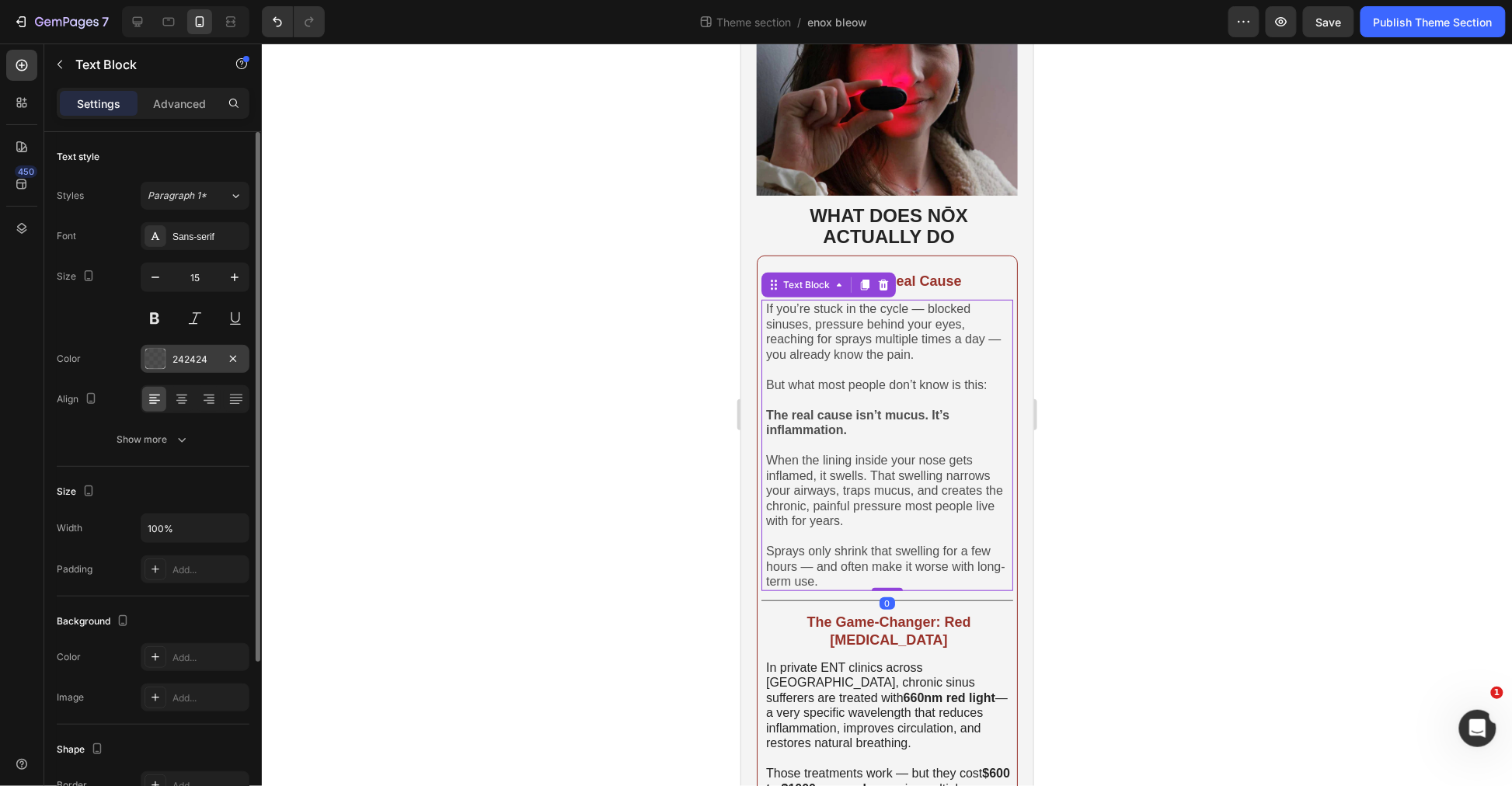
click at [181, 359] on div "242424" at bounding box center [194, 359] width 45 height 14
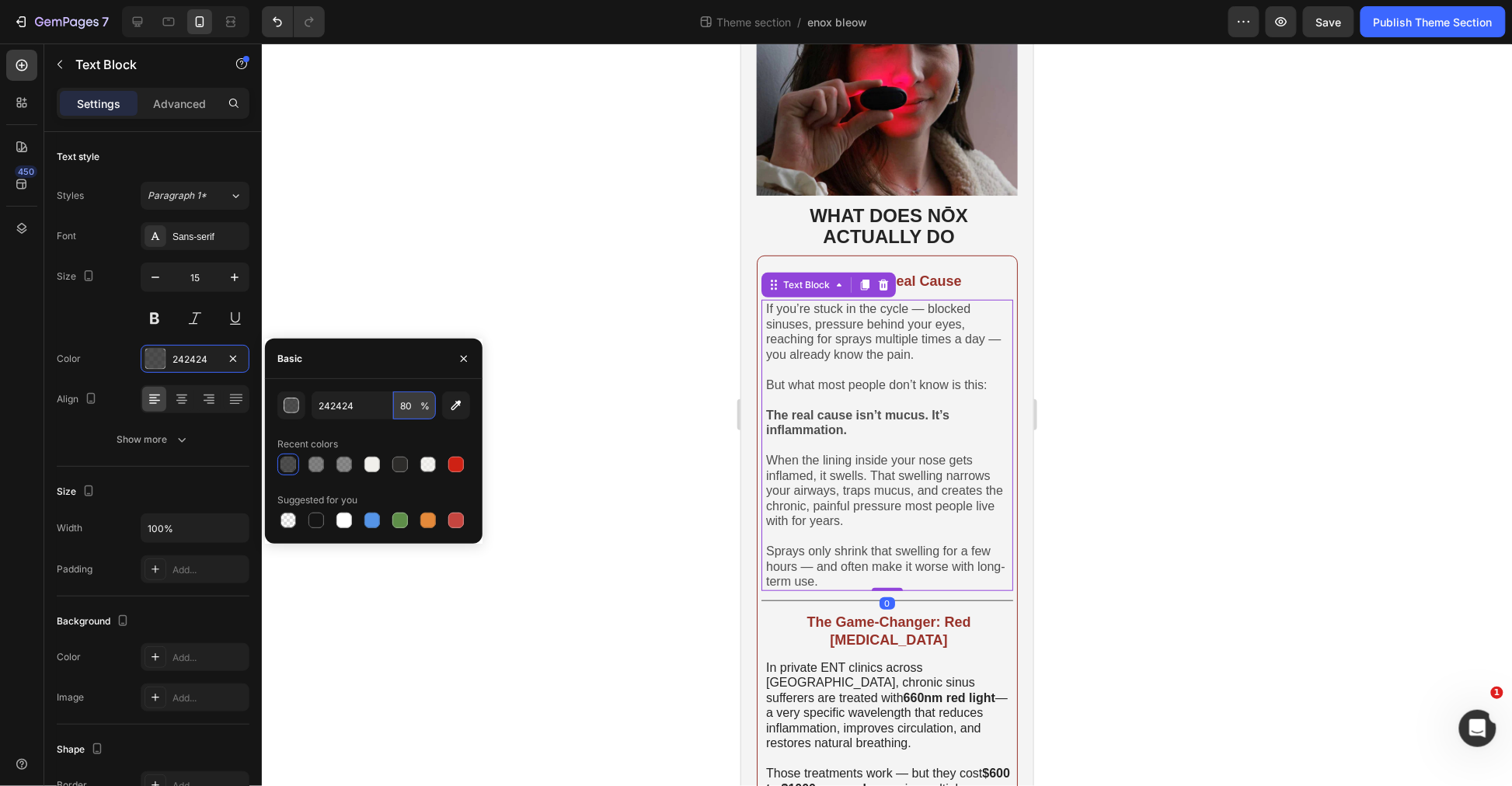
click at [417, 408] on input "80" at bounding box center [414, 405] width 43 height 28
type input "90"
click at [409, 403] on input "90" at bounding box center [414, 405] width 43 height 28
click at [409, 402] on input "90" at bounding box center [414, 405] width 43 height 28
click at [409, 403] on input "90" at bounding box center [414, 405] width 43 height 28
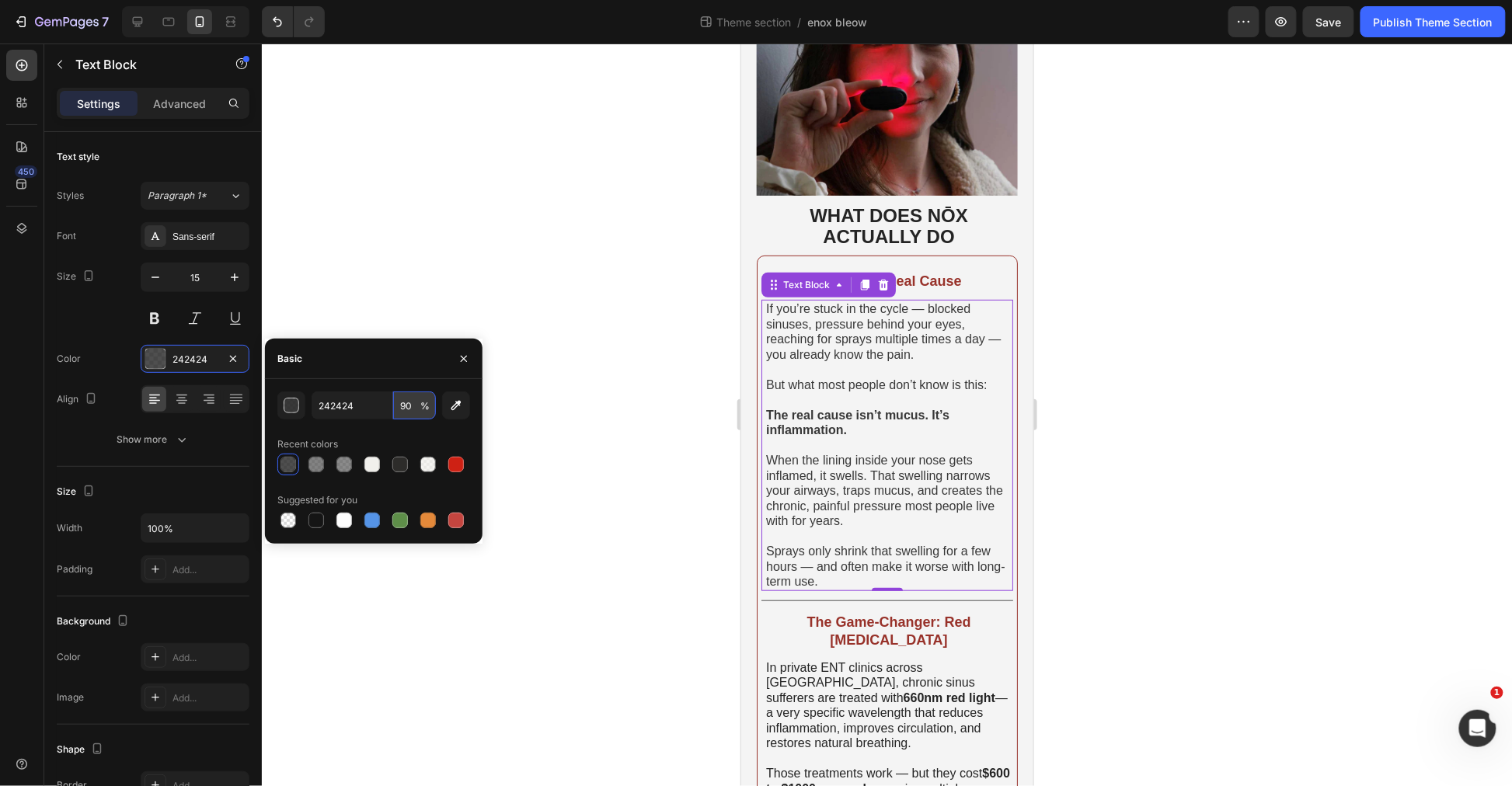
click at [409, 403] on input "90" at bounding box center [414, 405] width 43 height 28
click at [568, 348] on div at bounding box center [887, 414] width 1250 height 743
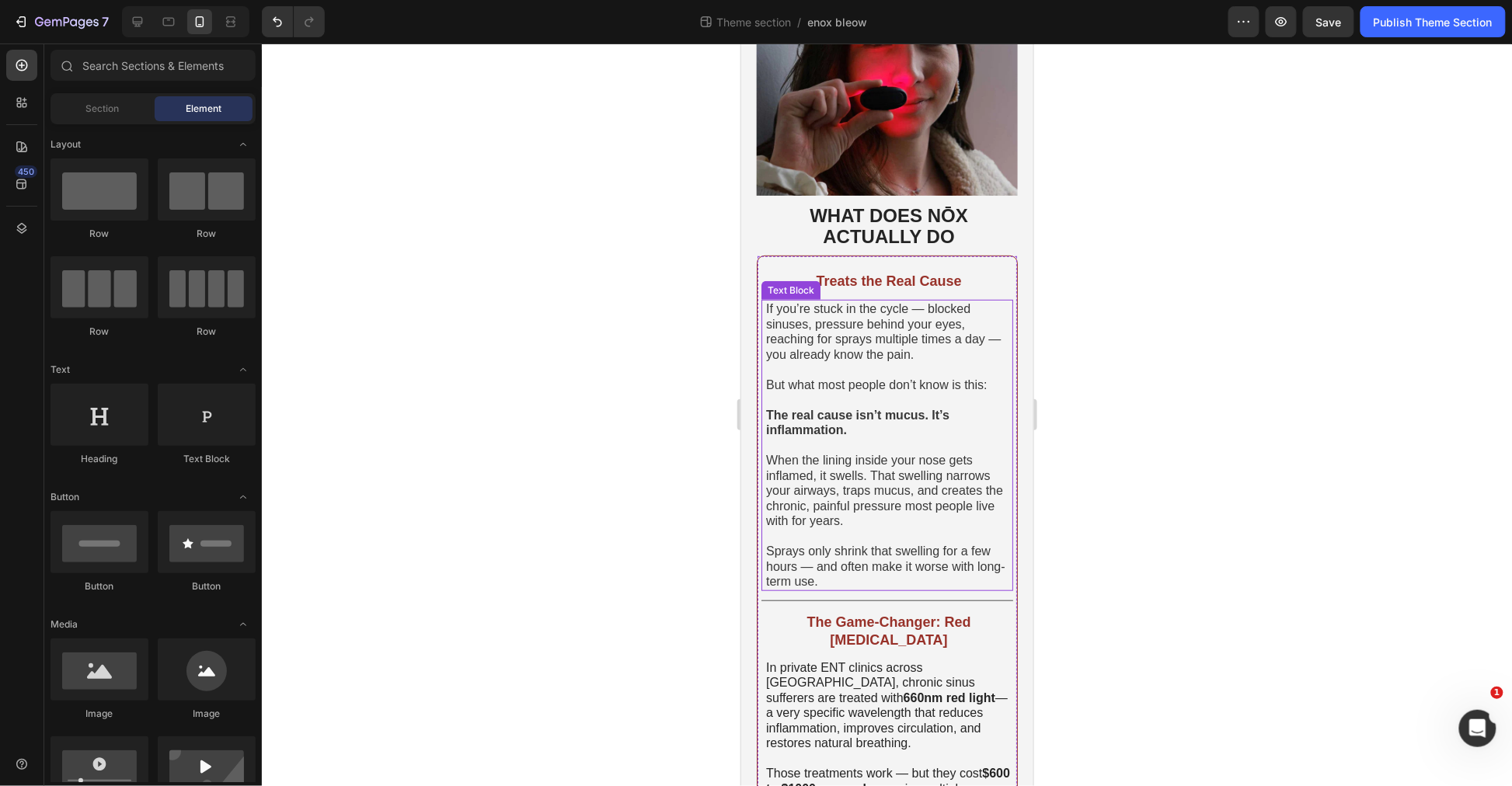
scroll to position [345, 0]
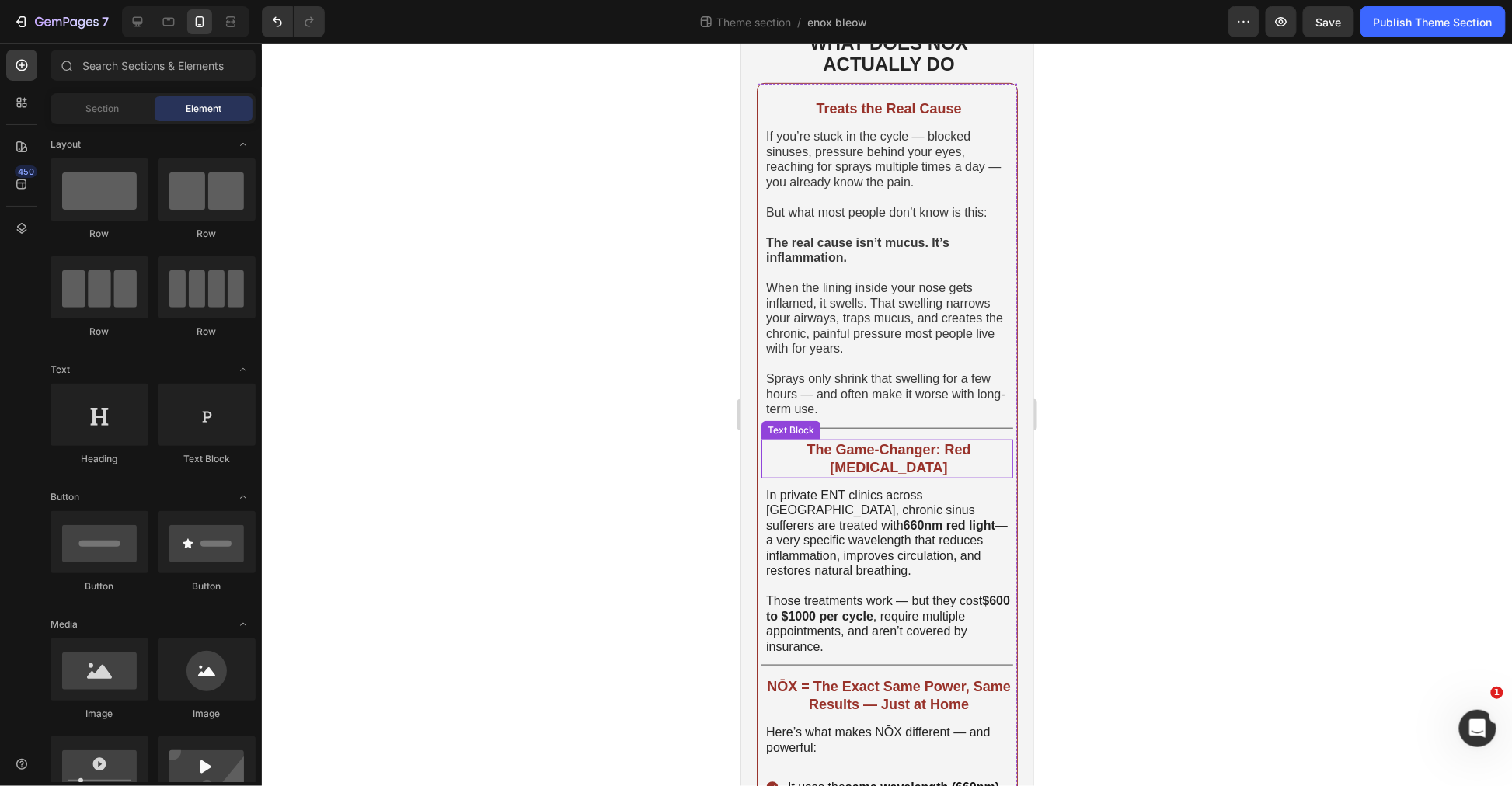
click at [854, 497] on span "In private ENT clinics across Europe, chronic sinus sufferers are treated with …" at bounding box center [886, 533] width 242 height 90
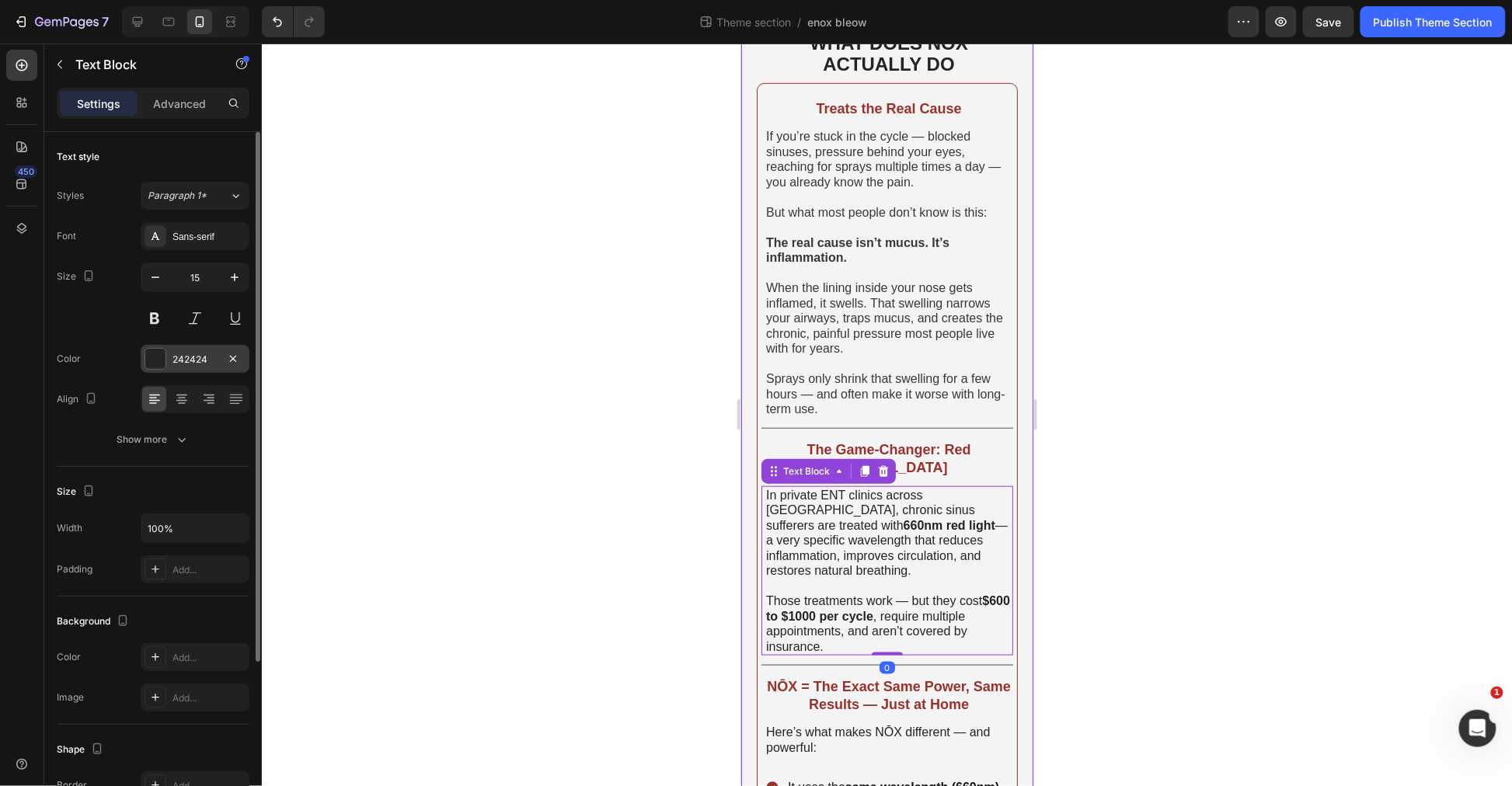
click at [193, 352] on div "242424" at bounding box center [194, 359] width 45 height 14
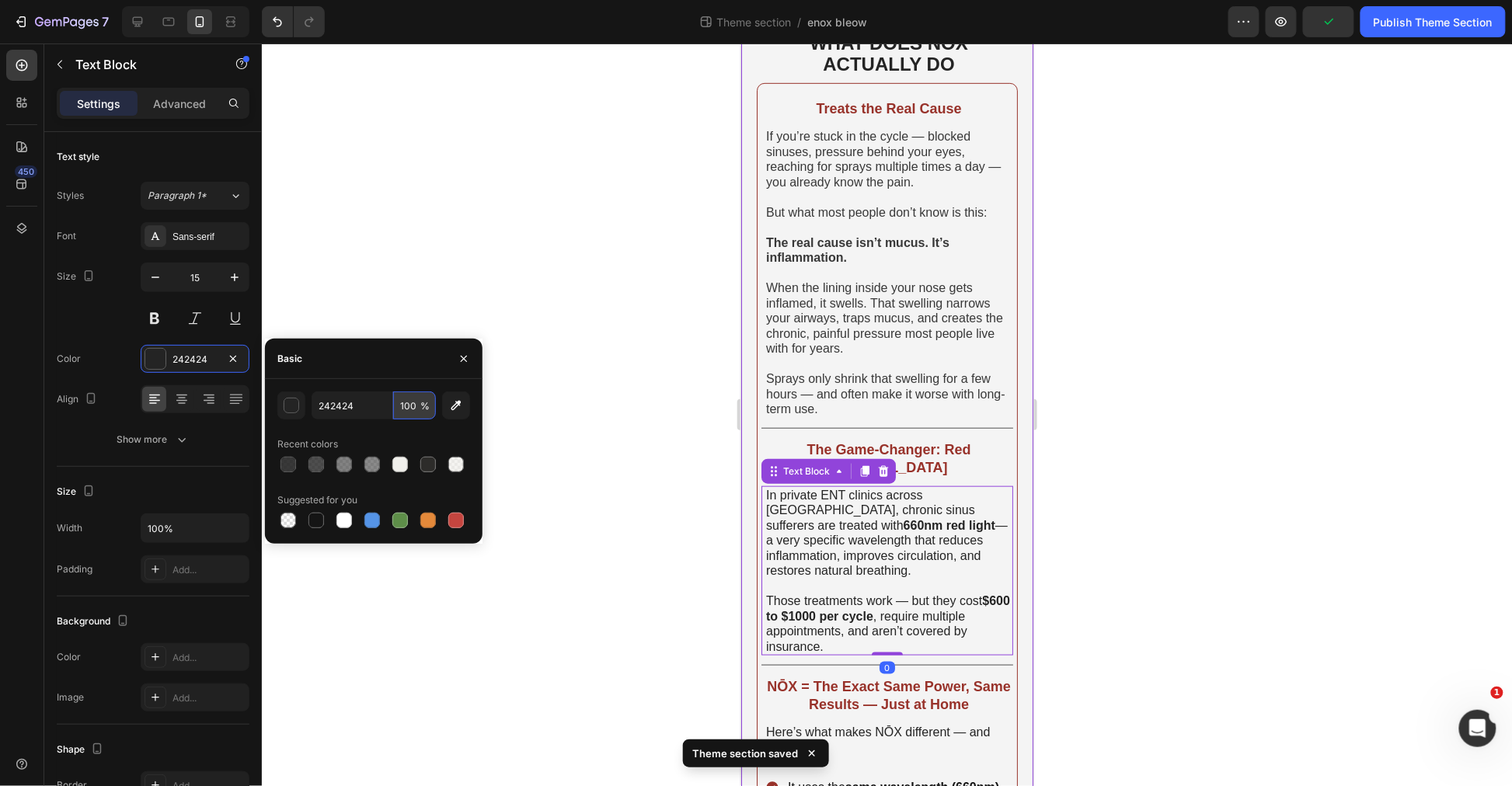
click at [409, 400] on input "100" at bounding box center [414, 405] width 43 height 28
paste input "9"
type input "90"
click at [536, 414] on div at bounding box center [887, 414] width 1250 height 743
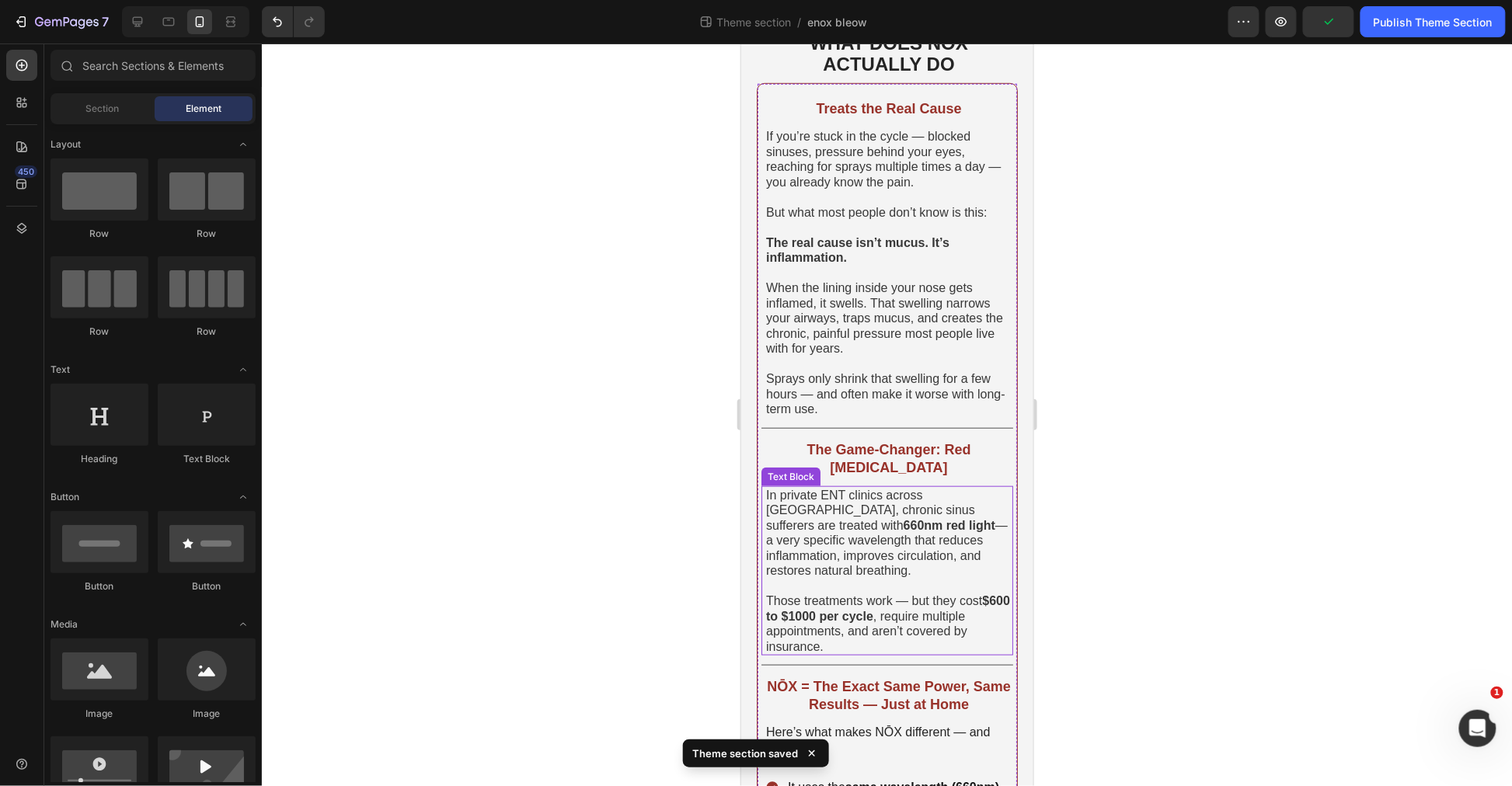
scroll to position [517, 0]
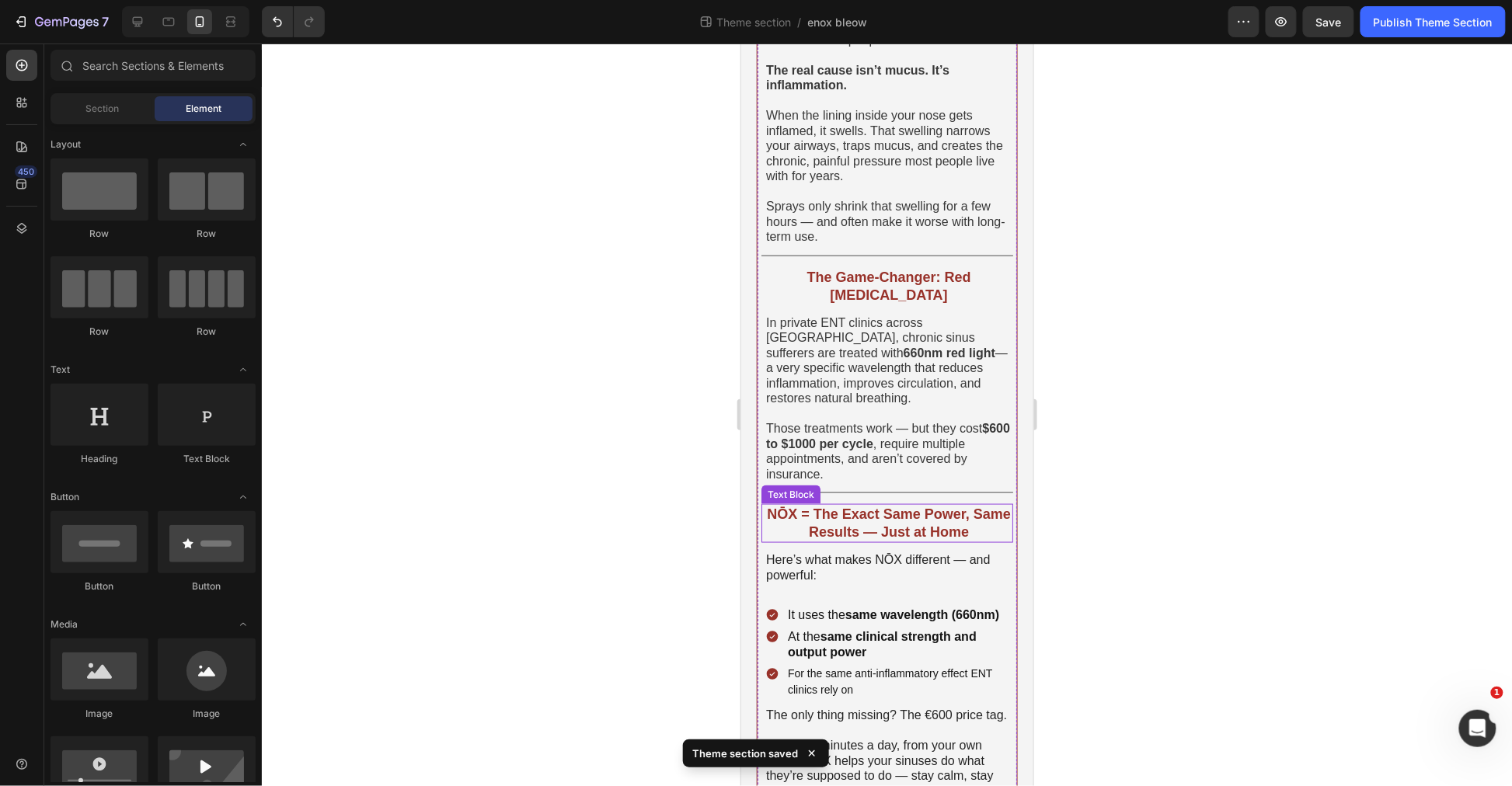
click at [885, 534] on div "Treats the Real Cause Text Block If you’re stuck in the cycle — blocked sinuses…" at bounding box center [886, 383] width 251 height 937
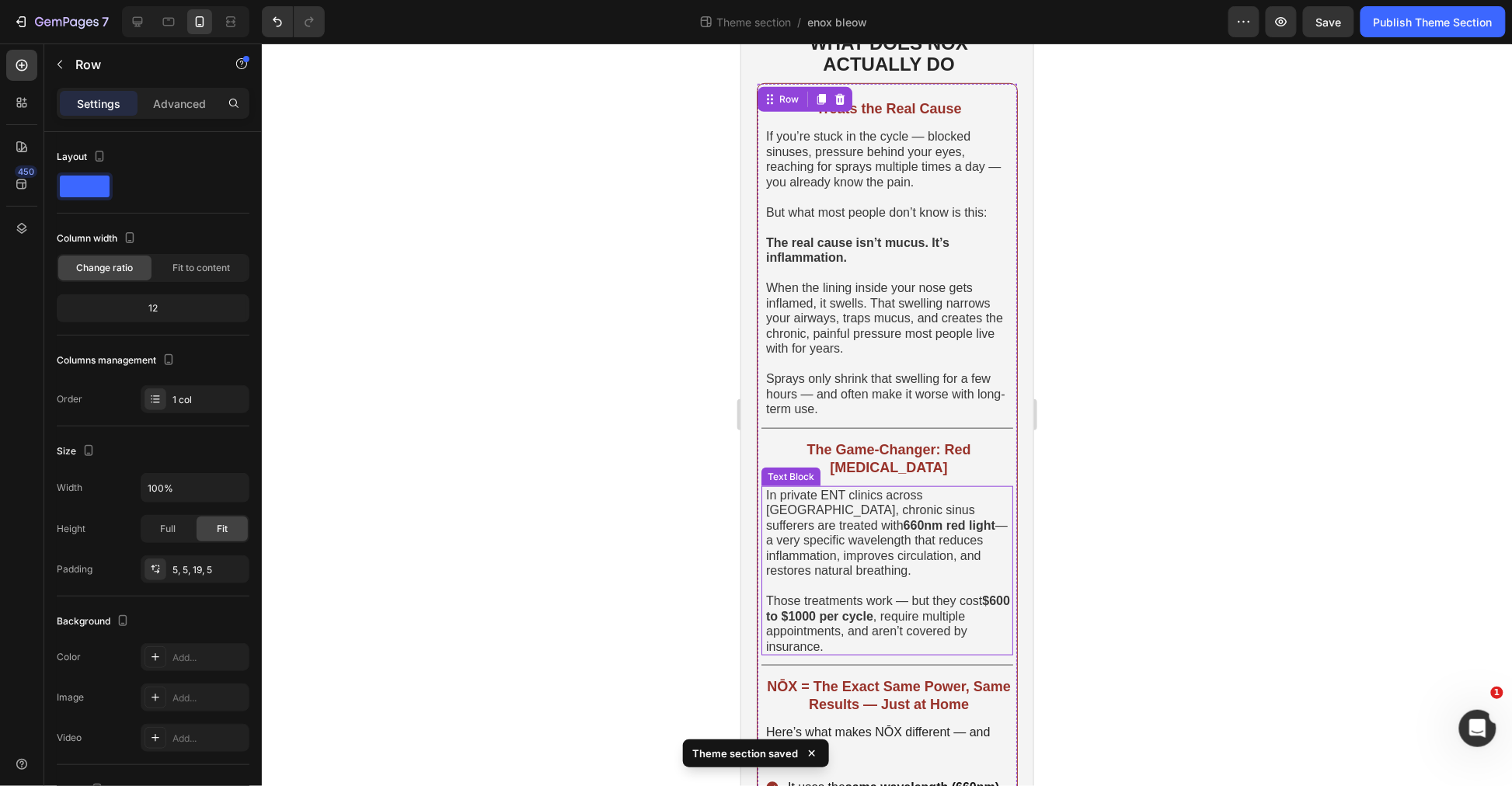
scroll to position [604, 0]
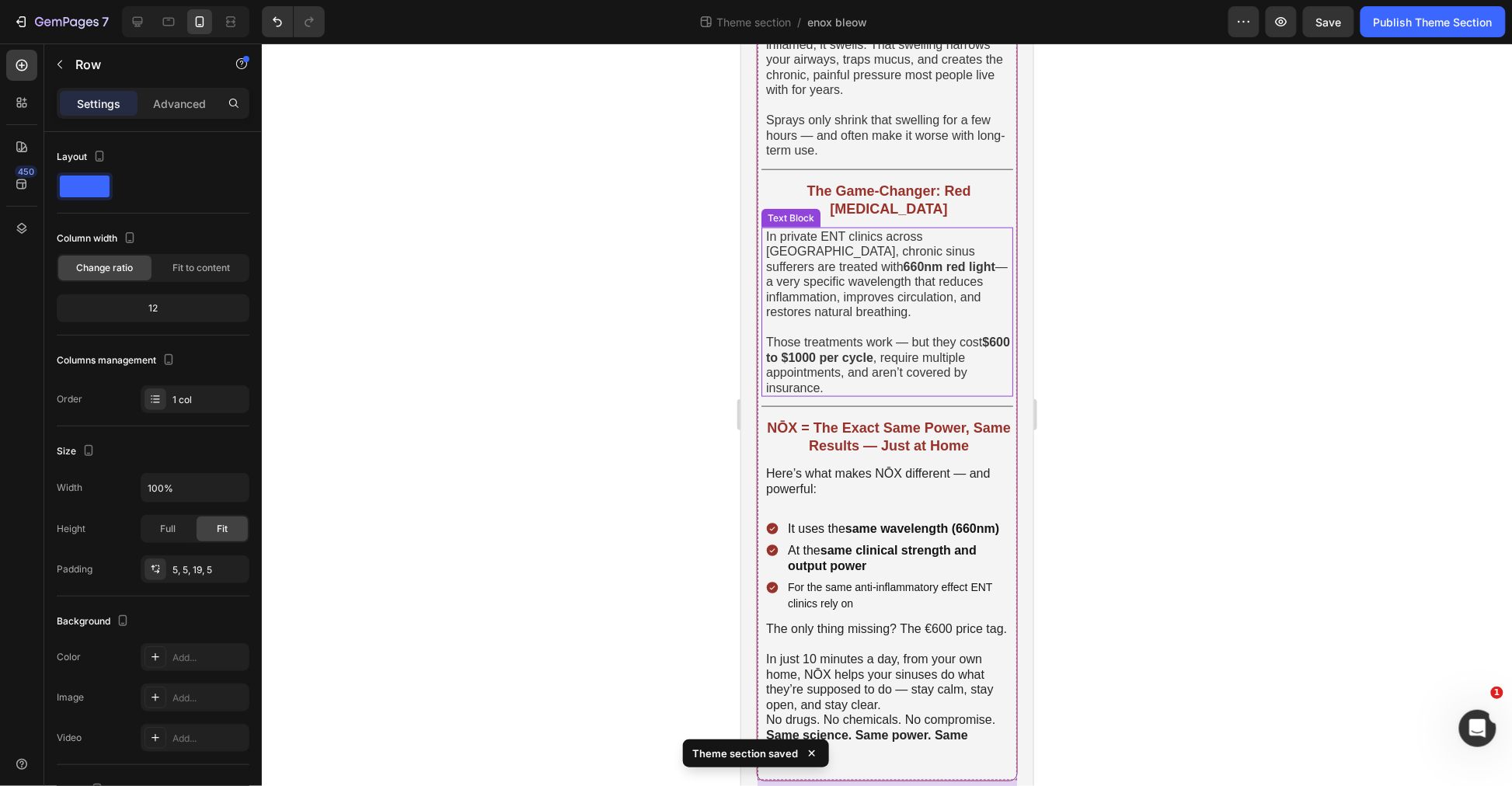
click at [877, 465] on p "Here’s what makes NŌX different — and powerful:" at bounding box center [889, 480] width 246 height 30
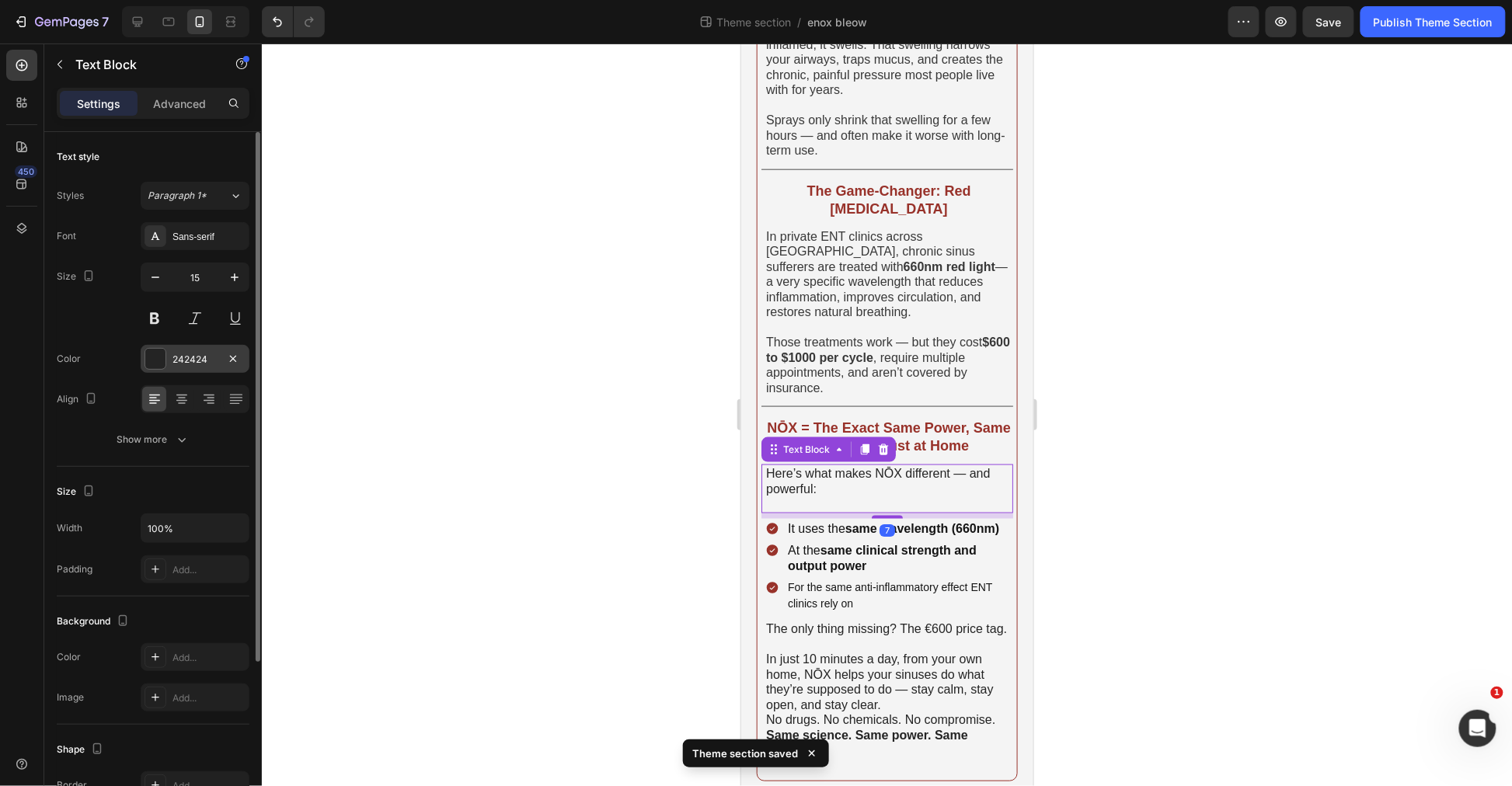
click at [194, 359] on div "242424" at bounding box center [194, 359] width 45 height 14
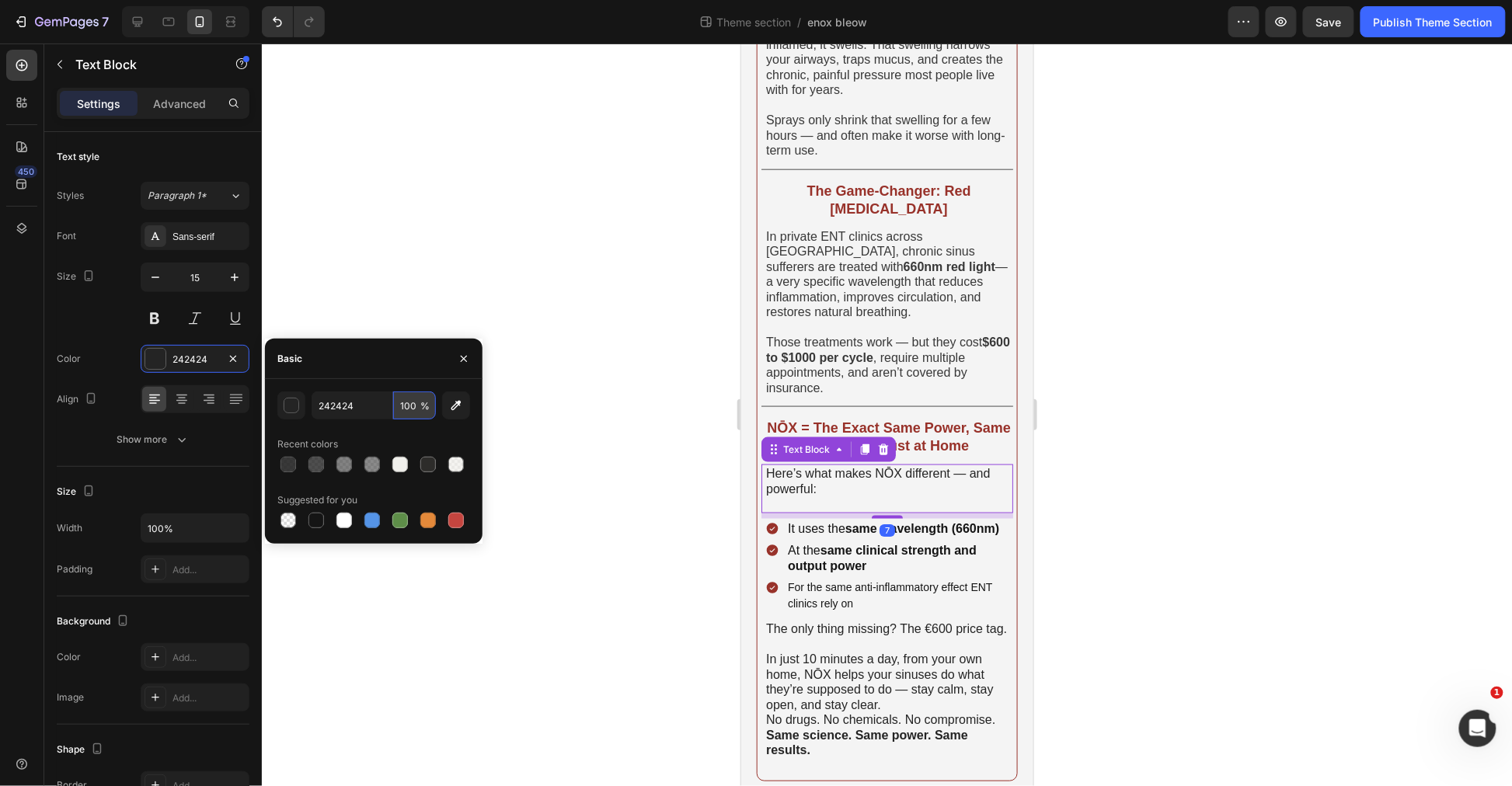
click at [400, 401] on input "100" at bounding box center [414, 405] width 43 height 28
paste input "9"
type input "90"
click at [537, 422] on div at bounding box center [887, 414] width 1250 height 743
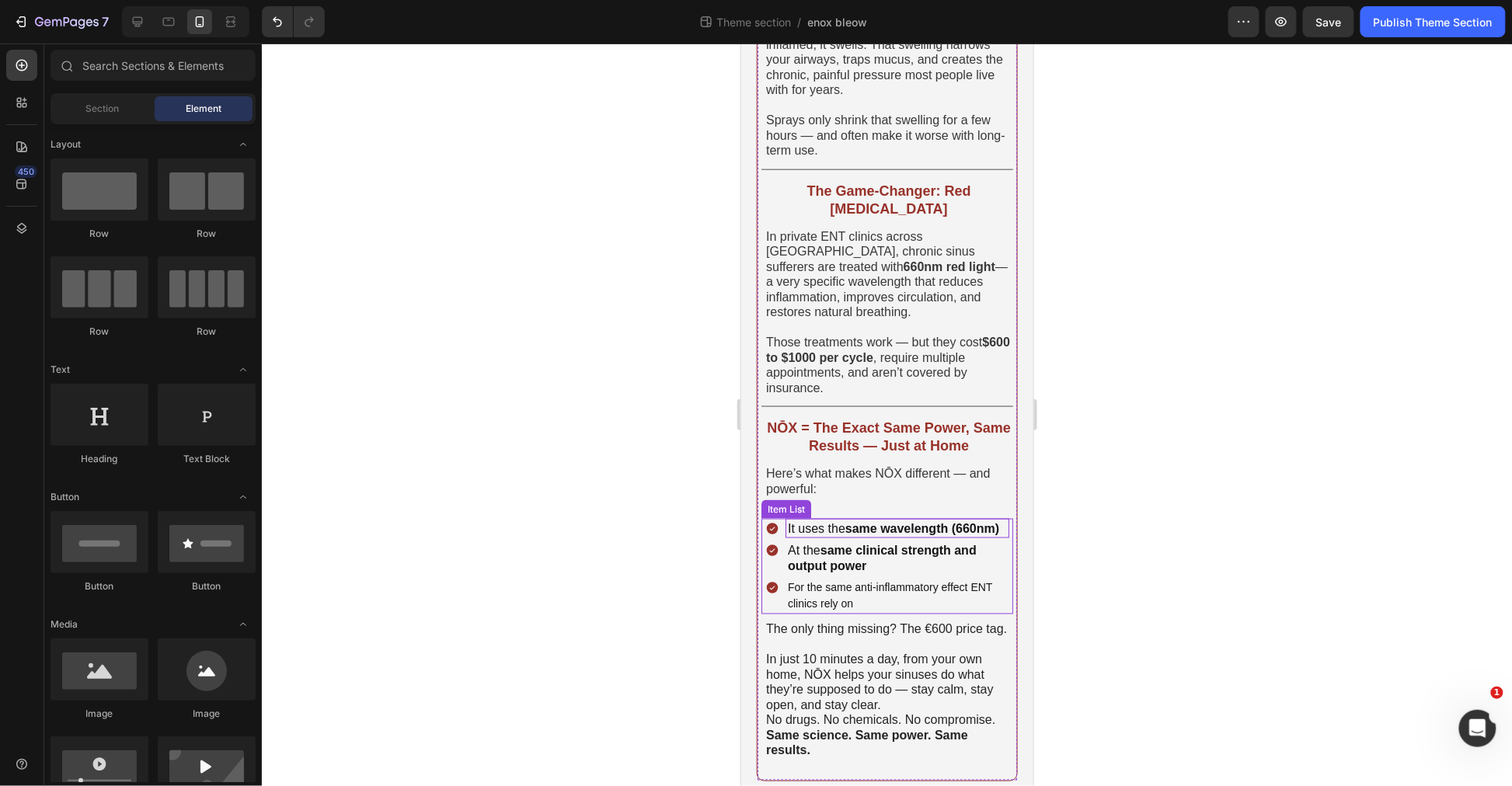
click at [881, 522] on strong "same wavelength (660nm)" at bounding box center [921, 528] width 154 height 13
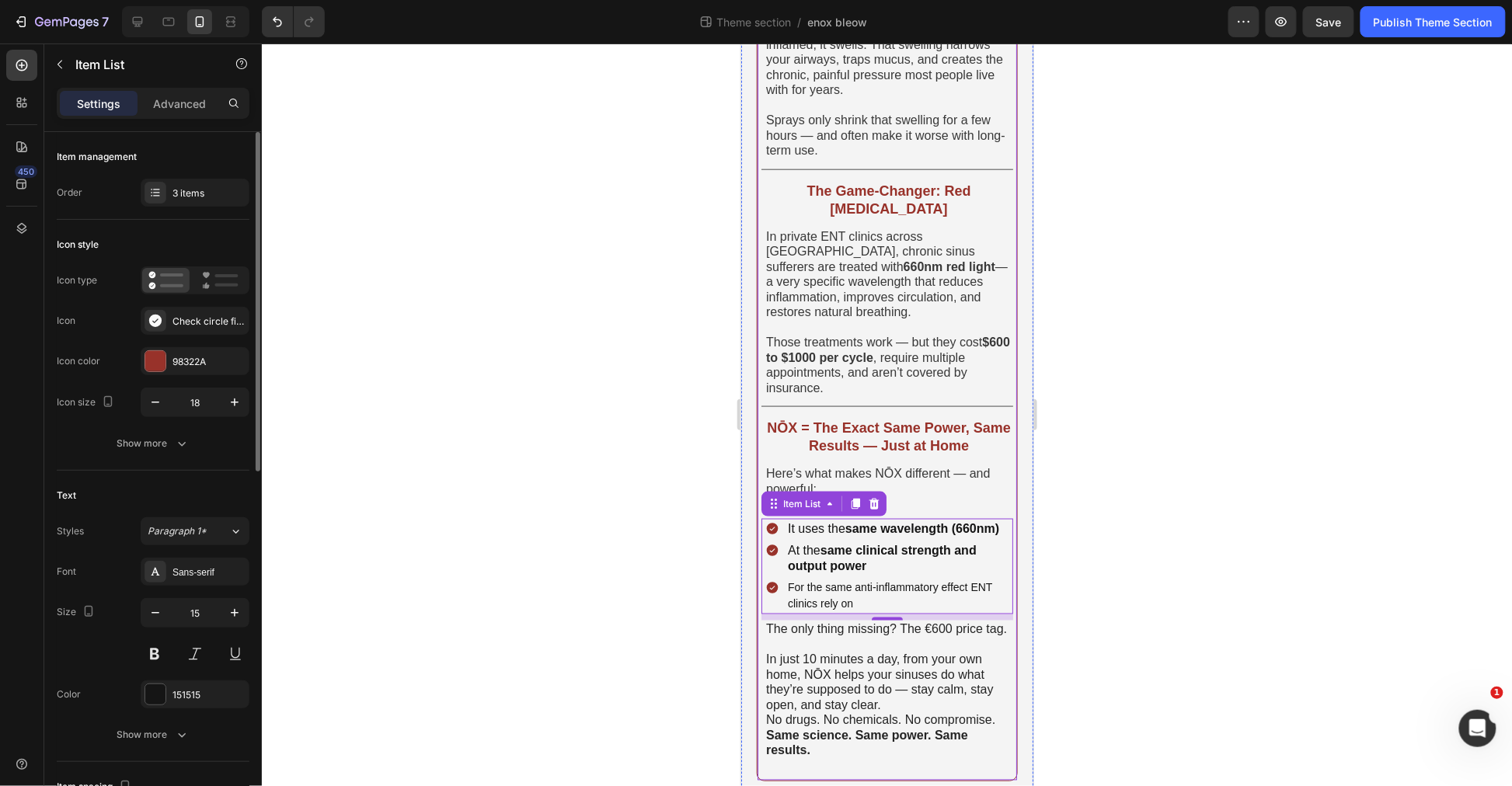
scroll to position [259, 0]
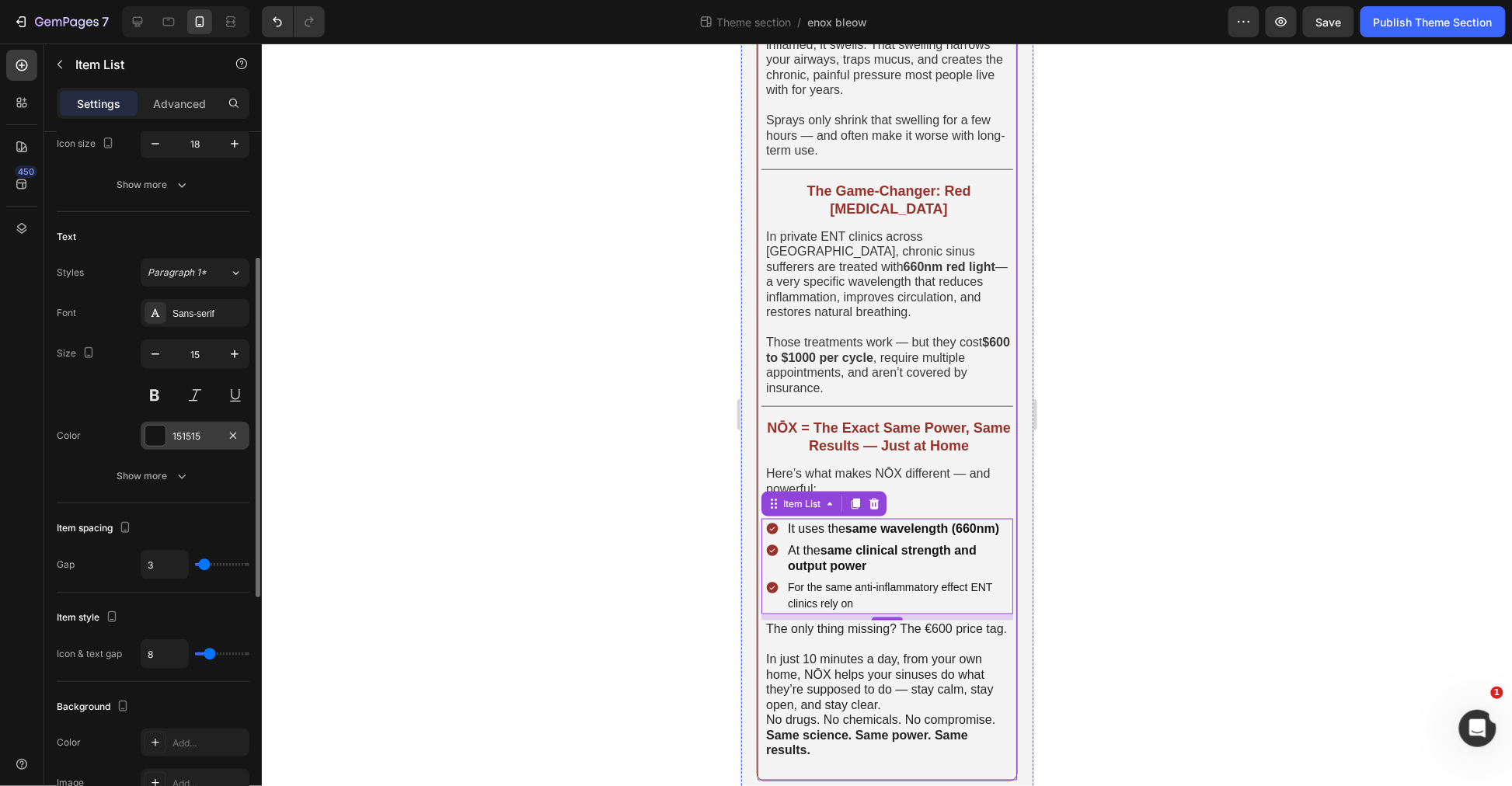
click at [187, 424] on div "151515" at bounding box center [195, 435] width 109 height 28
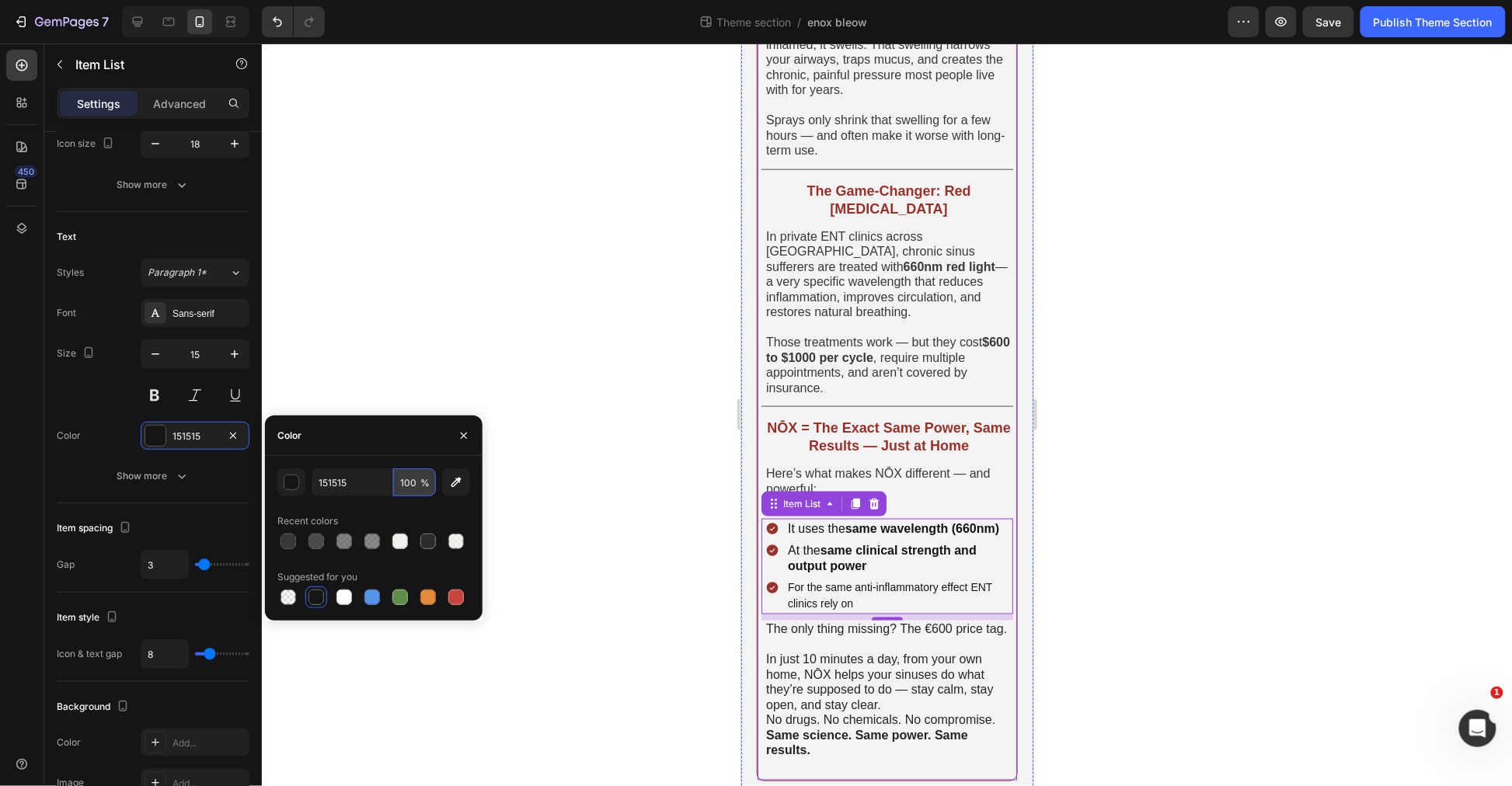
click at [412, 483] on input "100" at bounding box center [414, 483] width 43 height 28
paste input "9"
type input "90"
click at [859, 544] on strong "same clinical strength and output power" at bounding box center [881, 557] width 189 height 28
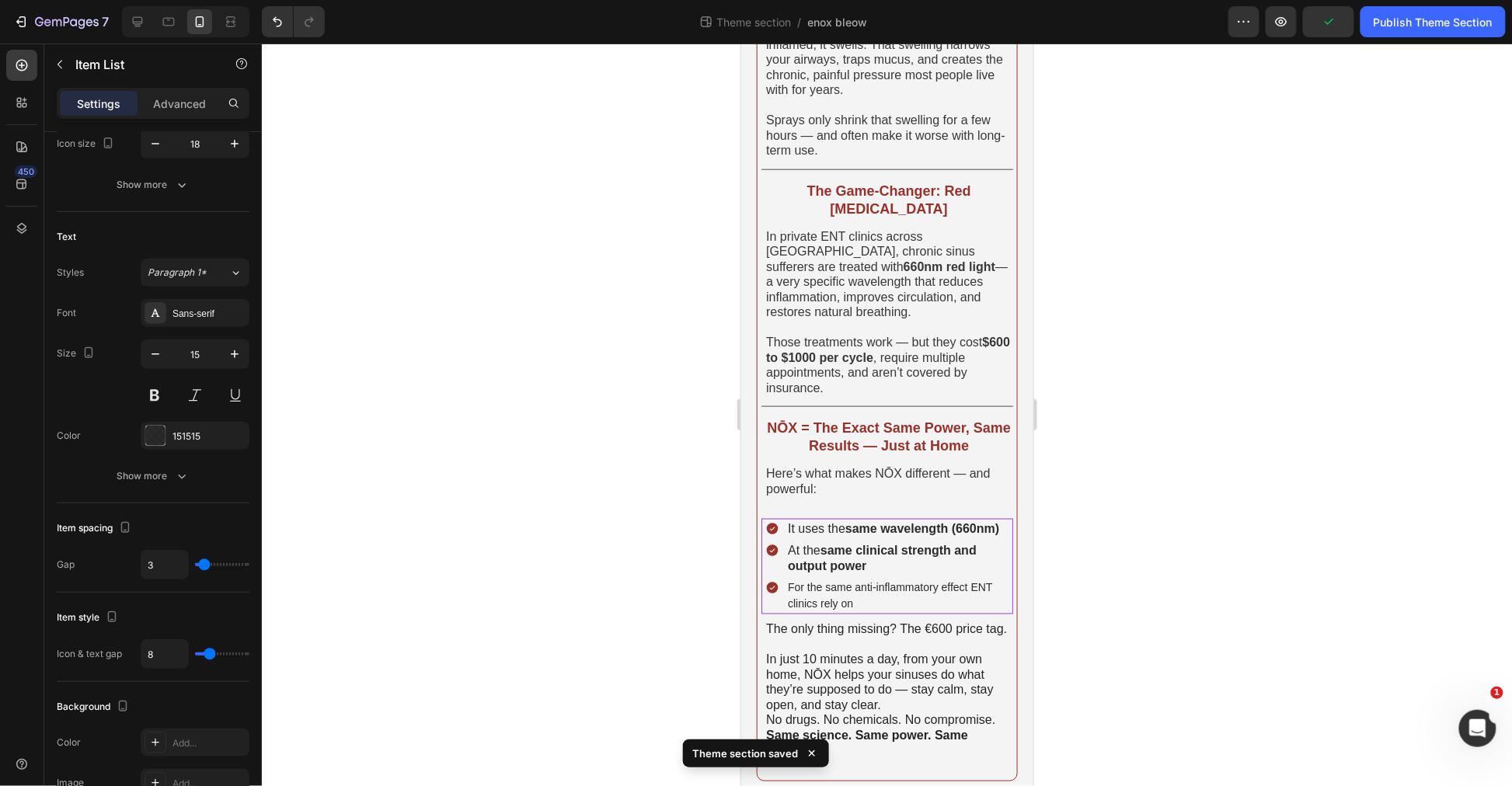
drag, startPoint x: 1101, startPoint y: 577, endPoint x: 1061, endPoint y: 563, distance: 42.4
click at [1101, 576] on div at bounding box center [887, 414] width 1250 height 743
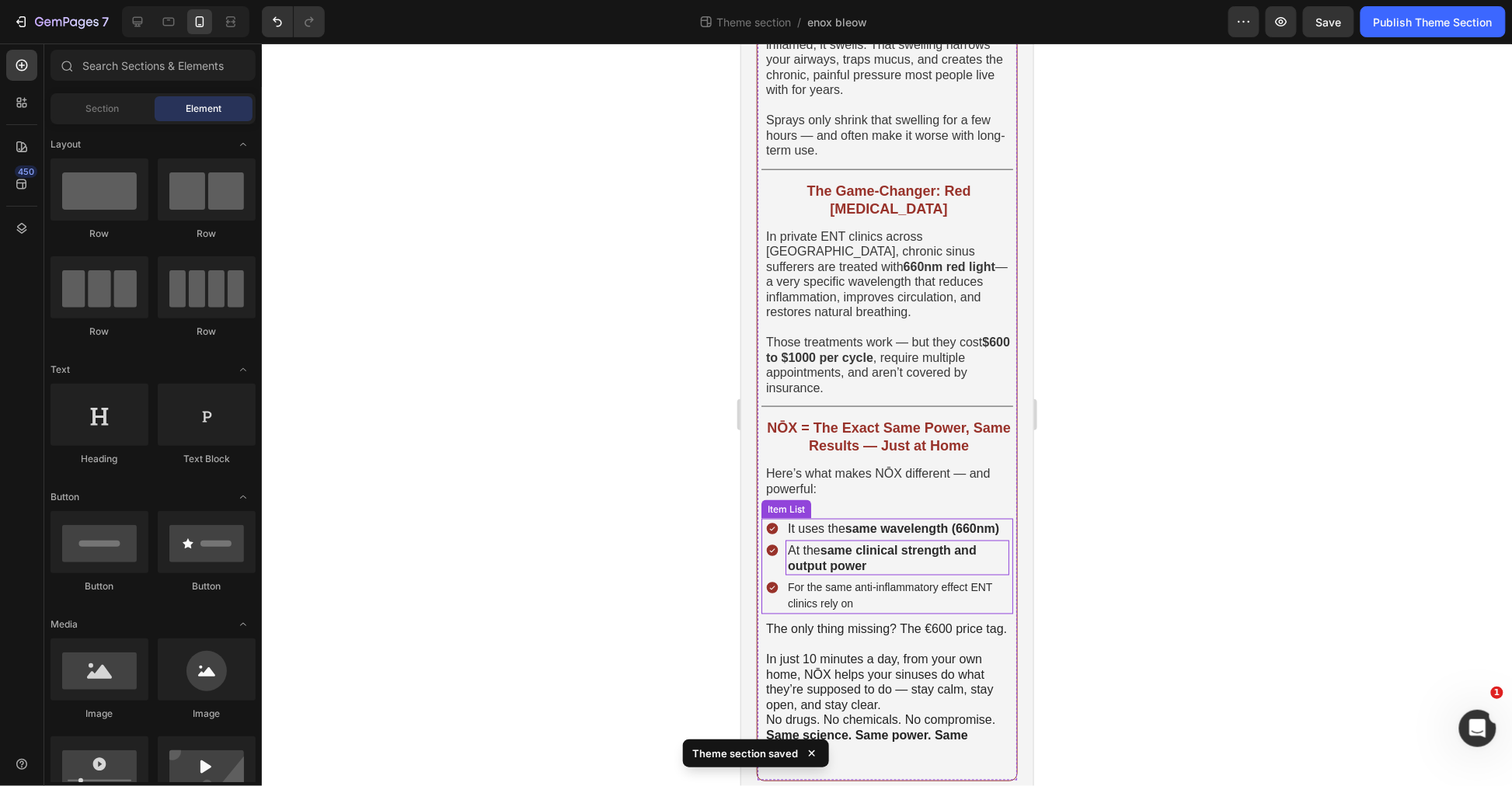
click at [978, 559] on p "At the same clinical strength and output power" at bounding box center [896, 557] width 219 height 30
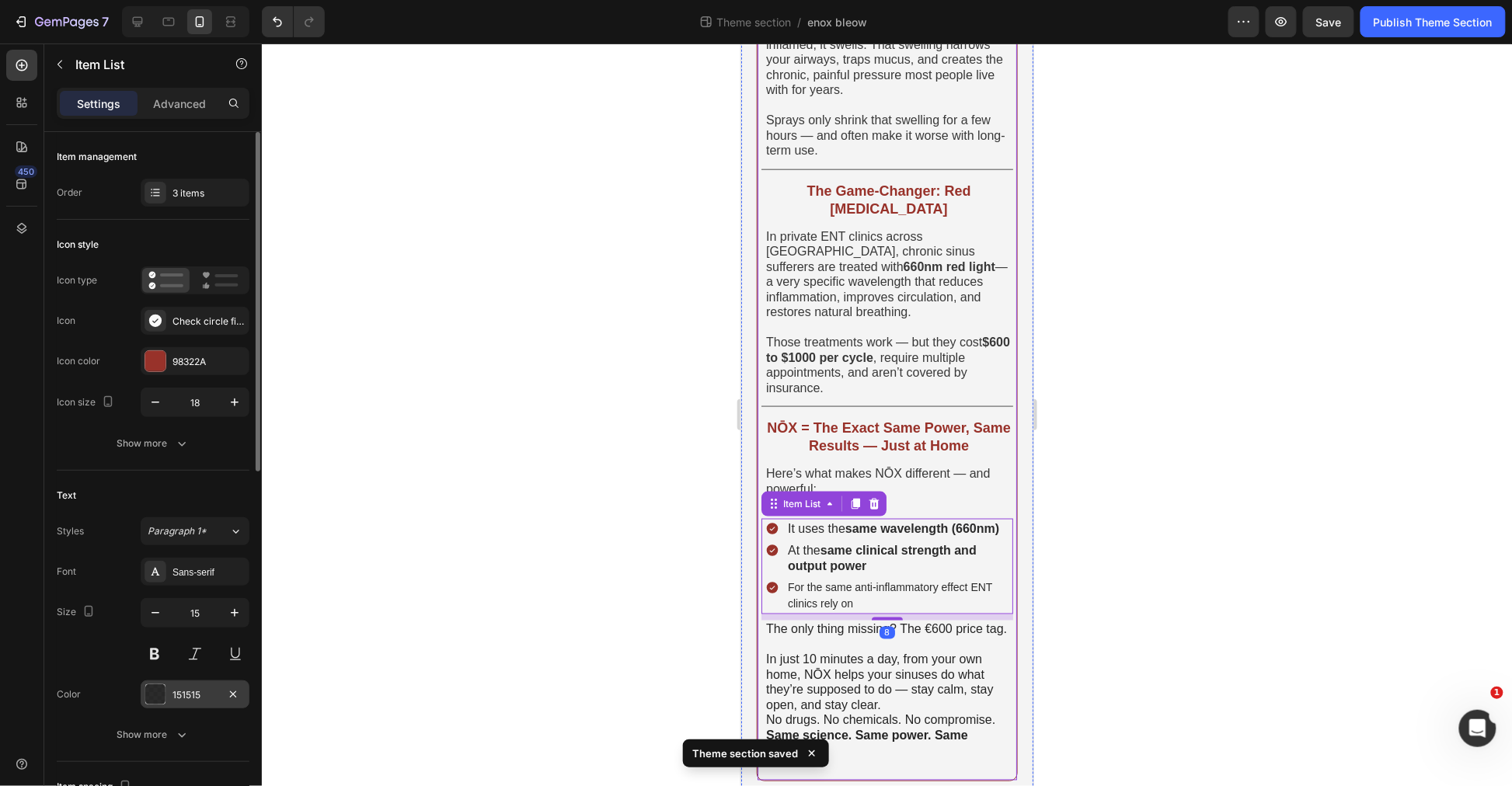
click at [176, 685] on div "151515" at bounding box center [195, 694] width 109 height 28
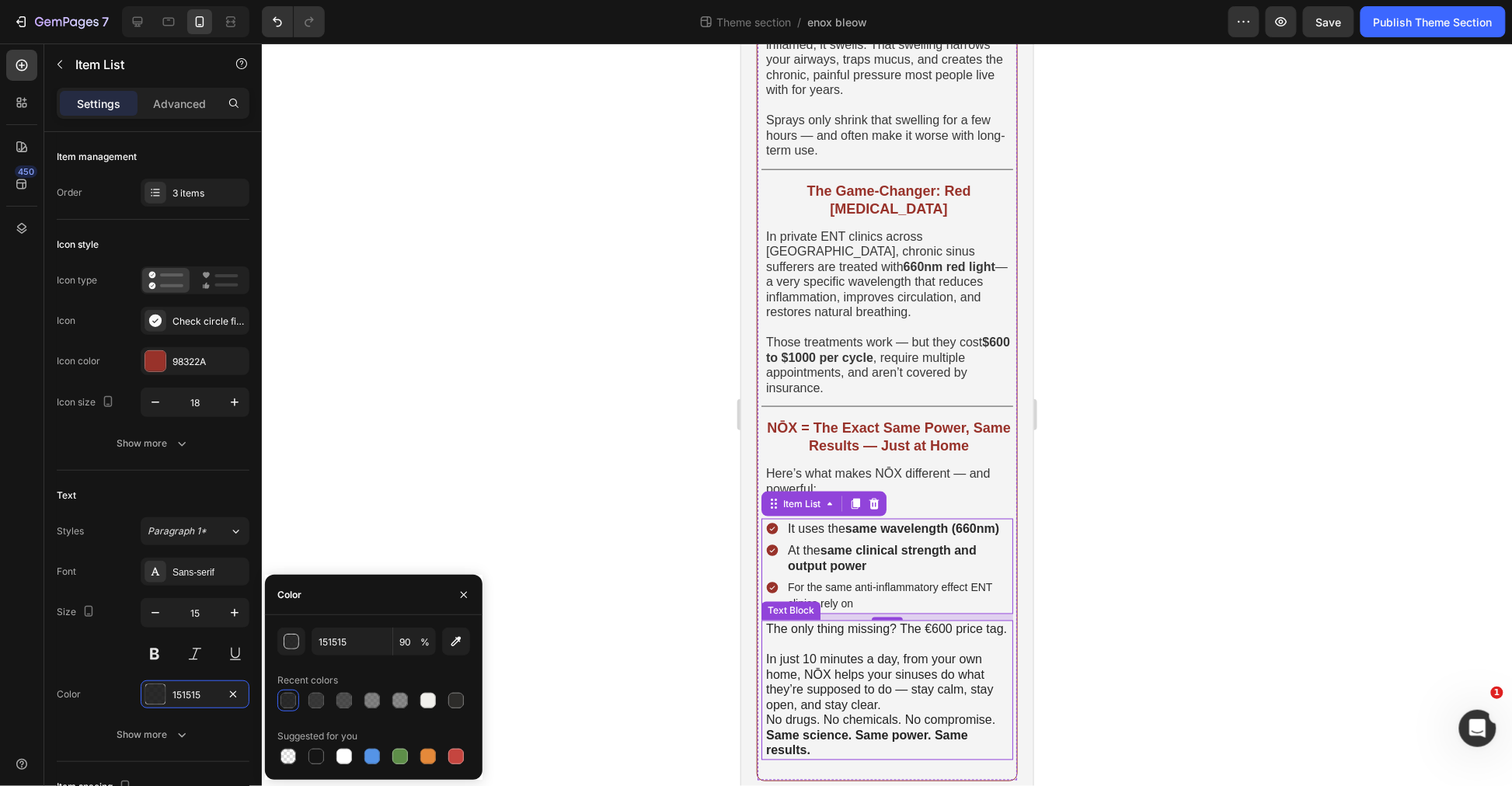
click at [833, 637] on p "The only thing missing? The €600 price tag." at bounding box center [889, 629] width 246 height 15
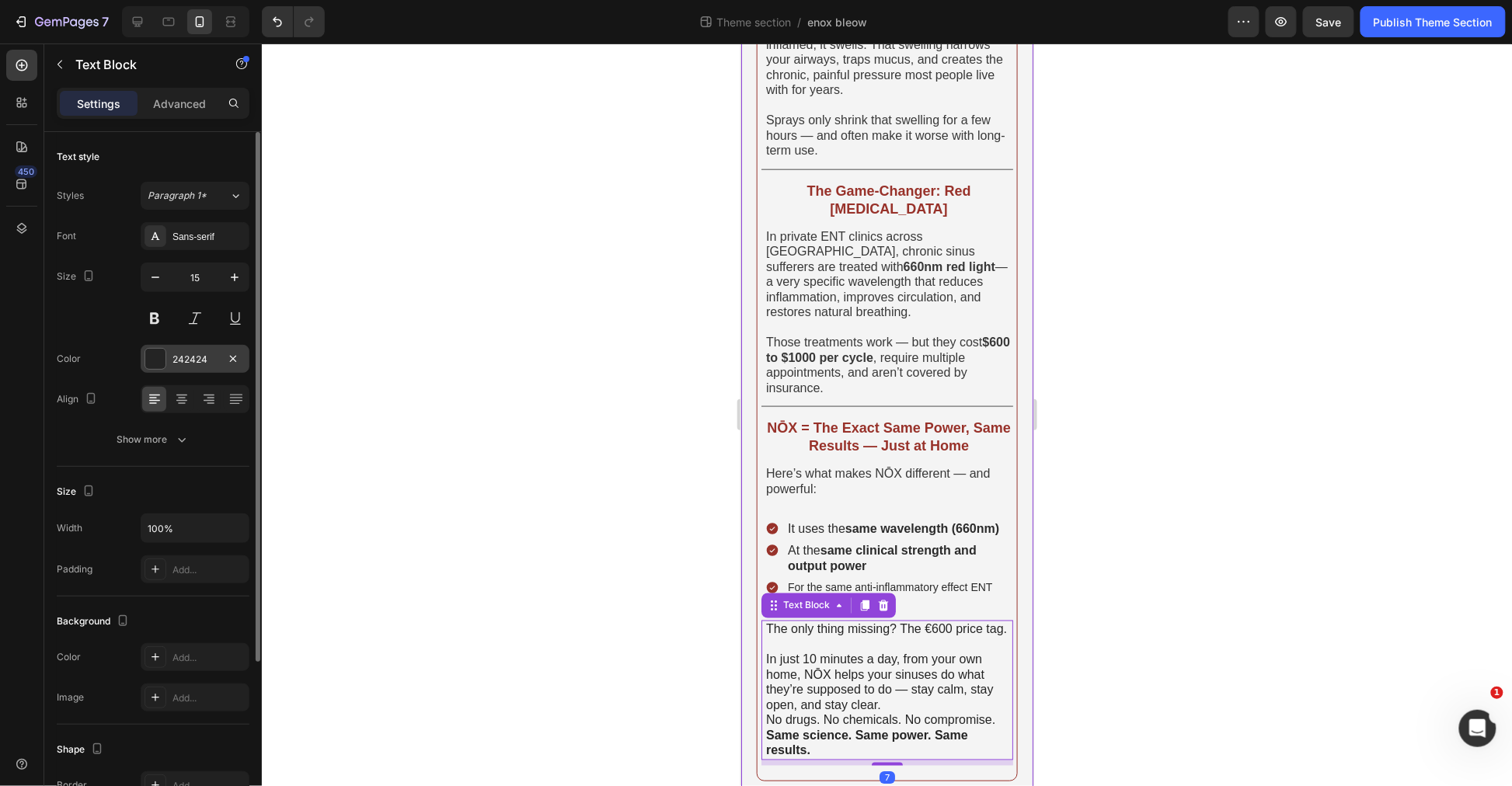
click at [181, 363] on div "242424" at bounding box center [194, 359] width 45 height 14
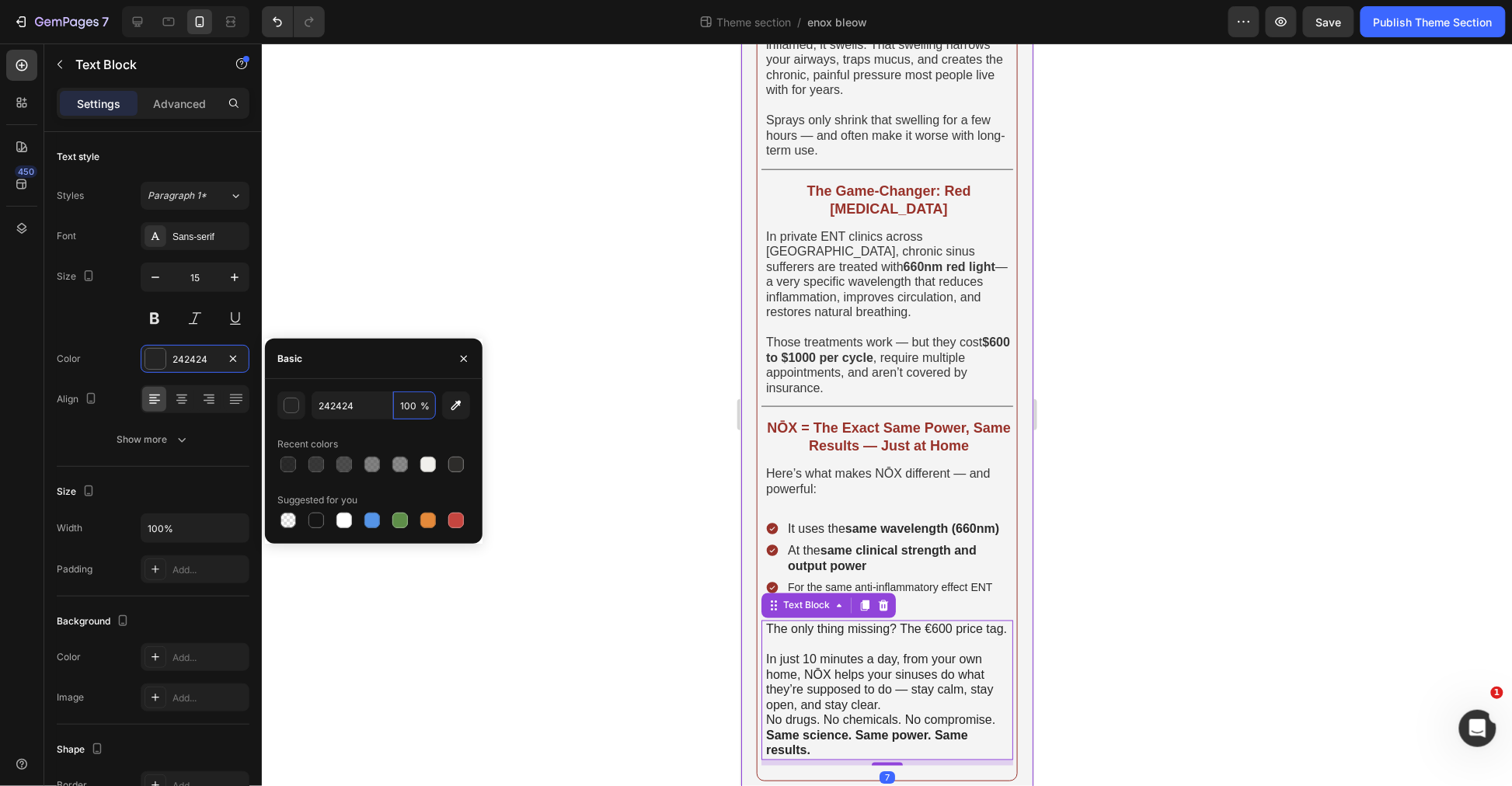
paste input "9"
type input "90"
click at [557, 603] on div at bounding box center [887, 414] width 1250 height 743
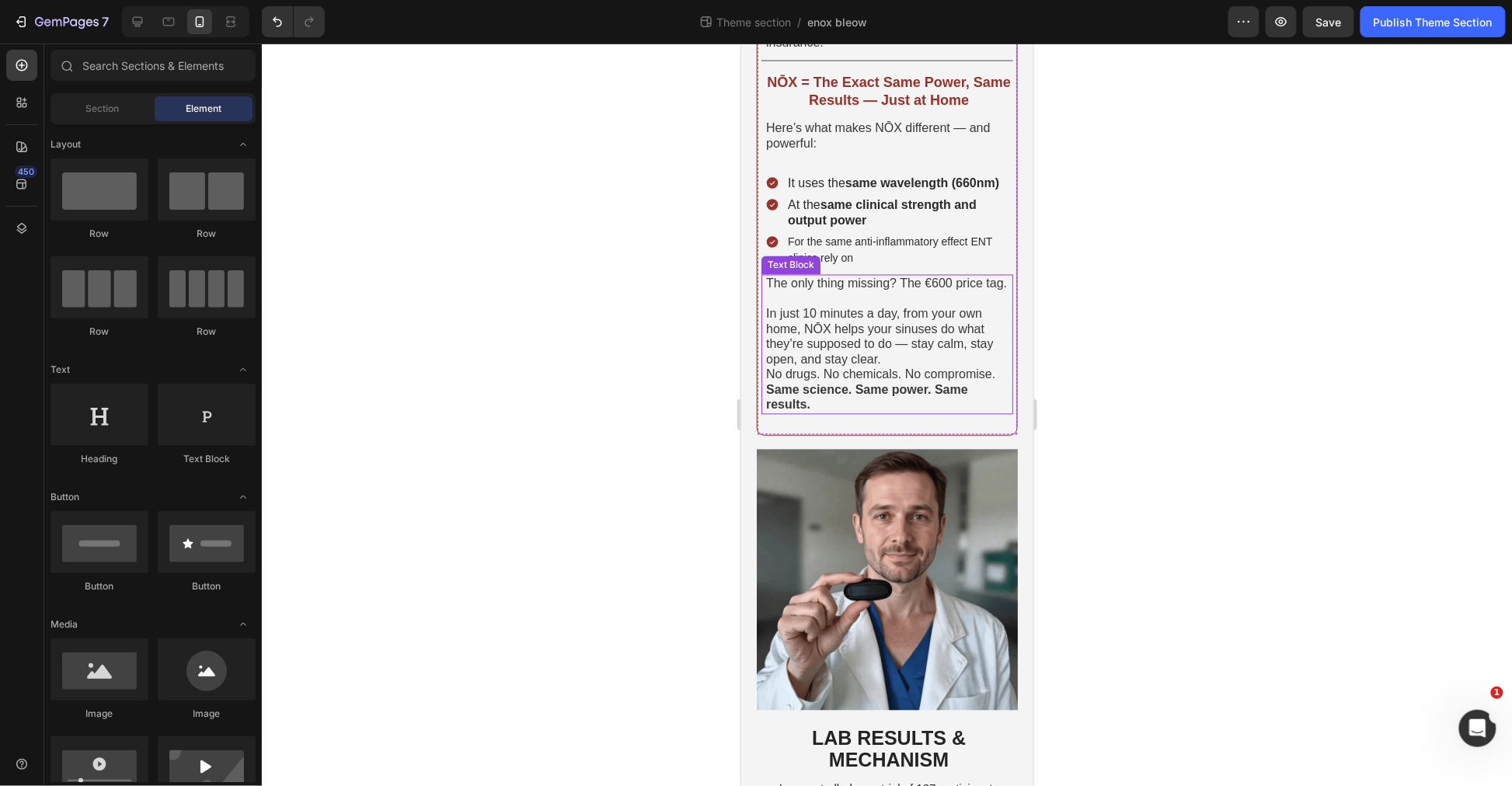
scroll to position [1036, 0]
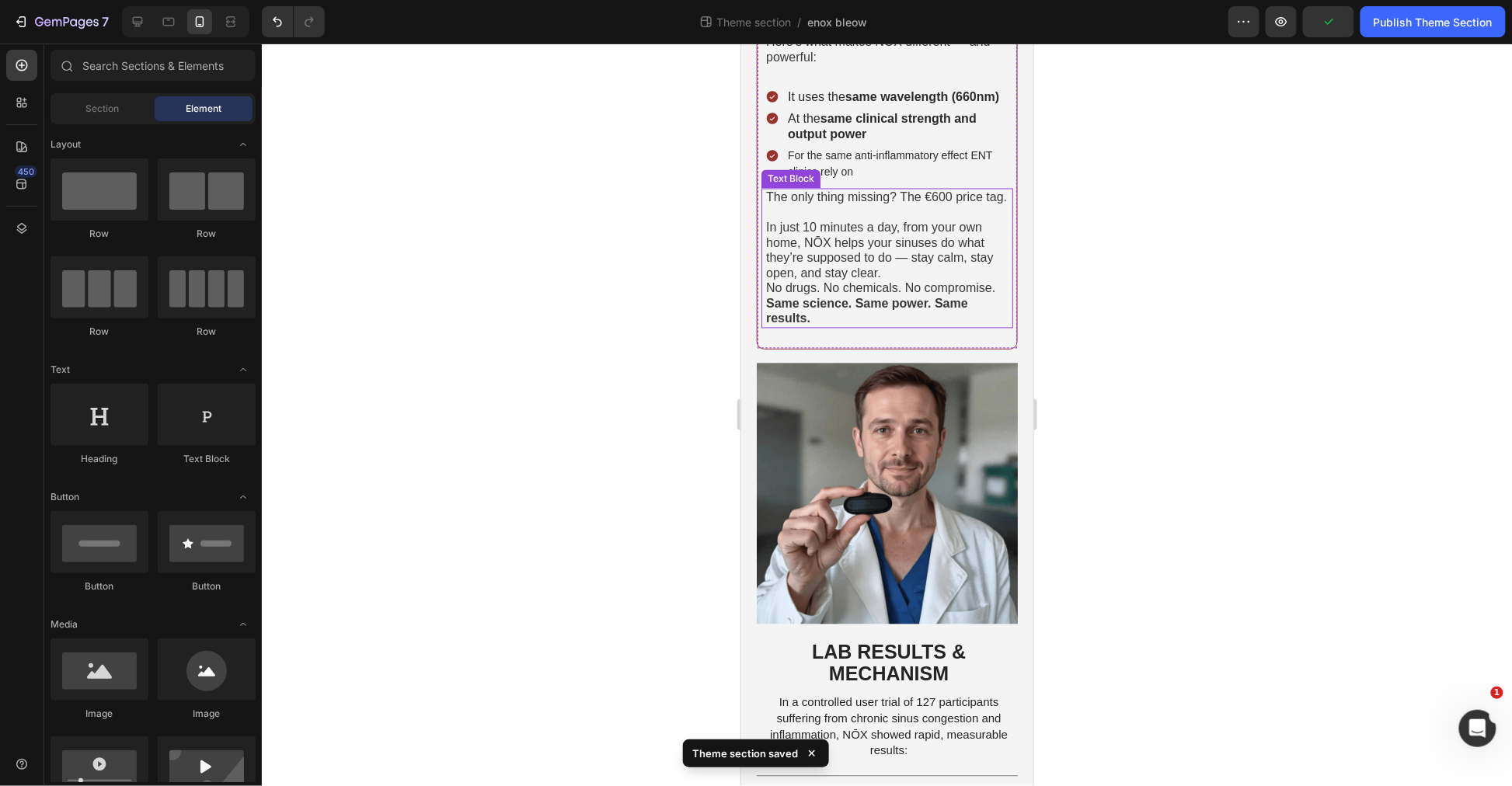
click at [865, 322] on strong "Same science. Same power. Same results." at bounding box center [867, 311] width 202 height 28
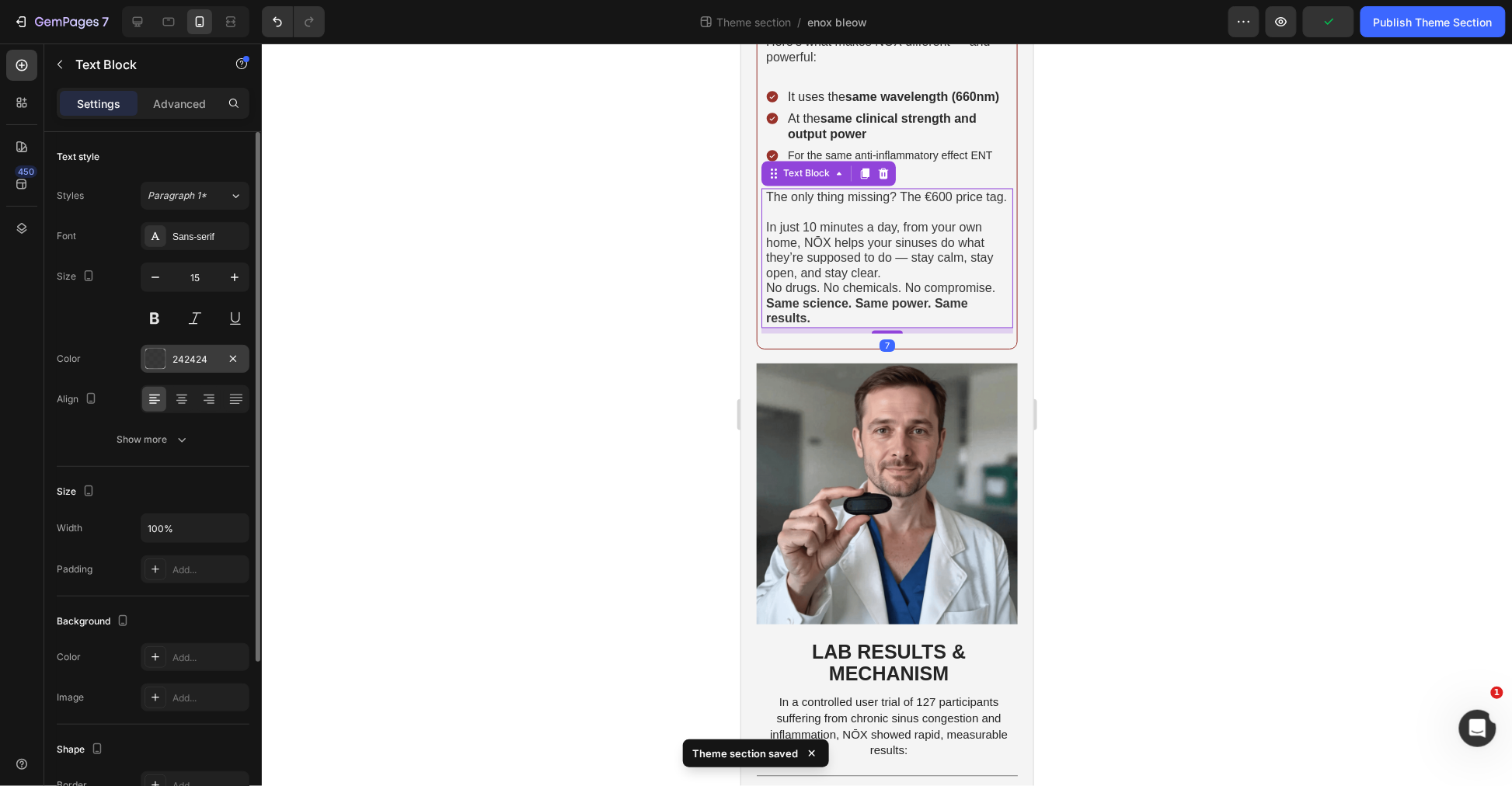
click at [187, 352] on div "242424" at bounding box center [194, 359] width 45 height 14
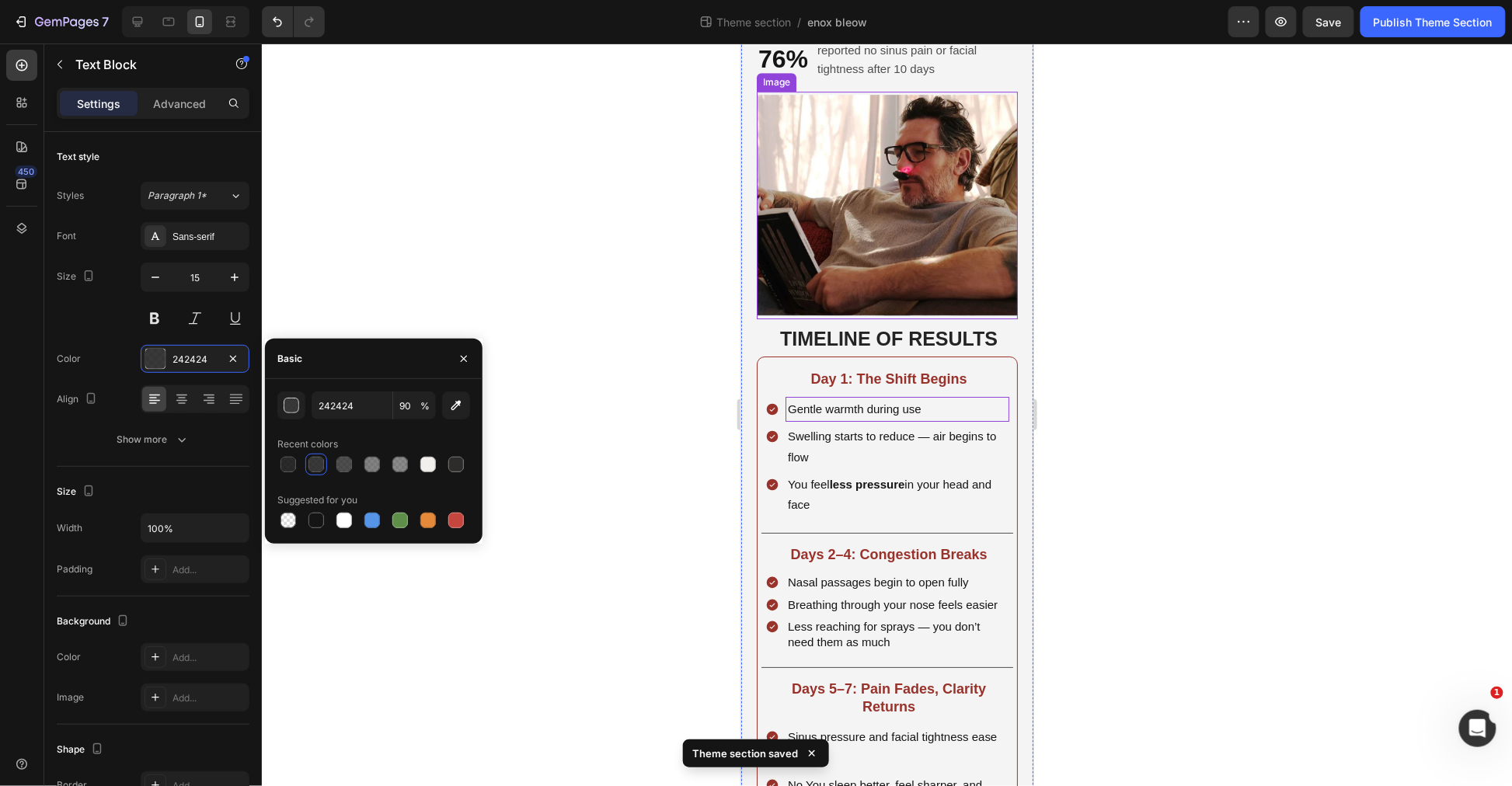
scroll to position [1985, 0]
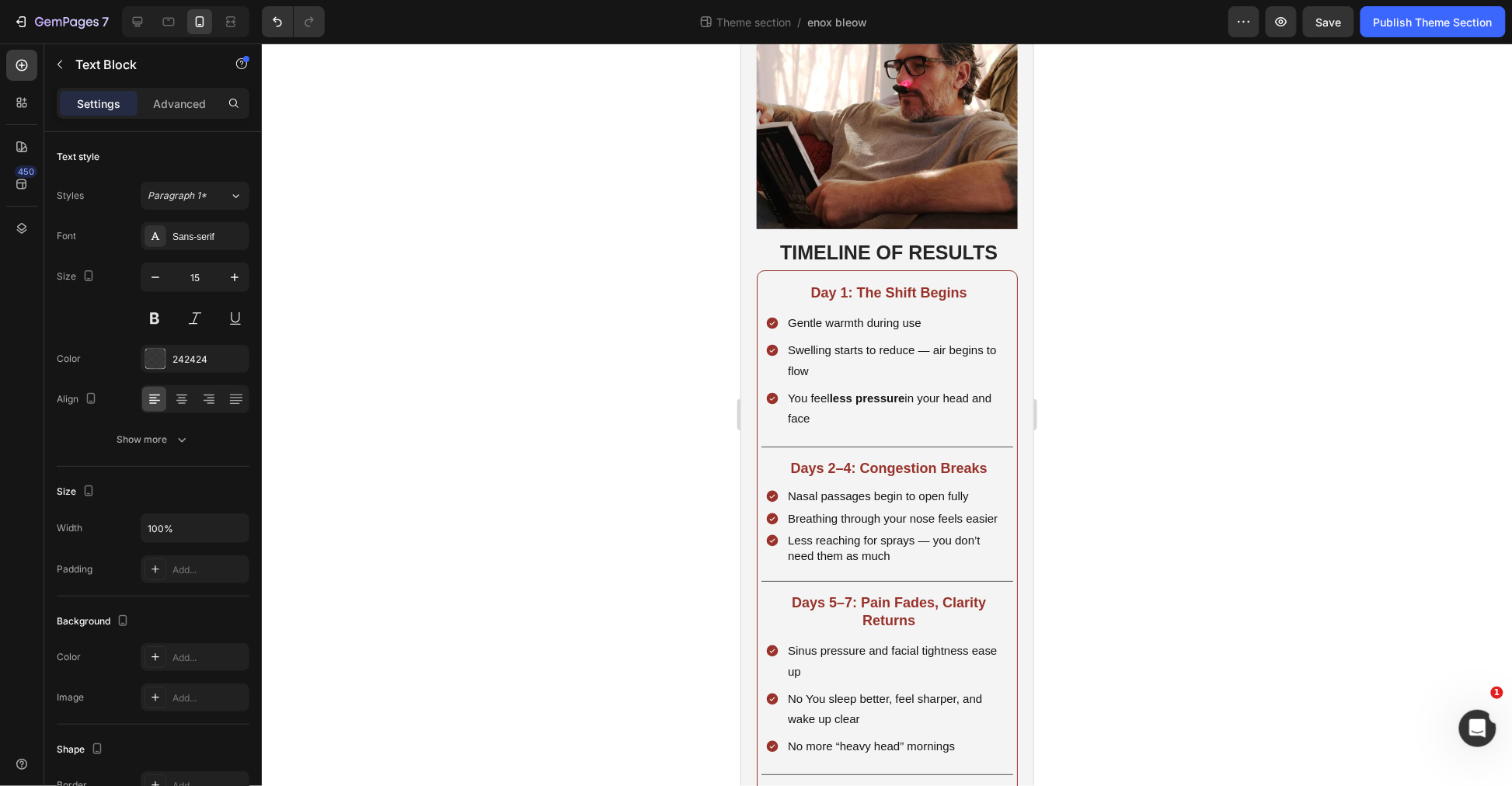
click at [1096, 387] on div at bounding box center [887, 414] width 1250 height 743
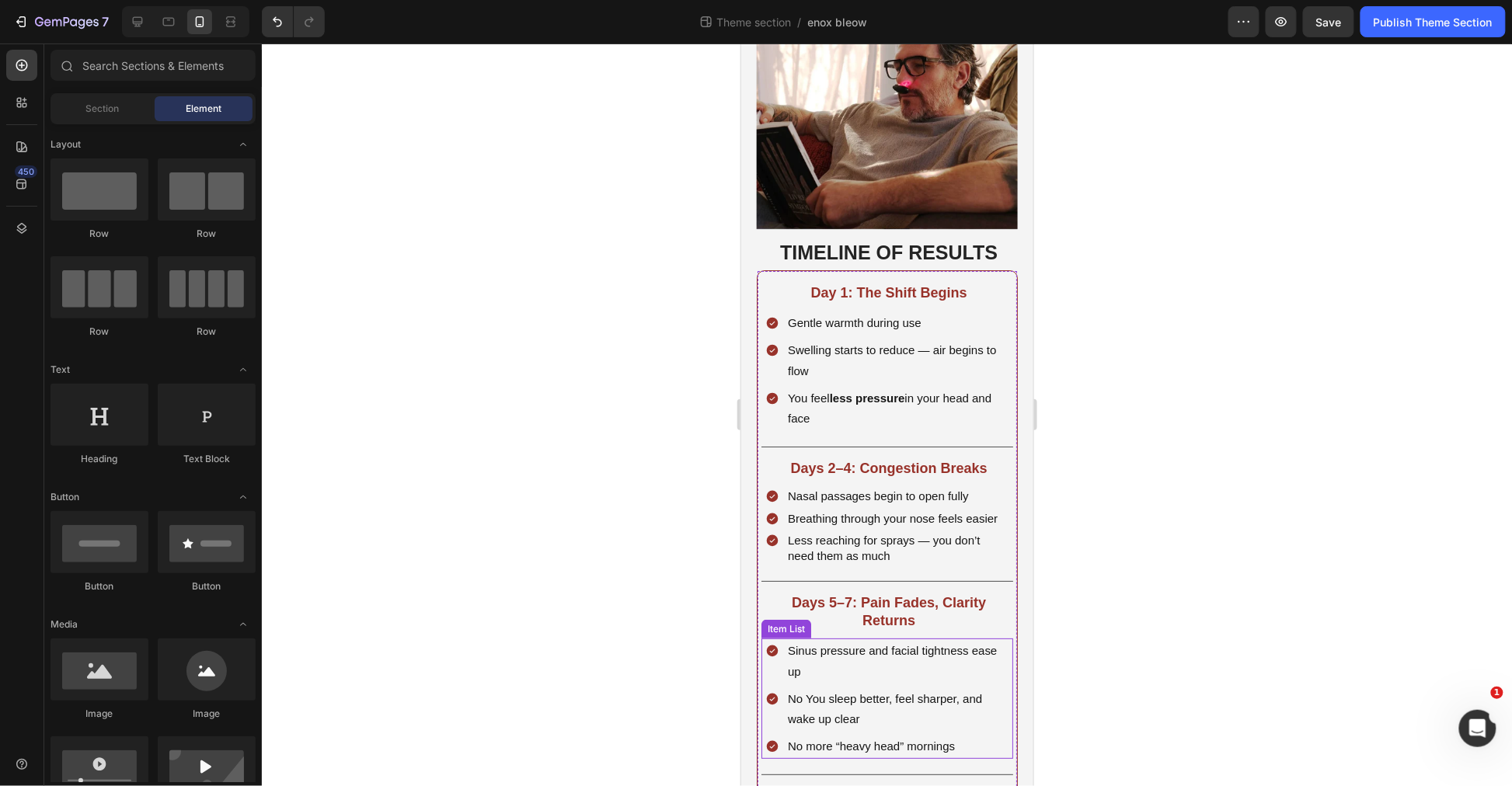
click at [995, 701] on div "Sinus pressure and facial tightness ease up No You sleep better, feel sharper, …" at bounding box center [886, 698] width 251 height 120
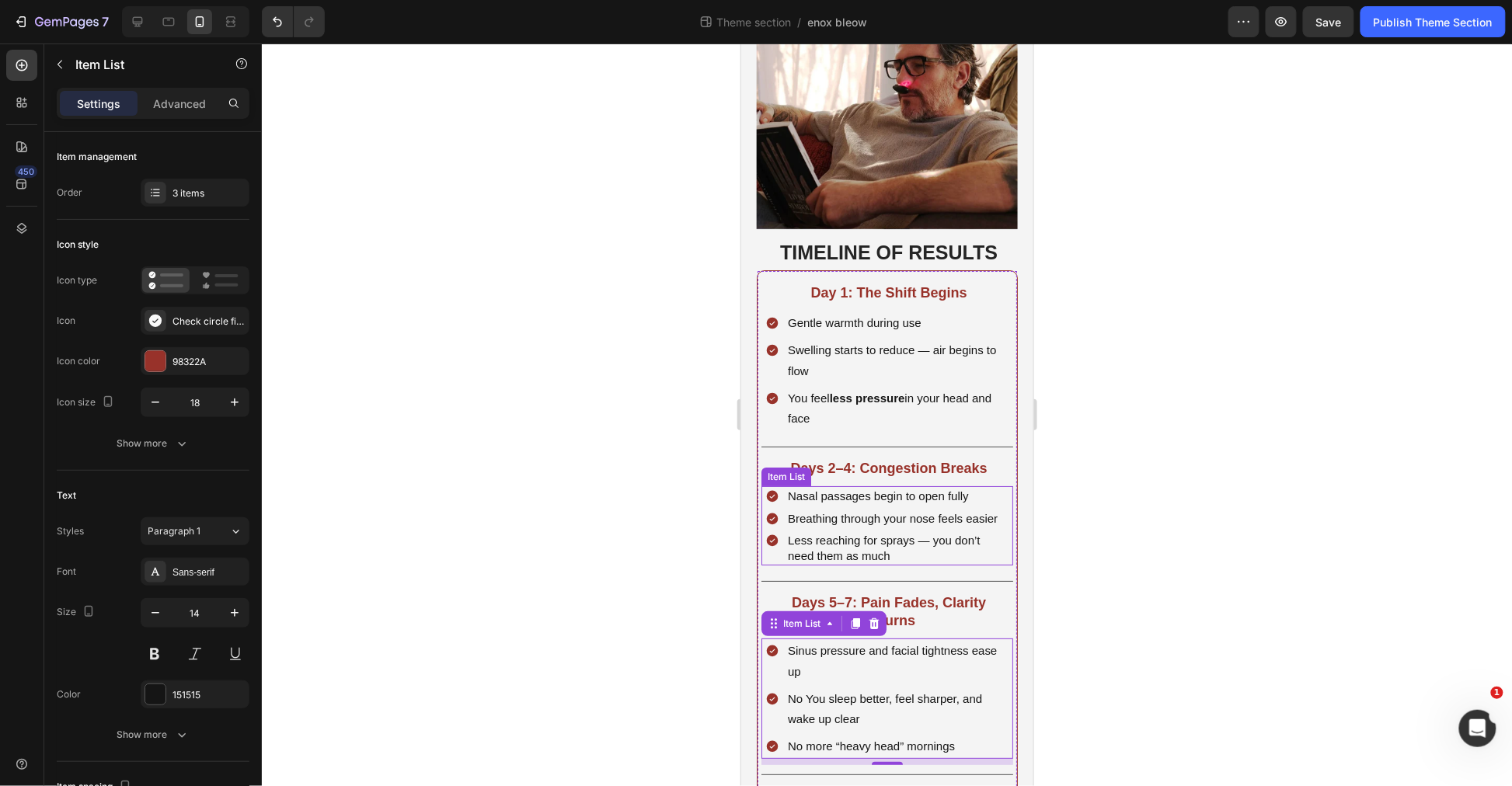
click at [997, 534] on div "Nasal passages begin to open fully Breathing through your nose feels easier Les…" at bounding box center [886, 525] width 251 height 79
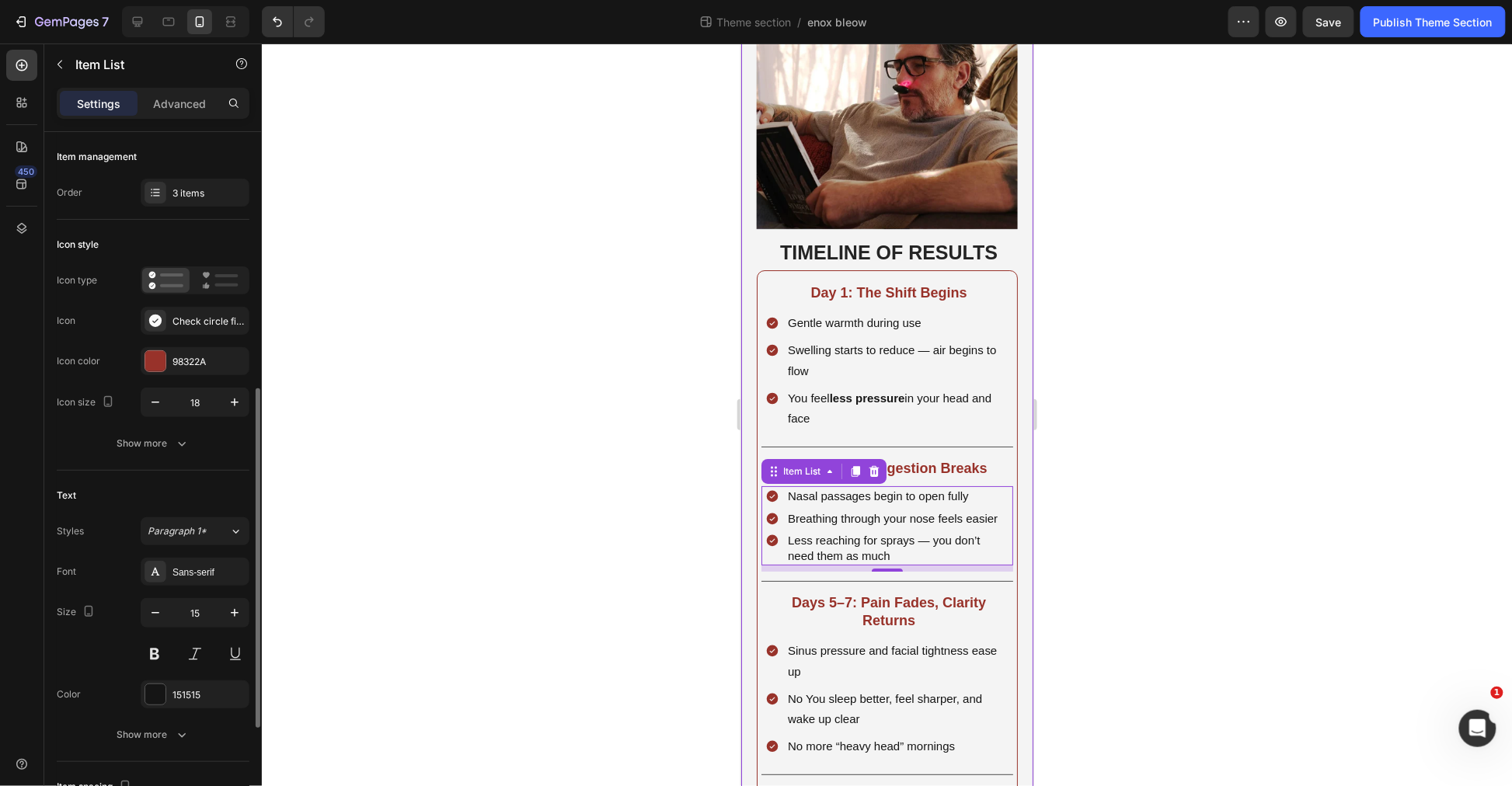
scroll to position [259, 0]
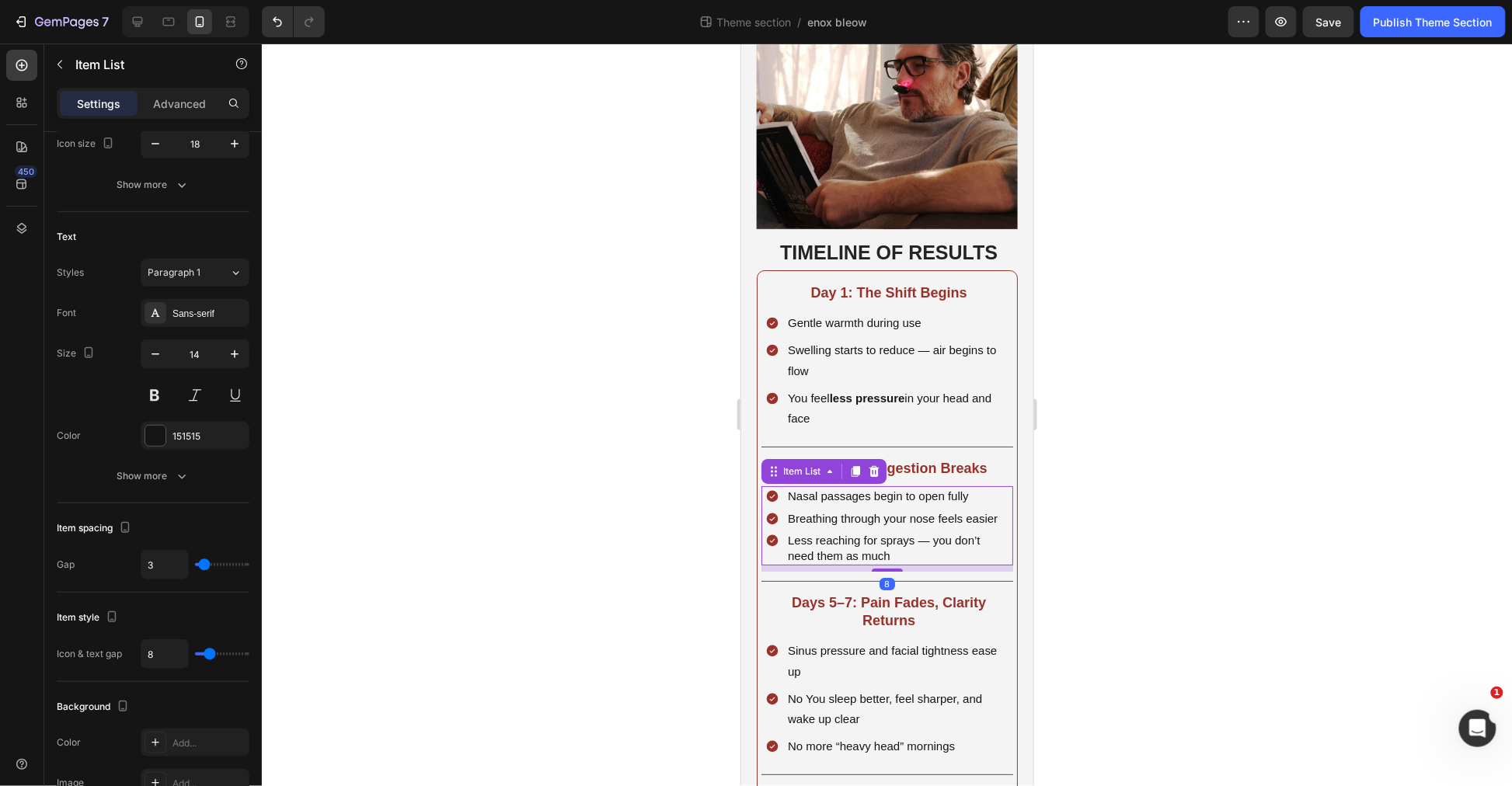
click at [997, 525] on div "Nasal passages begin to open fully Breathing through your nose feels easier Les…" at bounding box center [886, 525] width 251 height 79
click at [996, 664] on div "Sinus pressure and facial tightness ease up No You sleep better, feel sharper, …" at bounding box center [886, 698] width 251 height 120
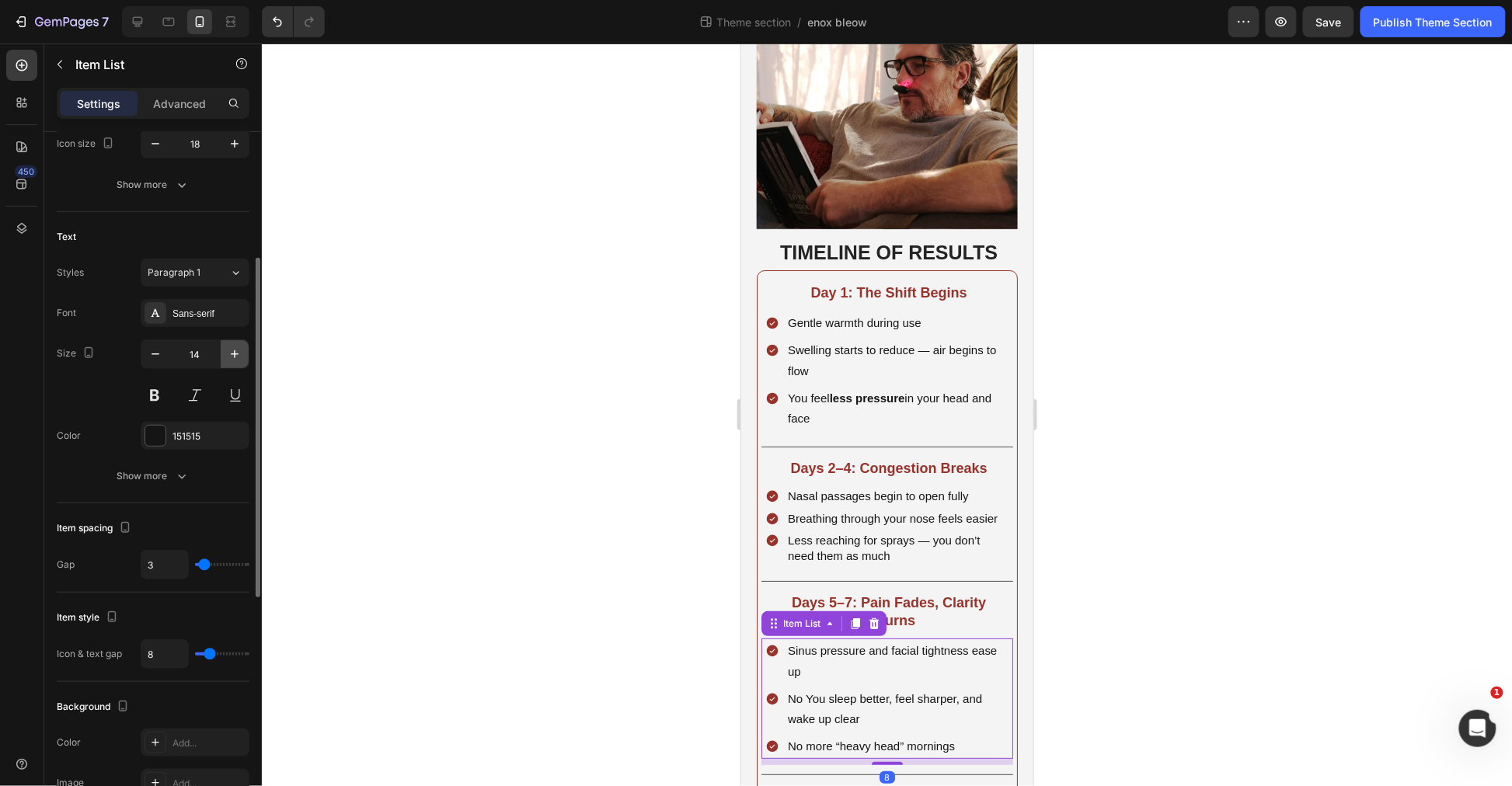
click at [232, 348] on icon "button" at bounding box center [234, 354] width 15 height 15
type input "15"
click at [1195, 441] on div at bounding box center [887, 414] width 1250 height 743
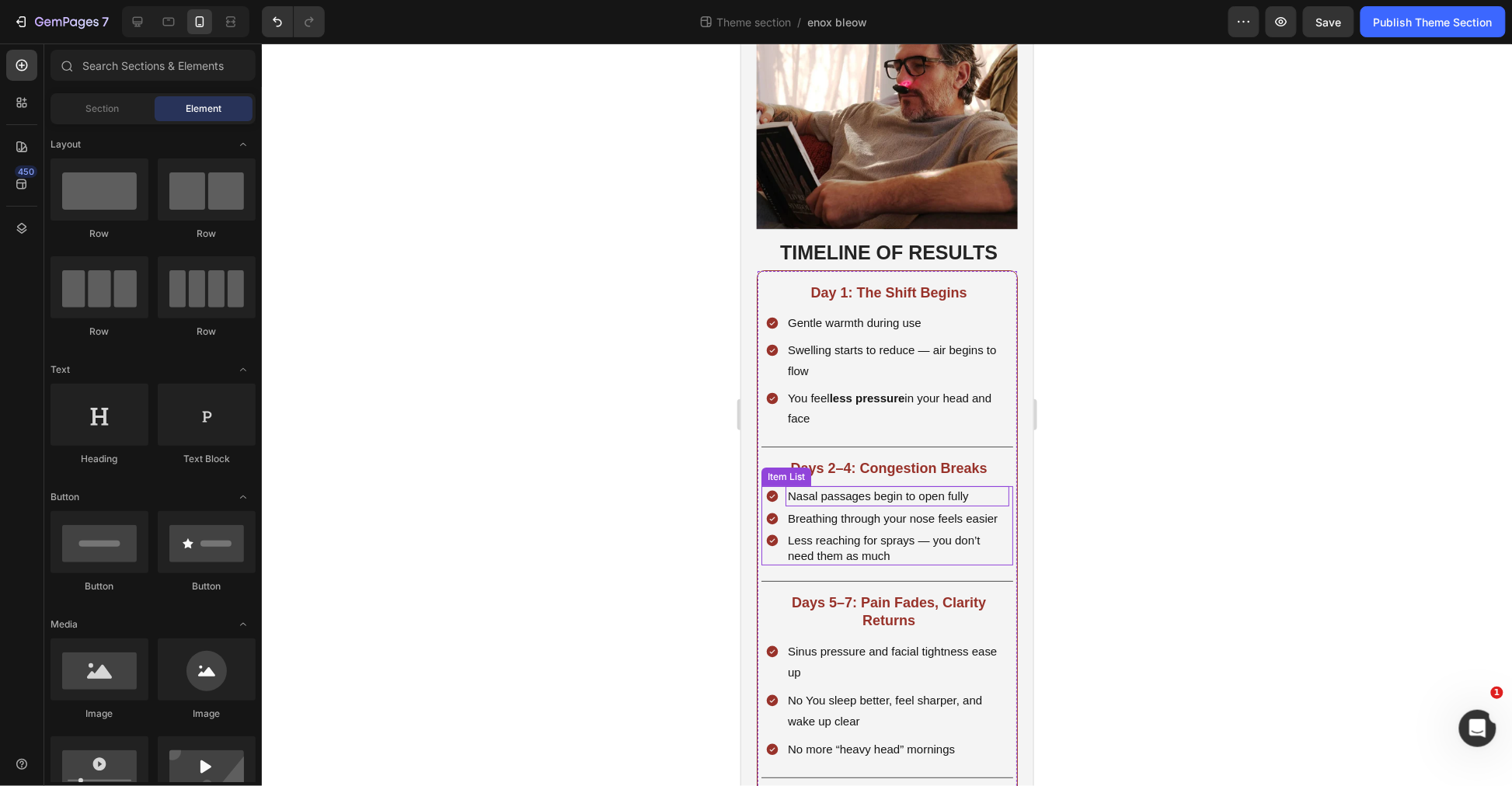
scroll to position [2158, 0]
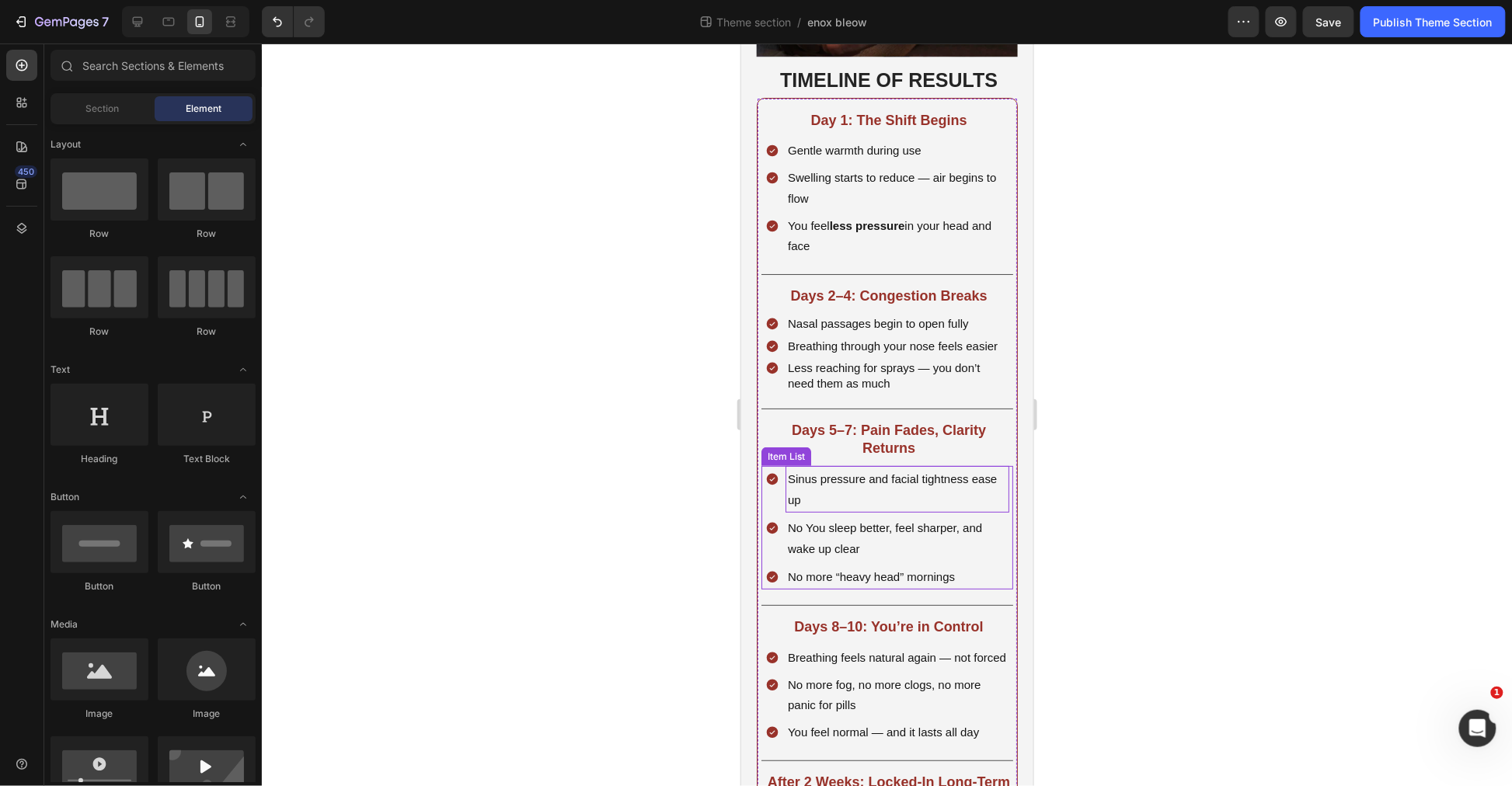
click at [886, 505] on p "Sinus pressure and facial tightness ease up" at bounding box center [896, 489] width 219 height 42
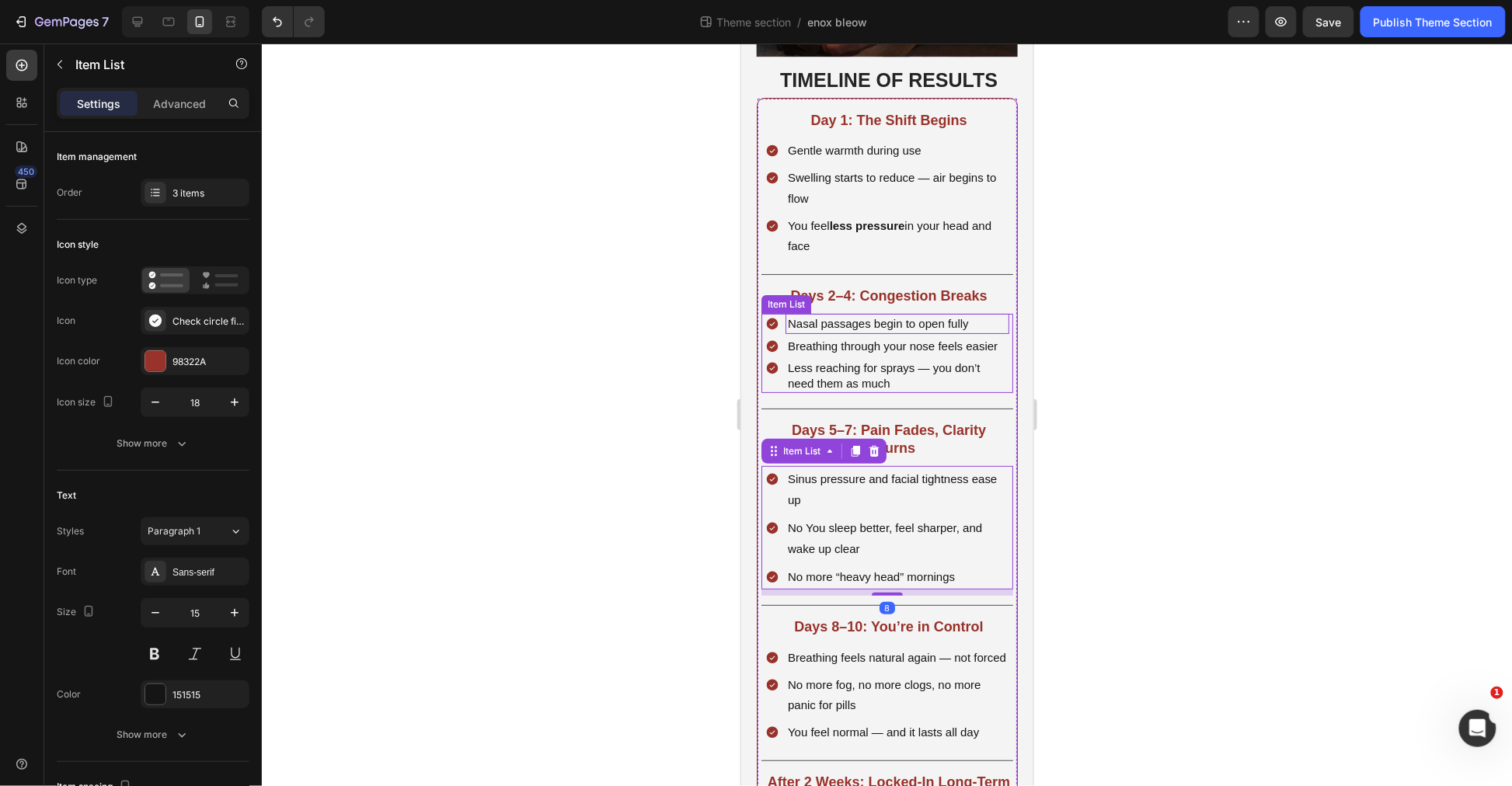
click at [872, 317] on span "Nasal passages begin to open fully" at bounding box center [877, 323] width 181 height 13
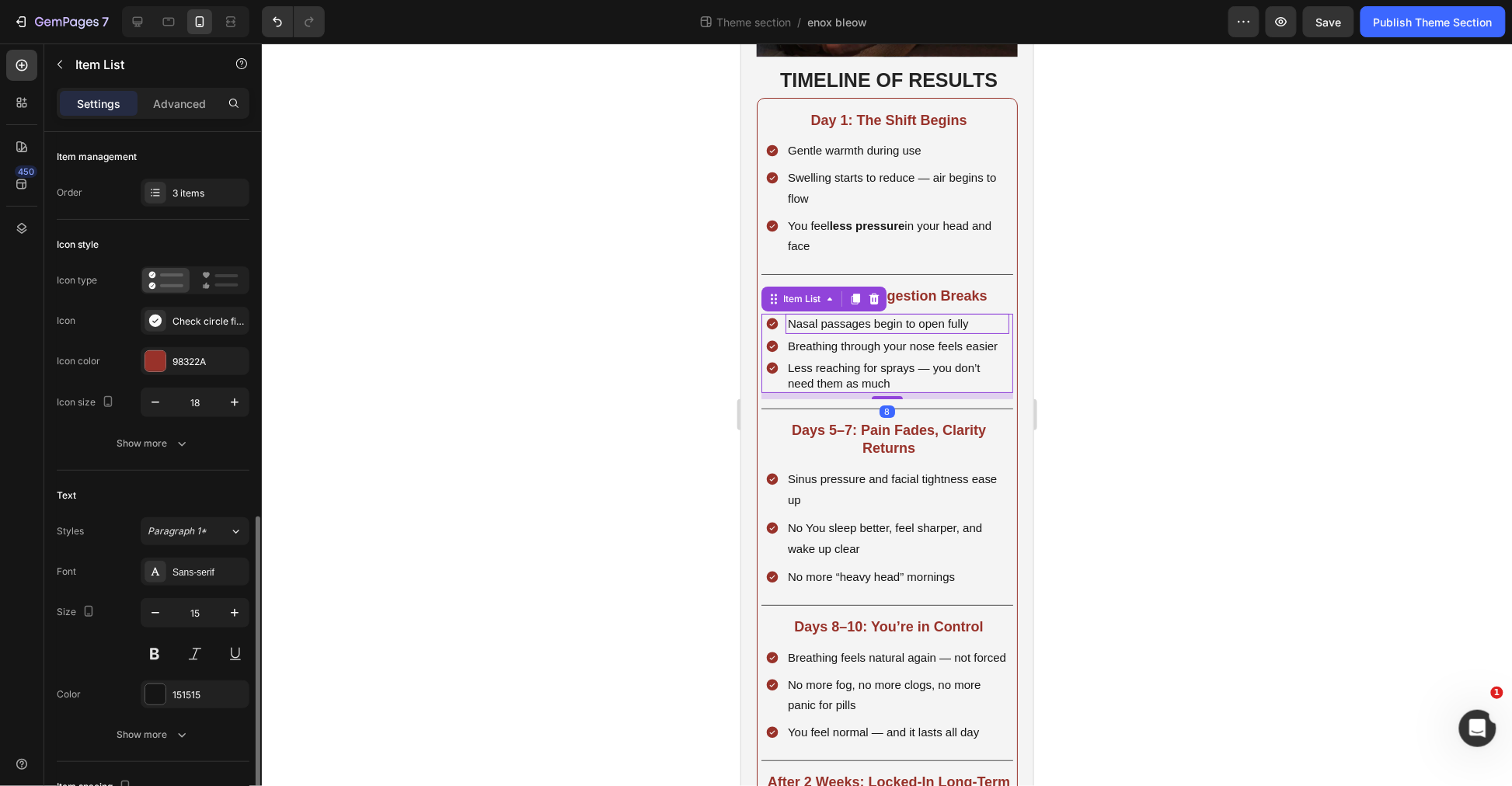
scroll to position [259, 0]
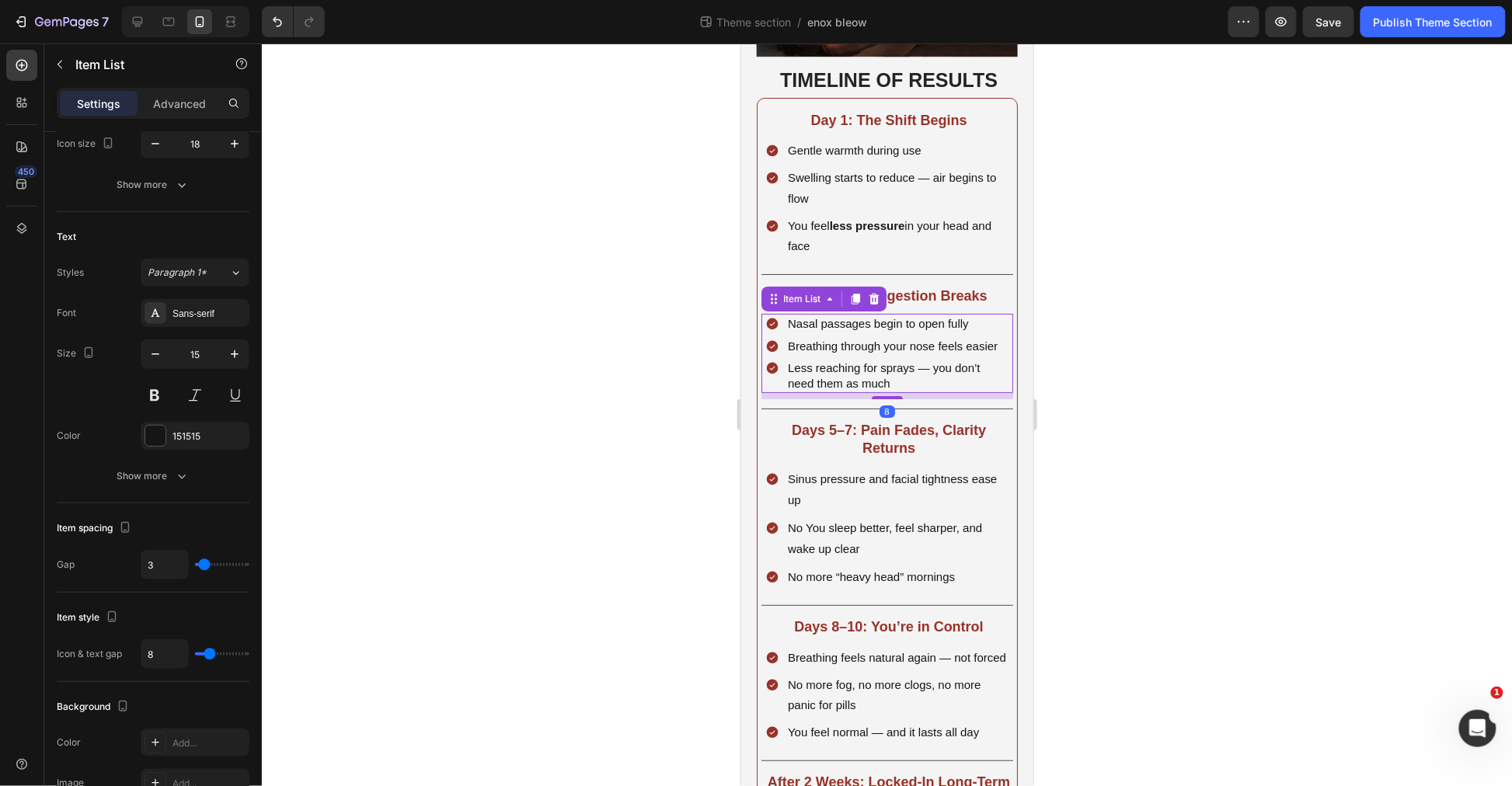
click at [1202, 313] on div at bounding box center [887, 414] width 1250 height 743
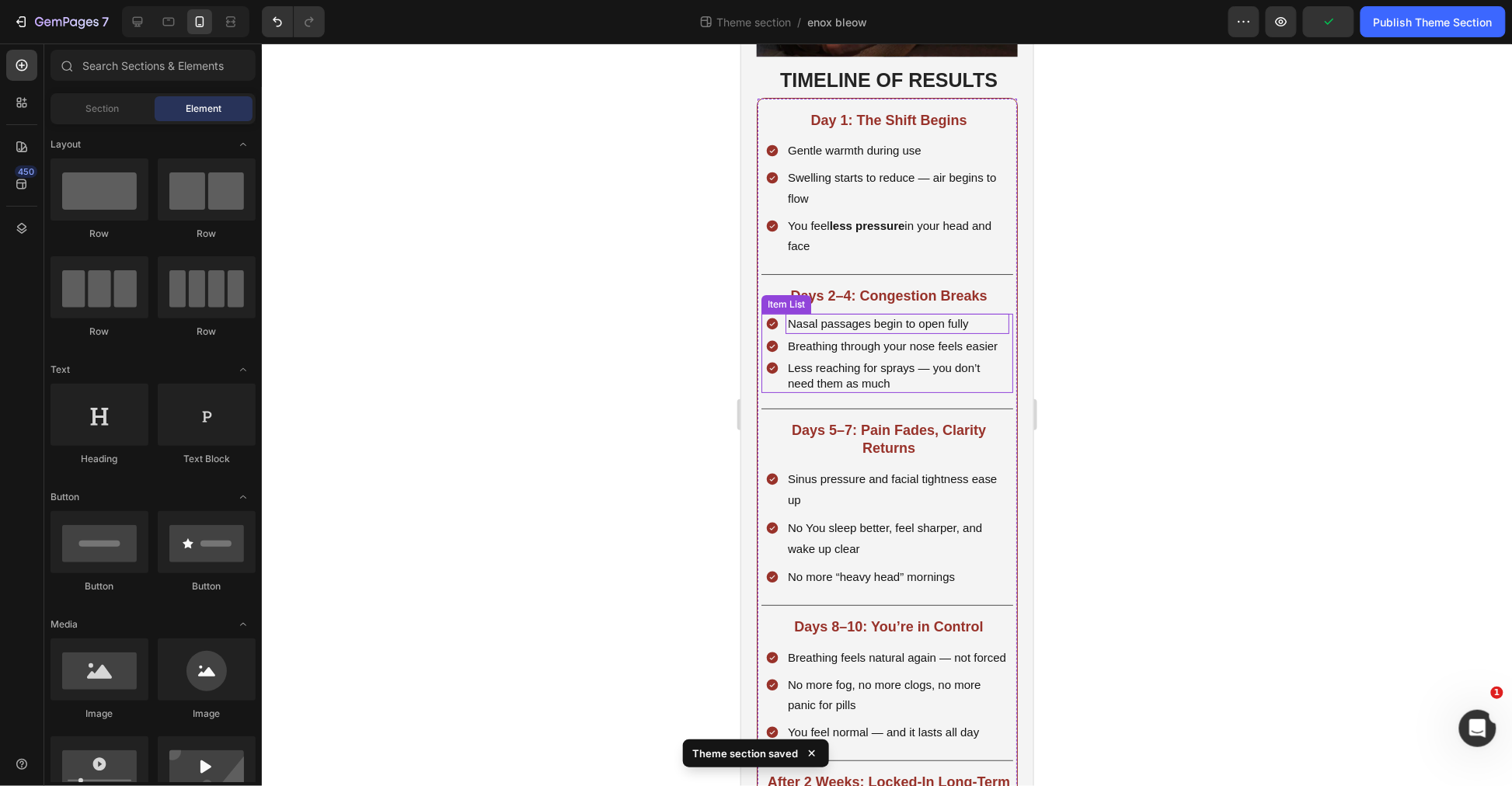
click at [861, 317] on span "Nasal passages begin to open fully" at bounding box center [877, 323] width 181 height 13
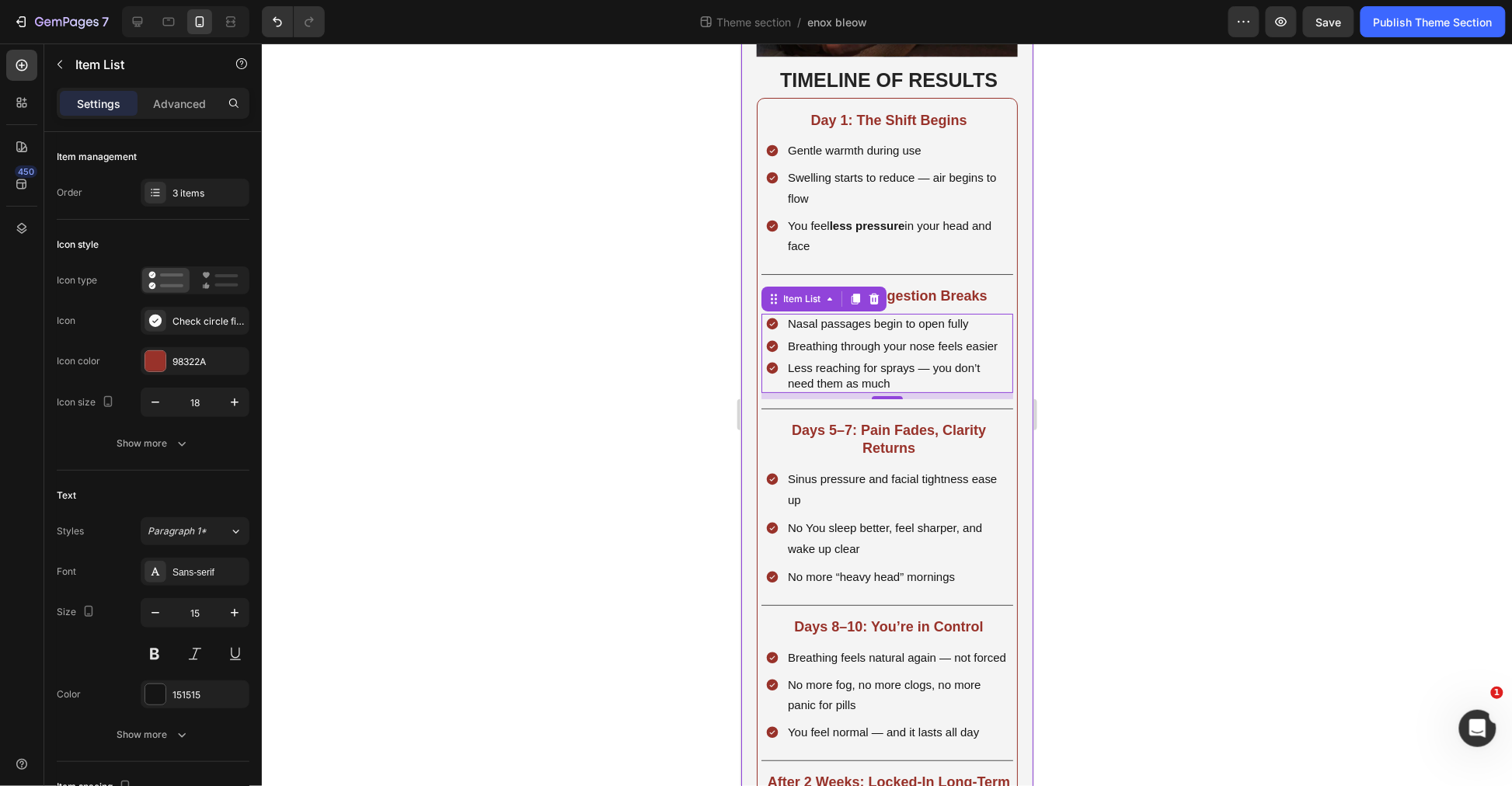
drag, startPoint x: 1286, startPoint y: 259, endPoint x: 1309, endPoint y: 257, distance: 23.1
click at [1309, 257] on div at bounding box center [887, 414] width 1250 height 743
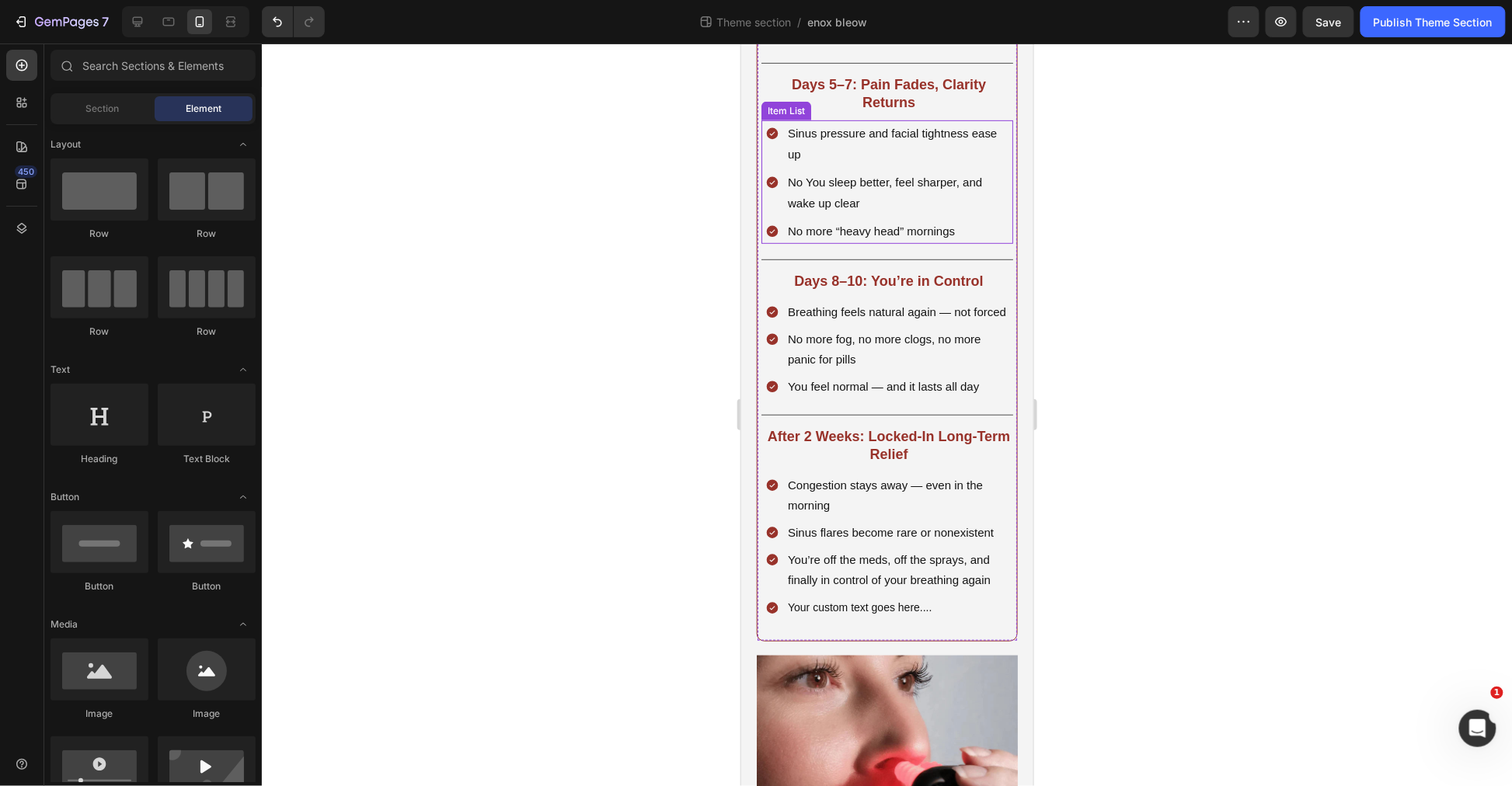
scroll to position [2660, 0]
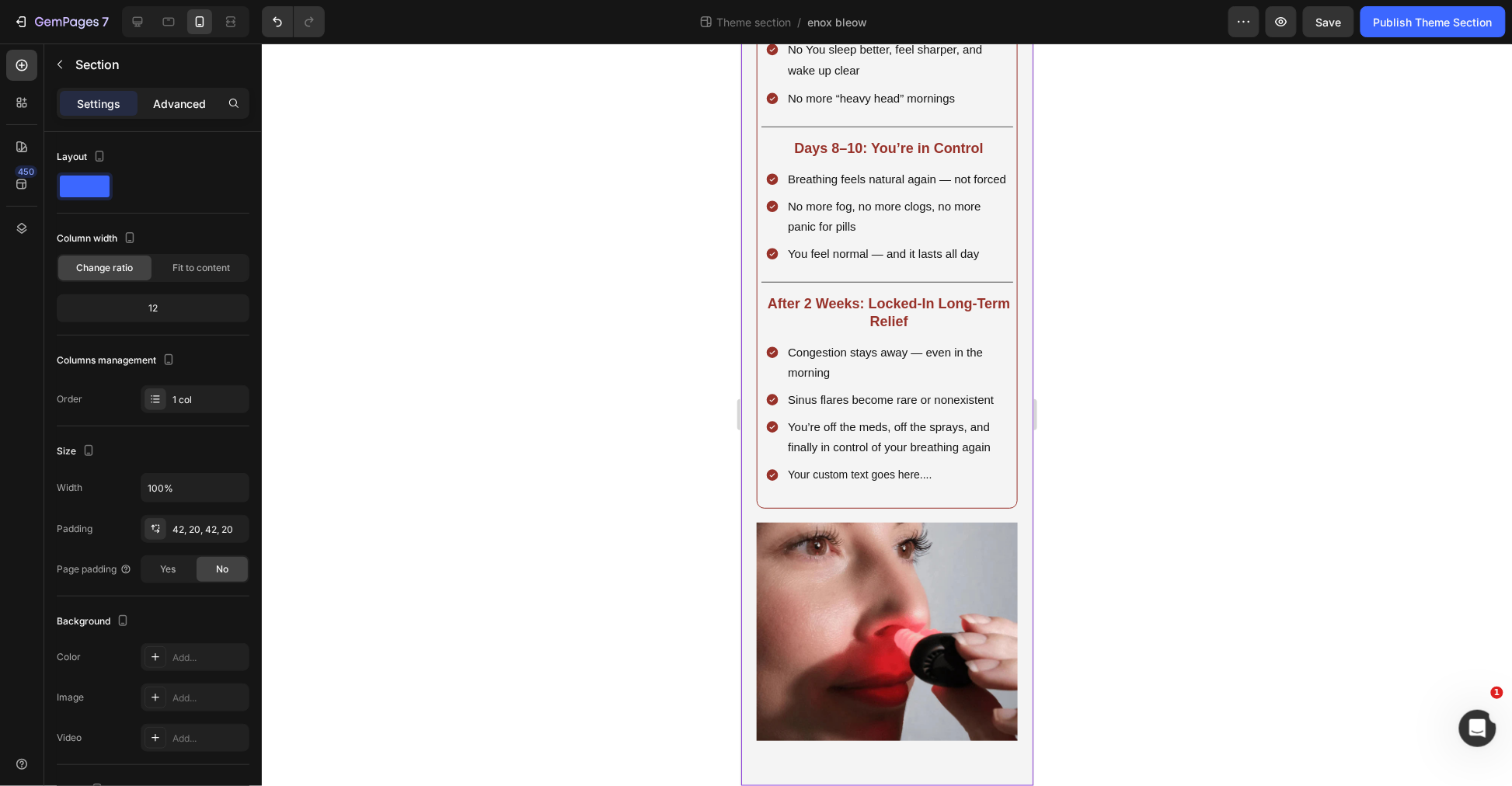
click at [192, 101] on p "Advanced" at bounding box center [179, 103] width 53 height 16
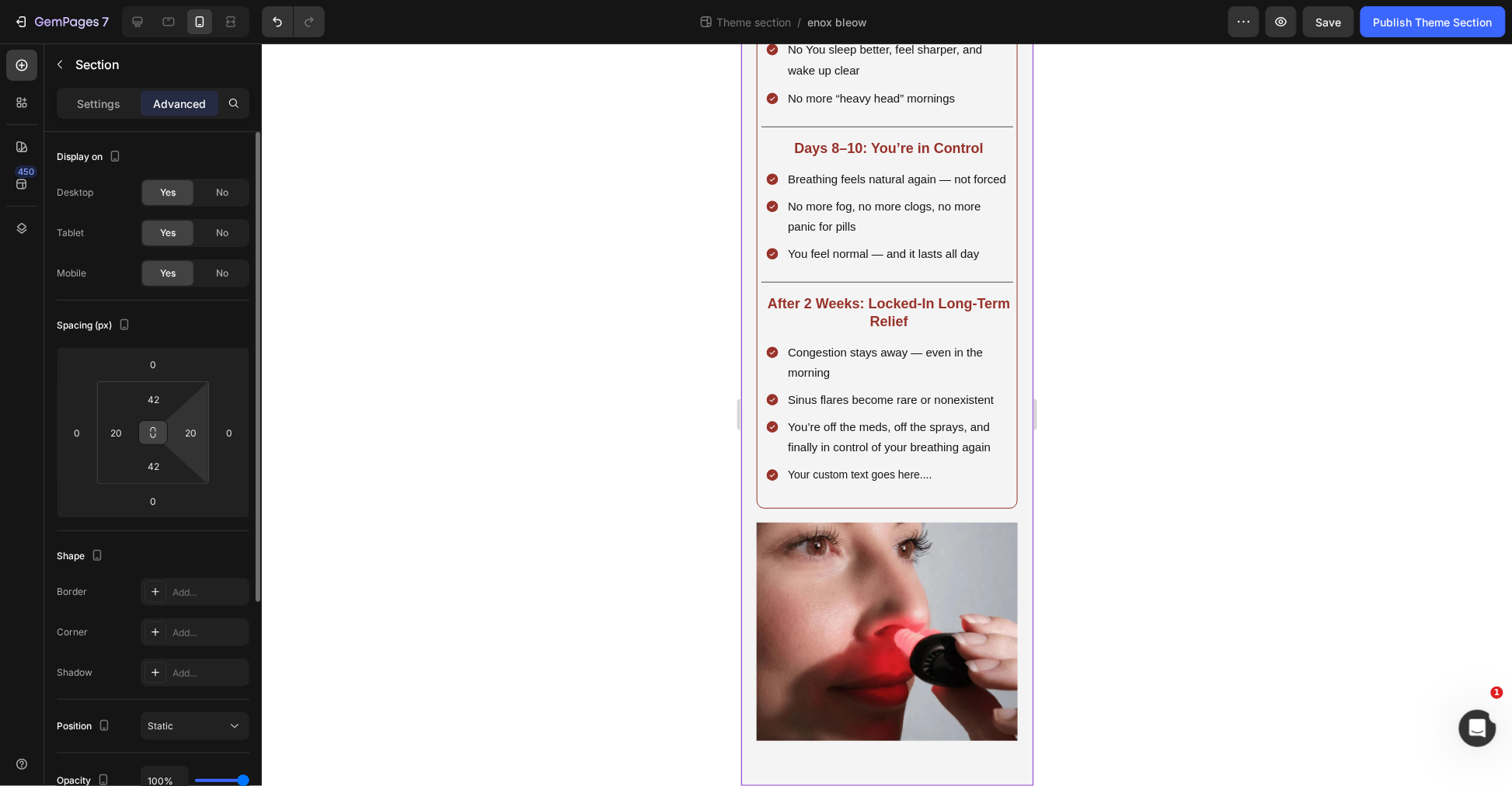
scroll to position [86, 0]
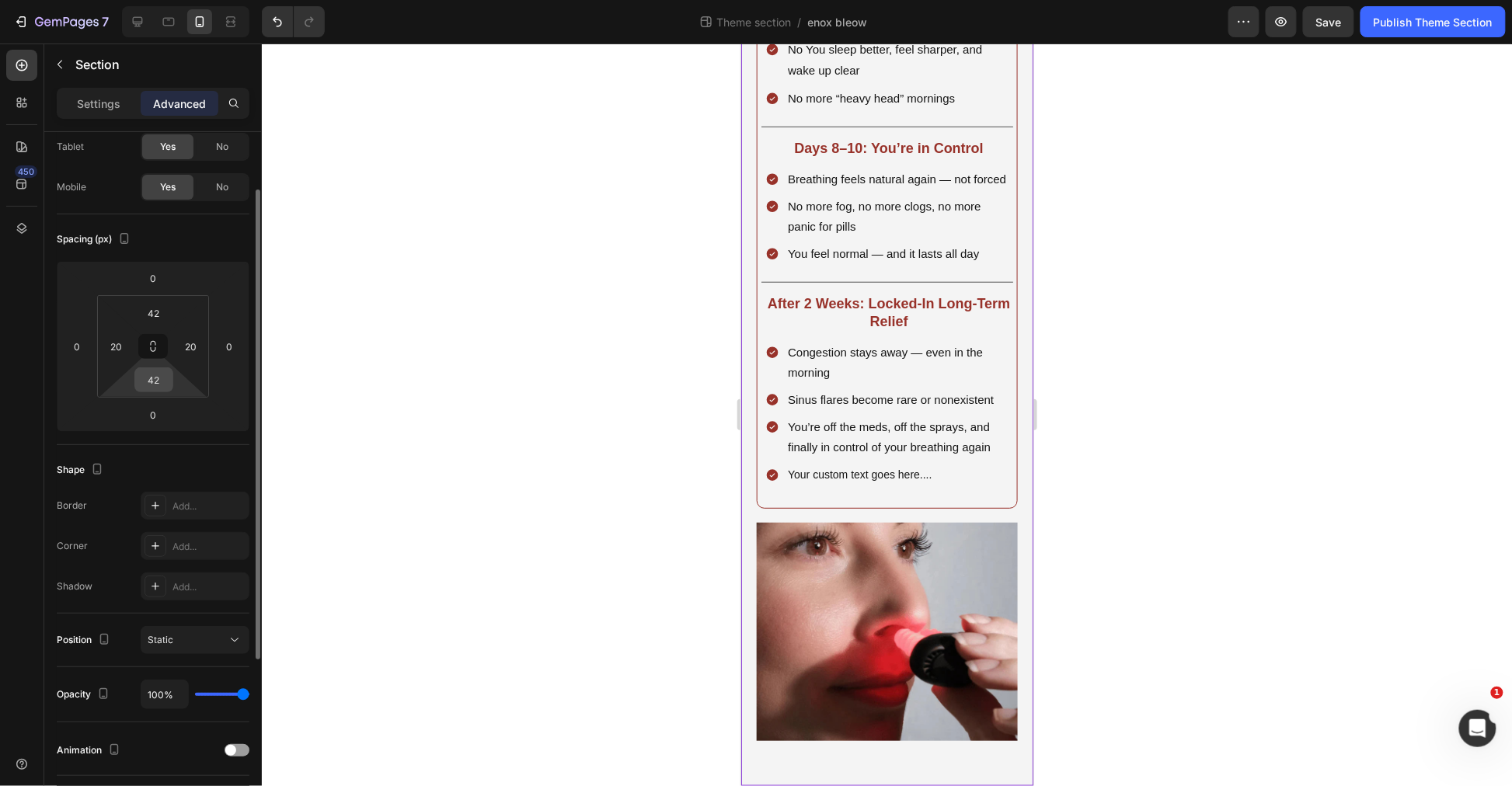
click at [155, 374] on input "42" at bounding box center [154, 380] width 31 height 24
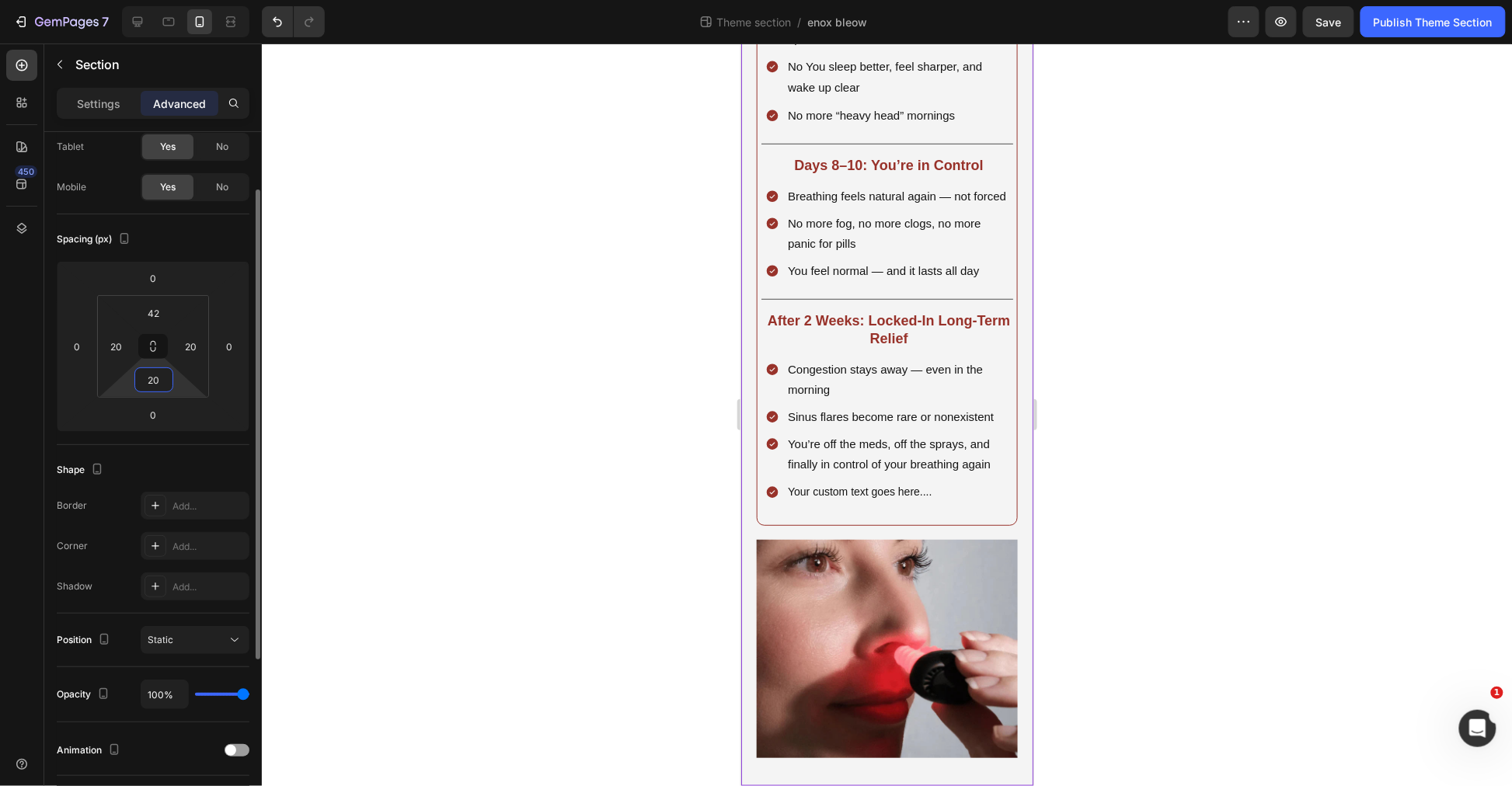
scroll to position [2629, 0]
type input "20"
click at [1158, 487] on div at bounding box center [887, 414] width 1250 height 743
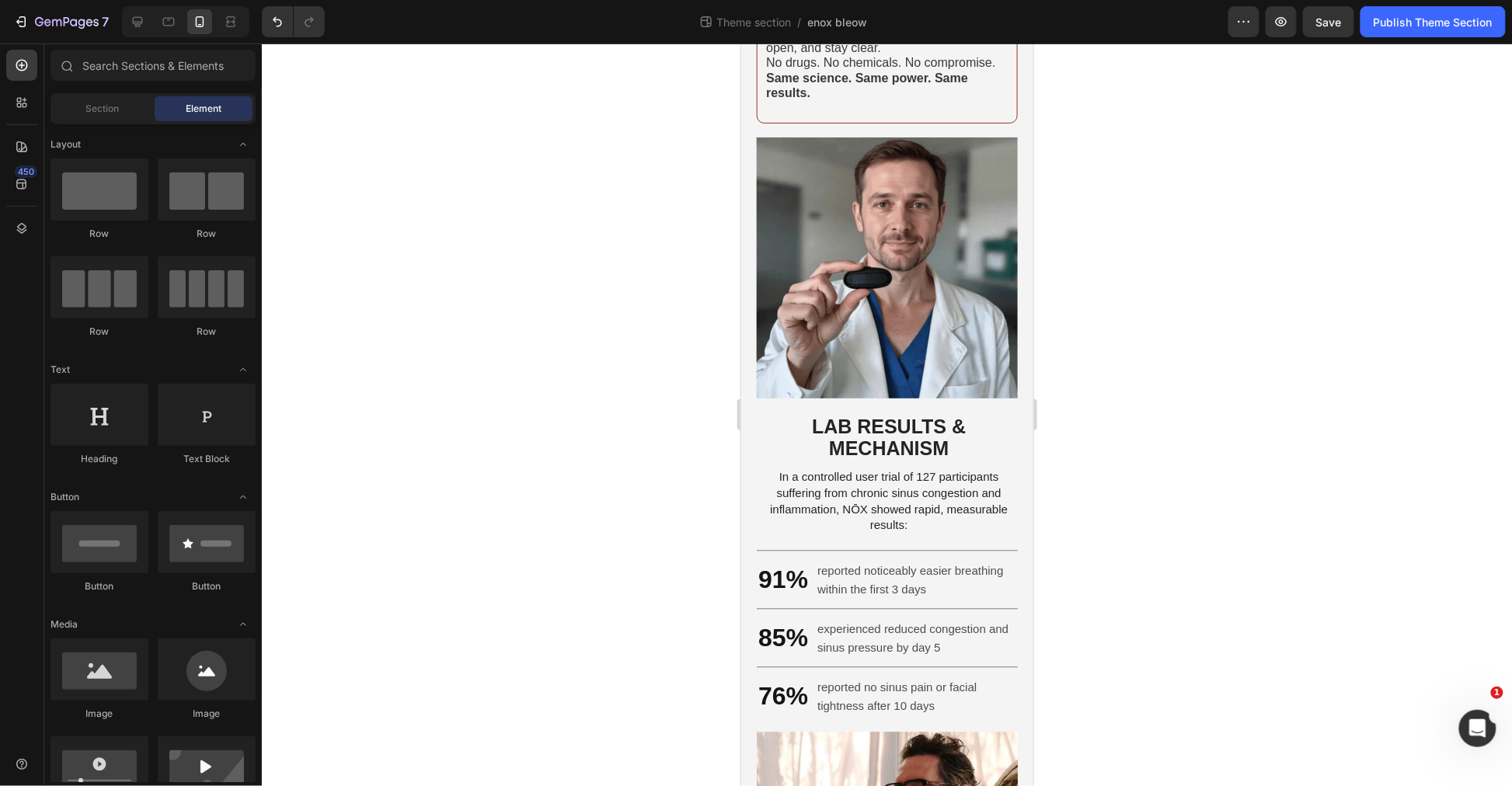
scroll to position [1780, 0]
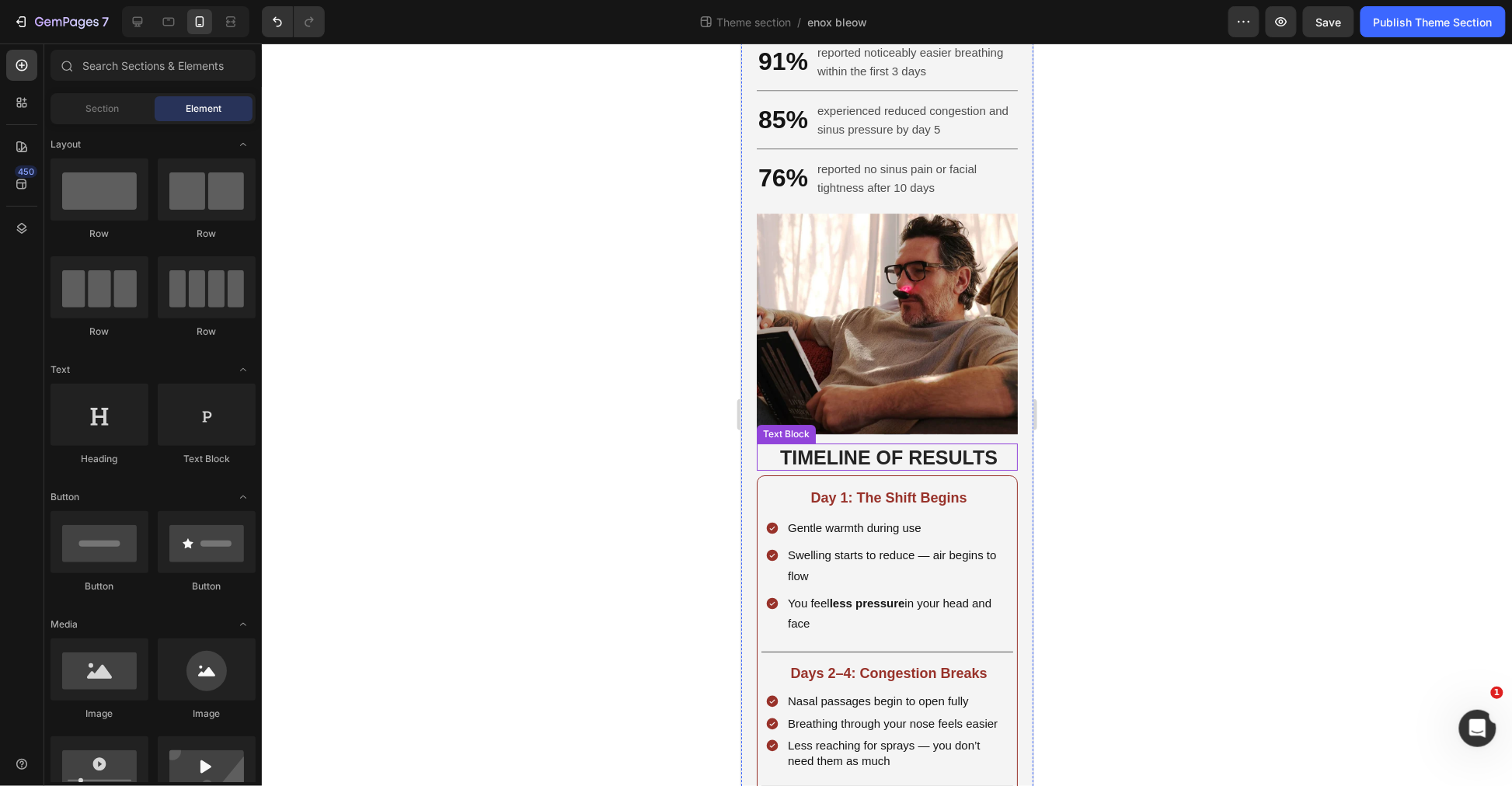
click at [888, 452] on strong "TIMELINE OF RESULTS" at bounding box center [888, 456] width 217 height 22
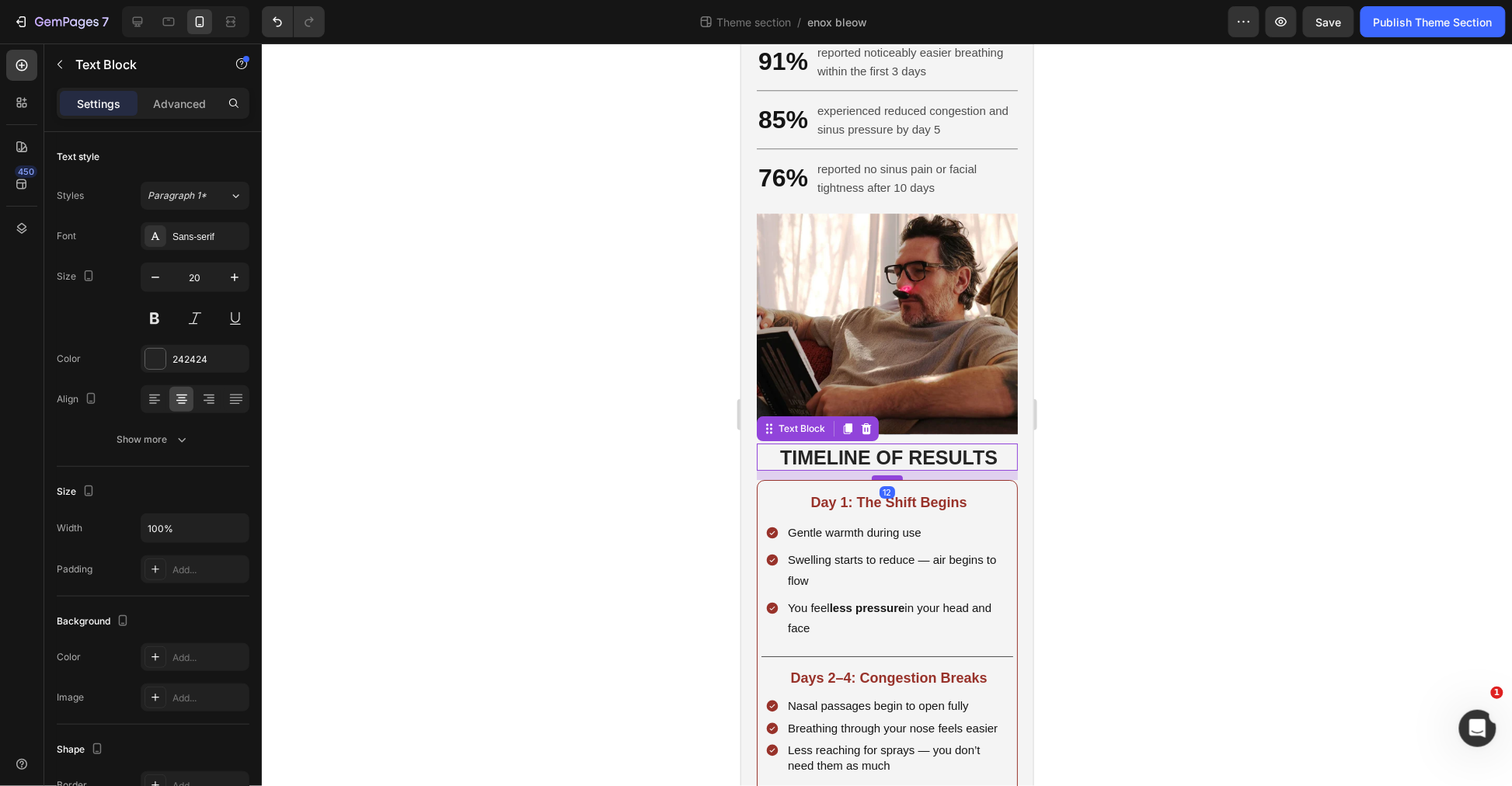
click at [885, 474] on div at bounding box center [886, 477] width 31 height 5
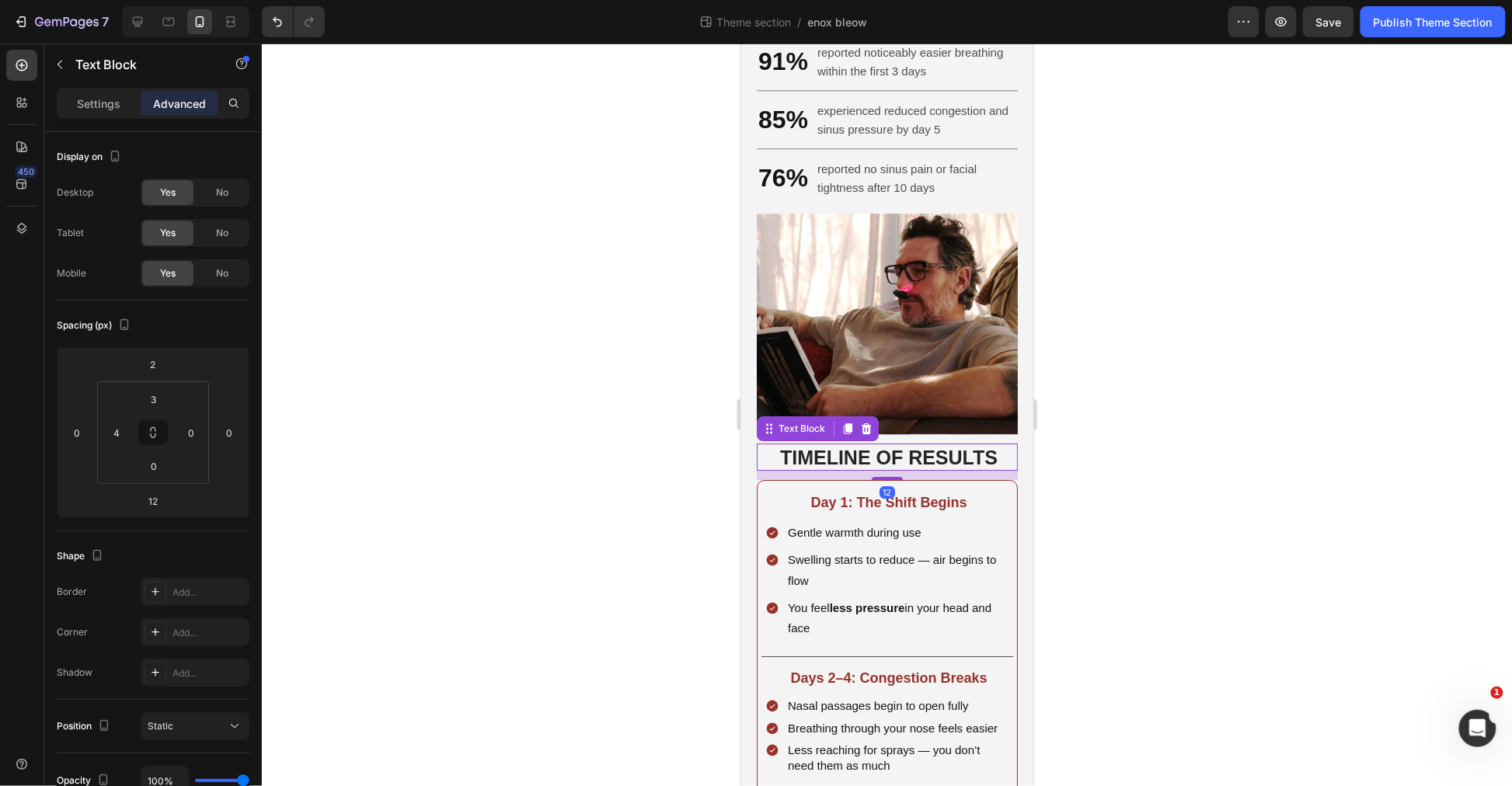
click at [1181, 440] on div at bounding box center [887, 414] width 1250 height 743
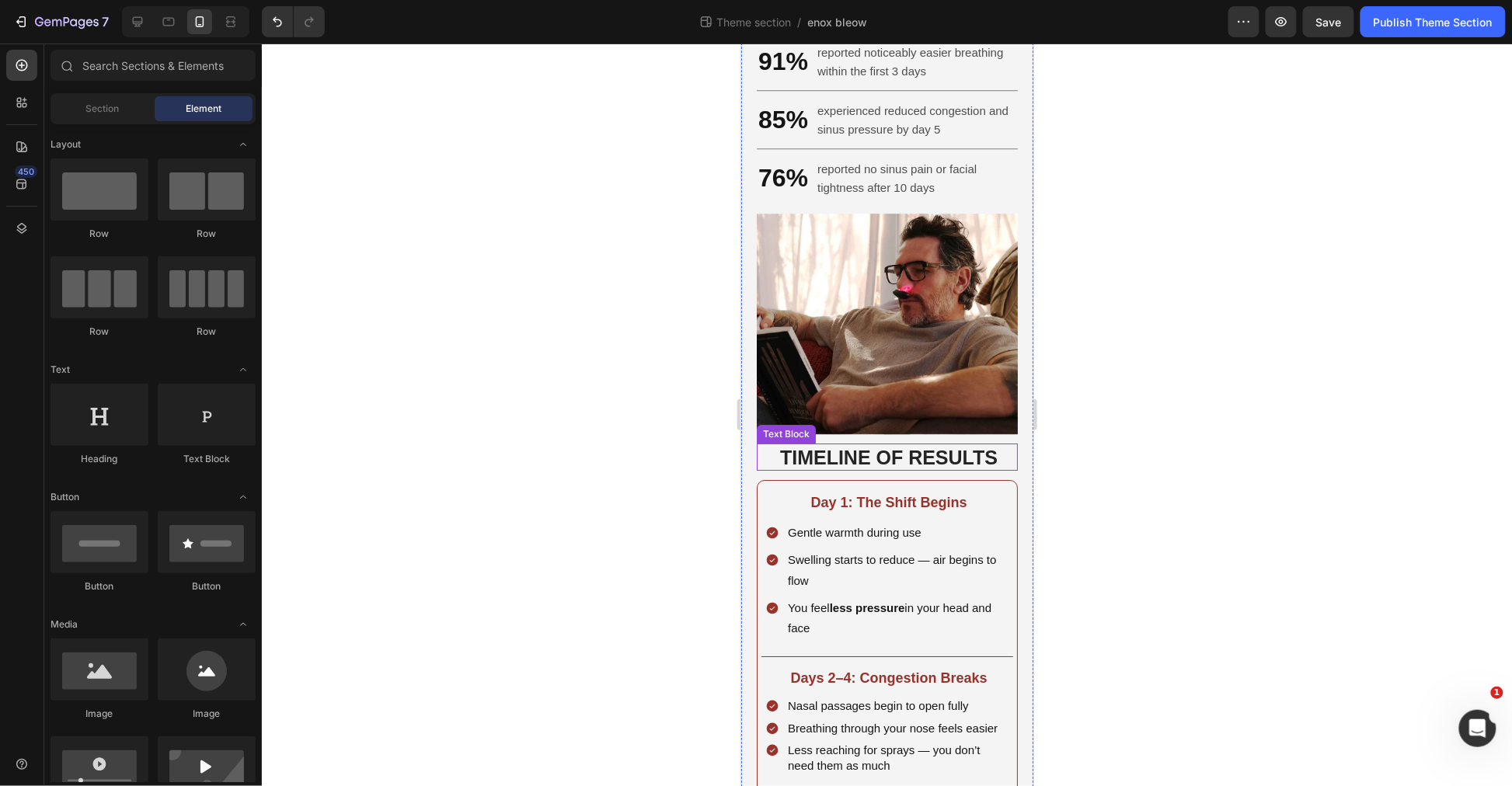
click at [901, 456] on strong "TIMELINE OF RESULTS" at bounding box center [888, 456] width 217 height 22
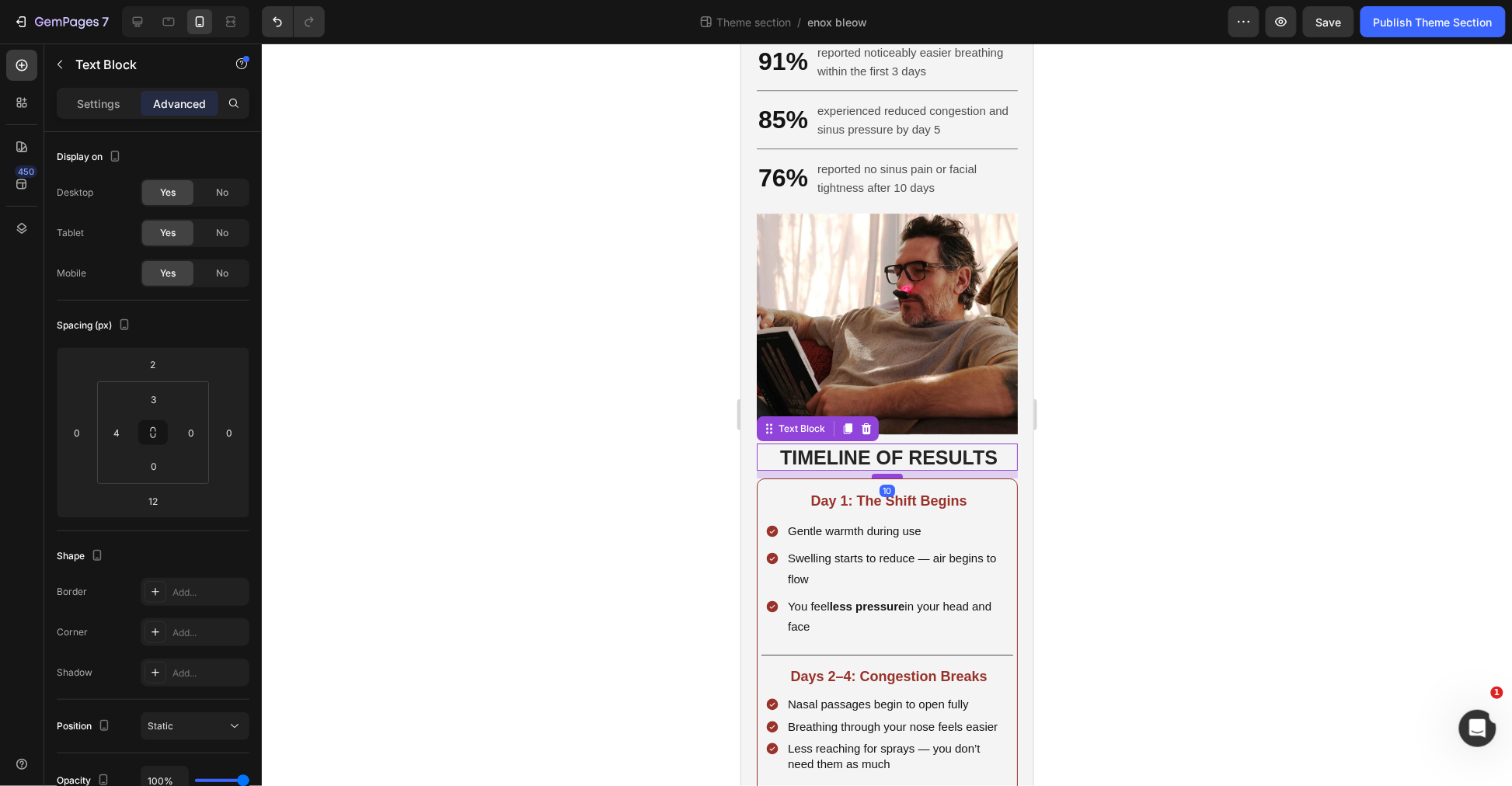
click at [885, 473] on div at bounding box center [886, 475] width 31 height 5
type input "10"
click at [1170, 459] on div at bounding box center [887, 414] width 1250 height 743
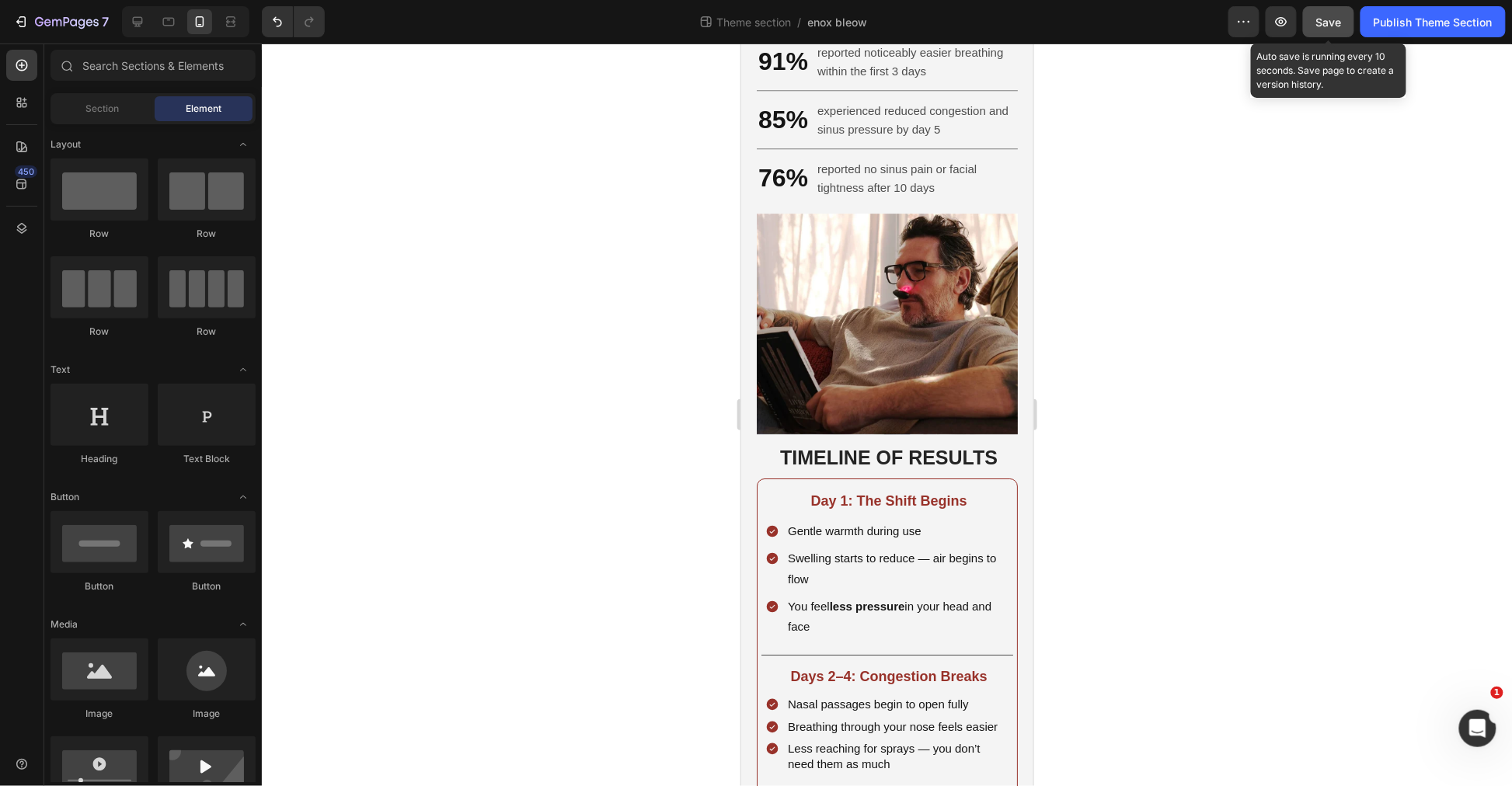
click at [1347, 28] on button "Save" at bounding box center [1328, 22] width 51 height 31
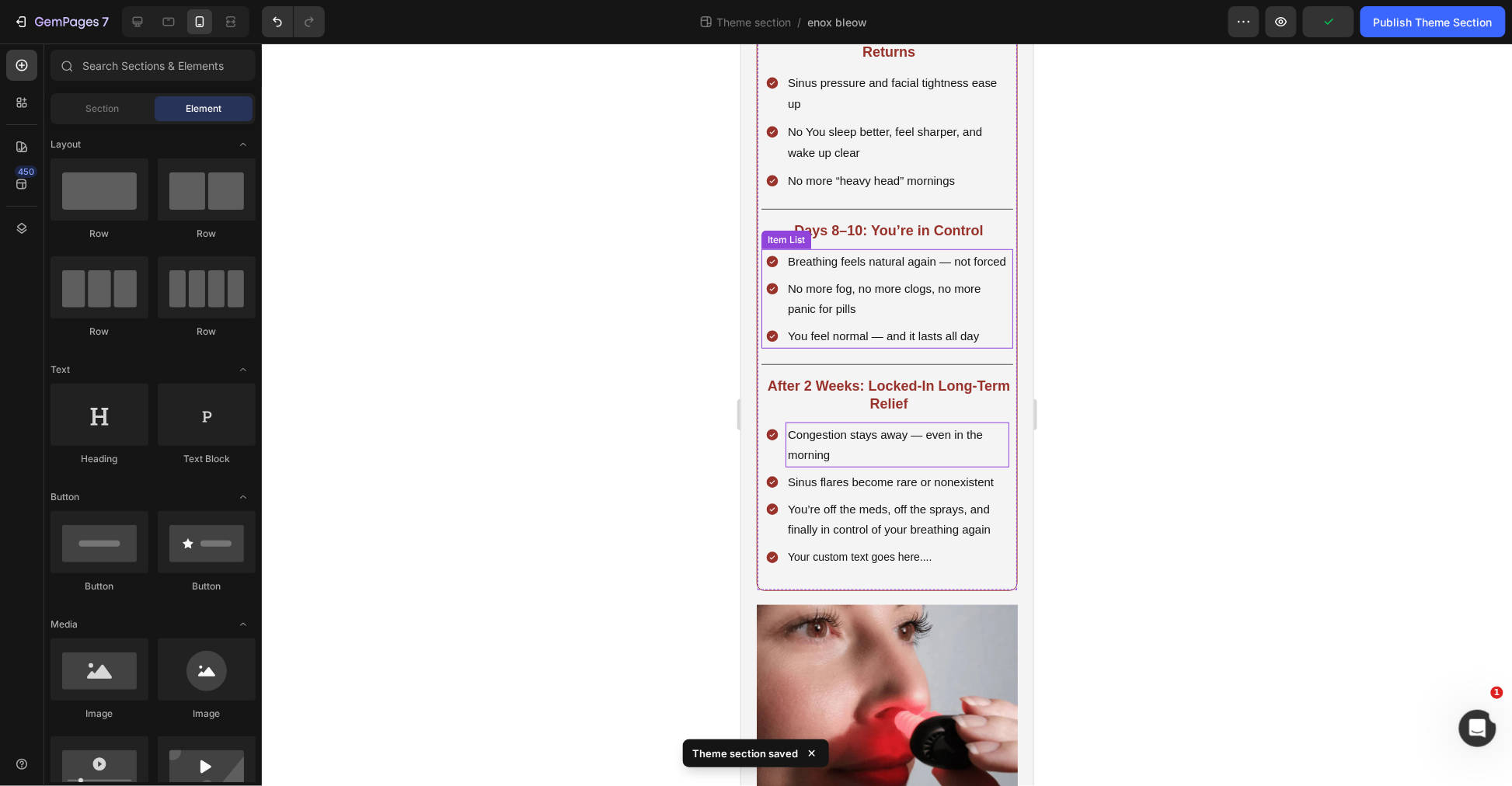
scroll to position [2646, 0]
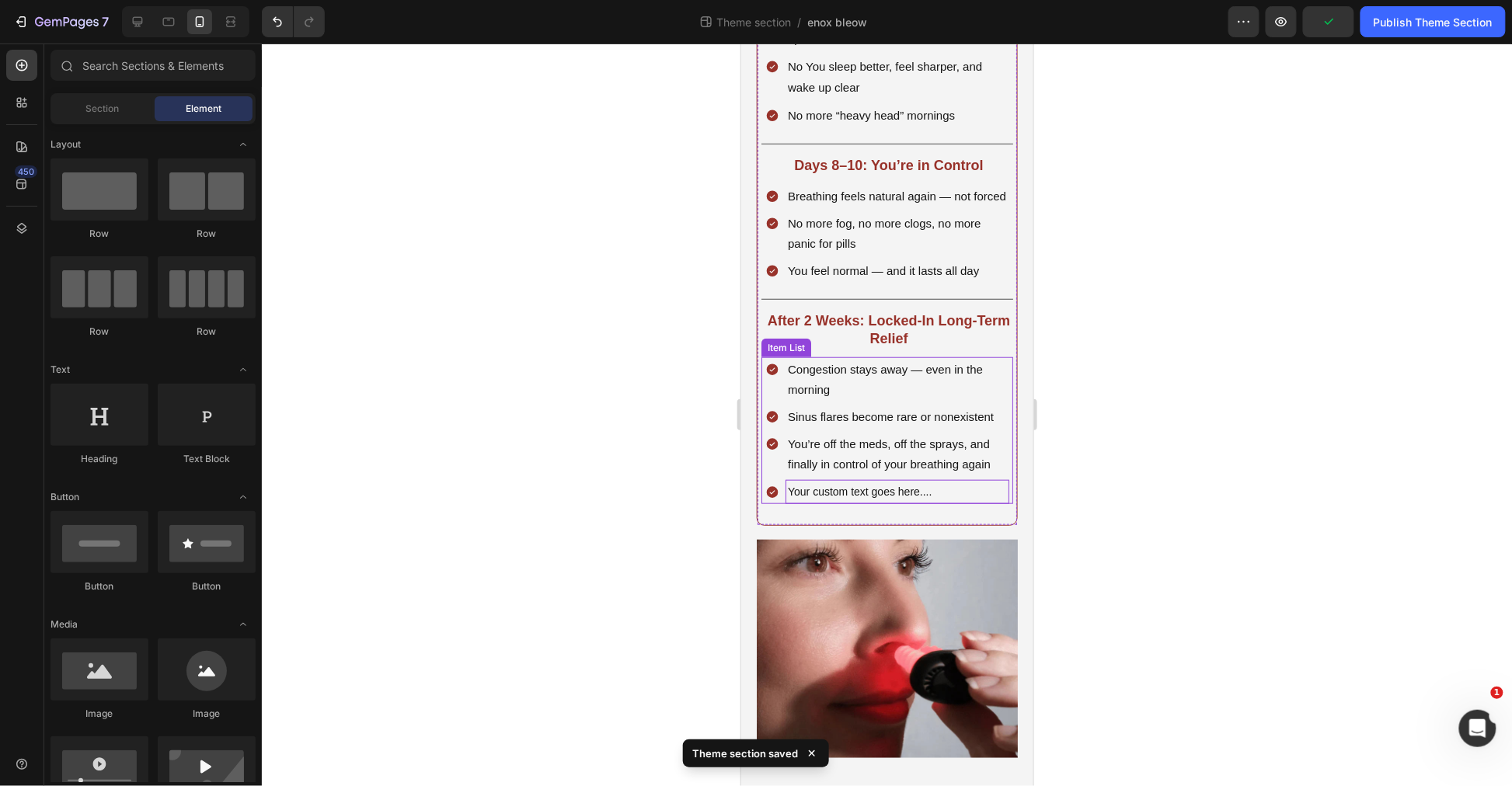
click at [932, 500] on p "Your custom text goes here...." at bounding box center [896, 491] width 219 height 20
click at [938, 501] on p "Your custom text goes here...." at bounding box center [896, 491] width 219 height 20
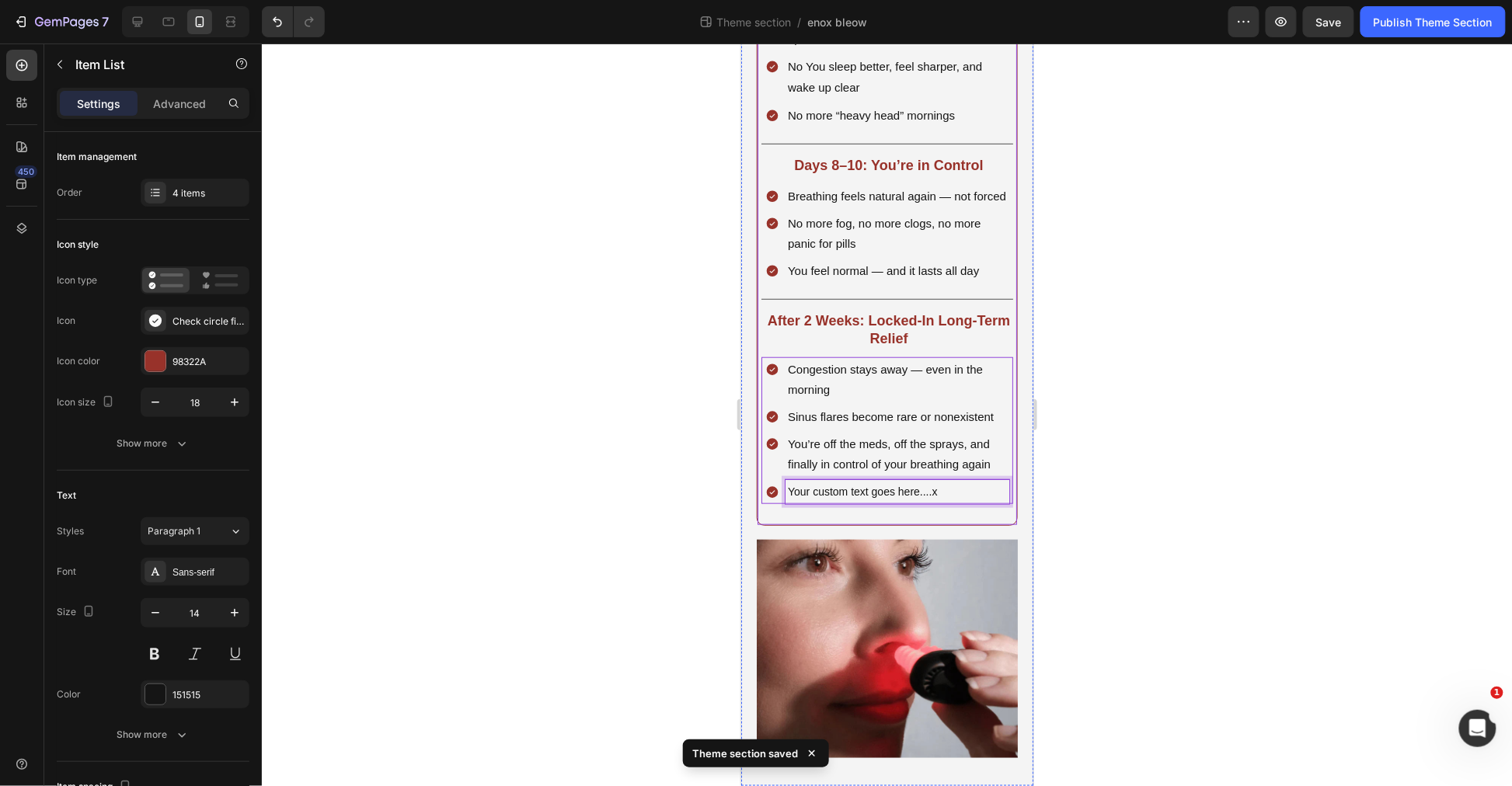
click at [1159, 505] on div at bounding box center [887, 414] width 1250 height 743
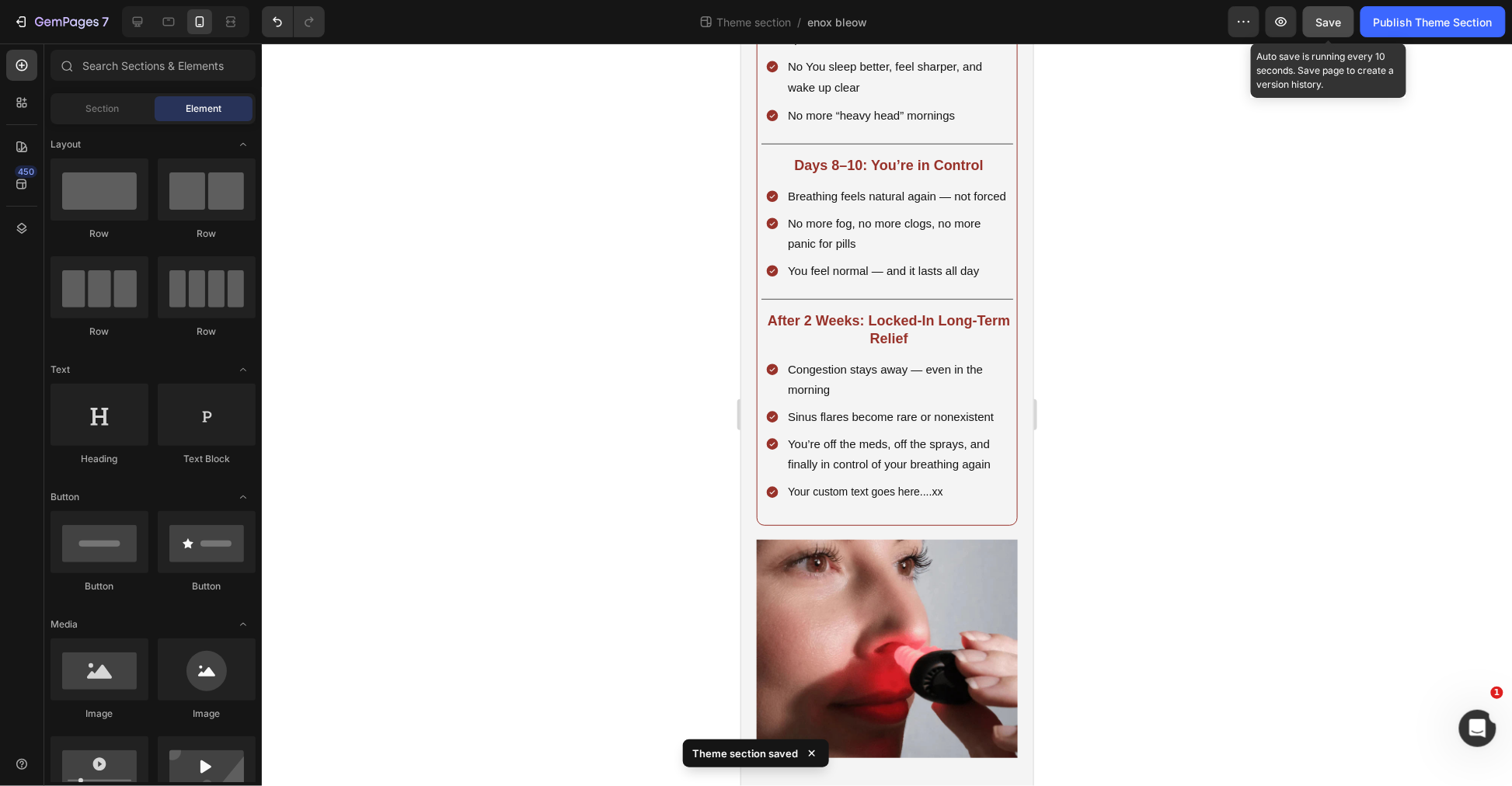
click at [1315, 7] on button "Save" at bounding box center [1328, 22] width 51 height 31
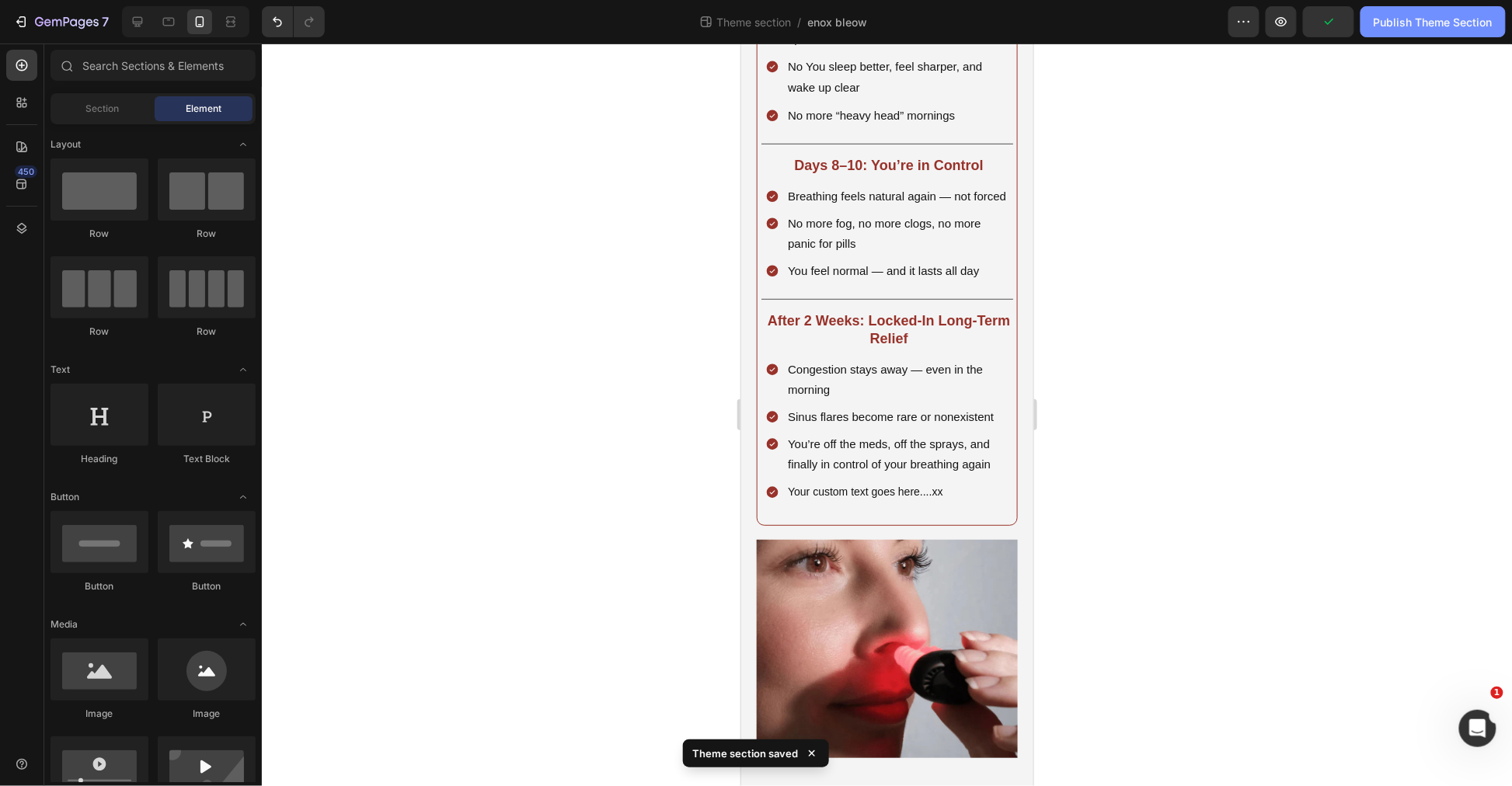
click at [1440, 36] on button "Publish Theme Section" at bounding box center [1433, 22] width 146 height 31
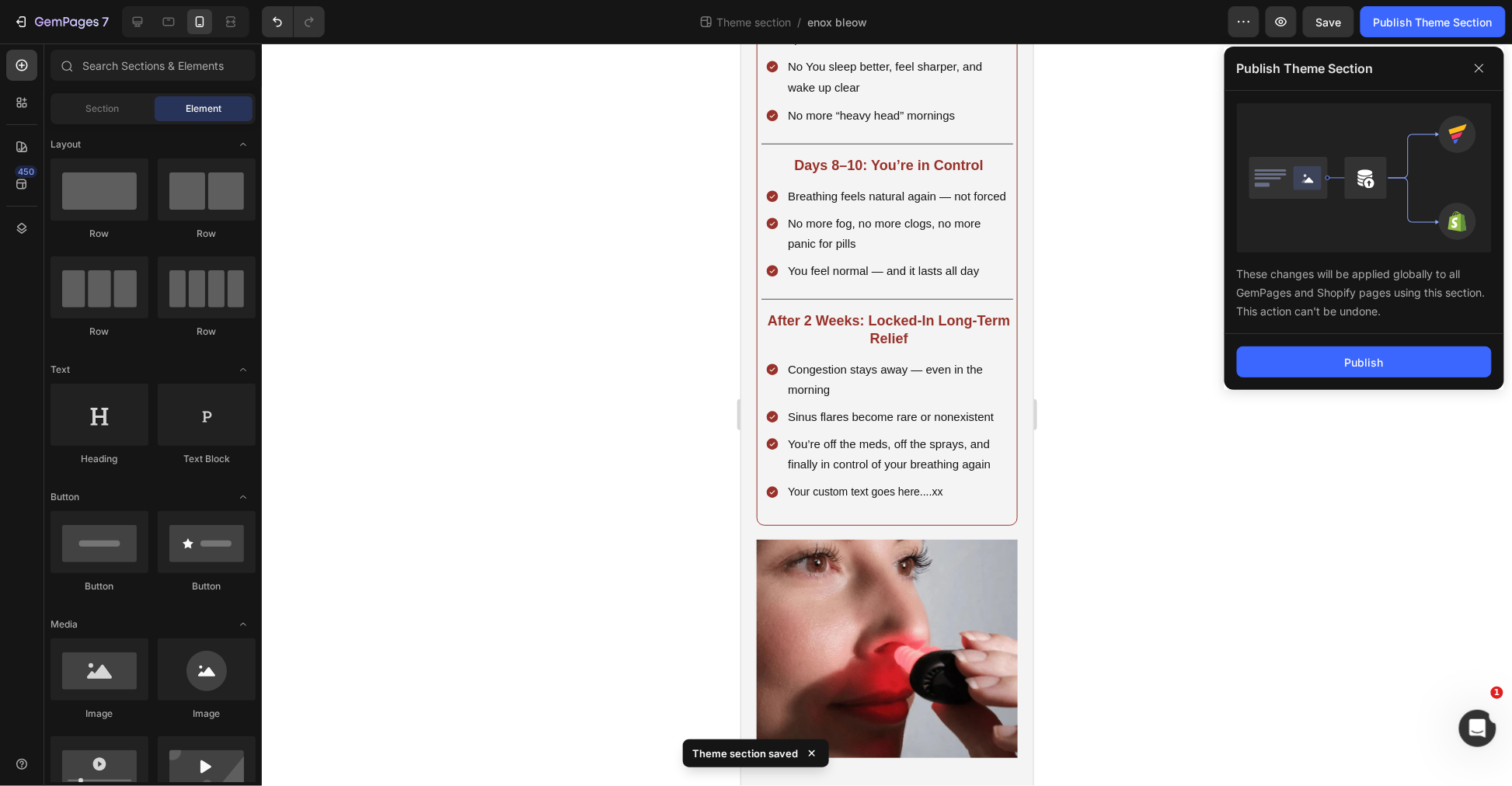
click at [1170, 477] on div at bounding box center [887, 414] width 1250 height 743
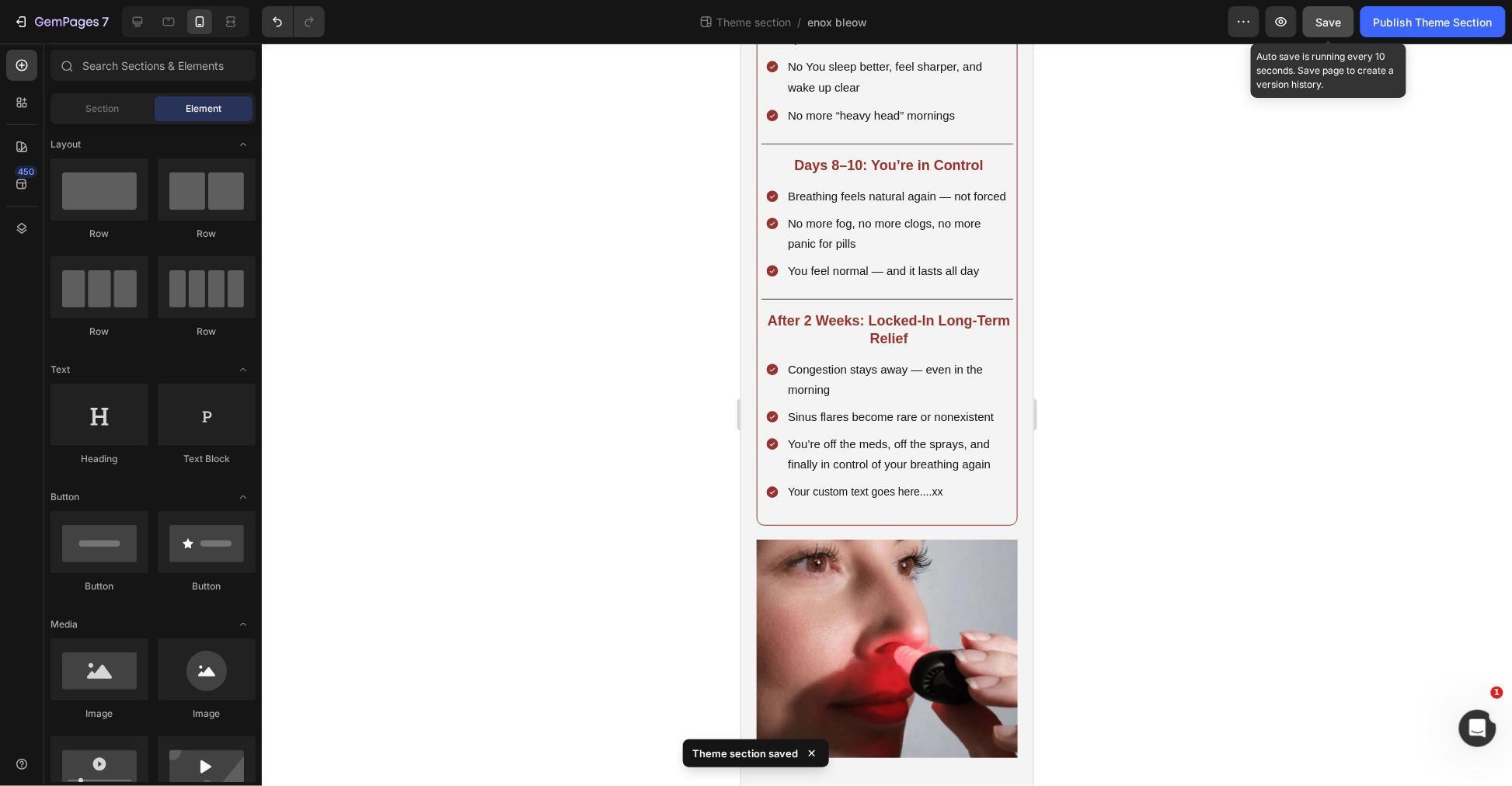
click at [1330, 14] on div "Save" at bounding box center [1329, 22] width 26 height 16
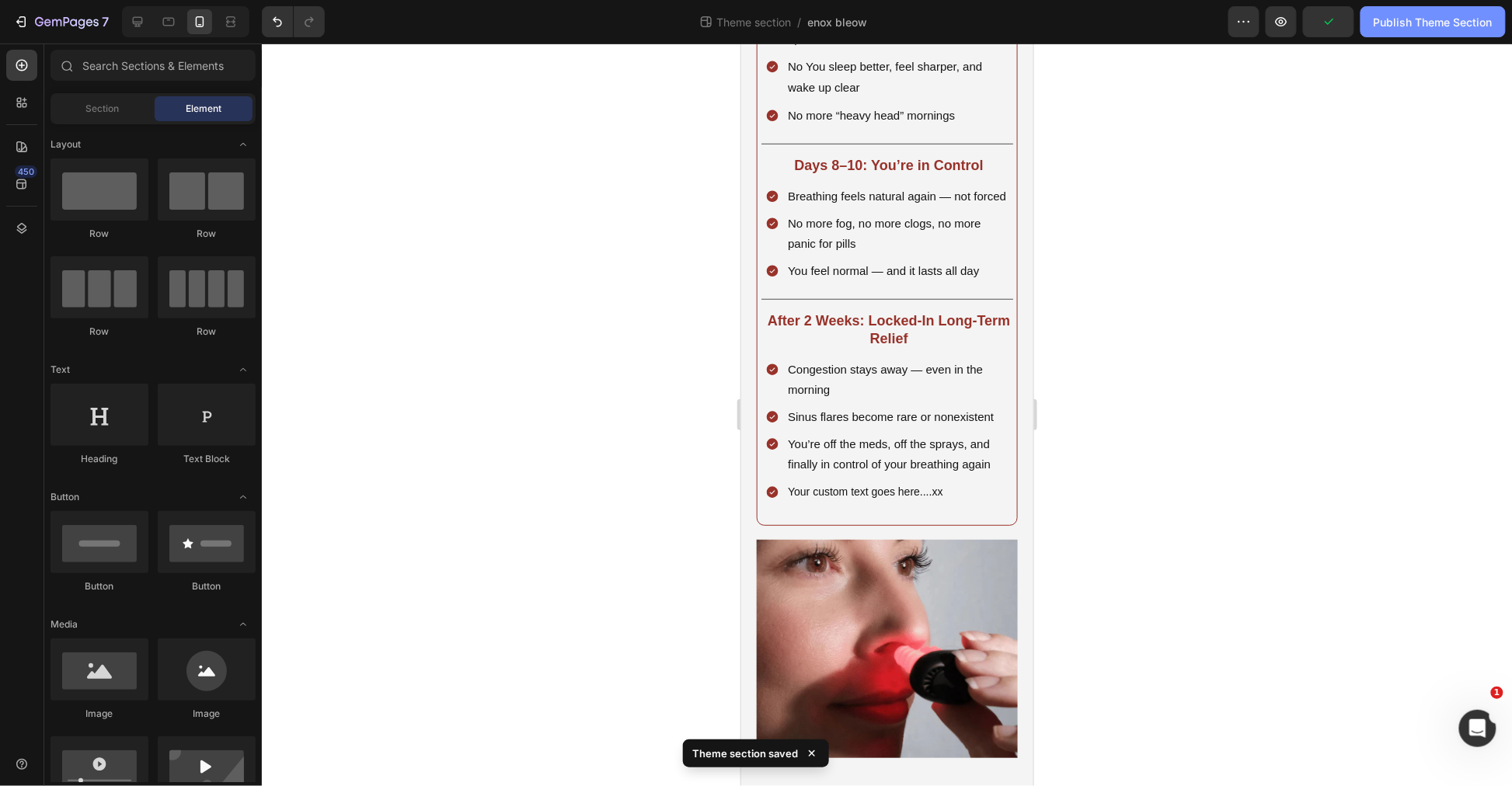
click at [1405, 29] on button "Publish Theme Section" at bounding box center [1433, 22] width 146 height 31
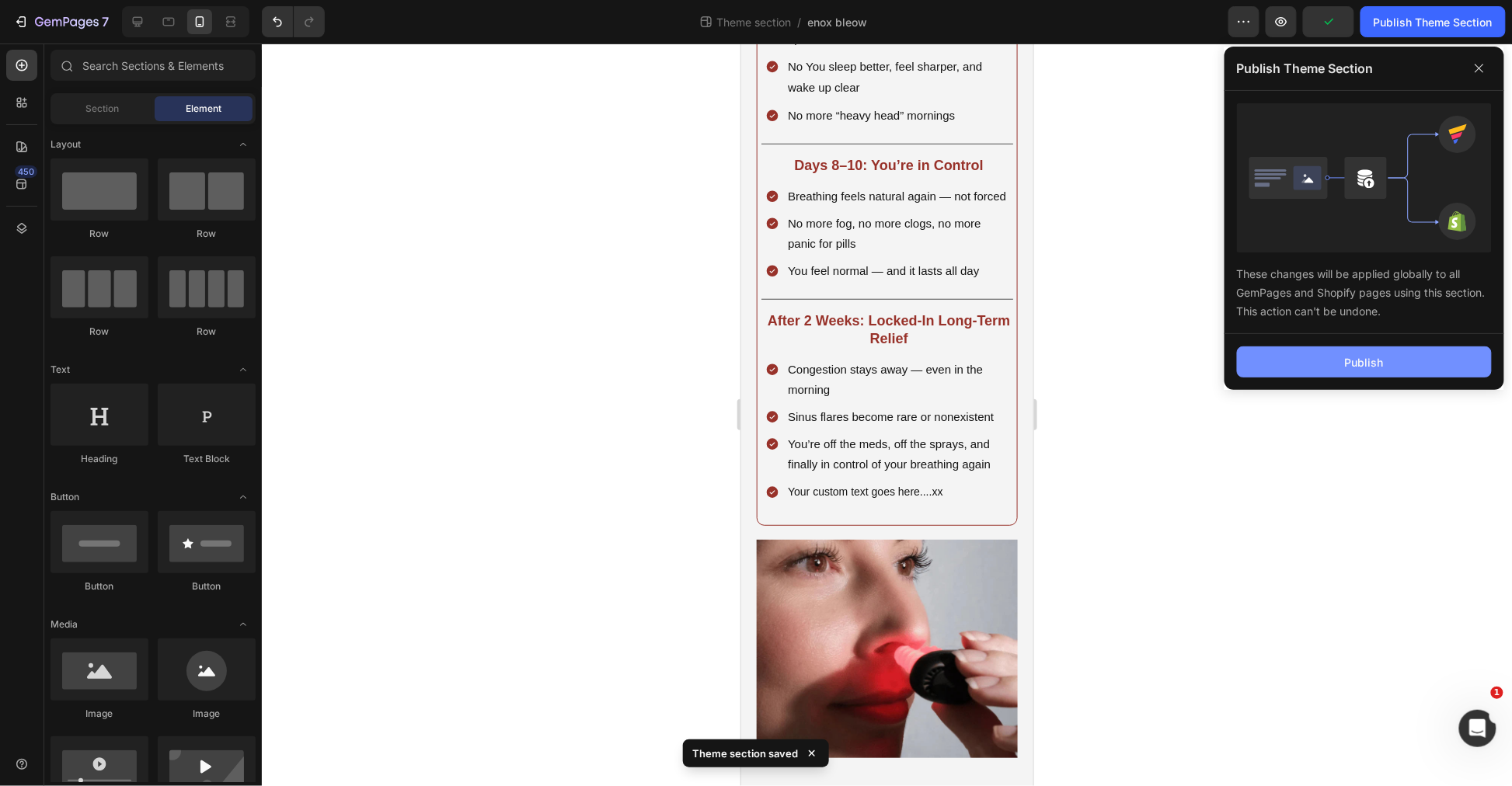
click at [1387, 350] on button "Publish" at bounding box center [1364, 362] width 255 height 31
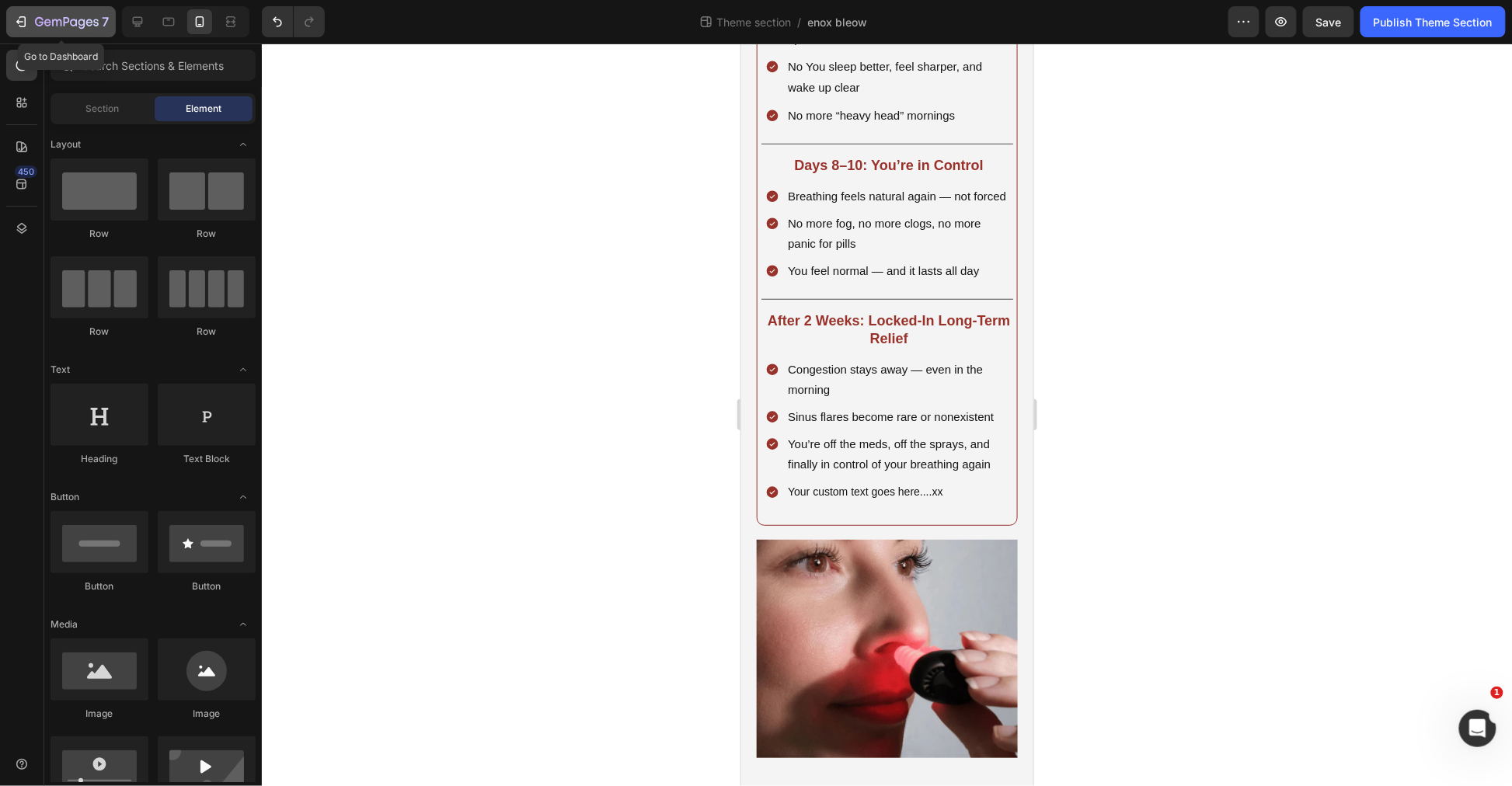
click at [26, 15] on icon "button" at bounding box center [20, 21] width 15 height 15
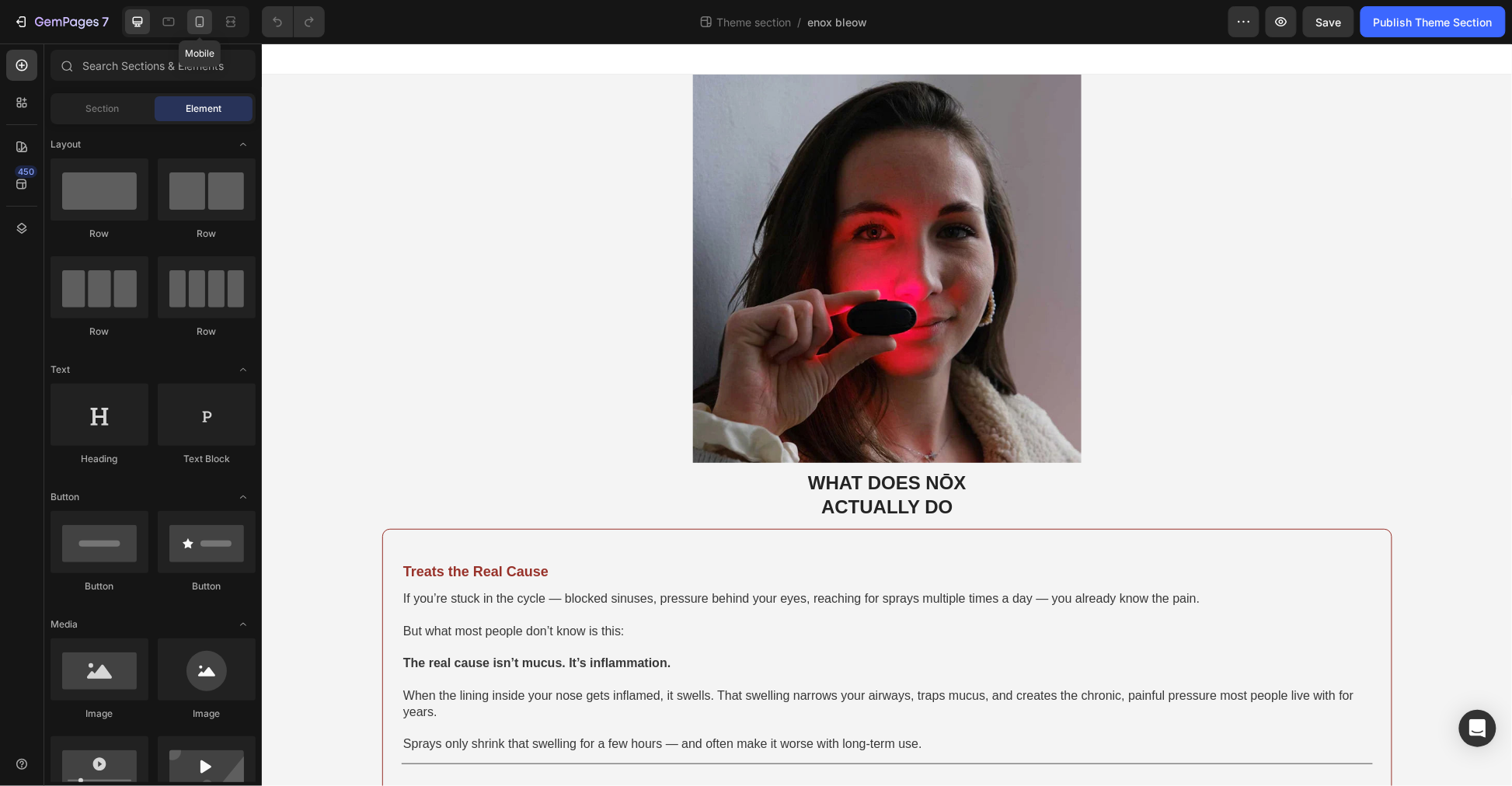
click at [193, 22] on icon at bounding box center [199, 21] width 15 height 15
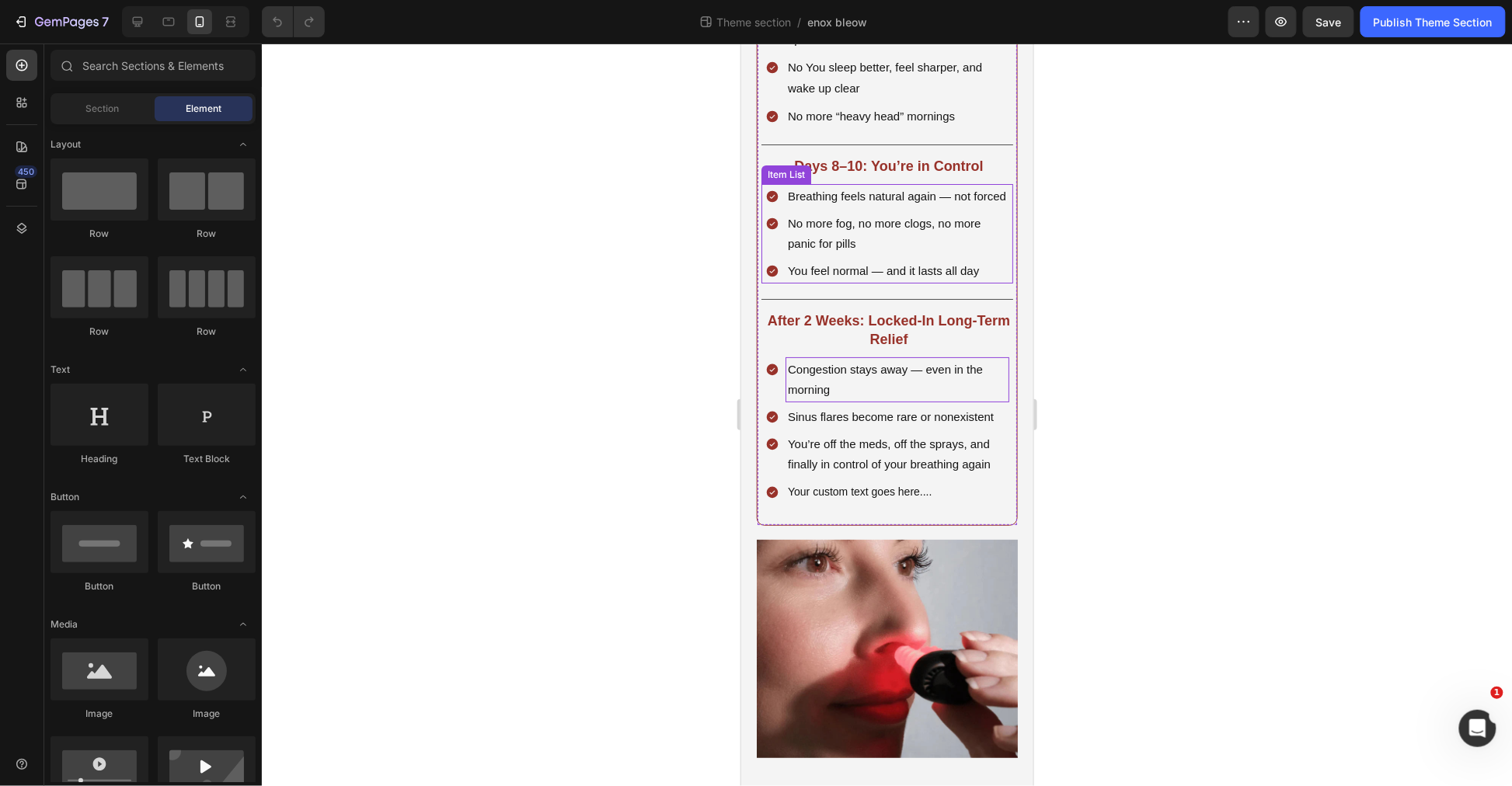
scroll to position [2646, 0]
click at [944, 501] on p "Your custom text goes here...." at bounding box center [896, 491] width 219 height 20
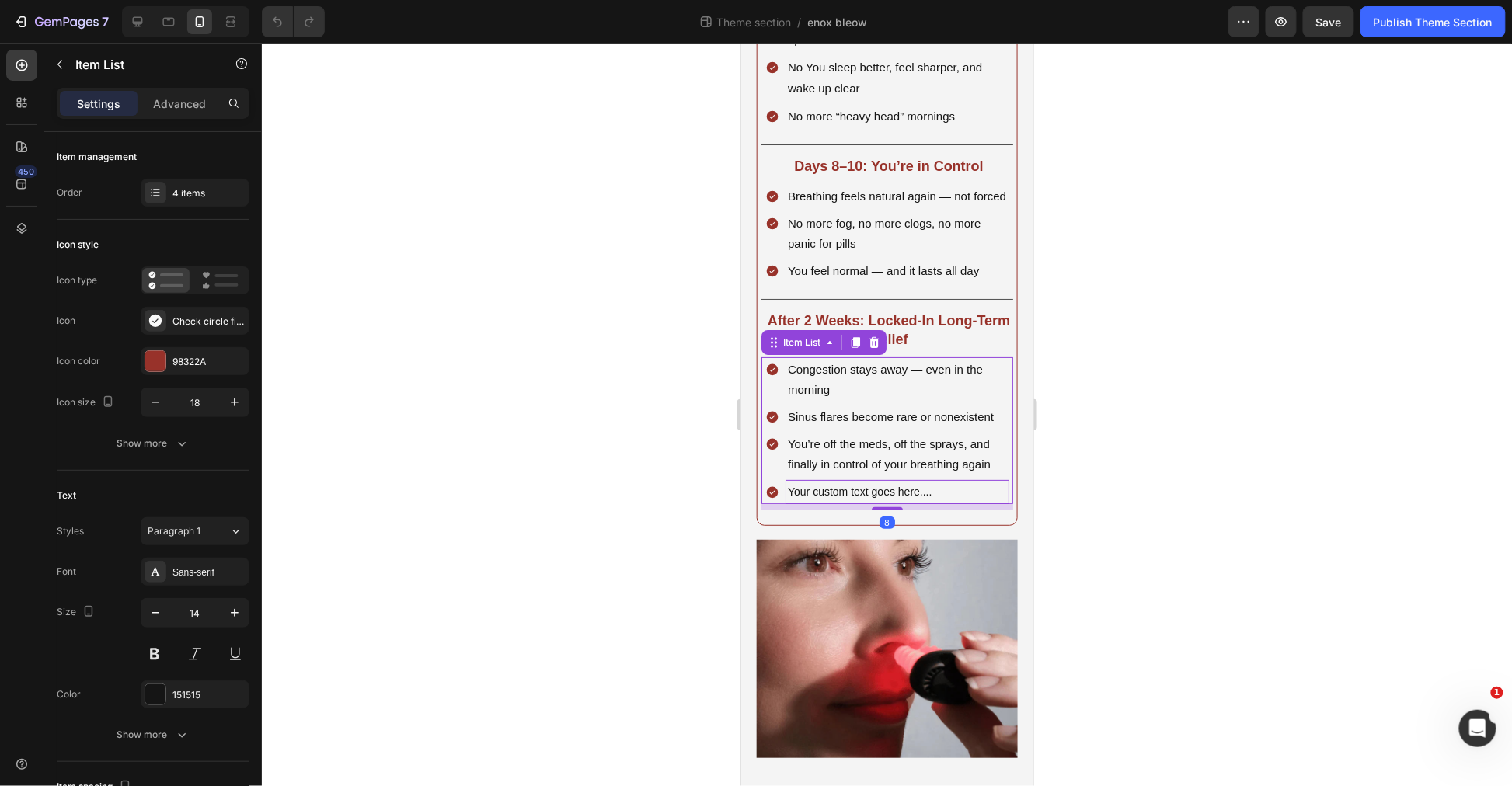
click at [944, 501] on p "Your custom text goes here...." at bounding box center [896, 491] width 219 height 20
click at [1213, 480] on div at bounding box center [887, 414] width 1250 height 743
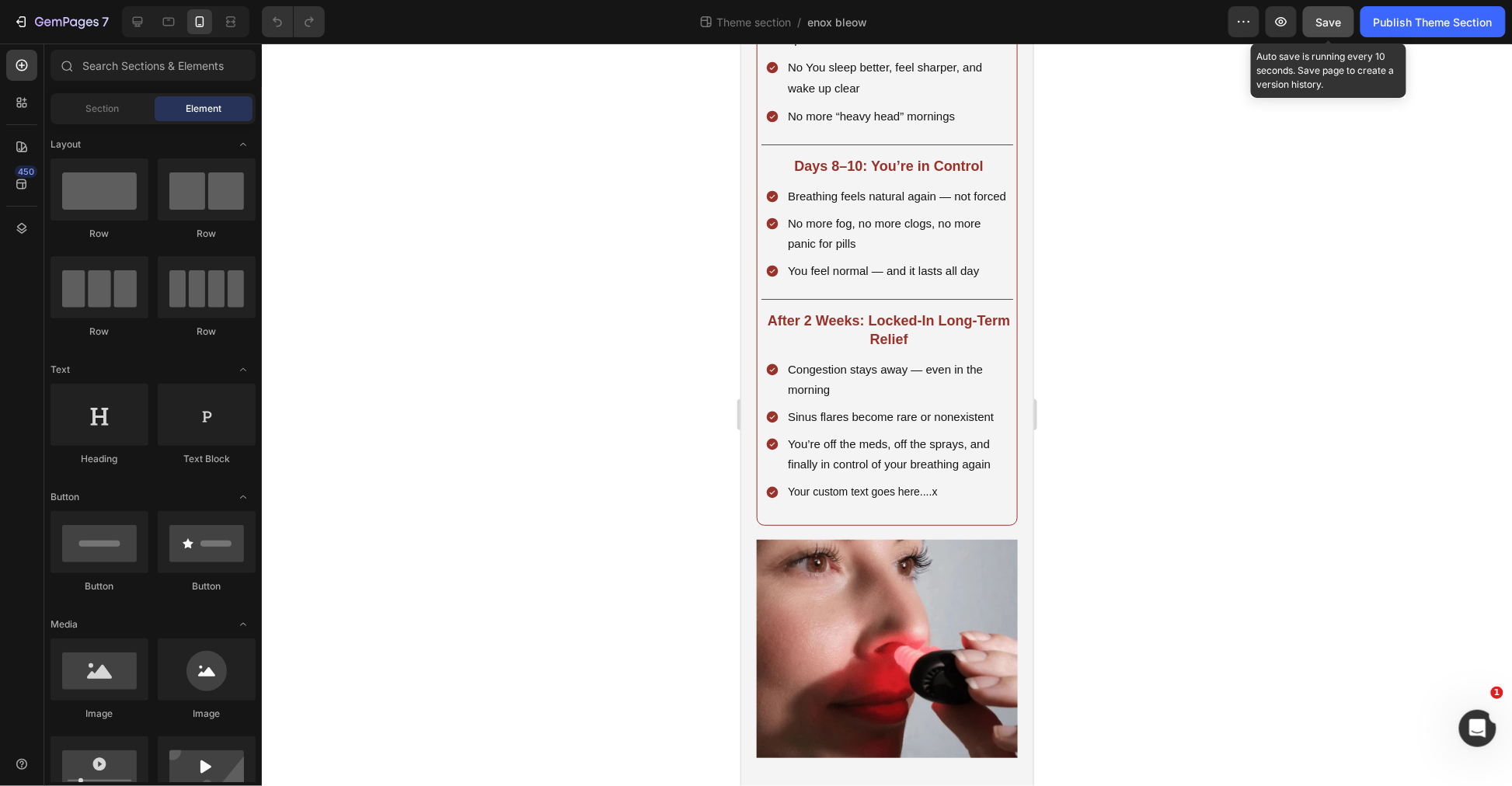
click at [1331, 26] on span "Save" at bounding box center [1329, 22] width 26 height 13
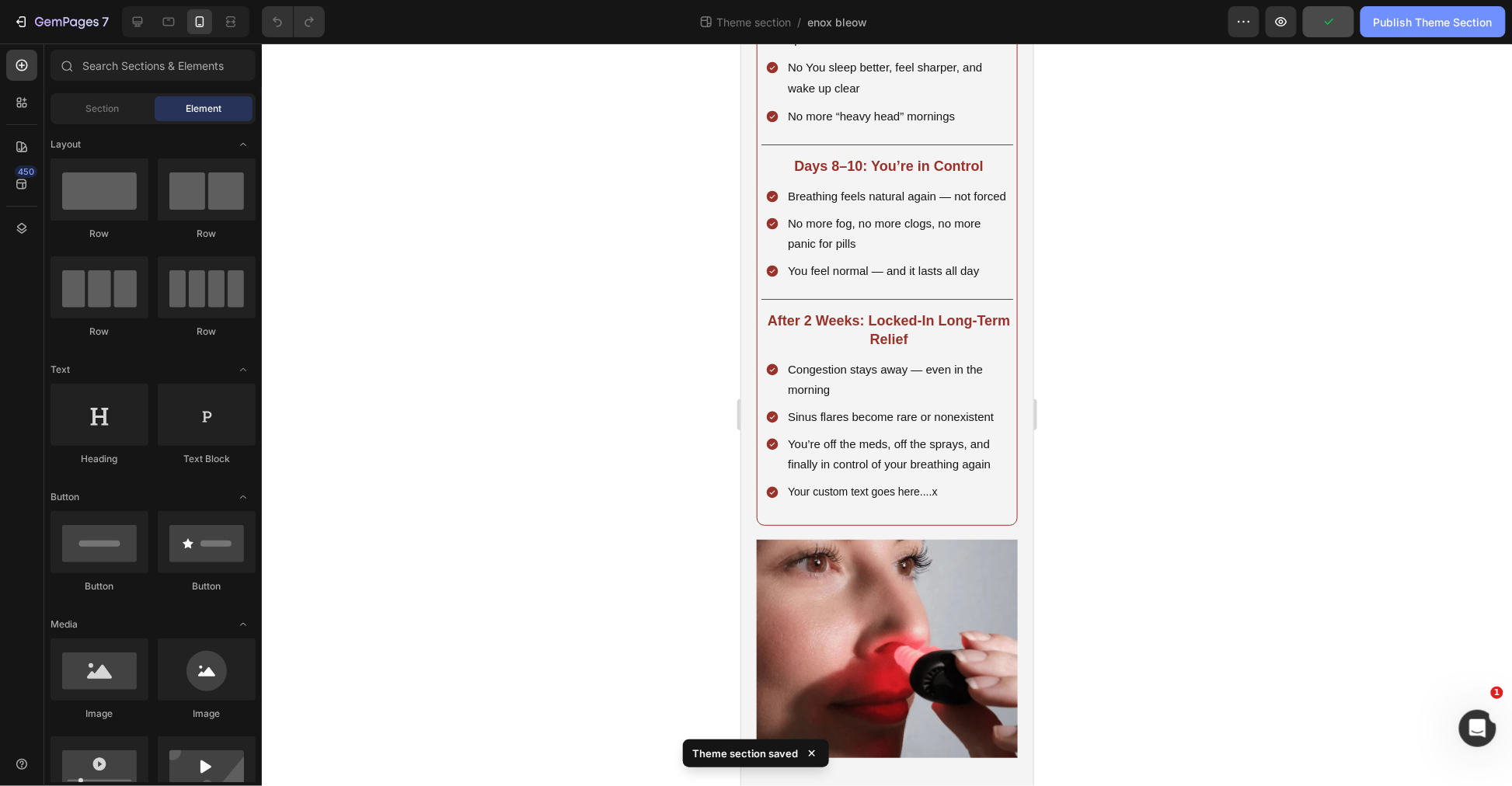
click at [1408, 14] on div "Publish Theme Section" at bounding box center [1433, 22] width 119 height 16
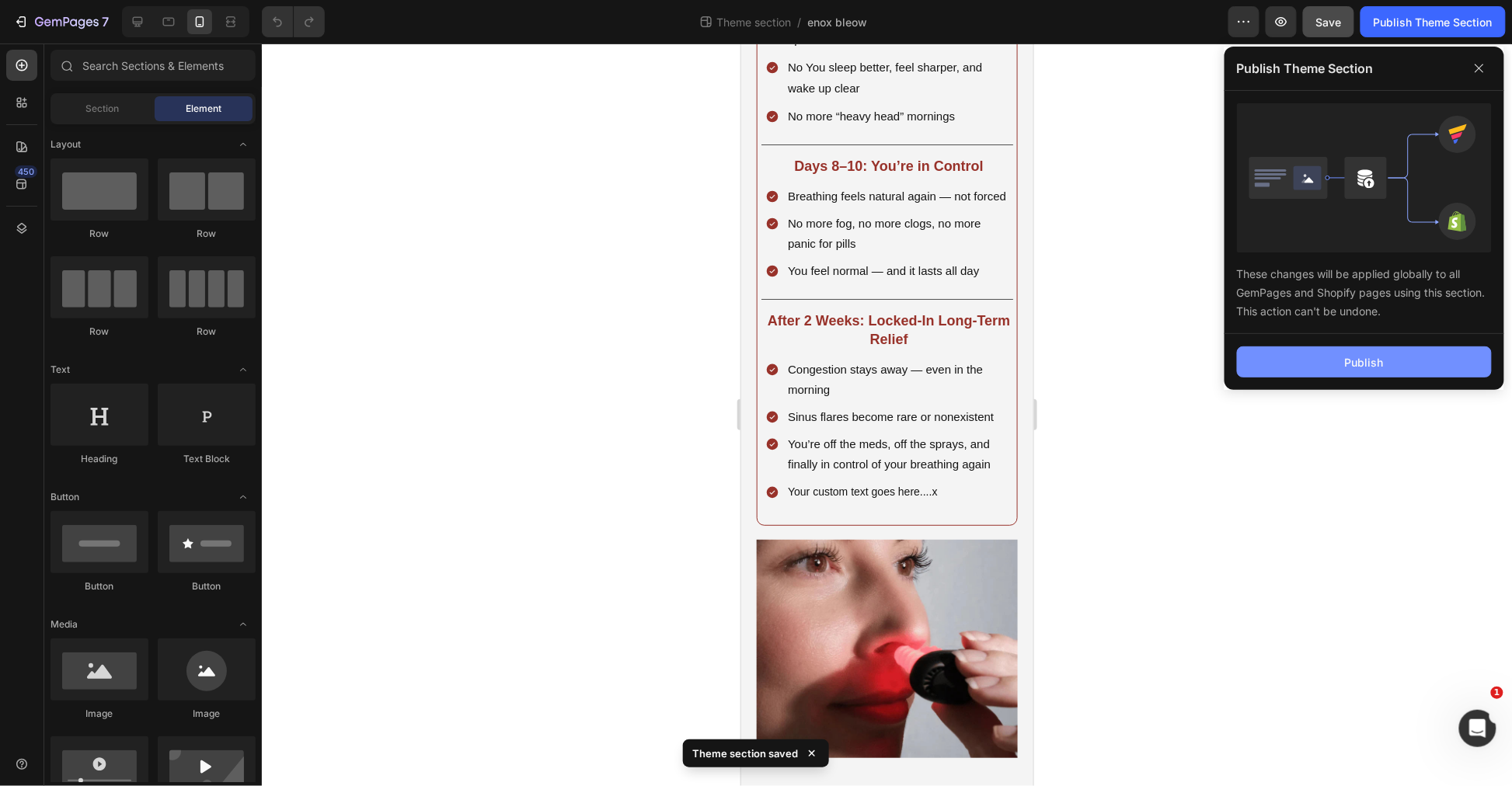
click at [1356, 354] on div "Publish" at bounding box center [1365, 362] width 39 height 16
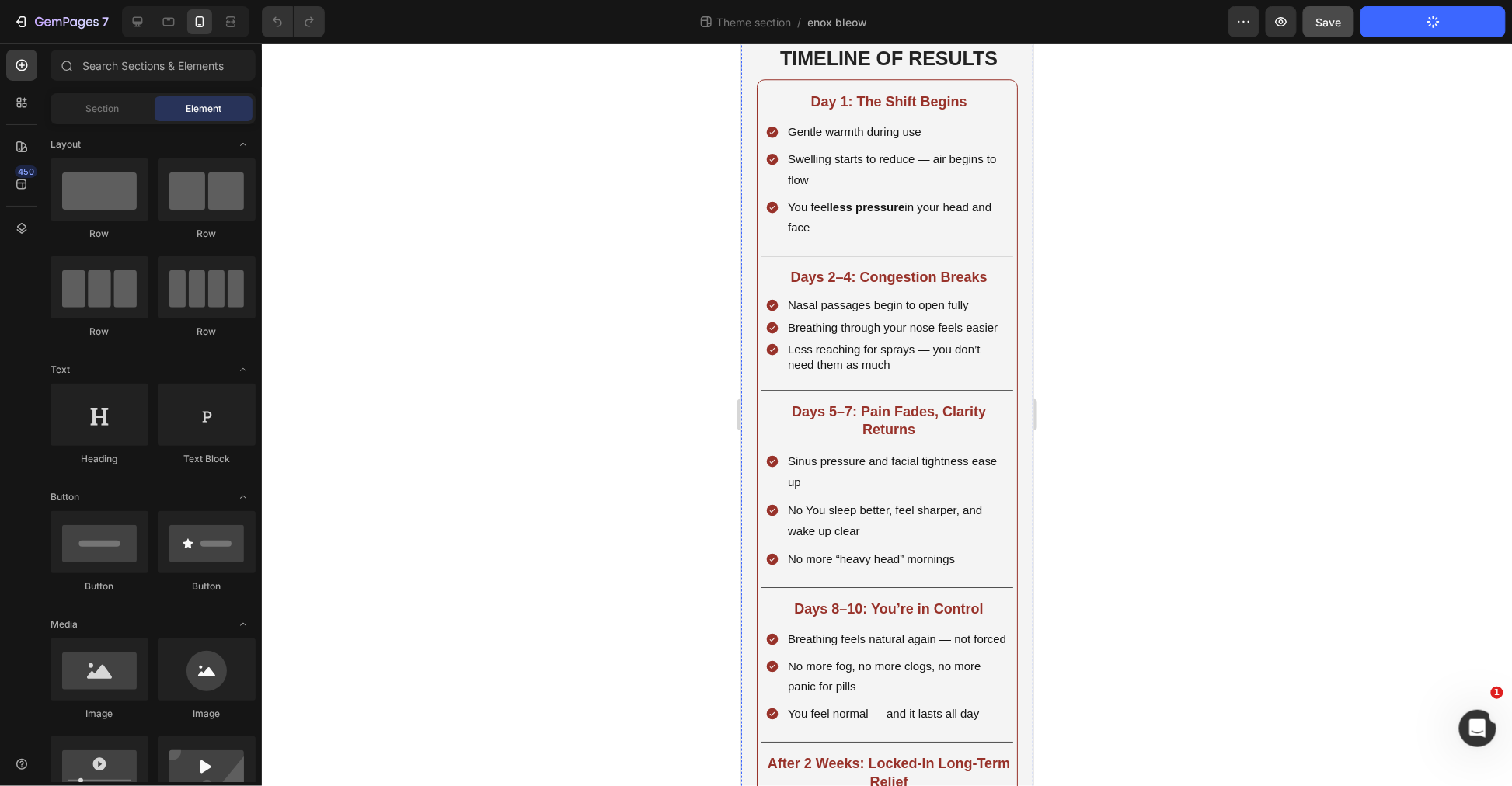
scroll to position [1610, 0]
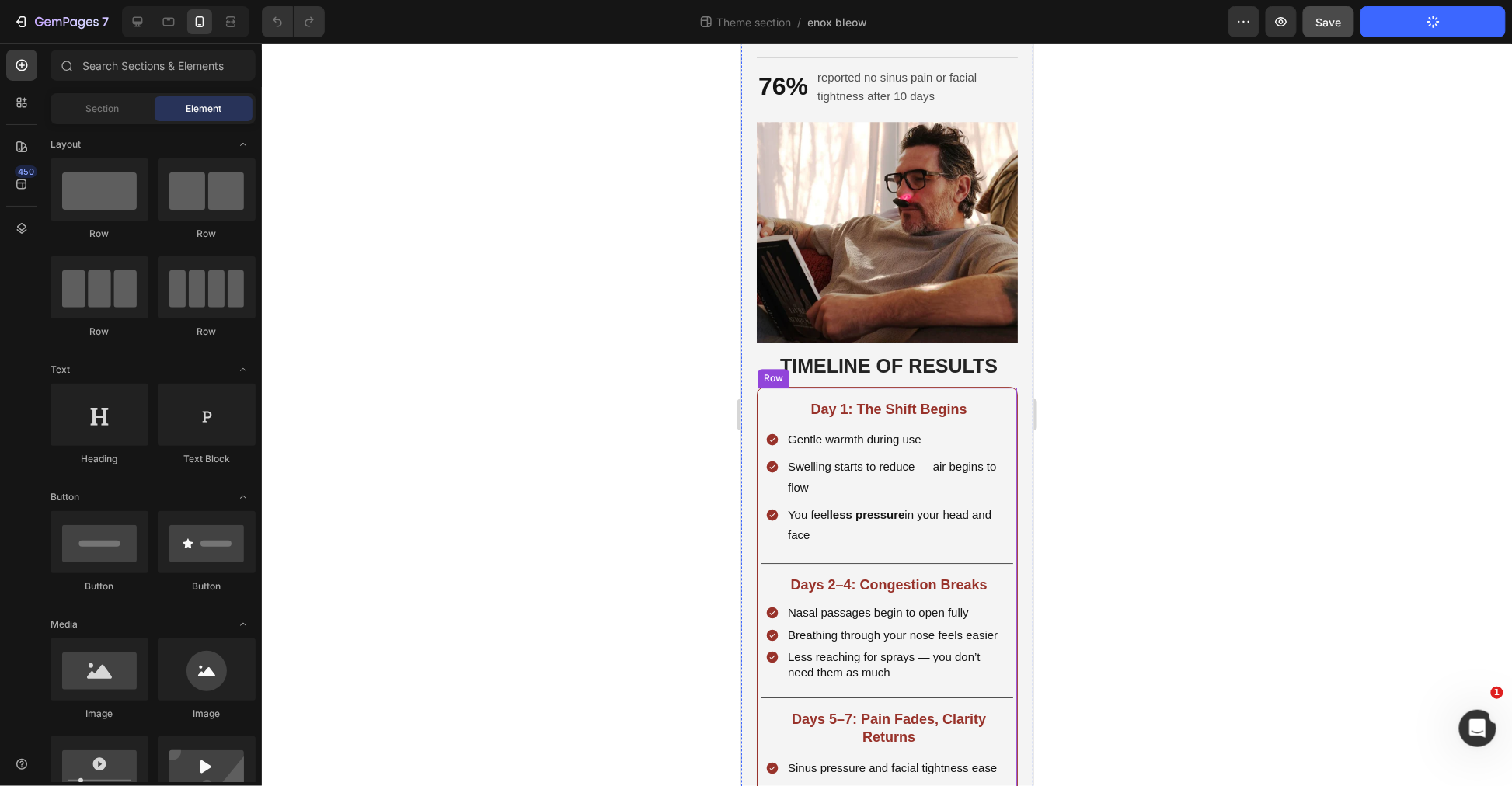
click at [902, 346] on div "Image" at bounding box center [886, 232] width 261 height 228
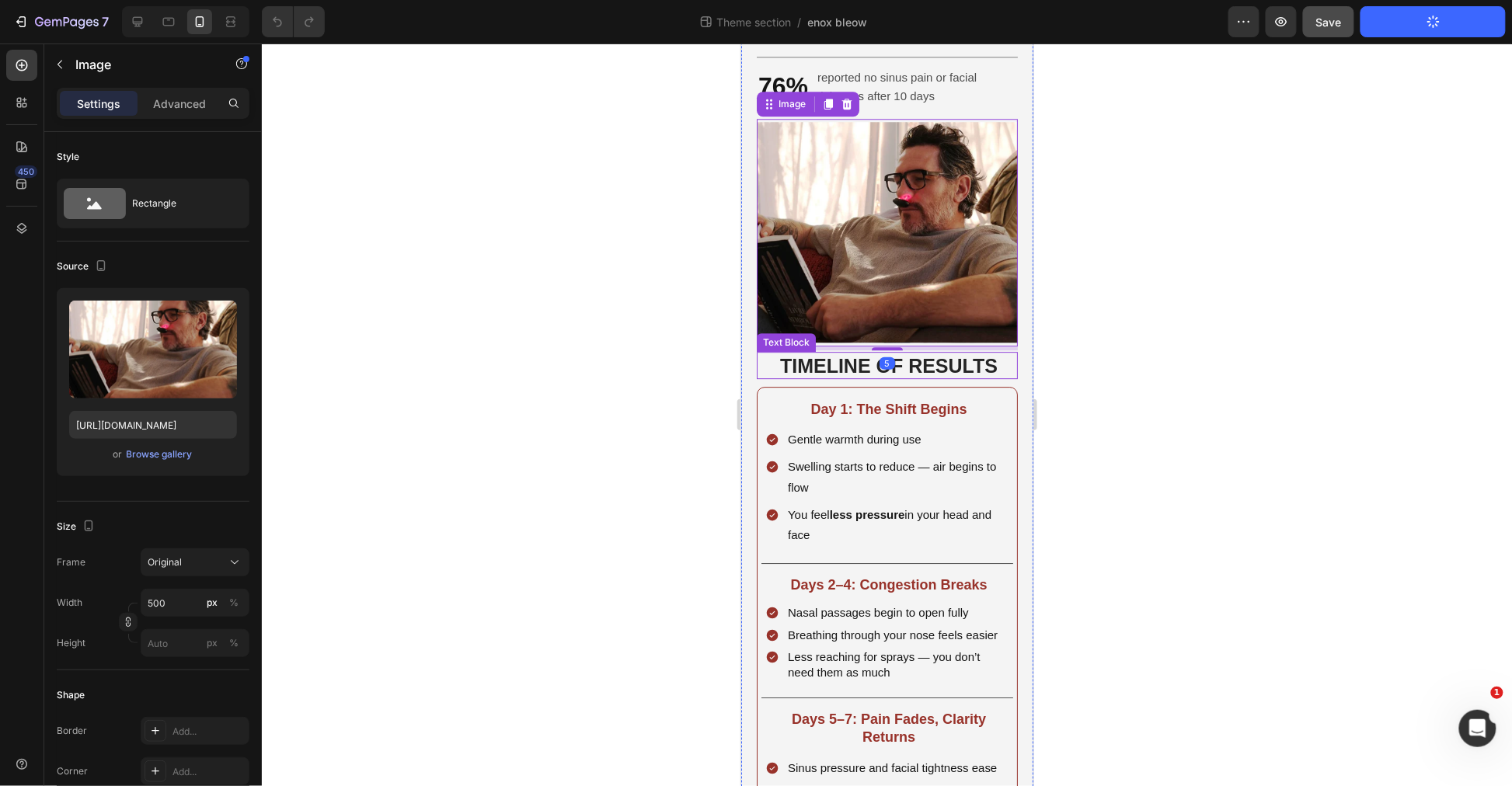
click at [894, 376] on strong "TIMELINE OF RESULTS" at bounding box center [888, 365] width 217 height 22
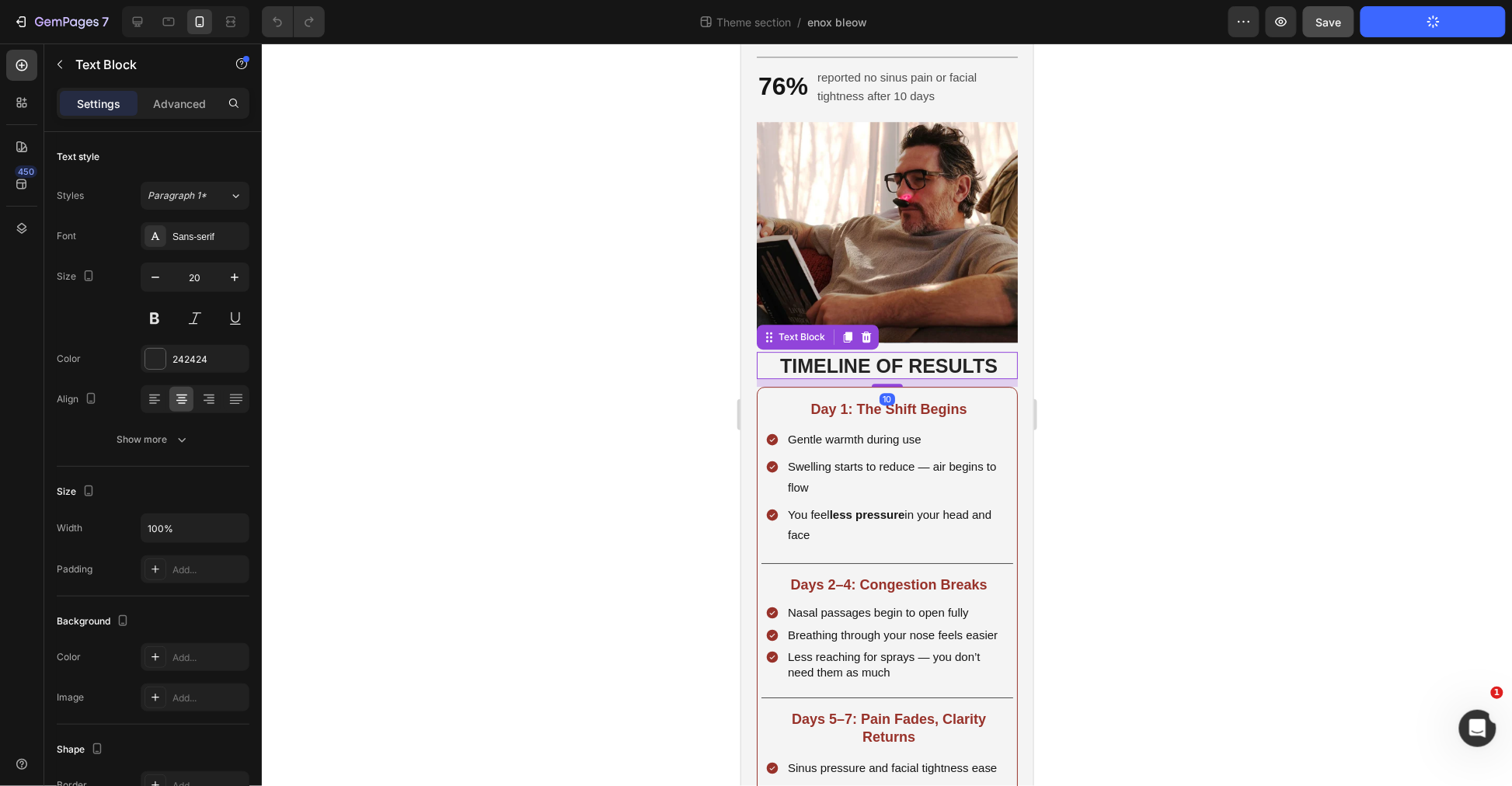
click at [1132, 560] on div at bounding box center [887, 414] width 1250 height 743
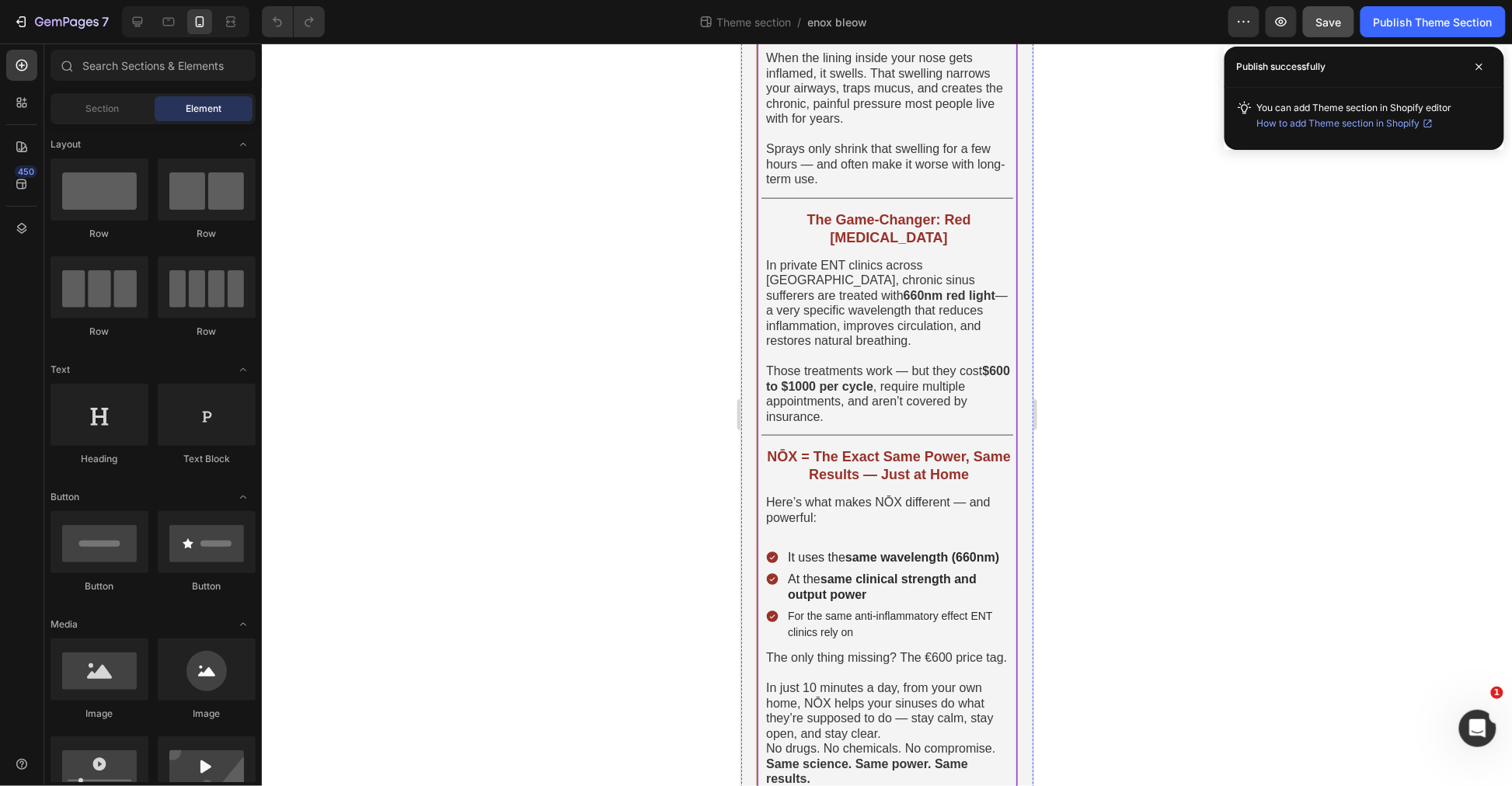
scroll to position [402, 0]
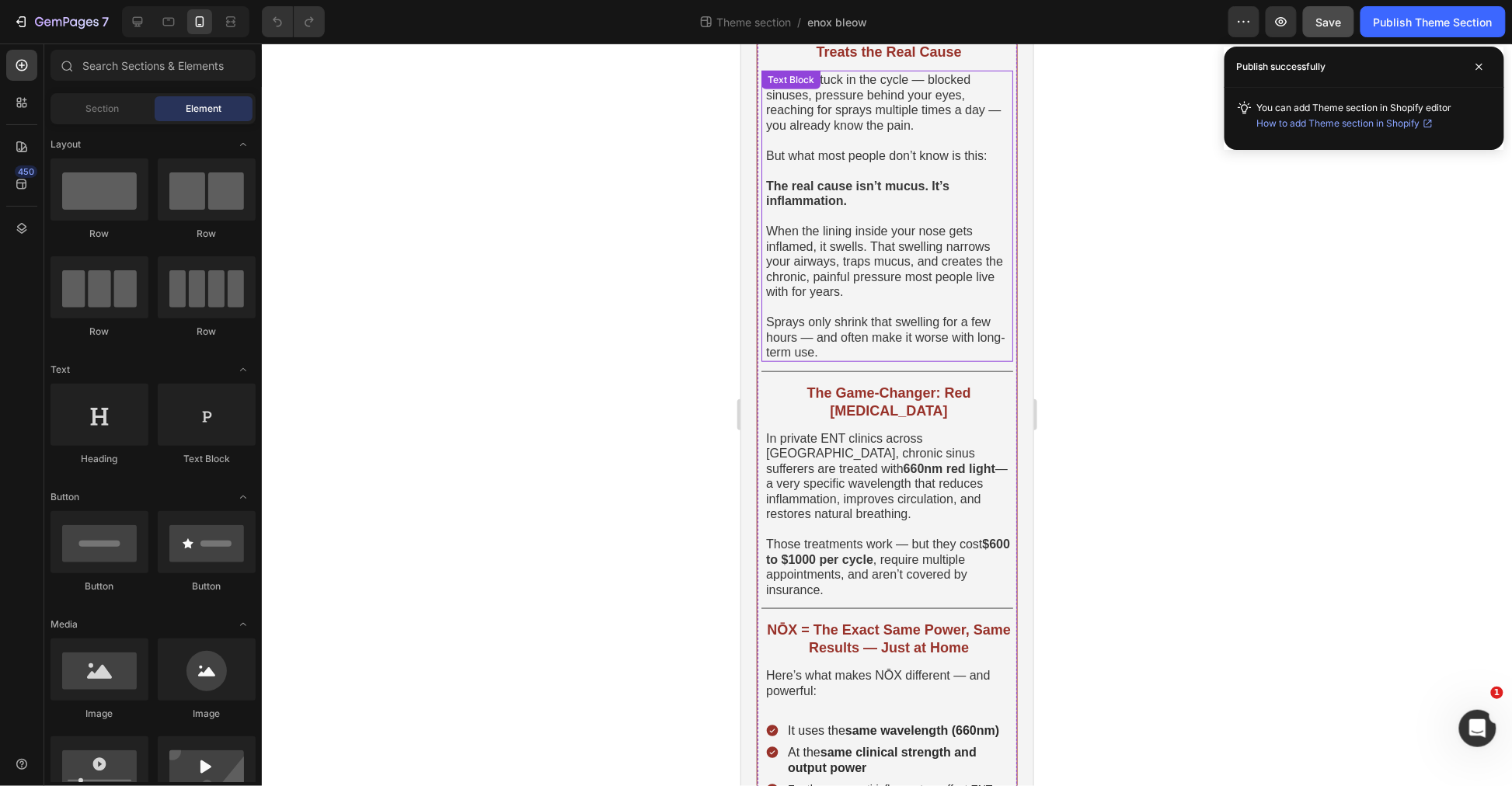
click at [878, 249] on span "When the lining inside your nose gets inflamed, it swells. That swelling narrow…" at bounding box center [884, 260] width 237 height 74
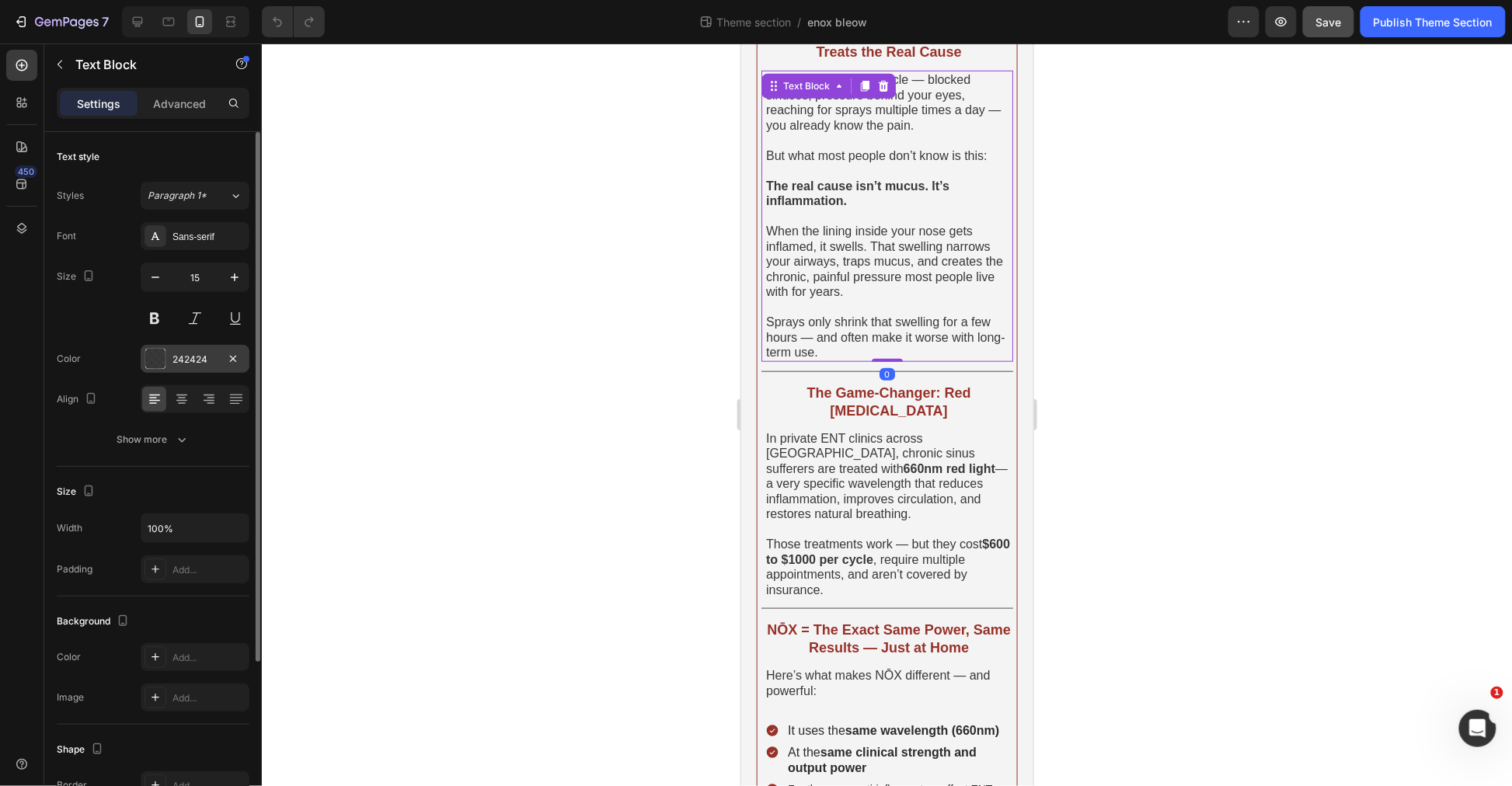
click at [164, 360] on div at bounding box center [155, 359] width 20 height 20
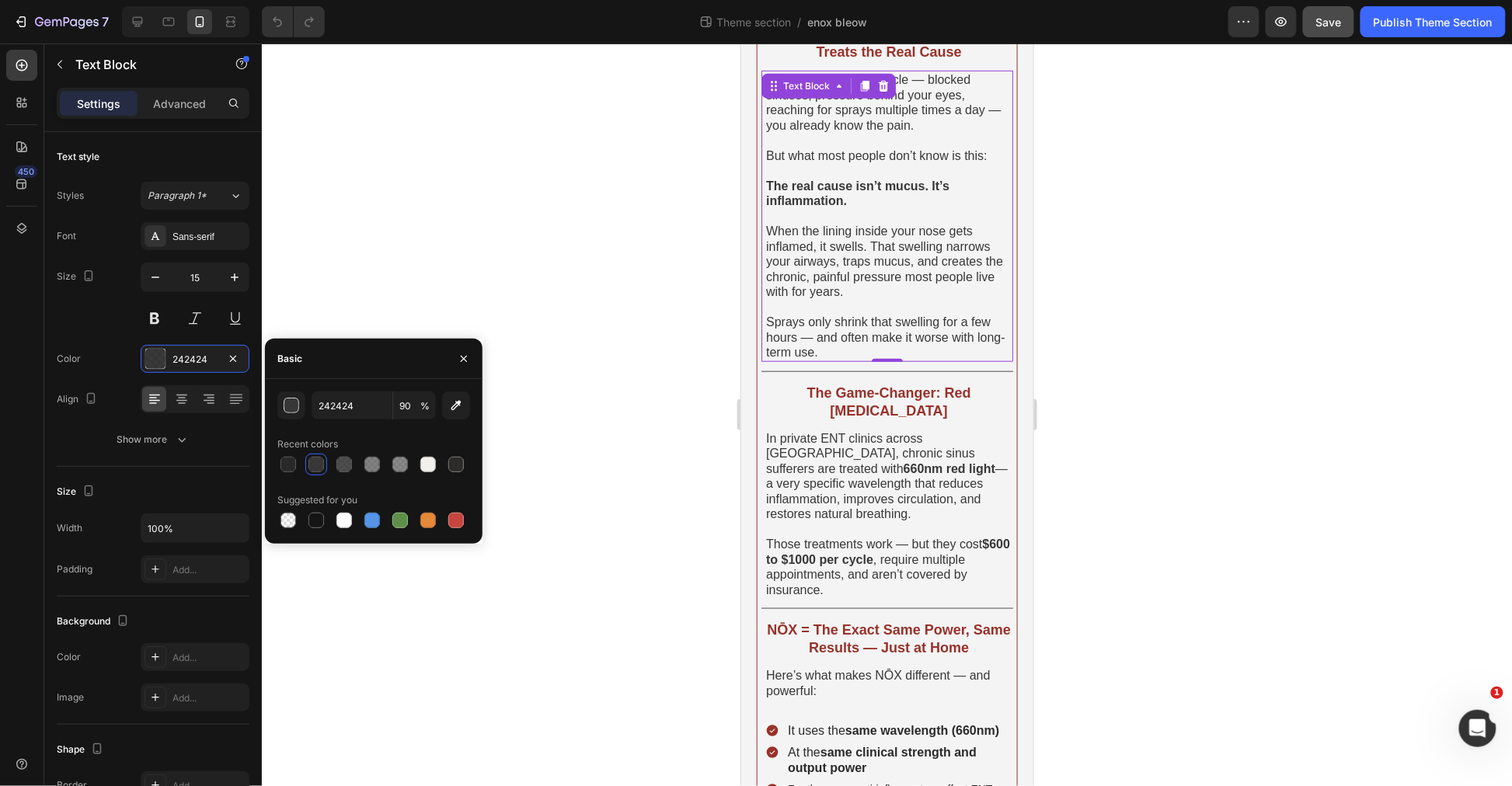
click at [457, 228] on div at bounding box center [887, 414] width 1250 height 743
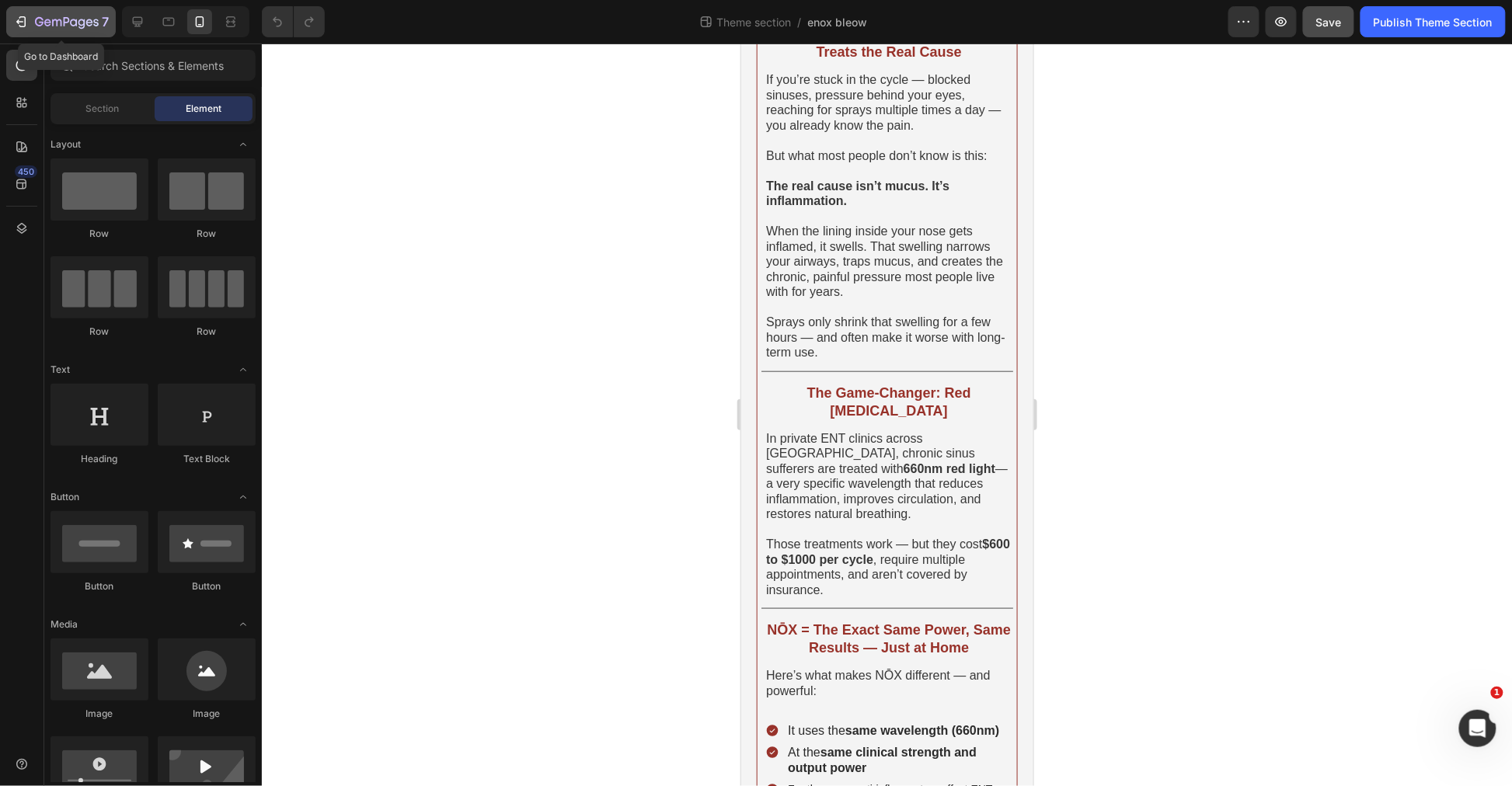
click at [28, 31] on button "7" at bounding box center [61, 22] width 110 height 31
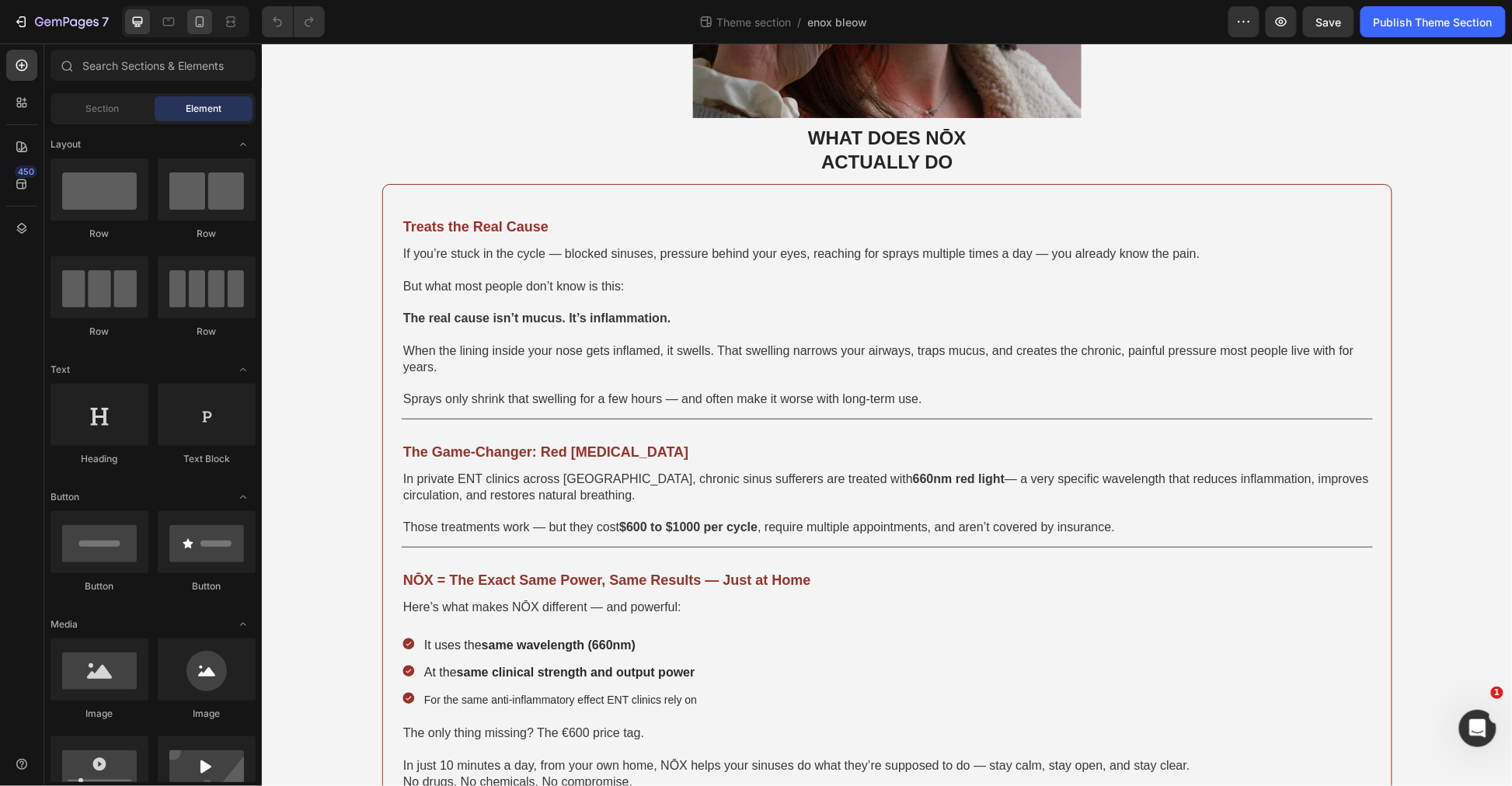
click at [211, 19] on div at bounding box center [199, 21] width 25 height 25
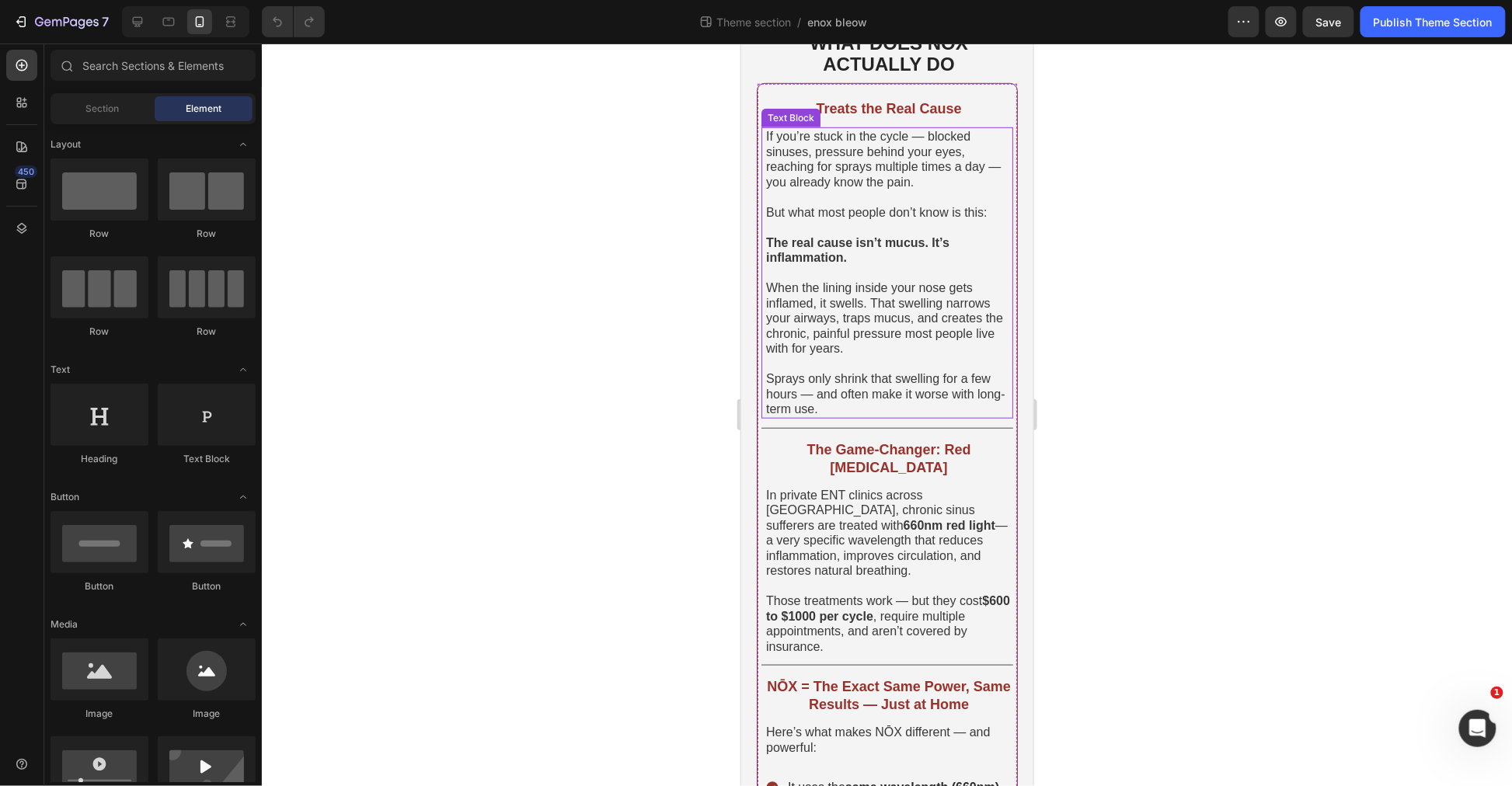
click at [937, 334] on p "When the lining inside your nose gets inflamed, it swells. That swelling narrow…" at bounding box center [889, 318] width 246 height 76
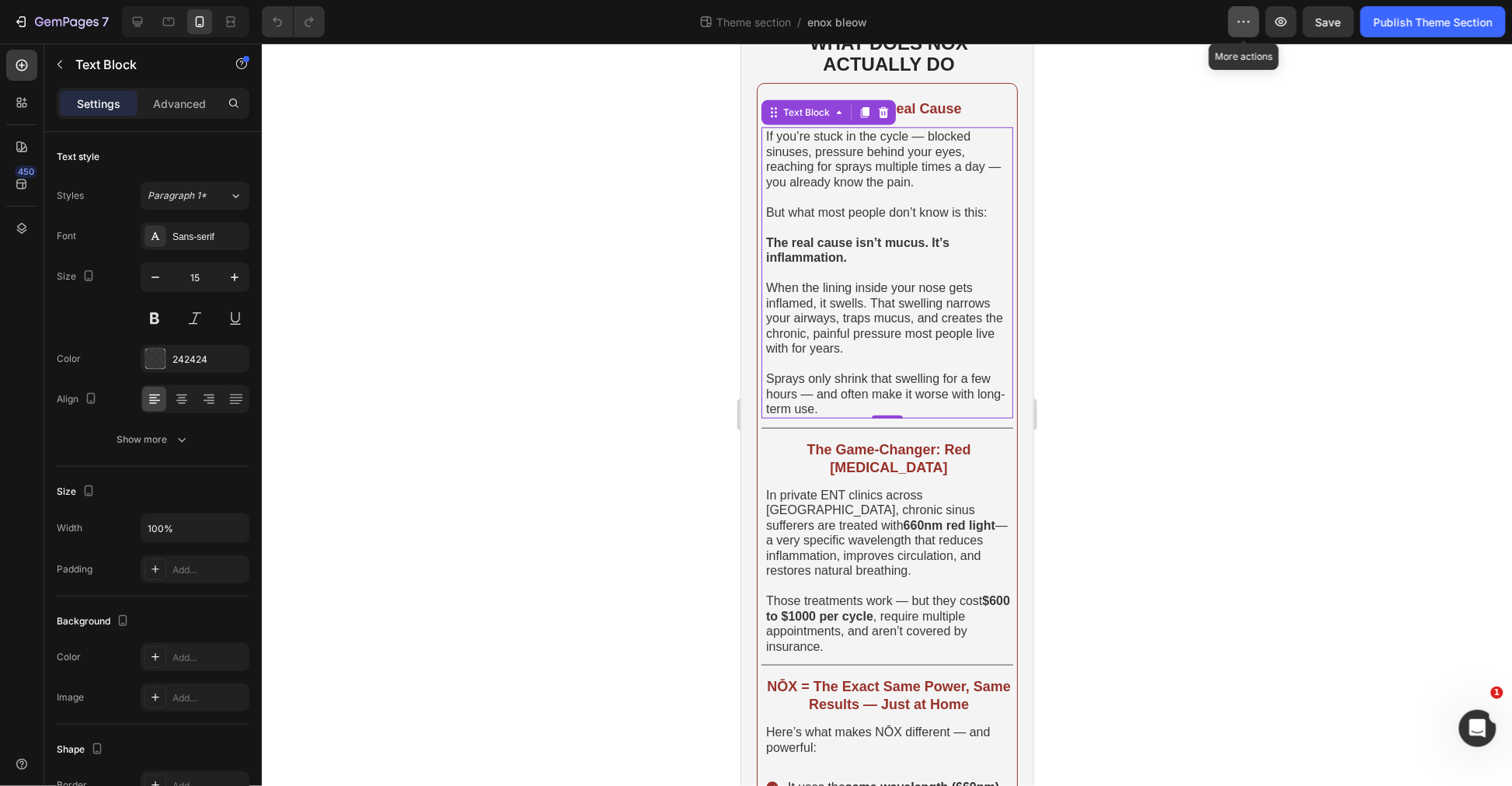
click at [1239, 19] on icon "button" at bounding box center [1243, 21] width 15 height 15
click at [1243, 17] on icon "button" at bounding box center [1243, 21] width 15 height 15
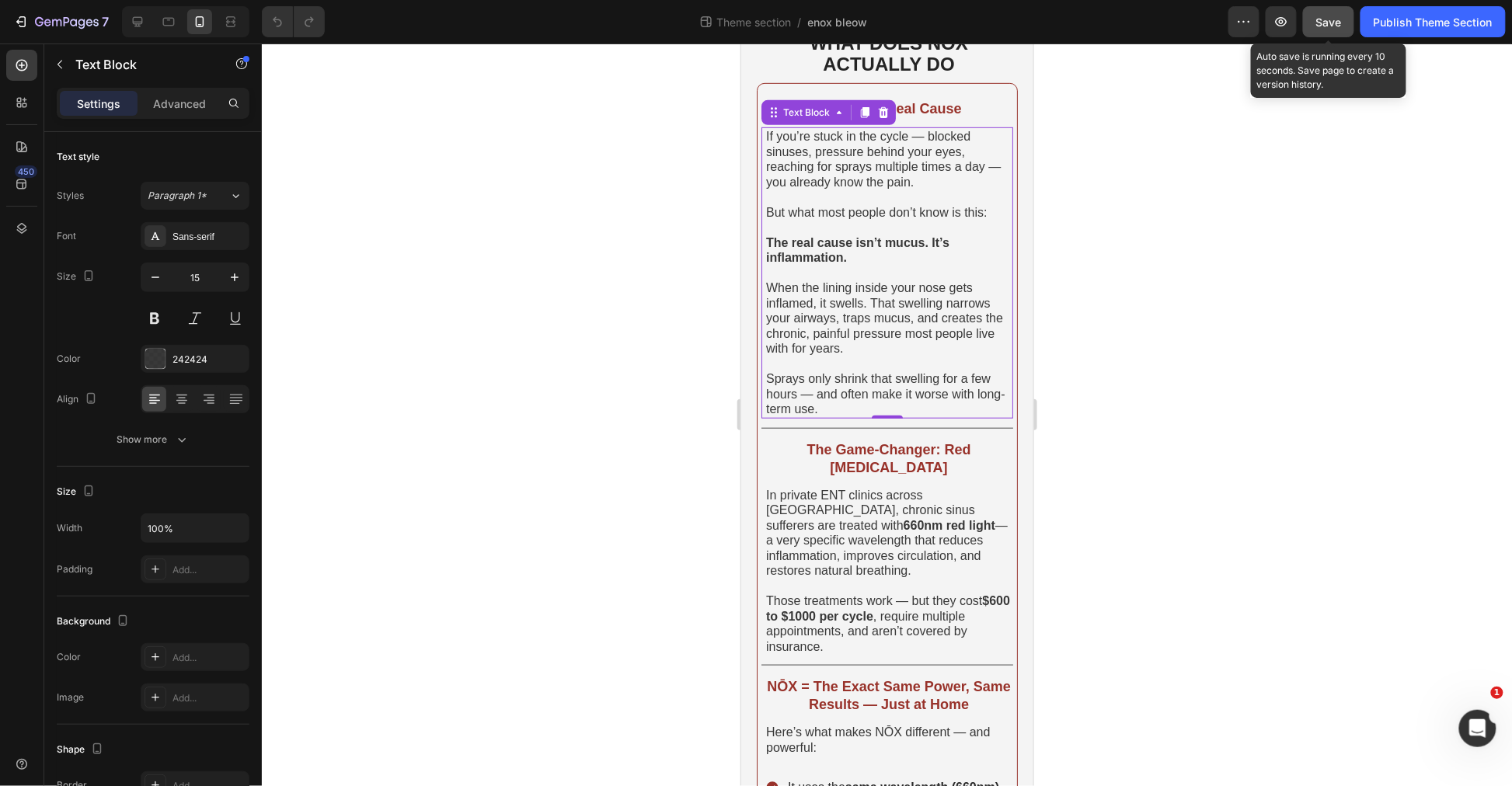
click at [1318, 17] on span "Save" at bounding box center [1329, 22] width 26 height 13
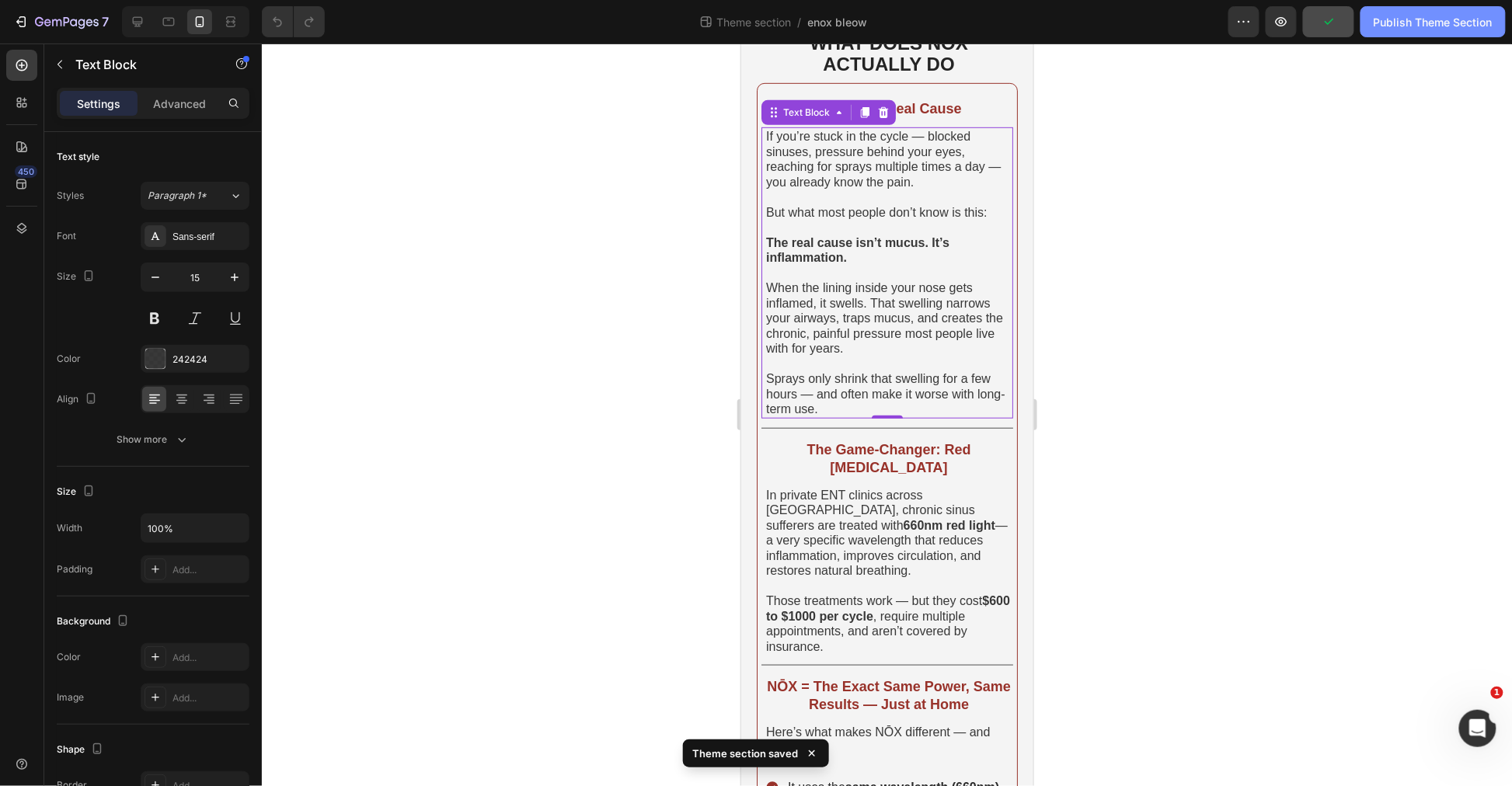
click at [1493, 11] on button "Publish Theme Section" at bounding box center [1433, 22] width 146 height 31
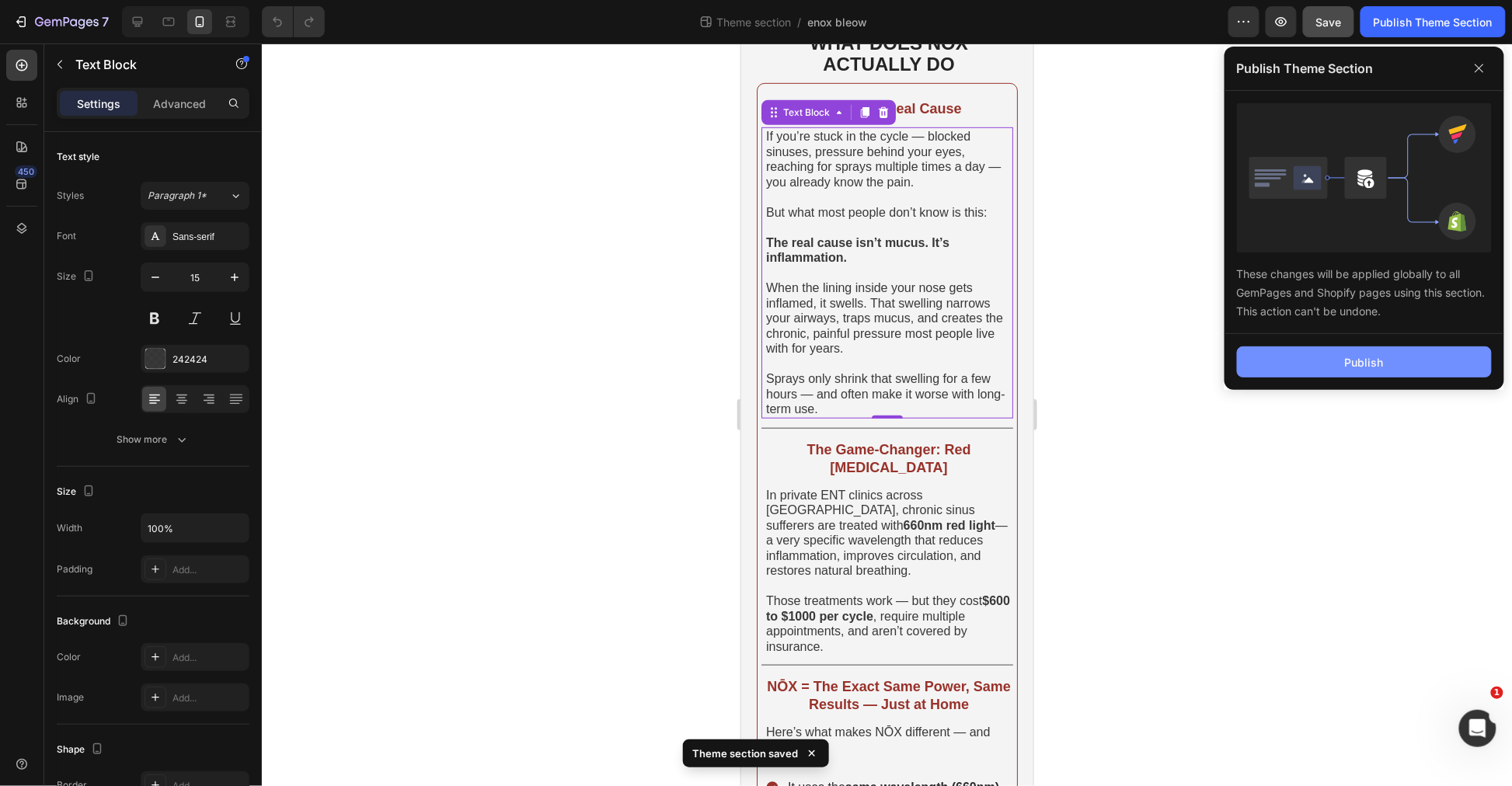
click at [1350, 352] on button "Publish" at bounding box center [1364, 362] width 255 height 31
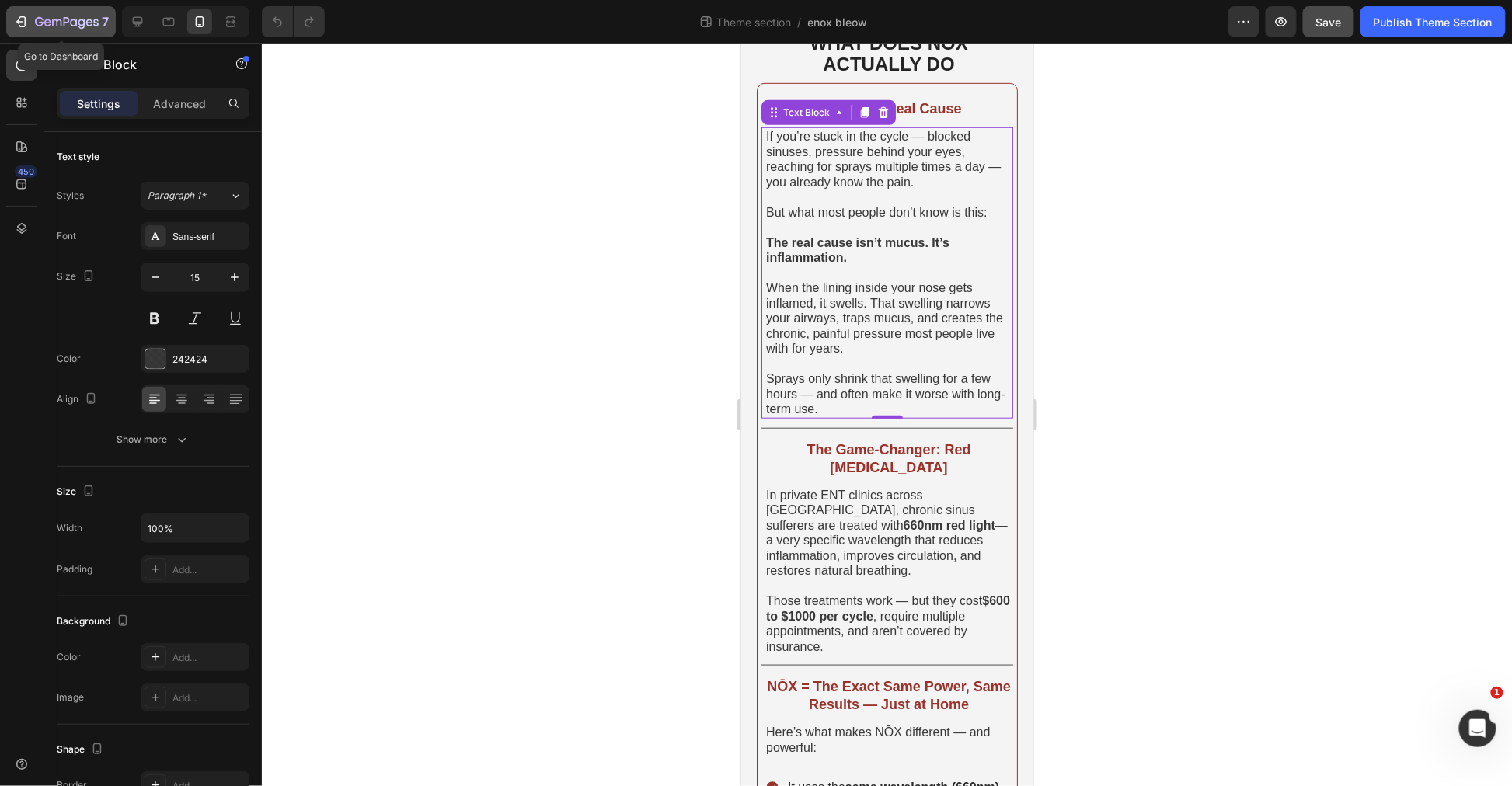
click at [24, 9] on button "7" at bounding box center [61, 22] width 110 height 31
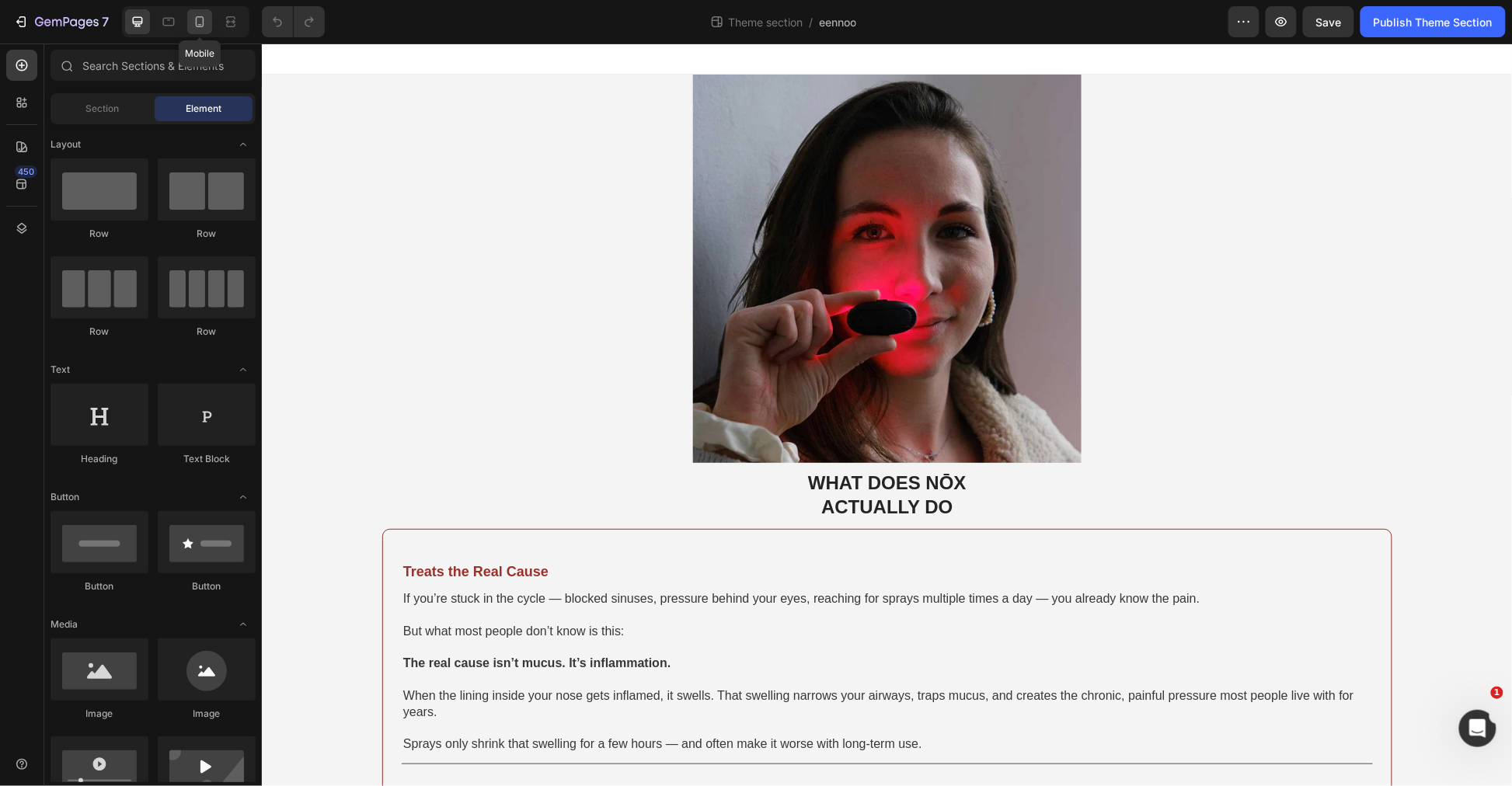
click at [202, 22] on icon at bounding box center [199, 21] width 15 height 15
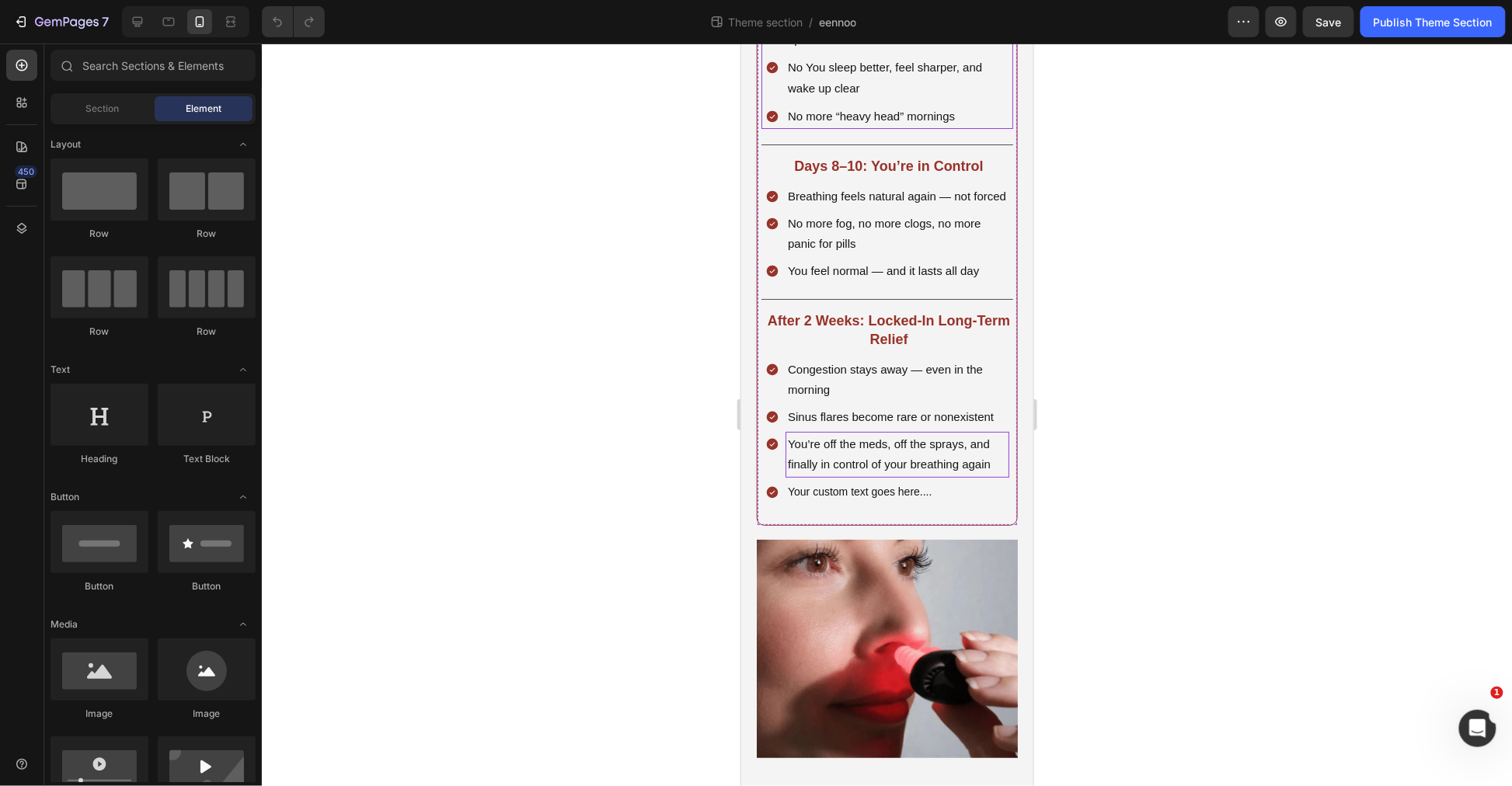
scroll to position [2646, 0]
click at [944, 501] on p "Your custom text goes here...." at bounding box center [896, 491] width 219 height 20
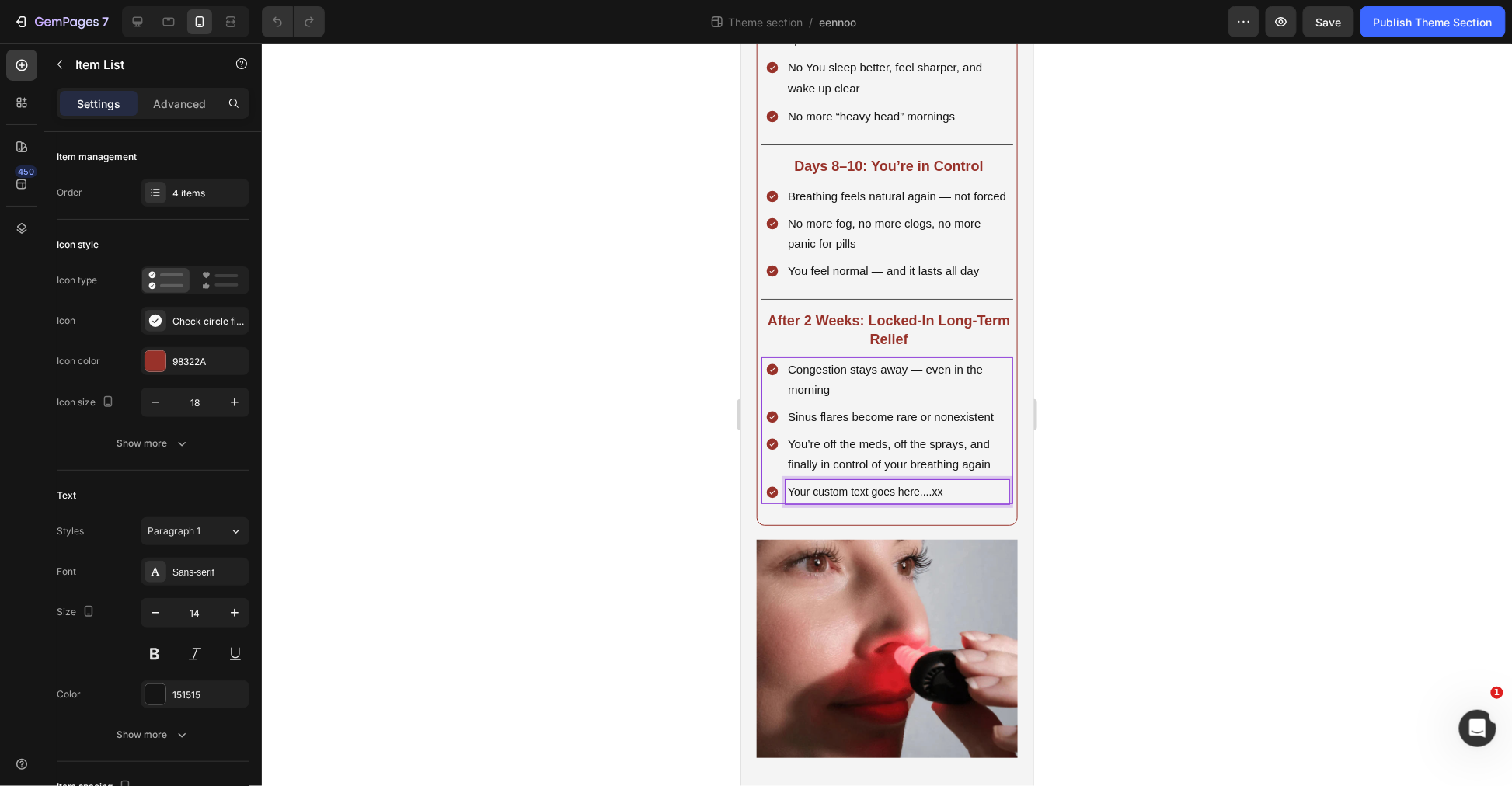
click at [1248, 474] on div at bounding box center [887, 414] width 1250 height 743
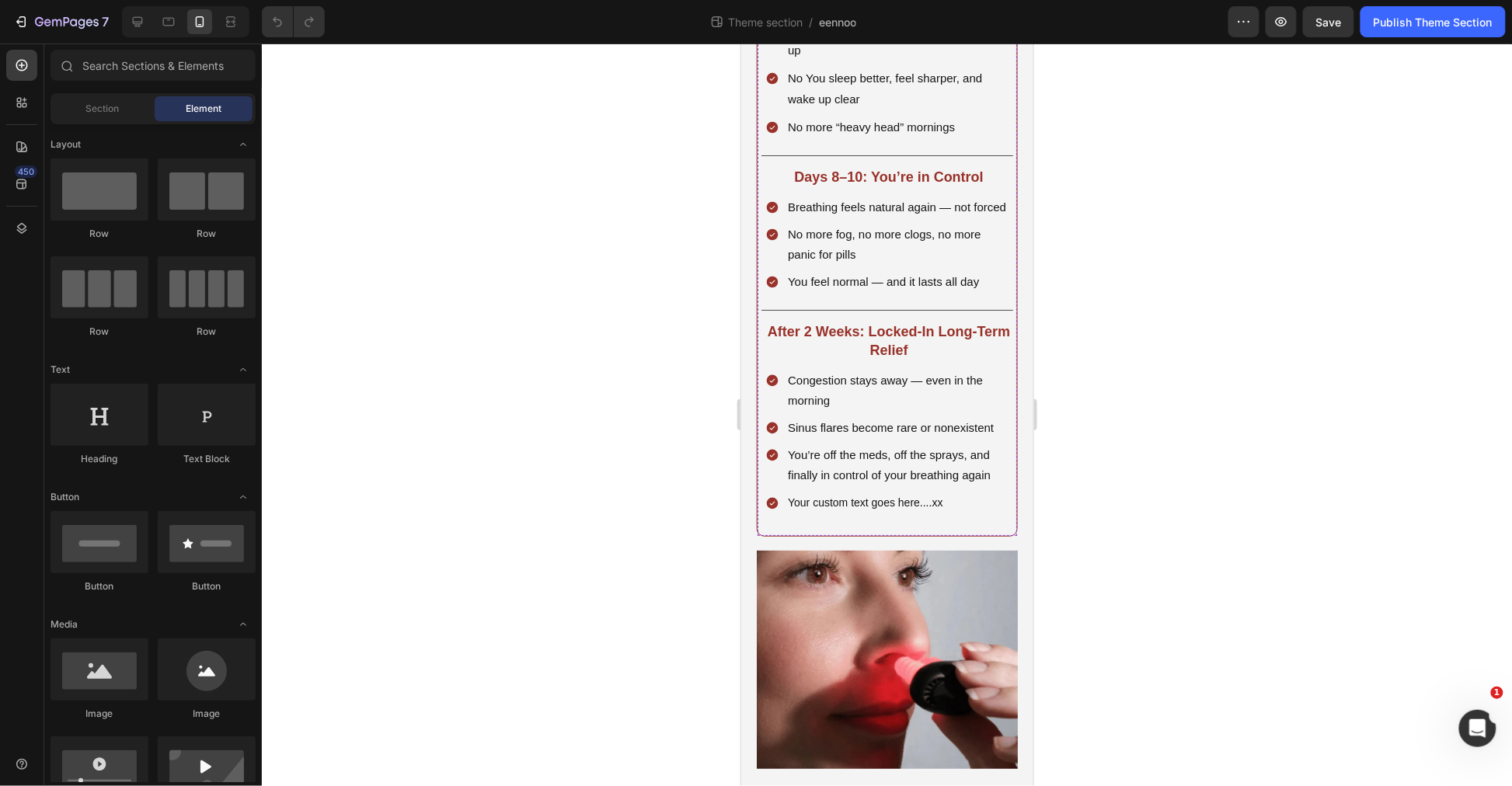
scroll to position [1869, 0]
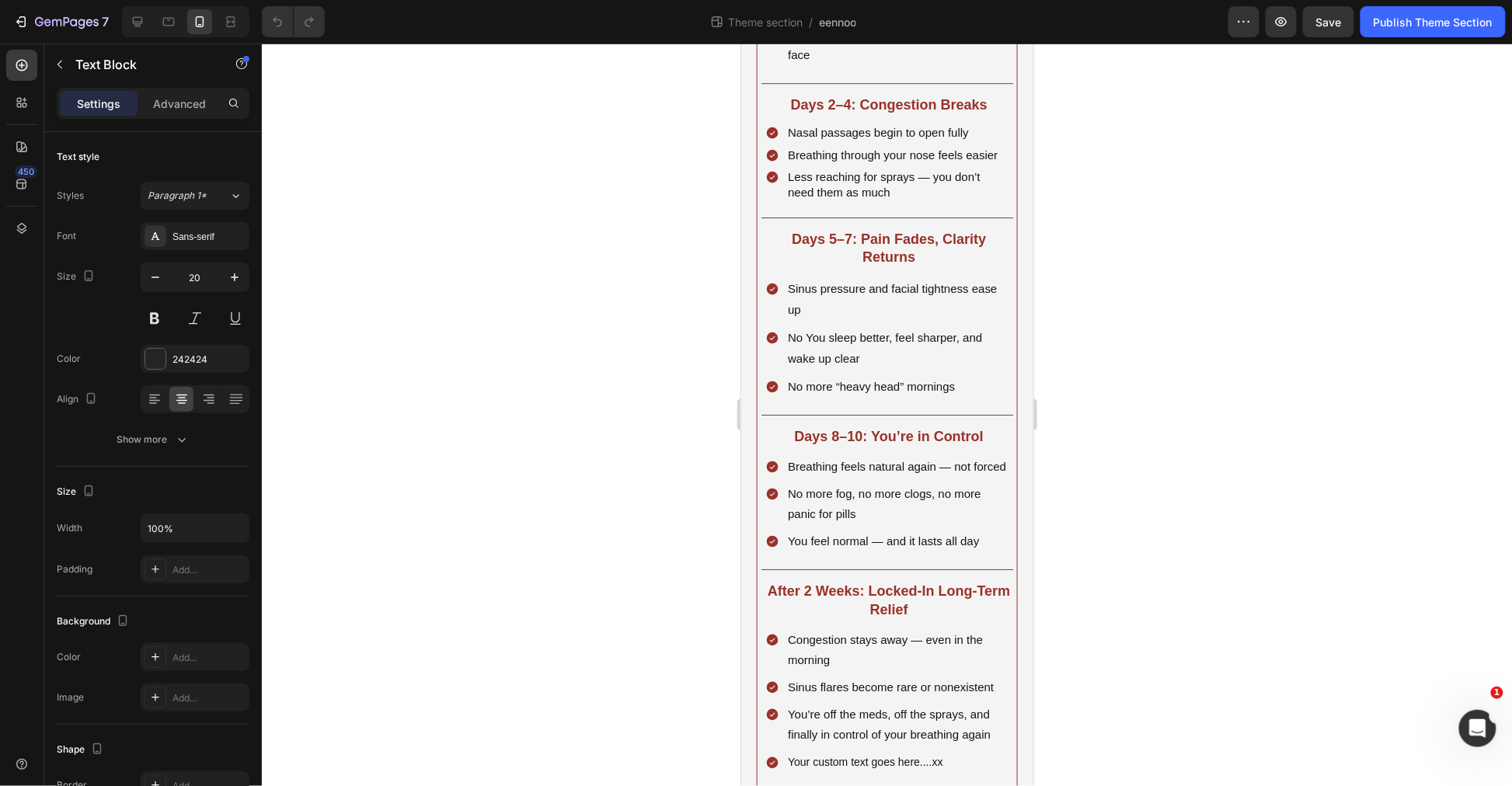
click at [1199, 364] on div at bounding box center [887, 414] width 1250 height 743
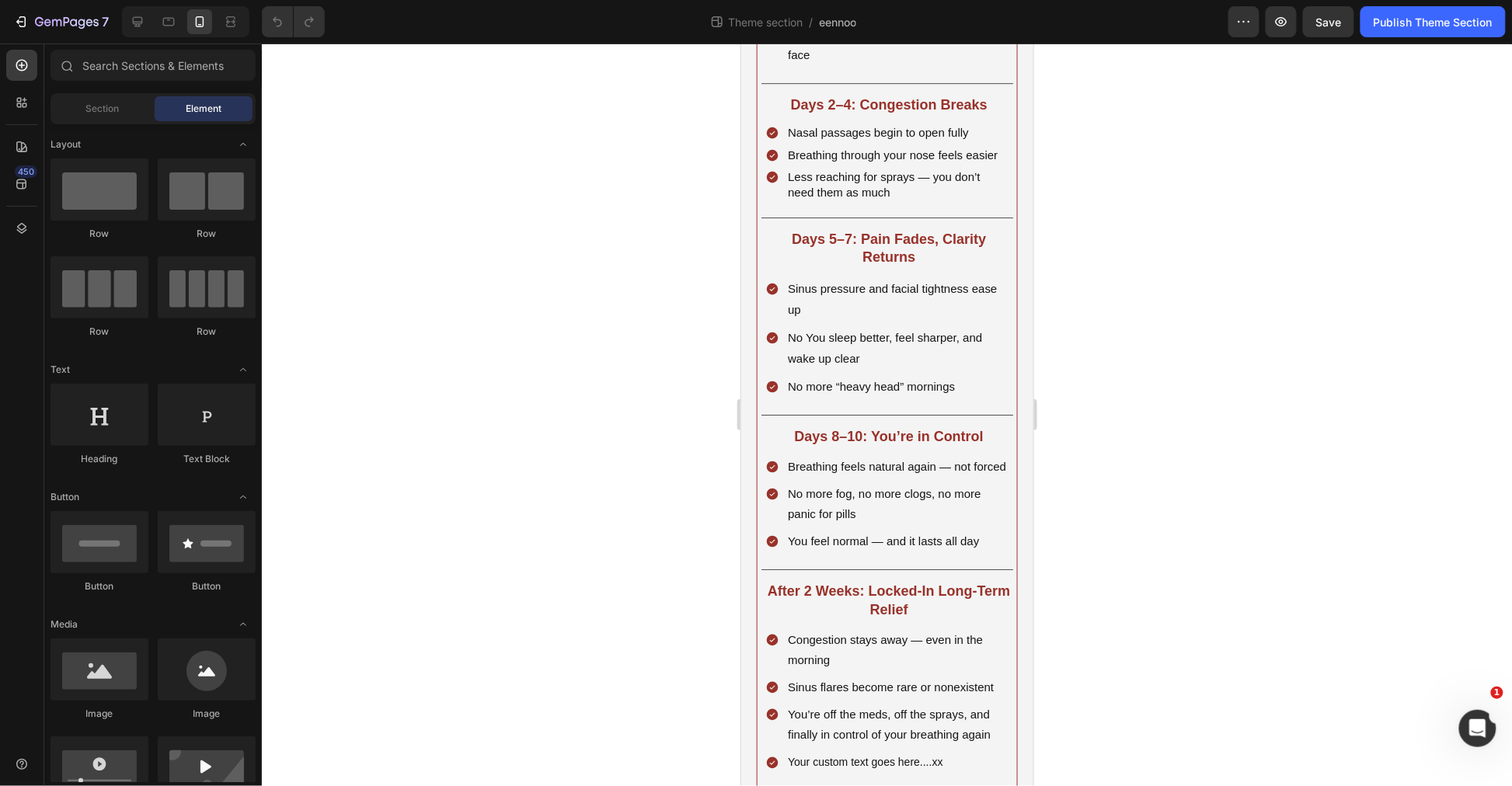
click at [1326, 5] on div "7 Theme section / eennoo Preview Save Publish Theme Section" at bounding box center [756, 22] width 1512 height 44
click at [1326, 6] on div "7 Theme section / eennoo Preview Save Publish Theme Section" at bounding box center [756, 22] width 1512 height 44
click at [1327, 13] on button "Save" at bounding box center [1328, 22] width 51 height 31
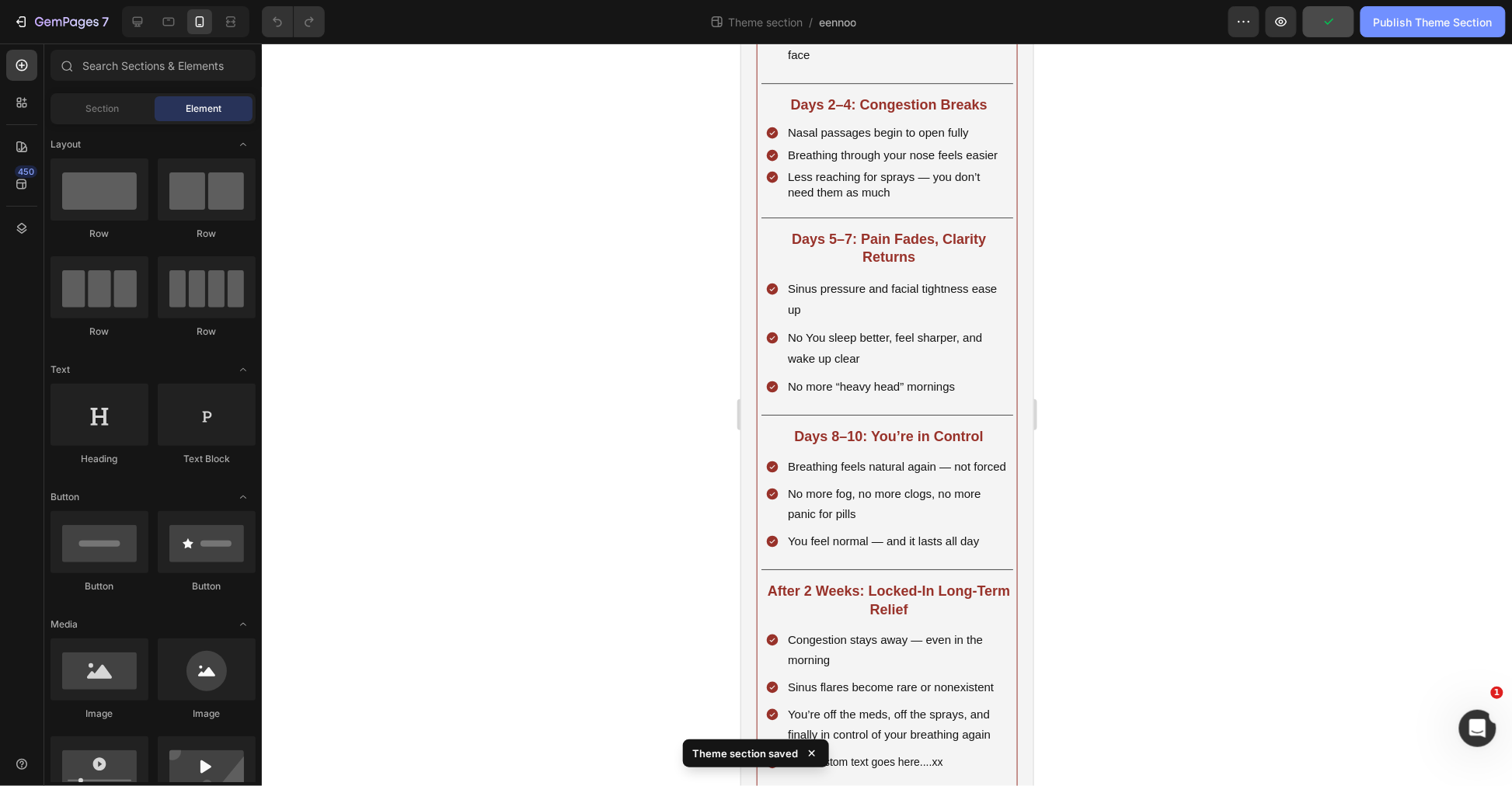
click at [1415, 28] on div "Publish Theme Section" at bounding box center [1433, 22] width 119 height 16
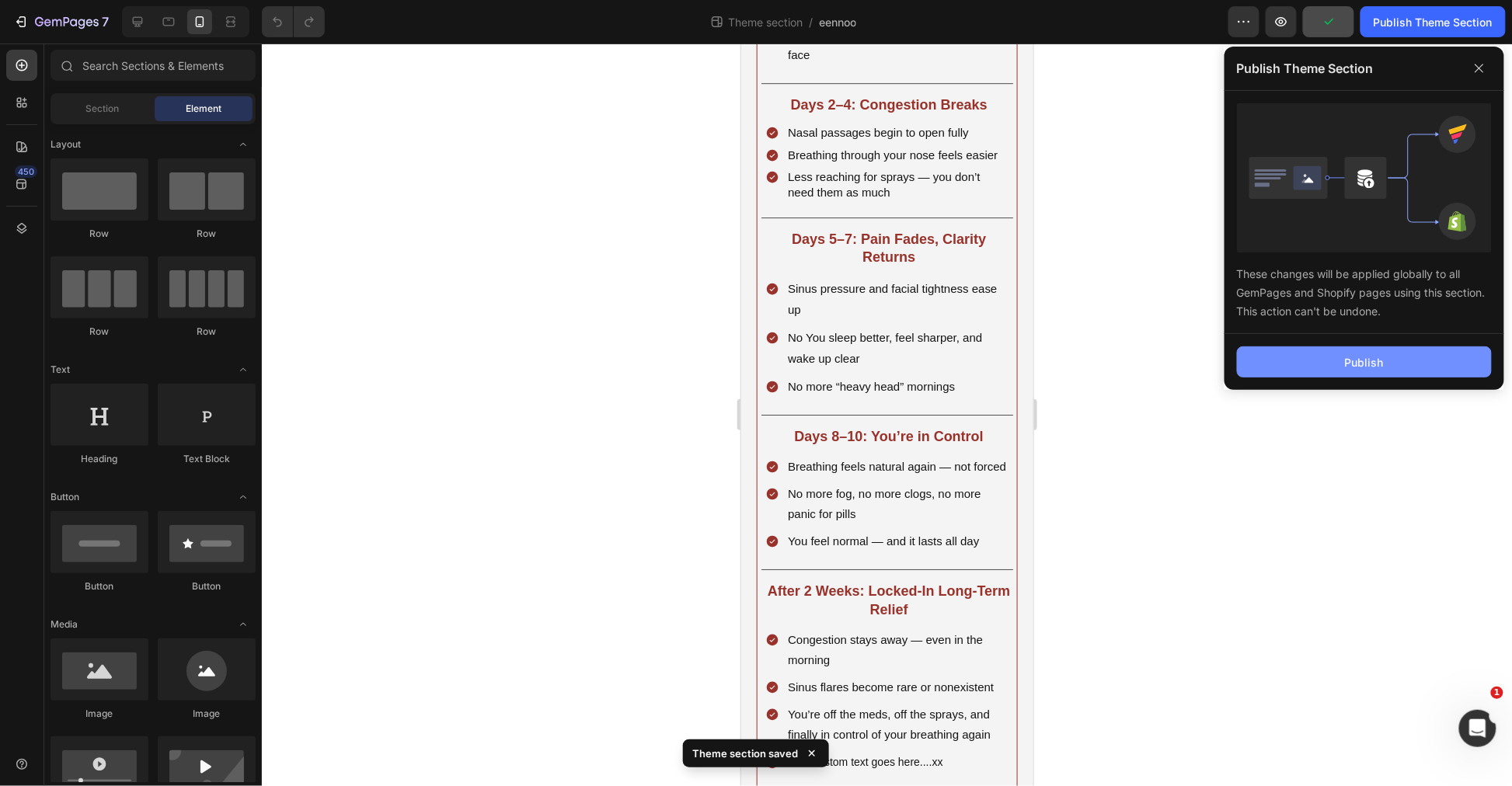
click at [1410, 369] on button "Publish" at bounding box center [1364, 362] width 255 height 31
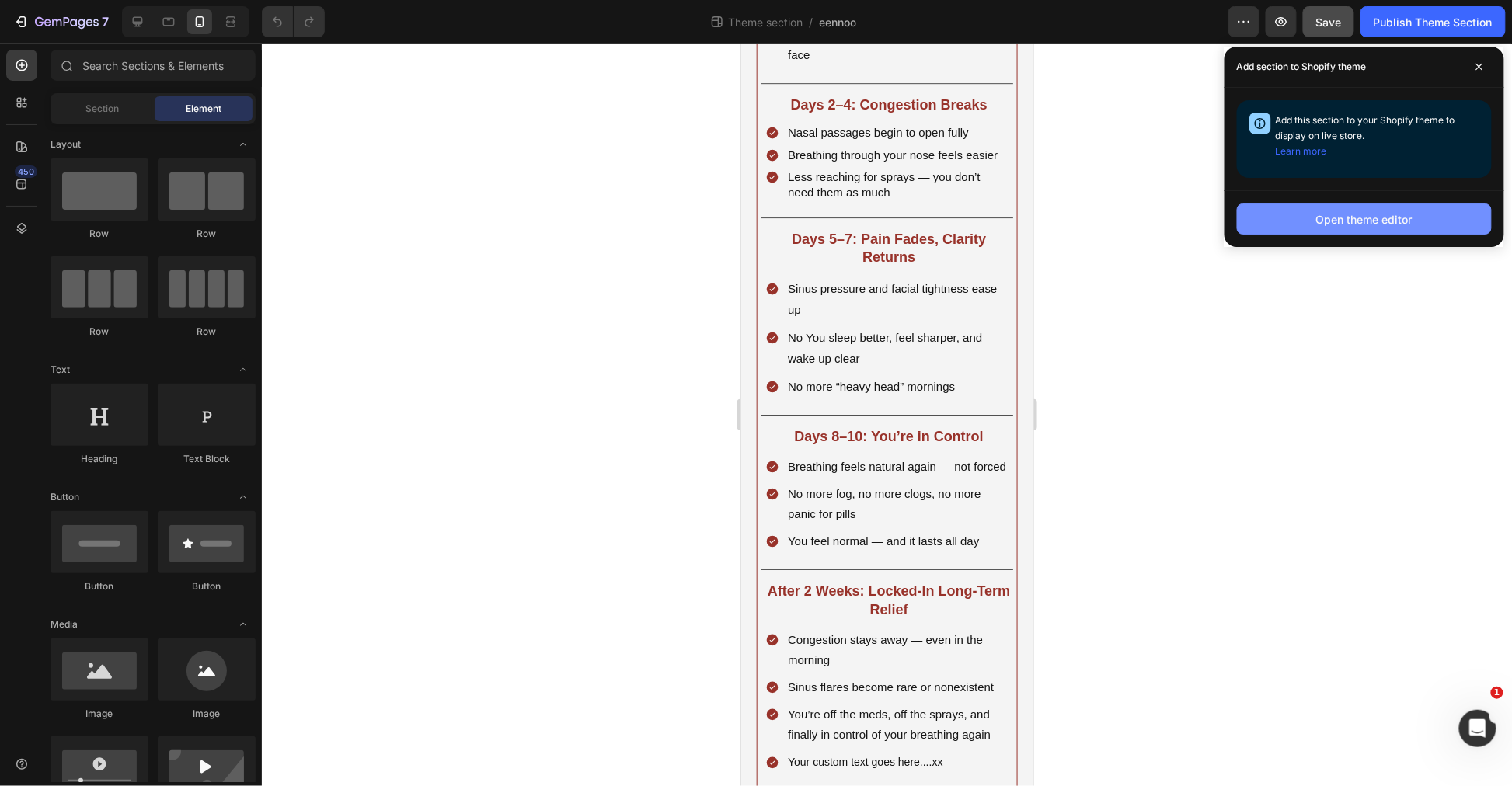
click at [1395, 234] on button "Open theme editor" at bounding box center [1364, 219] width 255 height 31
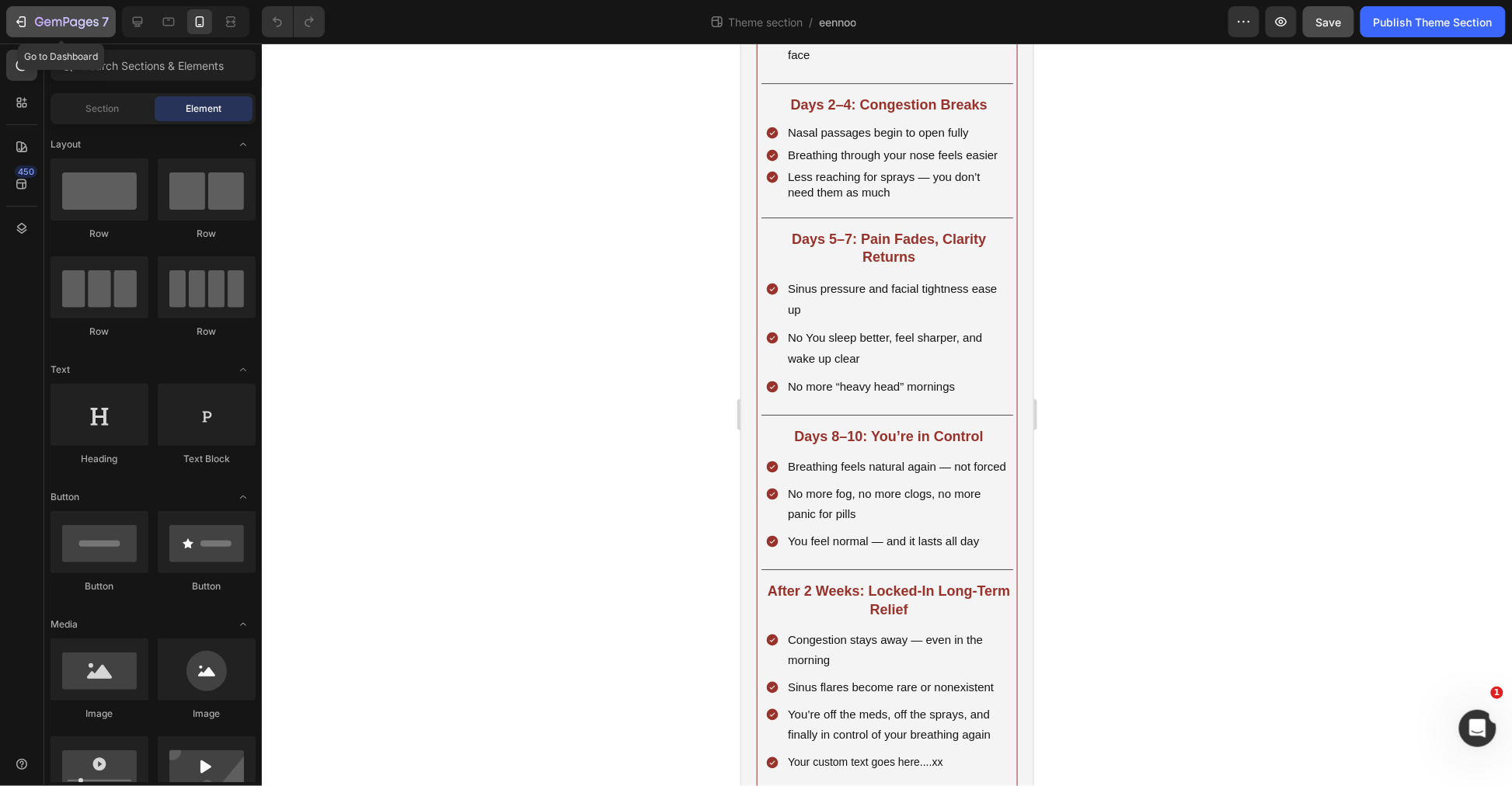
click at [43, 10] on button "7" at bounding box center [61, 22] width 110 height 31
